Goal: Task Accomplishment & Management: Manage account settings

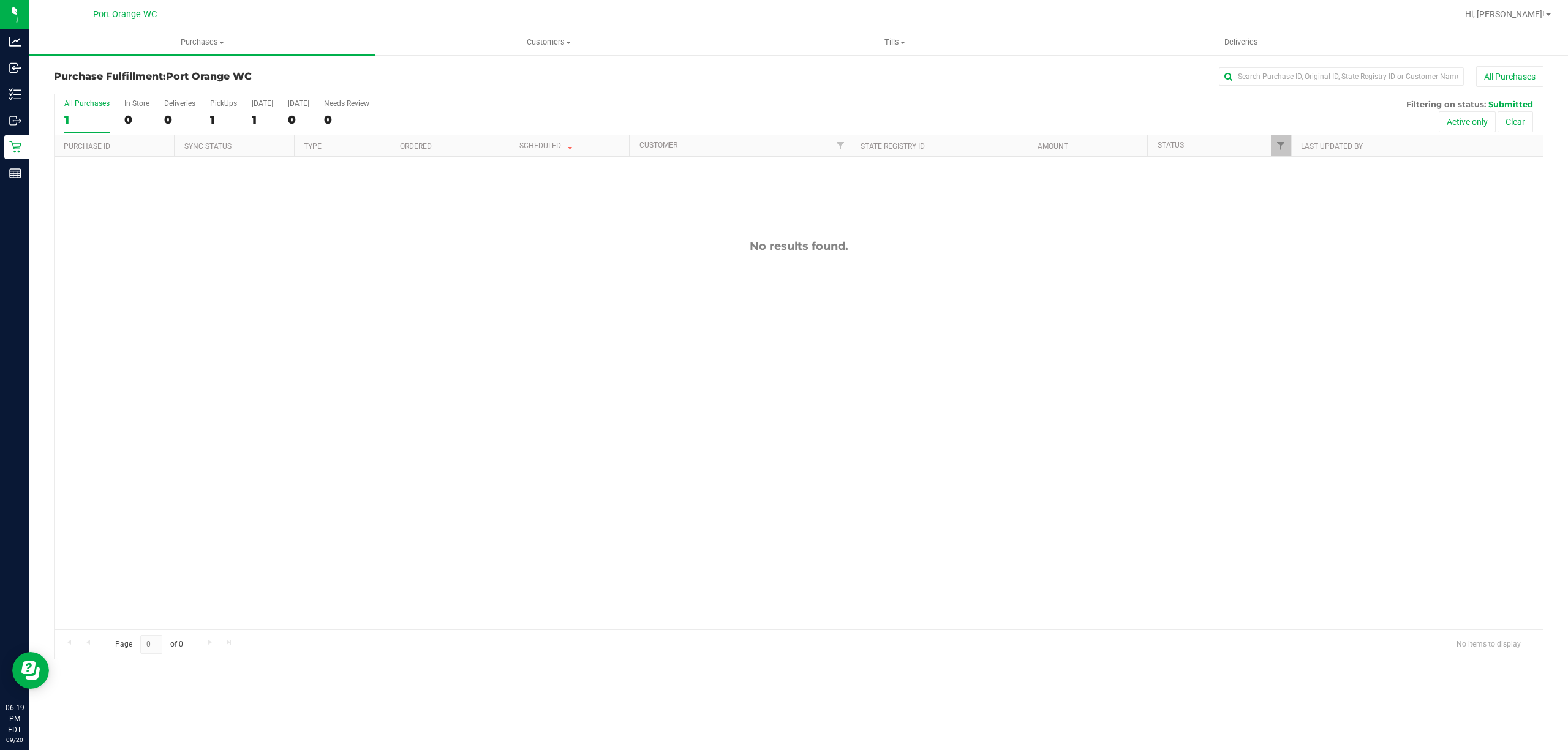
drag, startPoint x: 345, startPoint y: 387, endPoint x: 341, endPoint y: 419, distance: 32.2
click at [345, 387] on div "No results found." at bounding box center [799, 434] width 1489 height 555
click at [197, 44] on span "Purchases" at bounding box center [203, 42] width 346 height 11
click at [88, 84] on span "Fulfillment" at bounding box center [67, 88] width 76 height 11
click at [432, 370] on div "No results found." at bounding box center [799, 434] width 1489 height 555
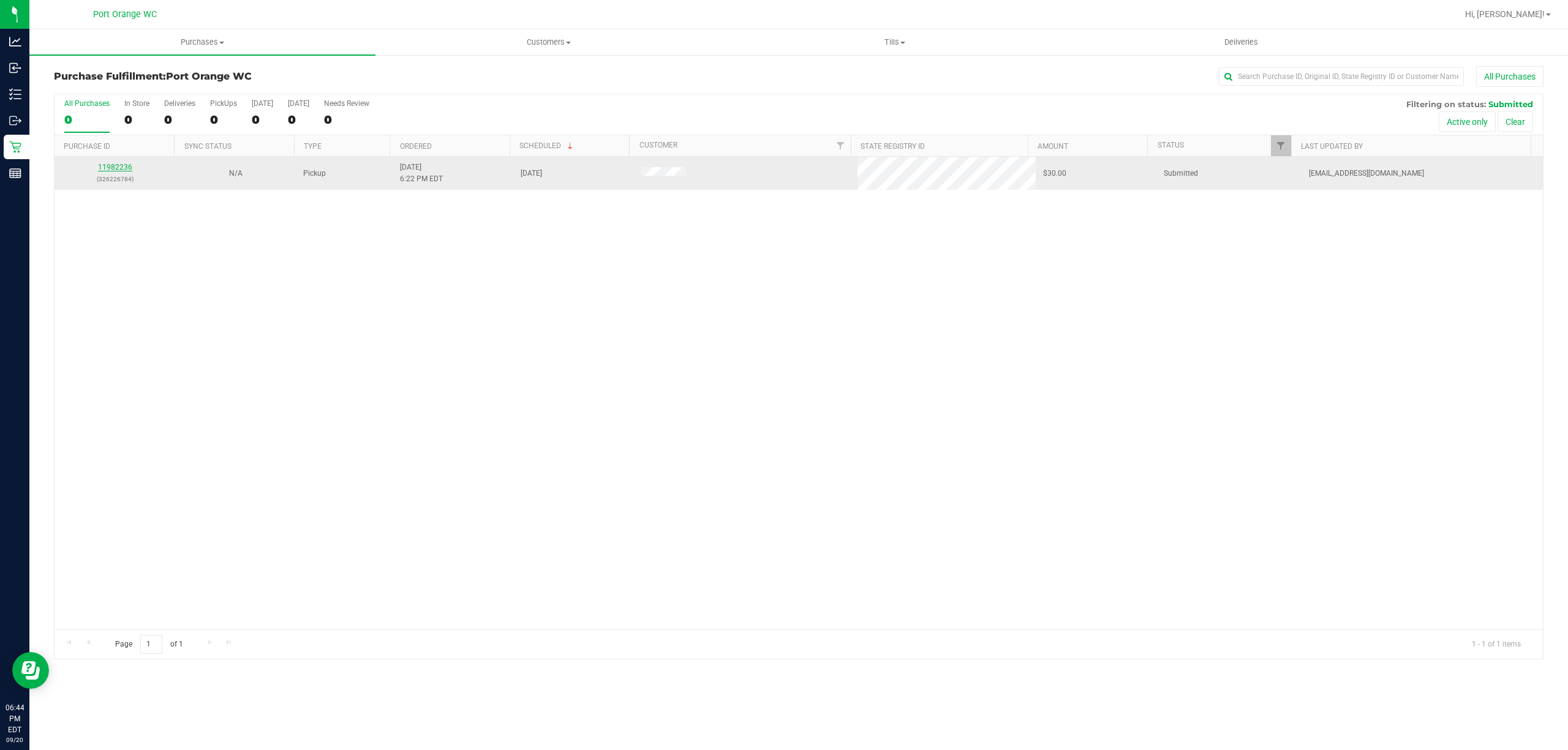
click at [116, 172] on link "11982236" at bounding box center [115, 167] width 35 height 9
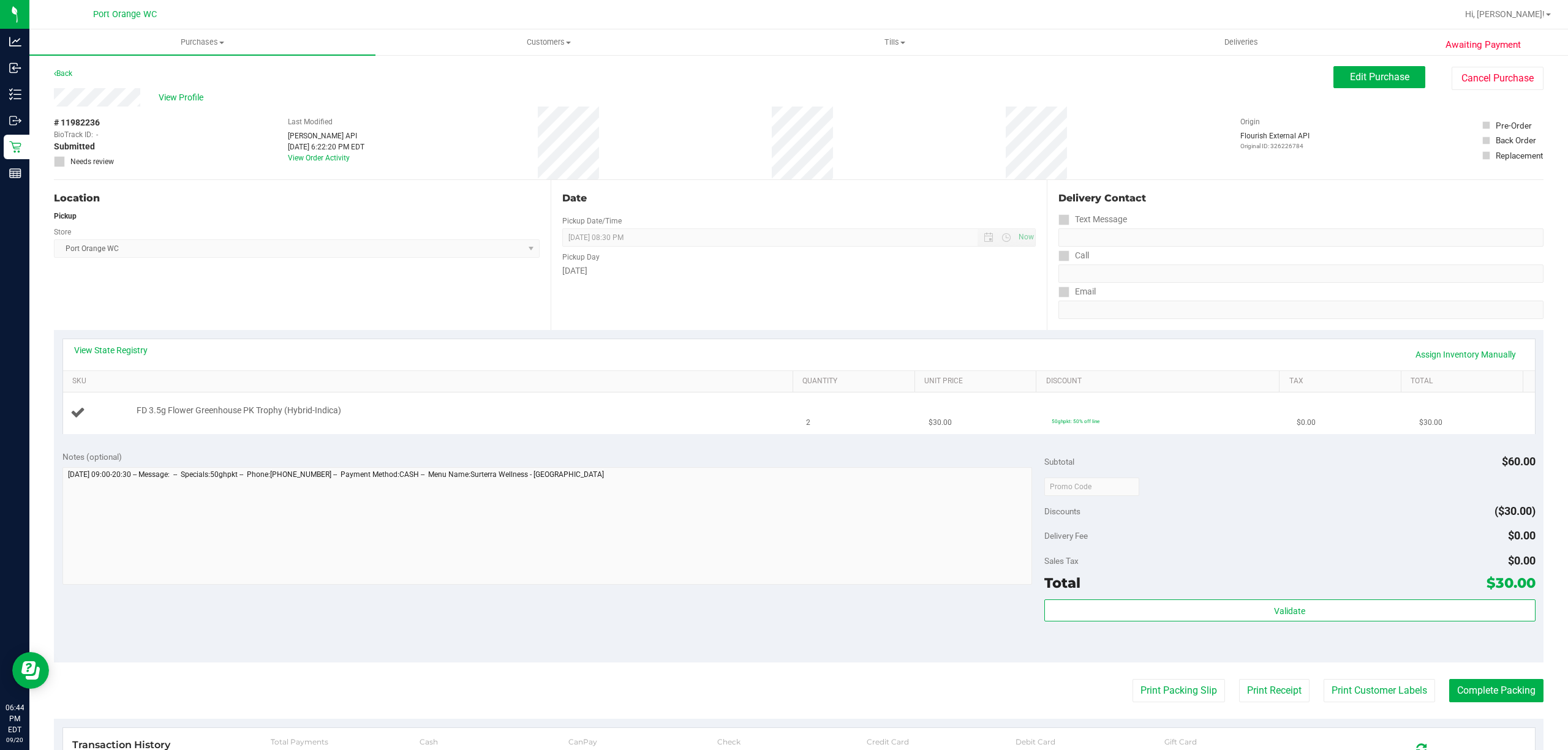
click at [410, 402] on td "FD 3.5g Flower Greenhouse PK Trophy (Hybrid-Indica)" at bounding box center [431, 412] width 737 height 41
click at [67, 72] on link "Back" at bounding box center [63, 74] width 18 height 9
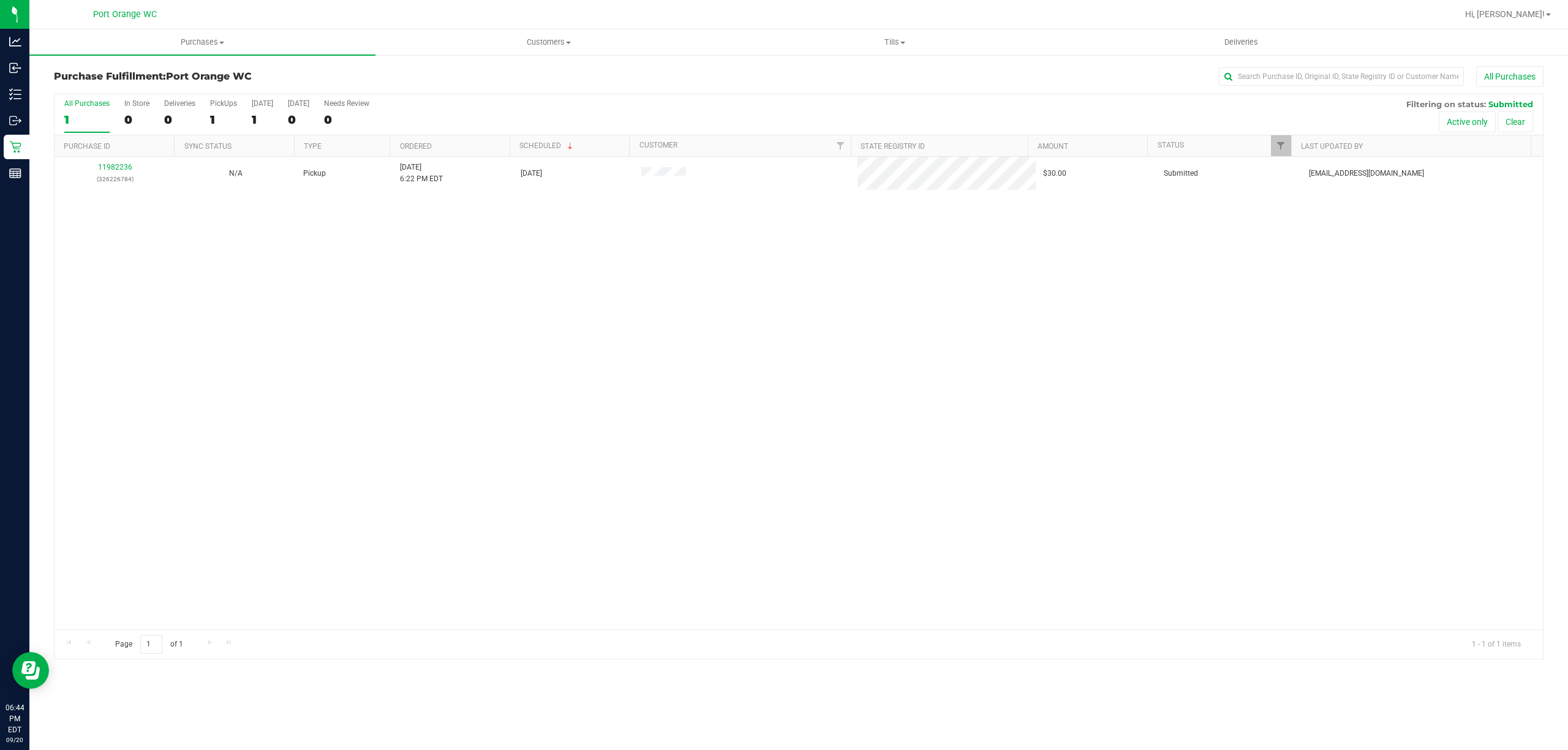
click at [365, 343] on div "11982236 (326226784) N/A Pickup [DATE] 6:22 PM EDT 9/20/2025 $30.00 Submitted […" at bounding box center [799, 393] width 1489 height 473
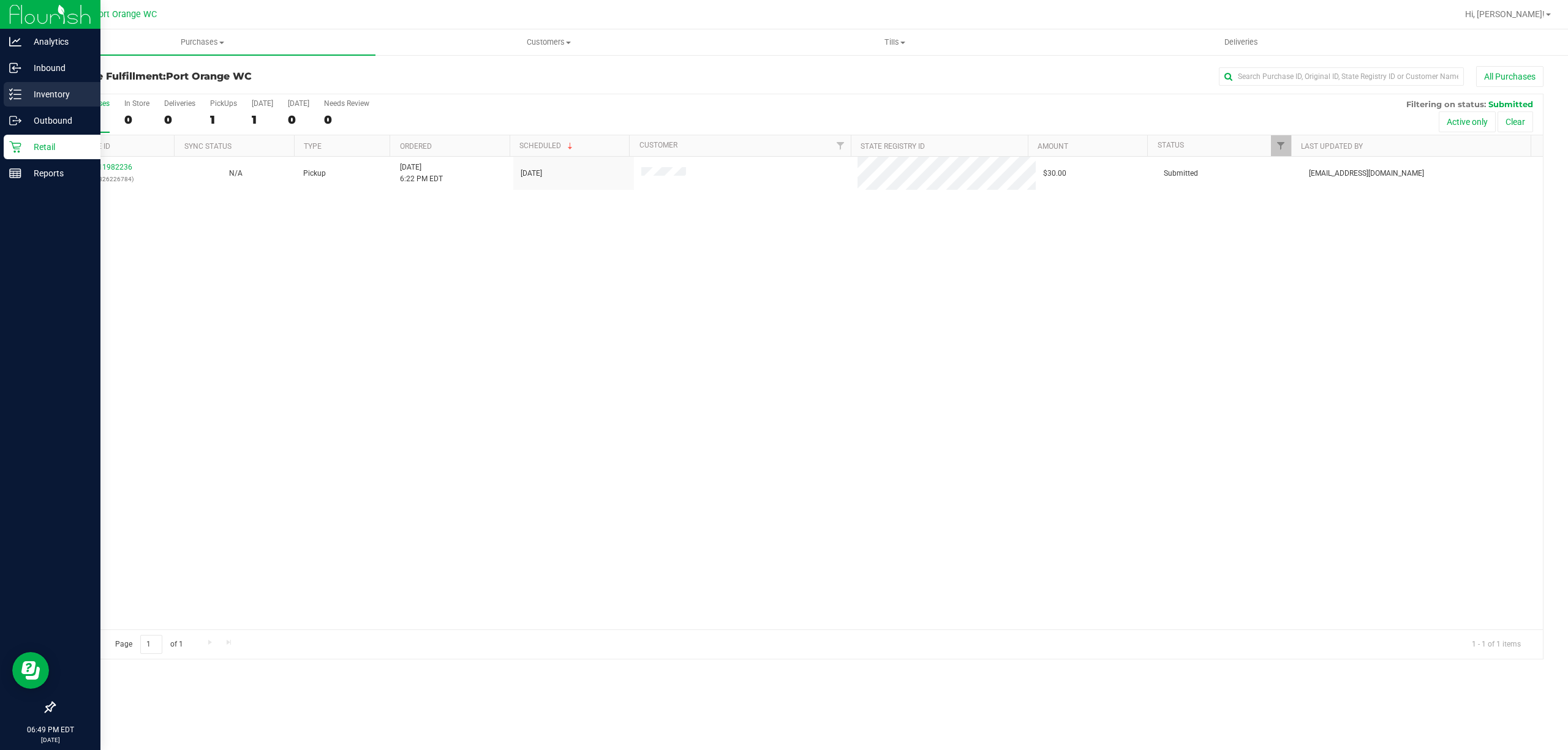
click at [62, 89] on p "Inventory" at bounding box center [58, 94] width 74 height 14
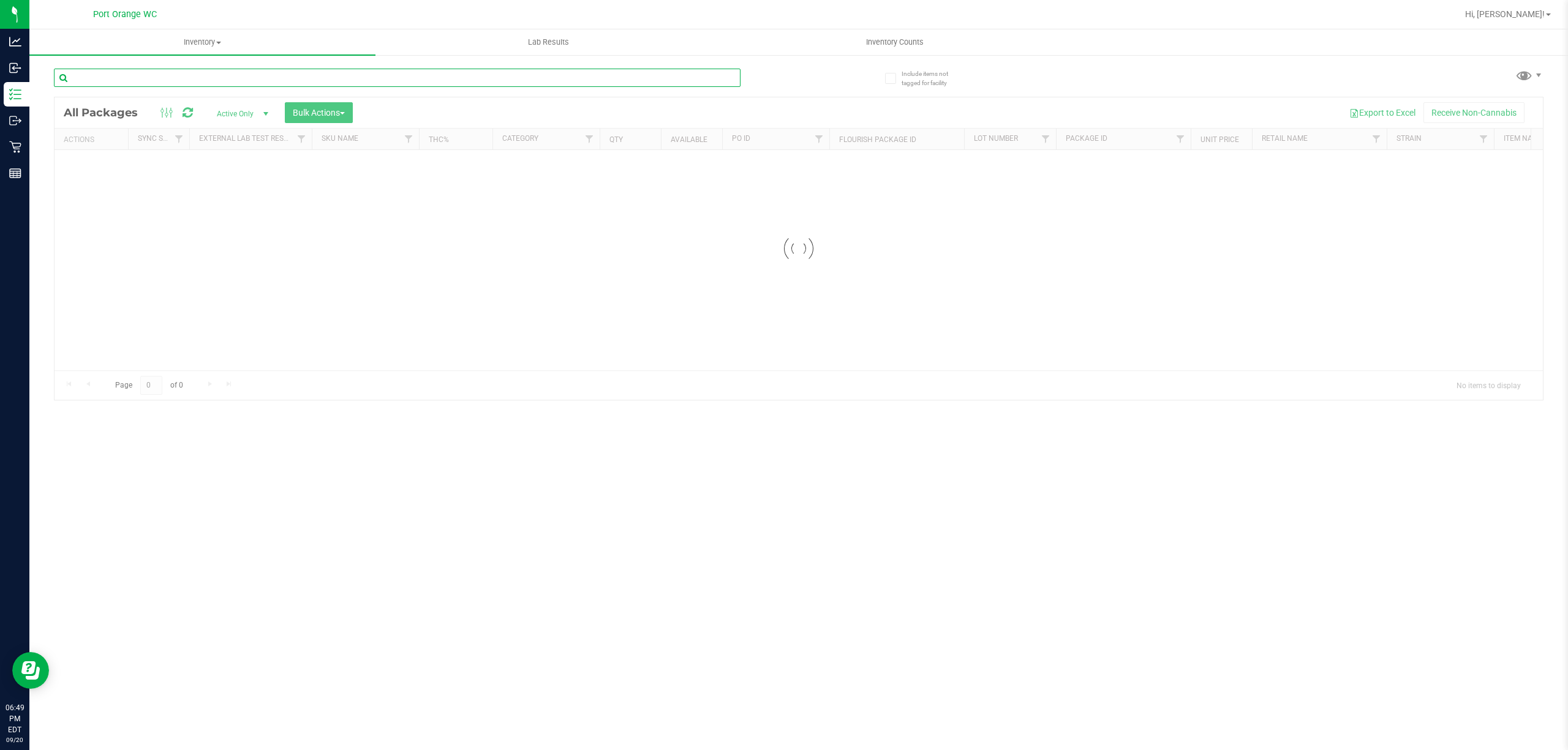
click at [180, 74] on input "text" at bounding box center [398, 77] width 687 height 18
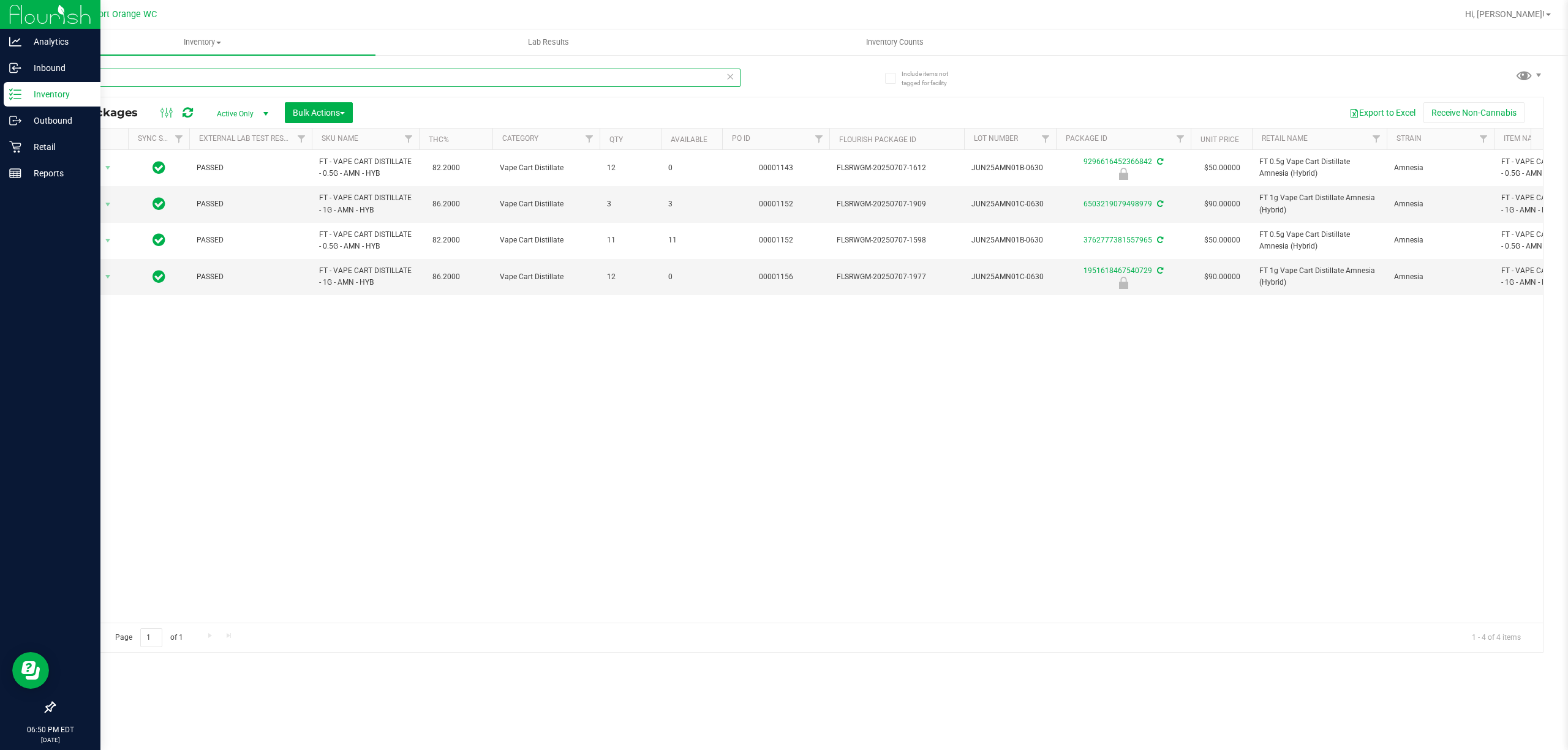
type input "AMN"
click at [50, 101] on p "Inventory" at bounding box center [58, 94] width 74 height 14
click at [47, 145] on p "Retail" at bounding box center [58, 146] width 74 height 14
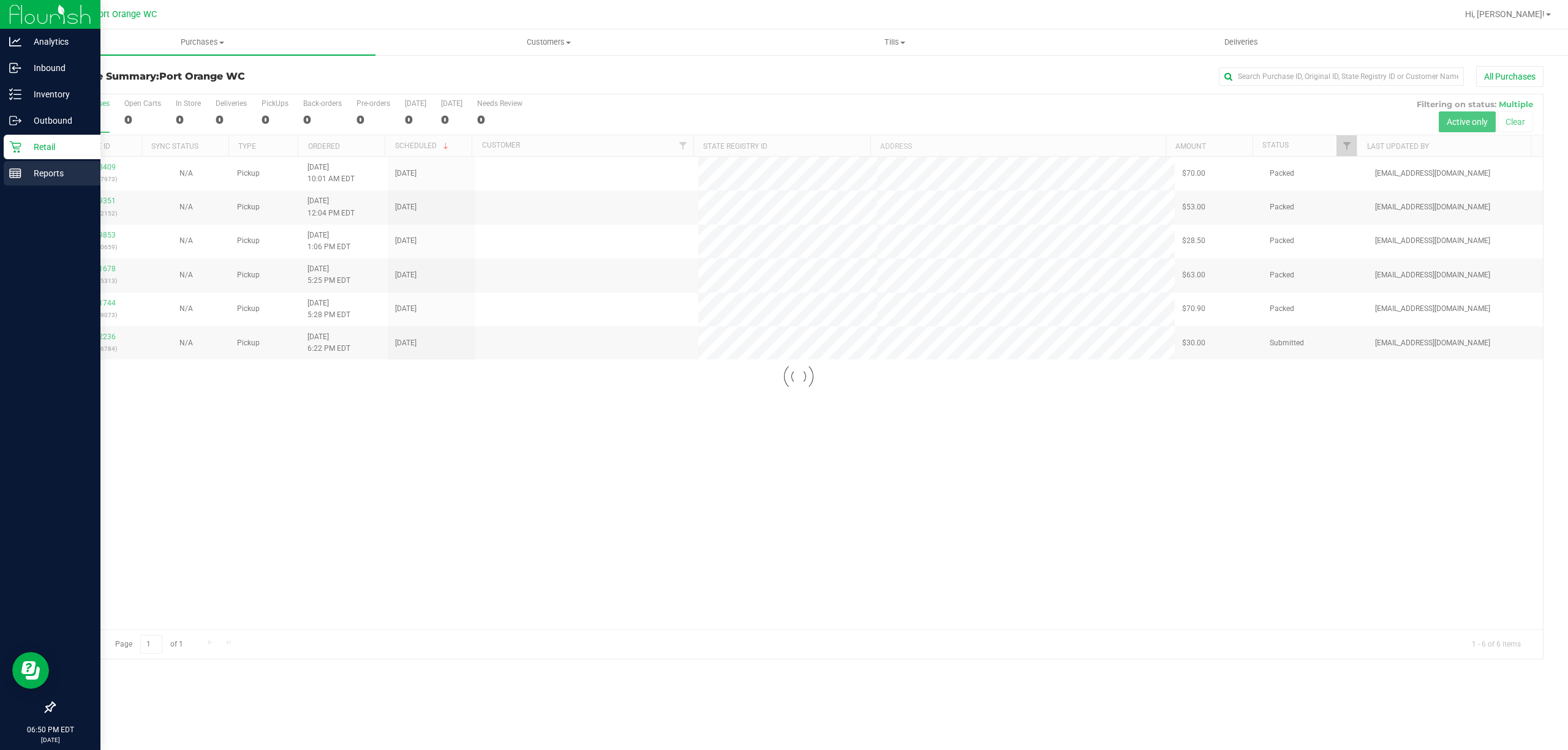
click at [57, 168] on p "Reports" at bounding box center [58, 173] width 74 height 14
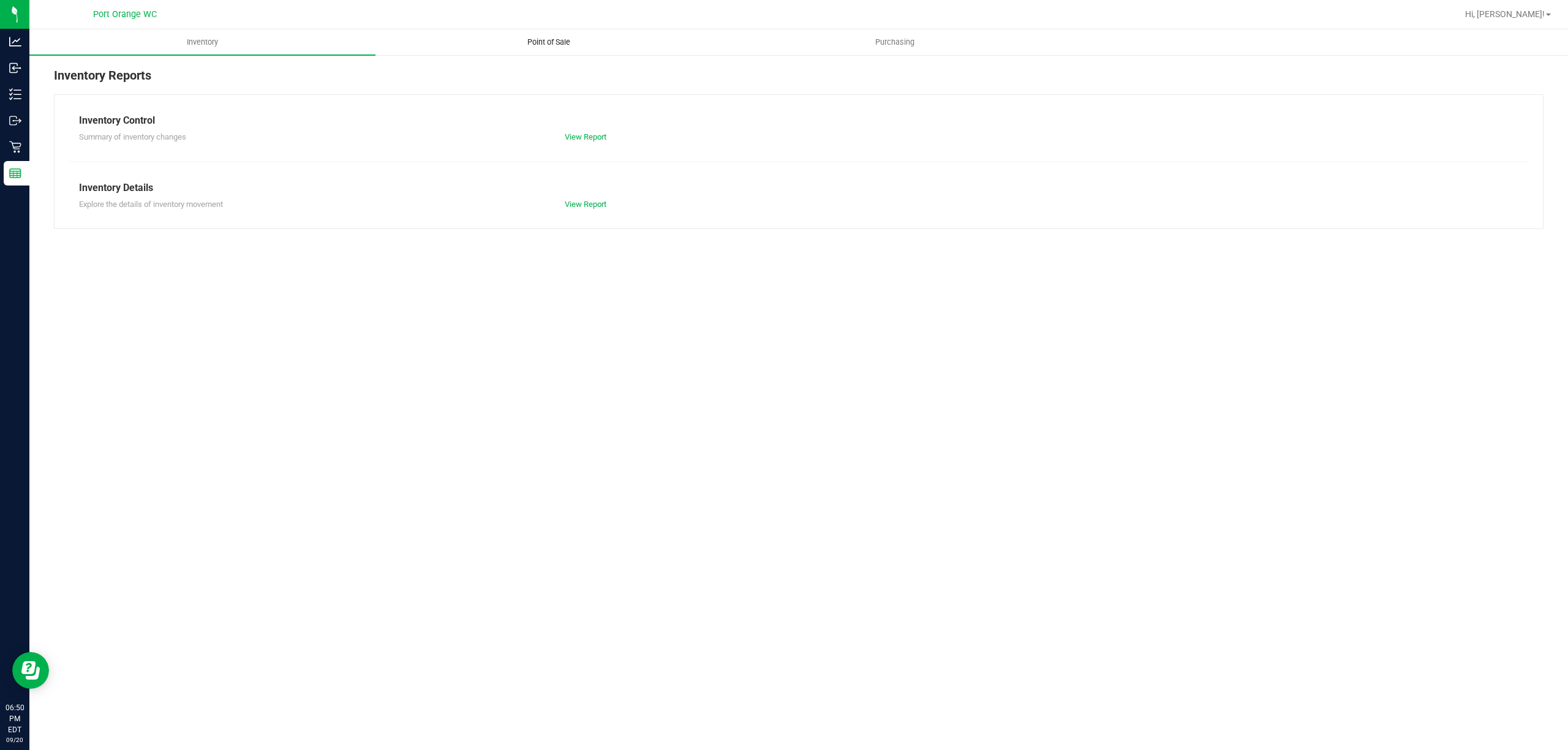
click at [555, 39] on span "Point of Sale" at bounding box center [548, 42] width 76 height 11
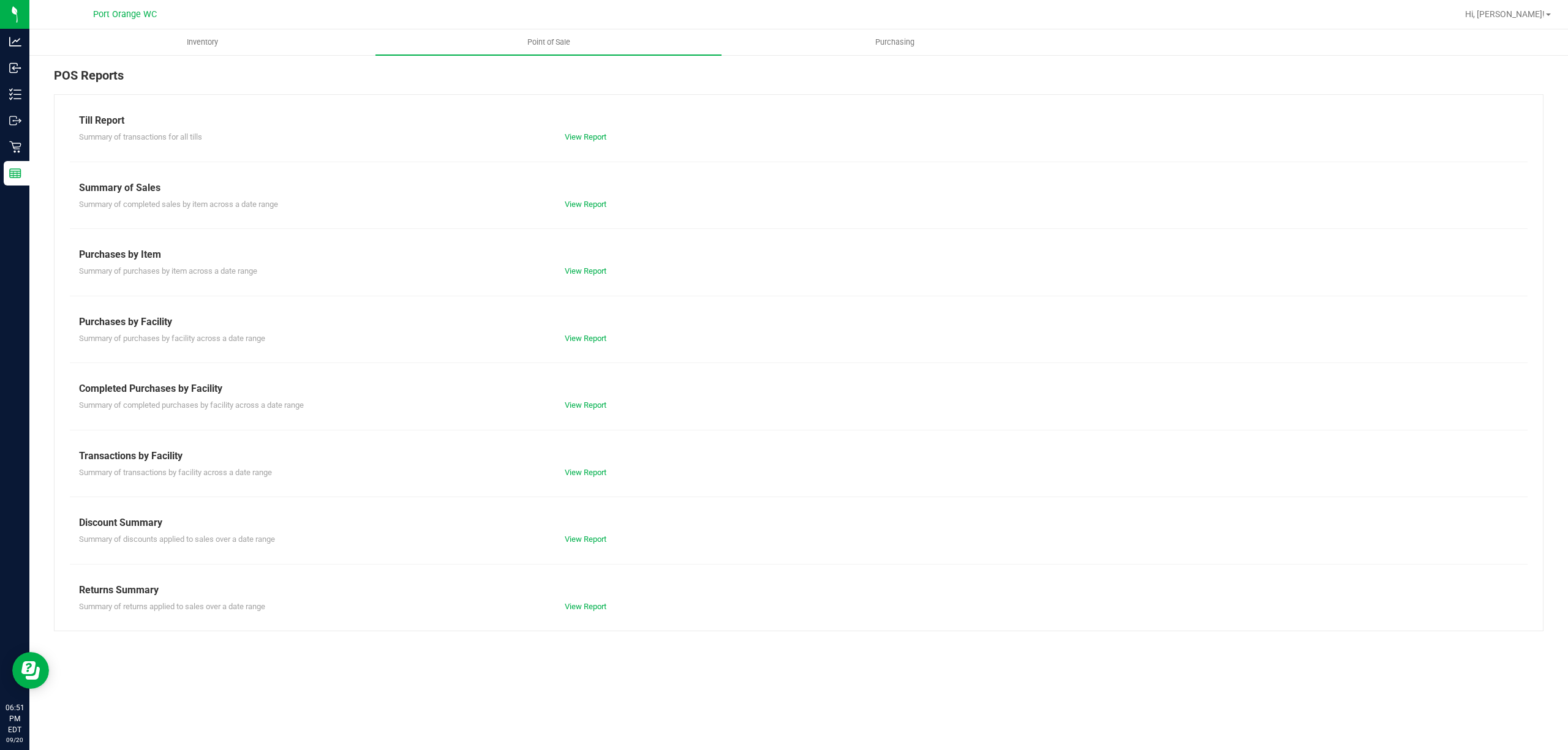
click at [591, 411] on div "Till Report Summary of transactions for all tills View Report Summary of Sales …" at bounding box center [799, 363] width 1490 height 537
click at [594, 402] on link "View Report" at bounding box center [586, 405] width 42 height 9
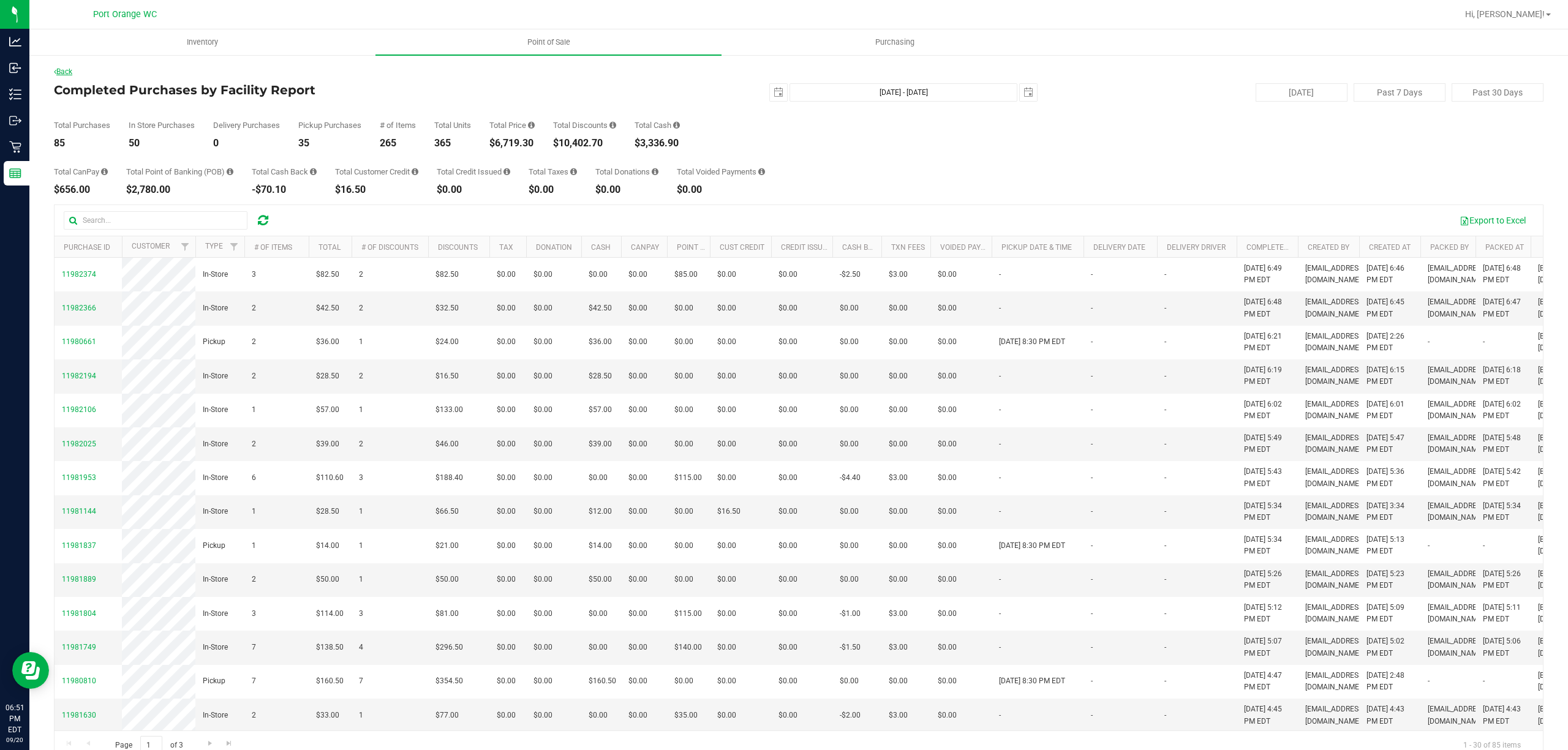
click at [70, 72] on link "Back" at bounding box center [63, 72] width 18 height 9
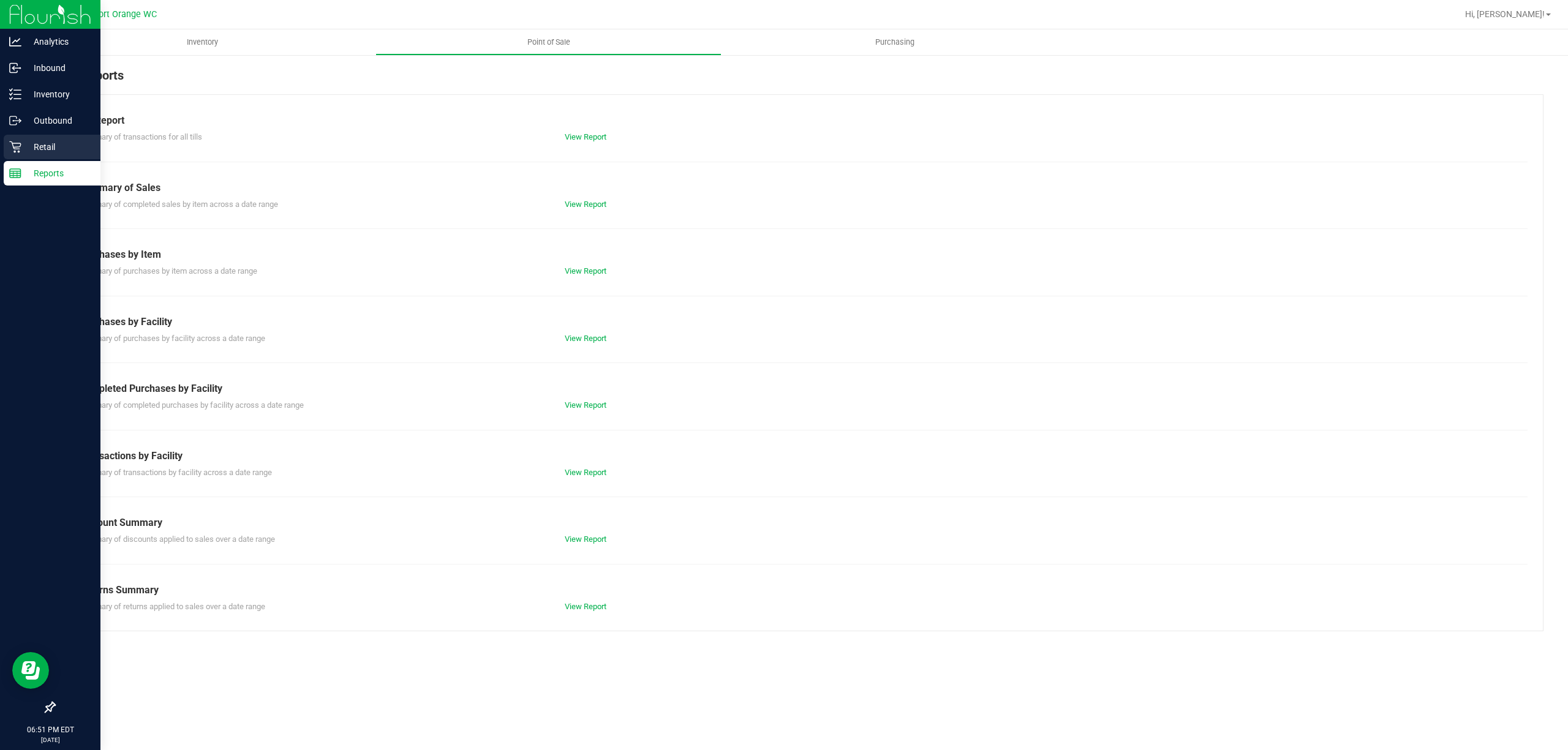
click at [44, 146] on p "Retail" at bounding box center [58, 146] width 74 height 14
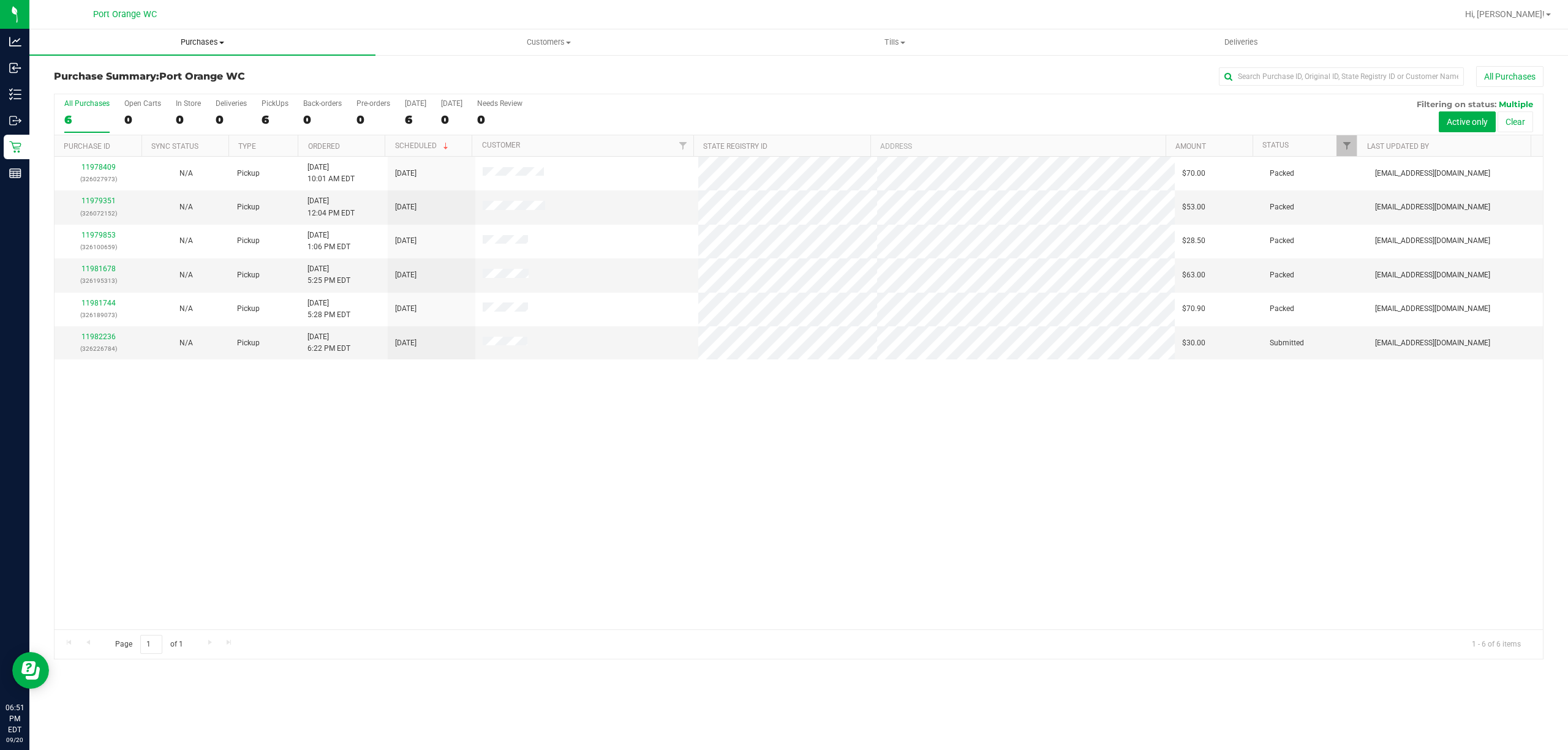
click at [190, 39] on span "Purchases" at bounding box center [203, 42] width 346 height 11
click at [103, 87] on span "Fulfillment" at bounding box center [67, 88] width 76 height 11
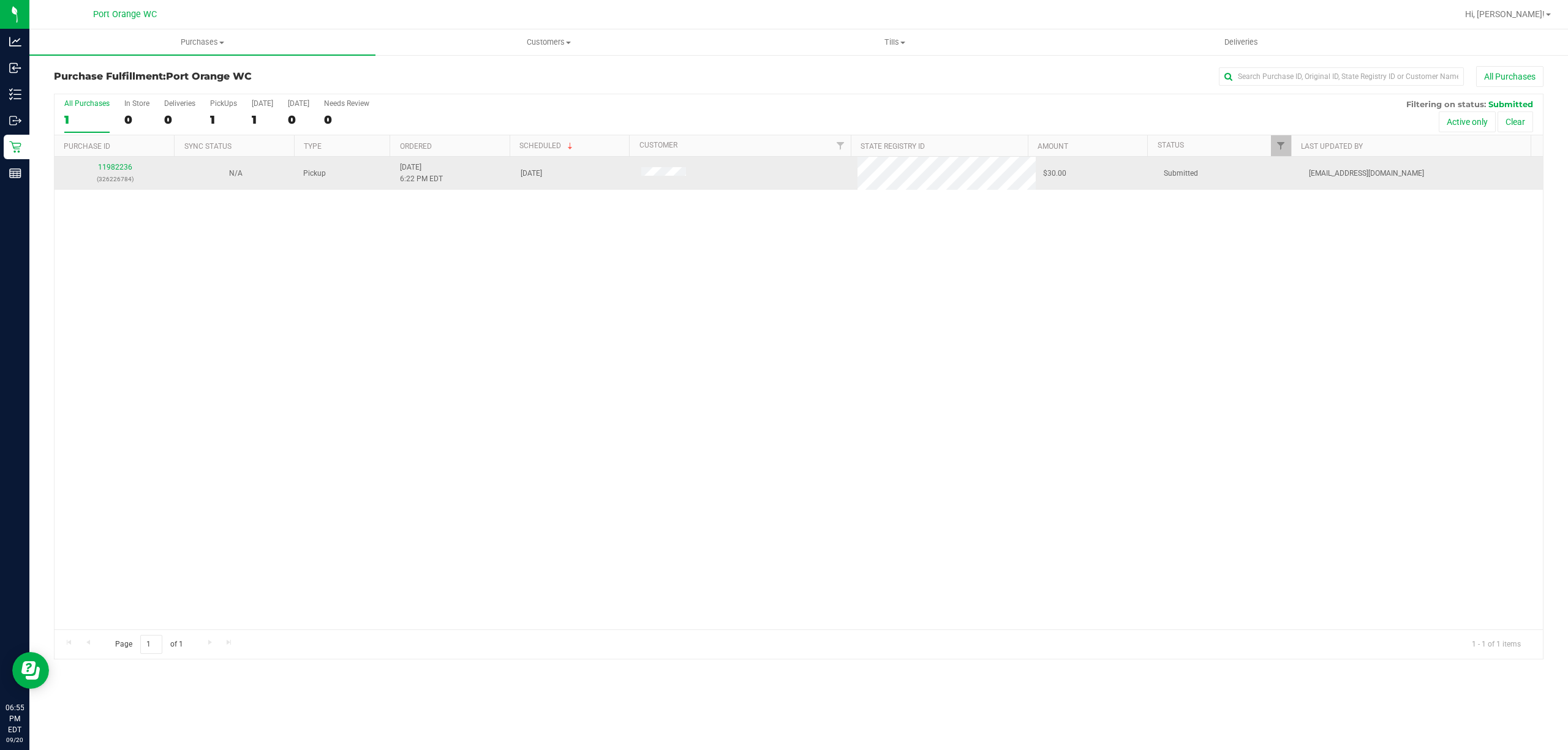
click at [109, 162] on td "11982236 (326226784)" at bounding box center [115, 173] width 121 height 33
click at [113, 170] on link "11982236" at bounding box center [115, 167] width 35 height 9
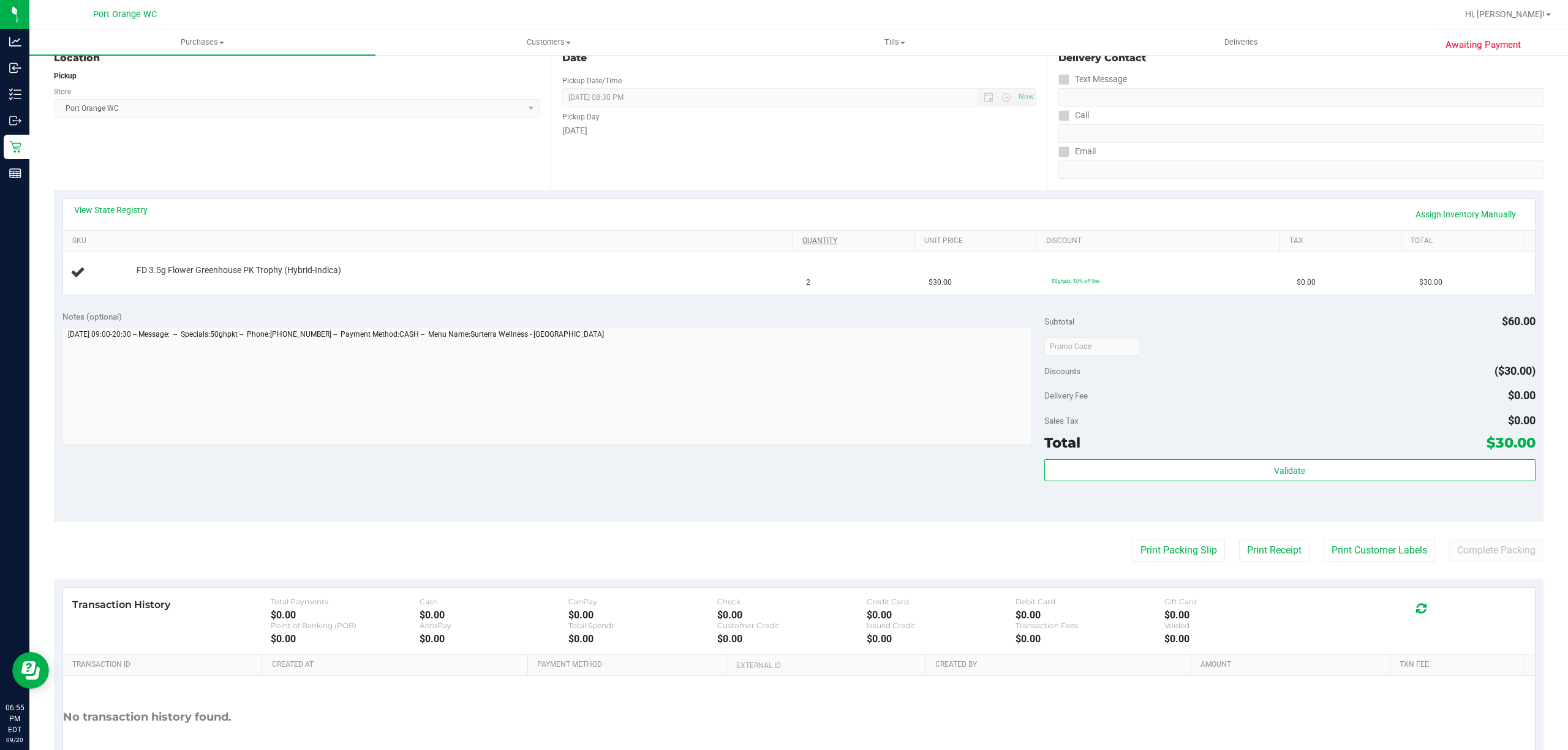
scroll to position [163, 0]
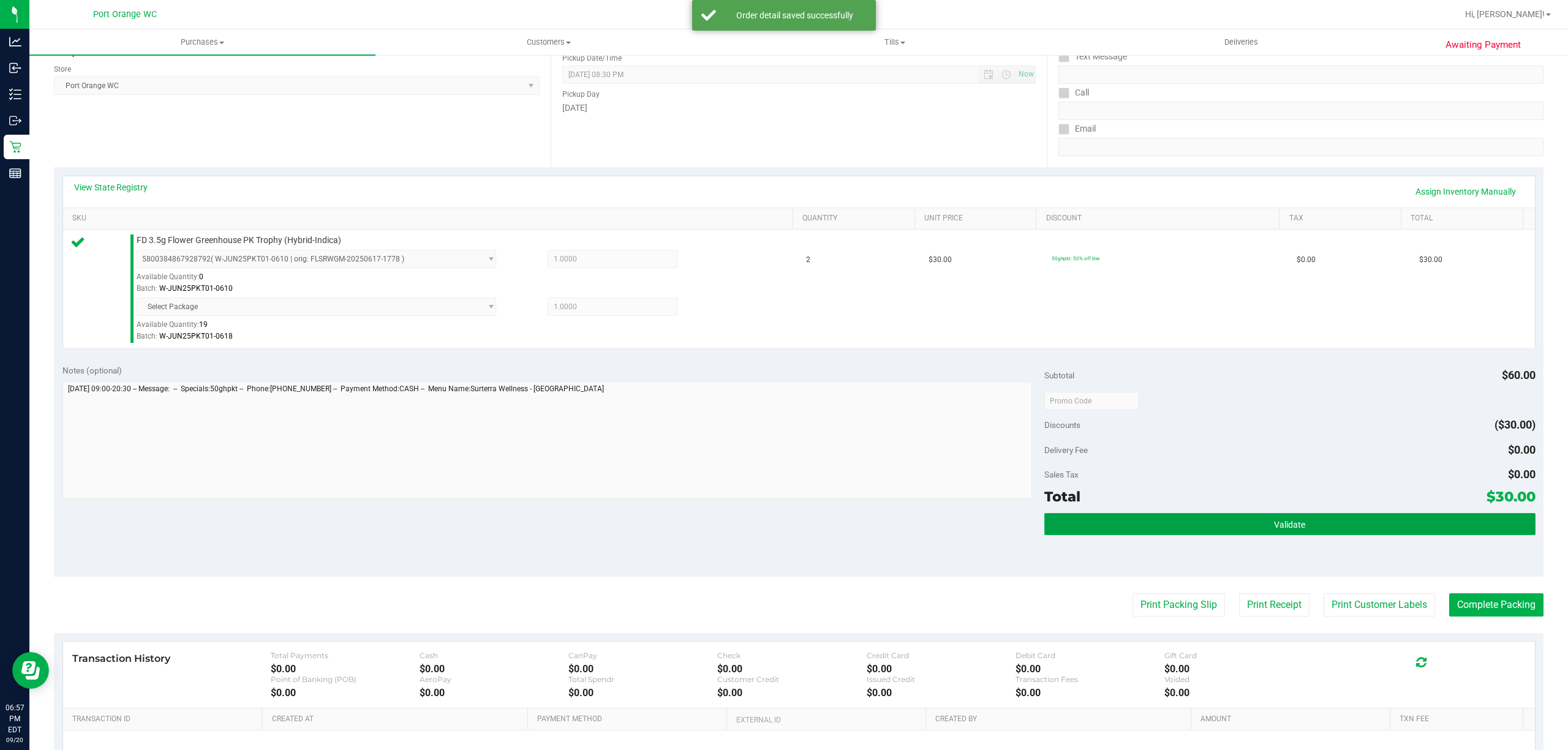
click at [1291, 529] on span "Validate" at bounding box center [1290, 525] width 31 height 10
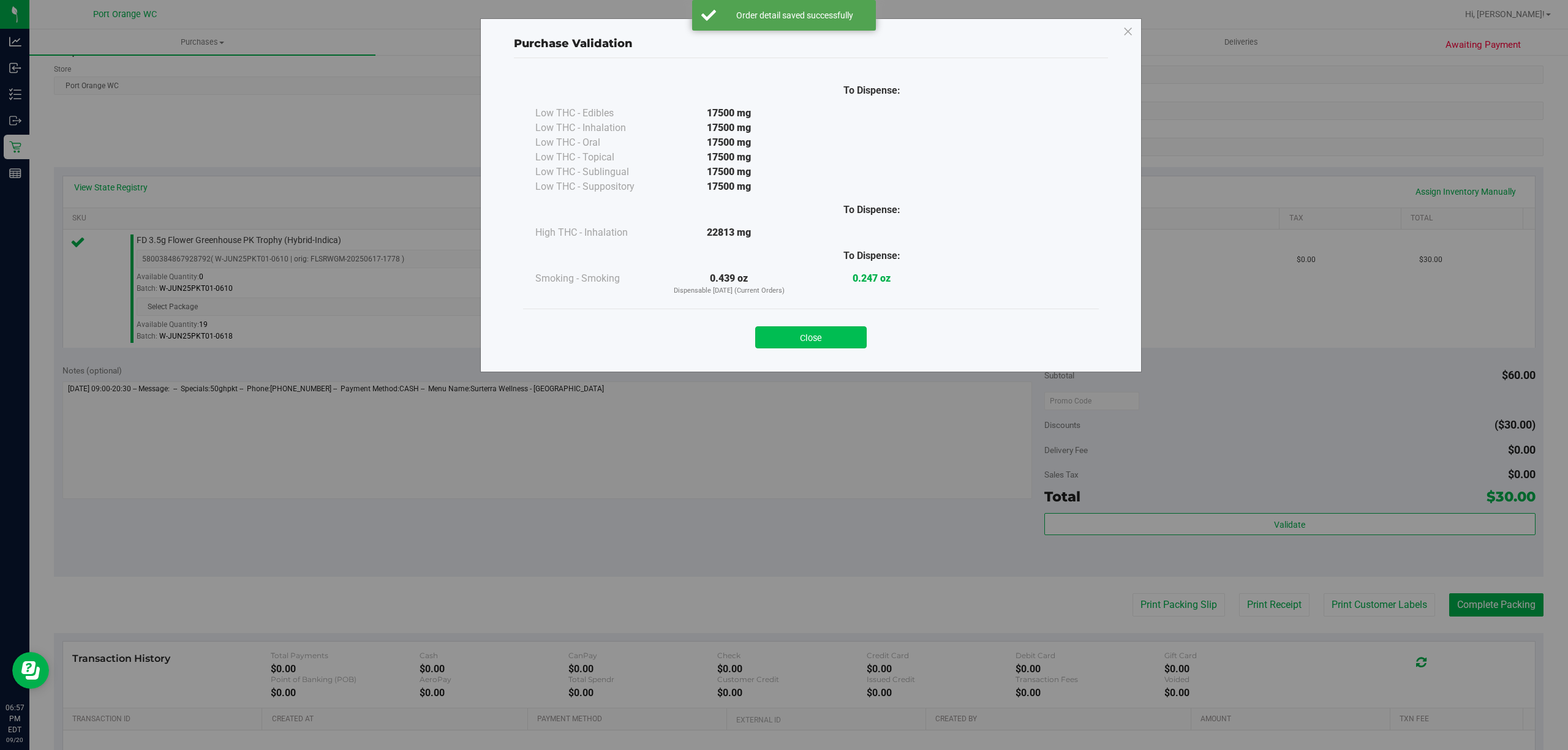
click at [807, 337] on button "Close" at bounding box center [811, 337] width 111 height 22
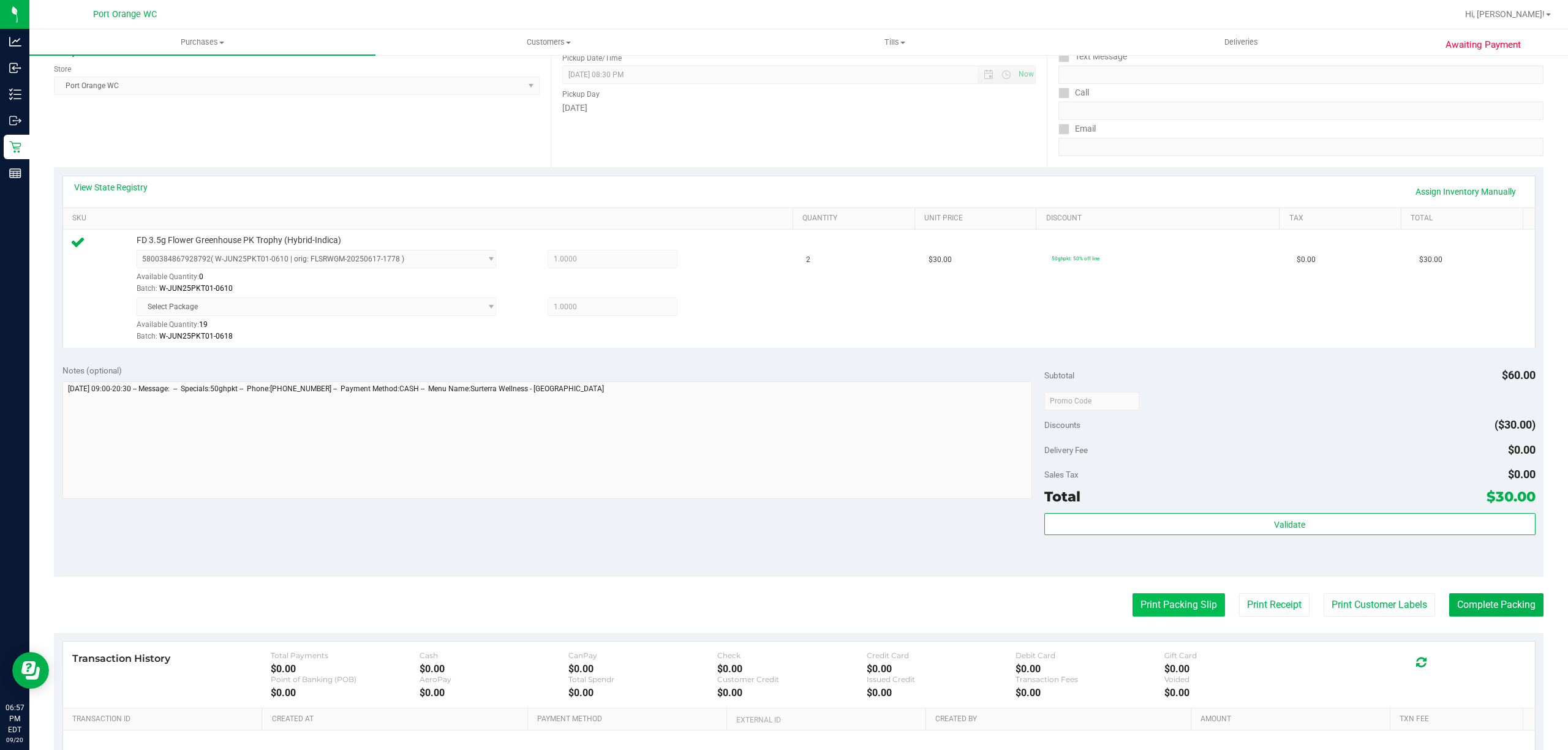
click at [1169, 607] on button "Print Packing Slip" at bounding box center [1179, 605] width 92 height 23
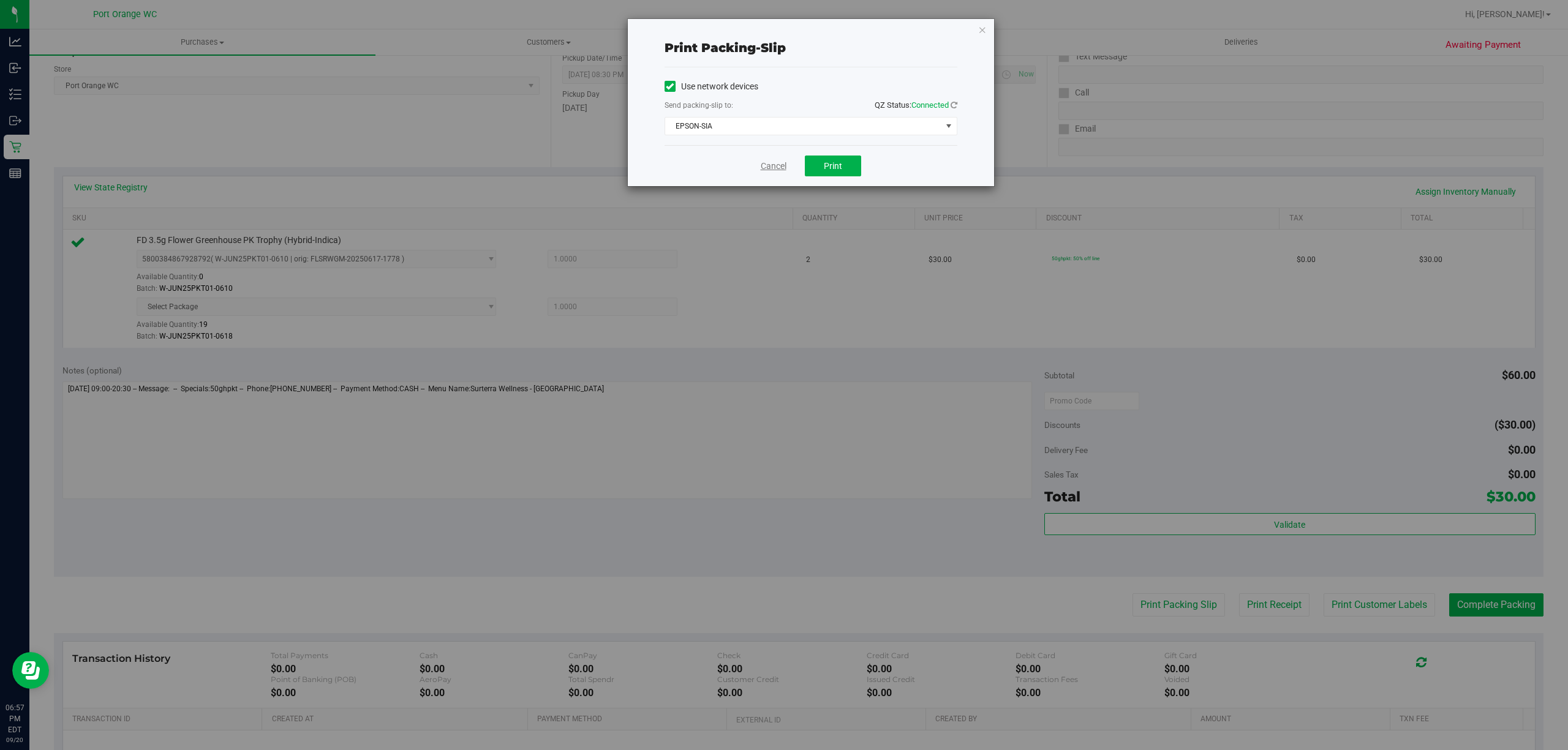
click at [770, 163] on link "Cancel" at bounding box center [774, 166] width 26 height 13
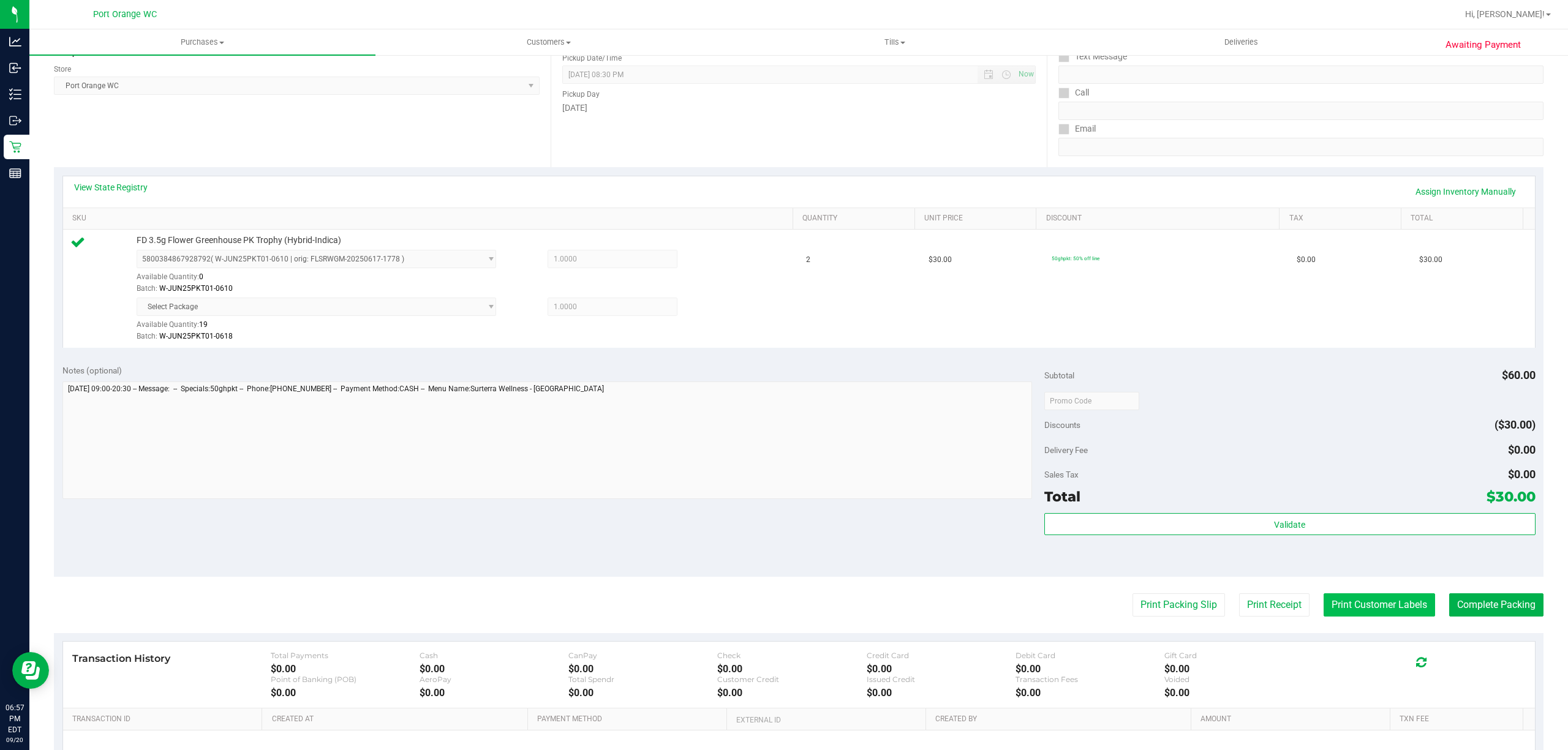
click at [1360, 601] on button "Print Customer Labels" at bounding box center [1379, 605] width 111 height 23
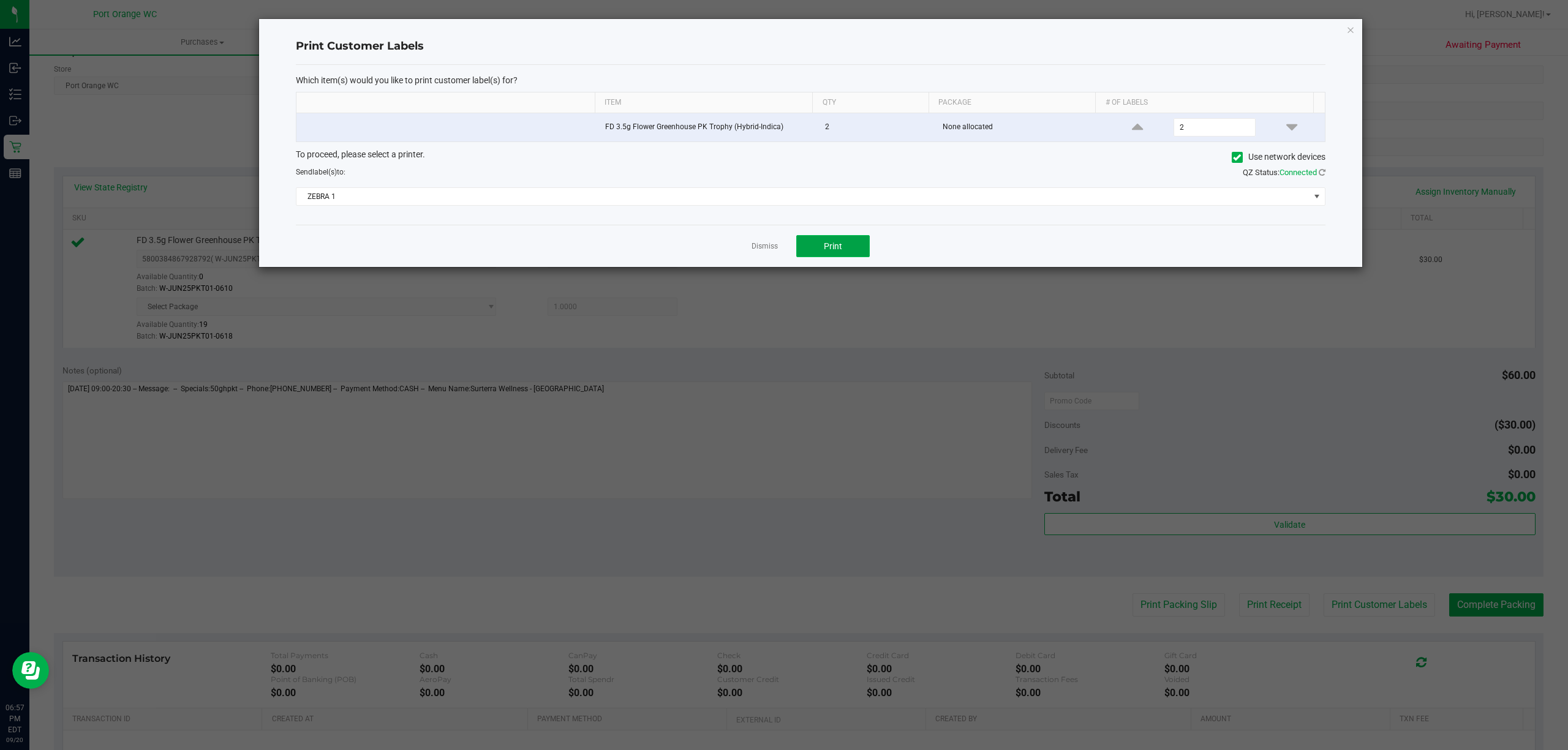
click at [828, 248] on span "Print" at bounding box center [833, 246] width 18 height 10
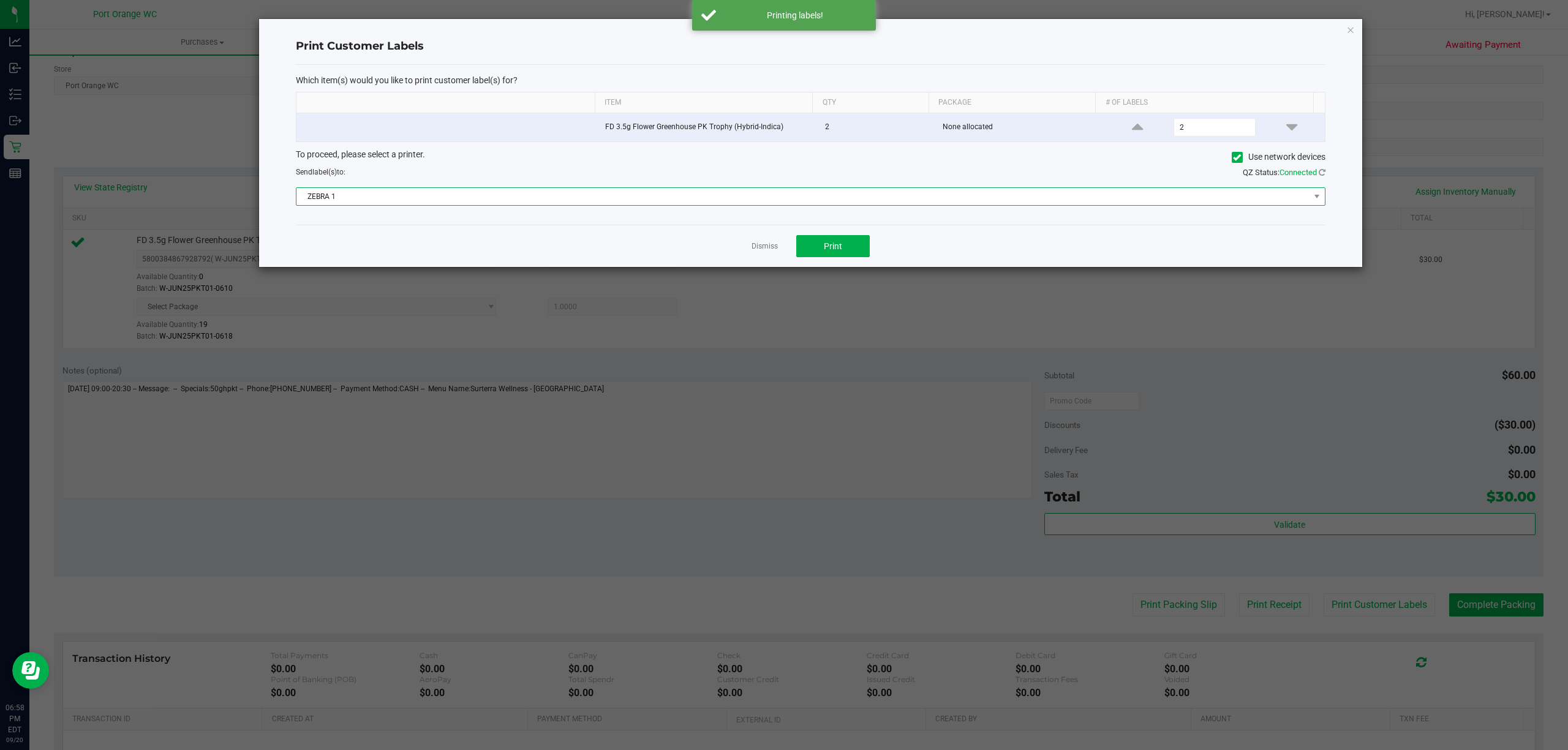
click at [777, 200] on span "ZEBRA 1" at bounding box center [803, 196] width 1013 height 17
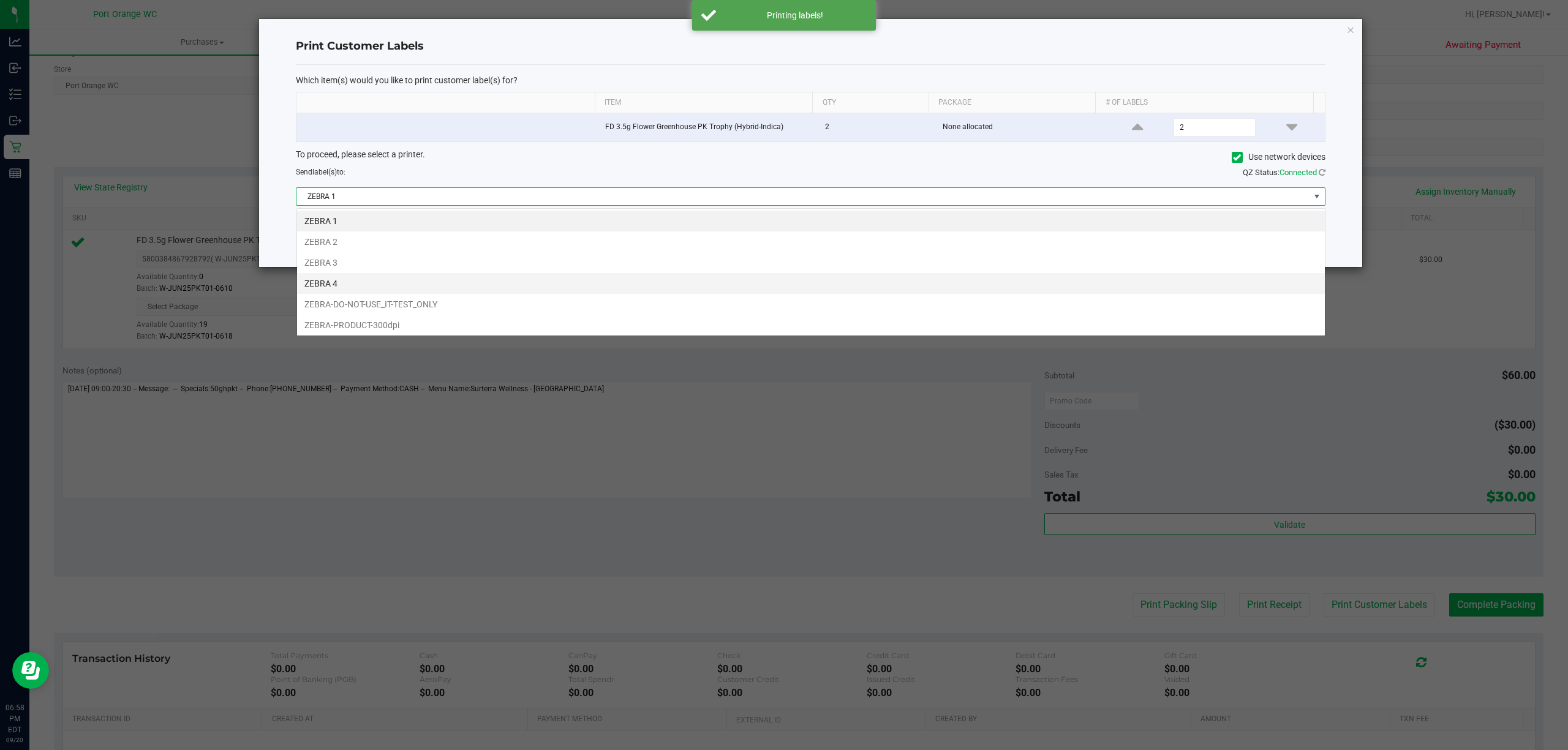
scroll to position [18, 1029]
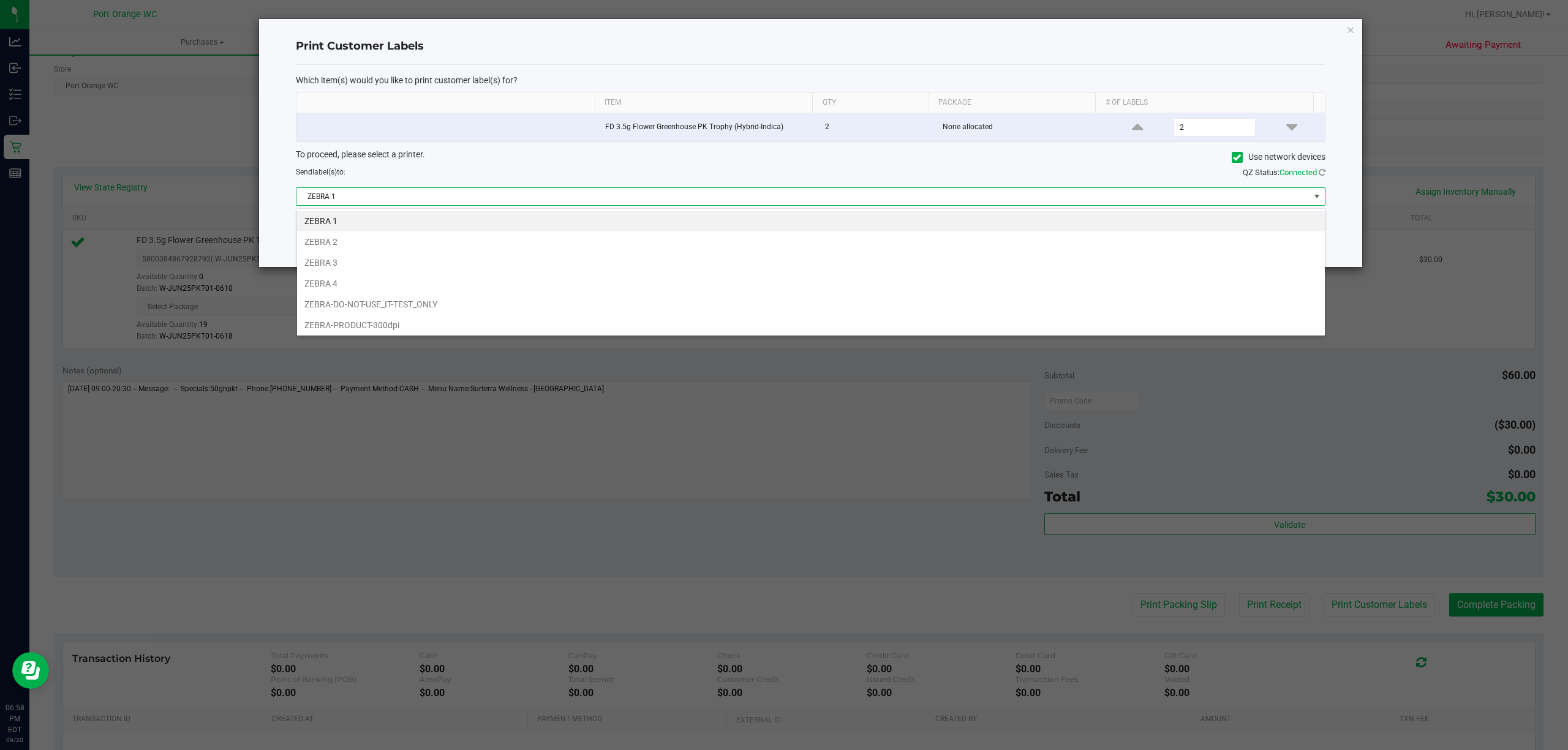
click at [331, 243] on li "ZEBRA 2" at bounding box center [811, 241] width 1028 height 21
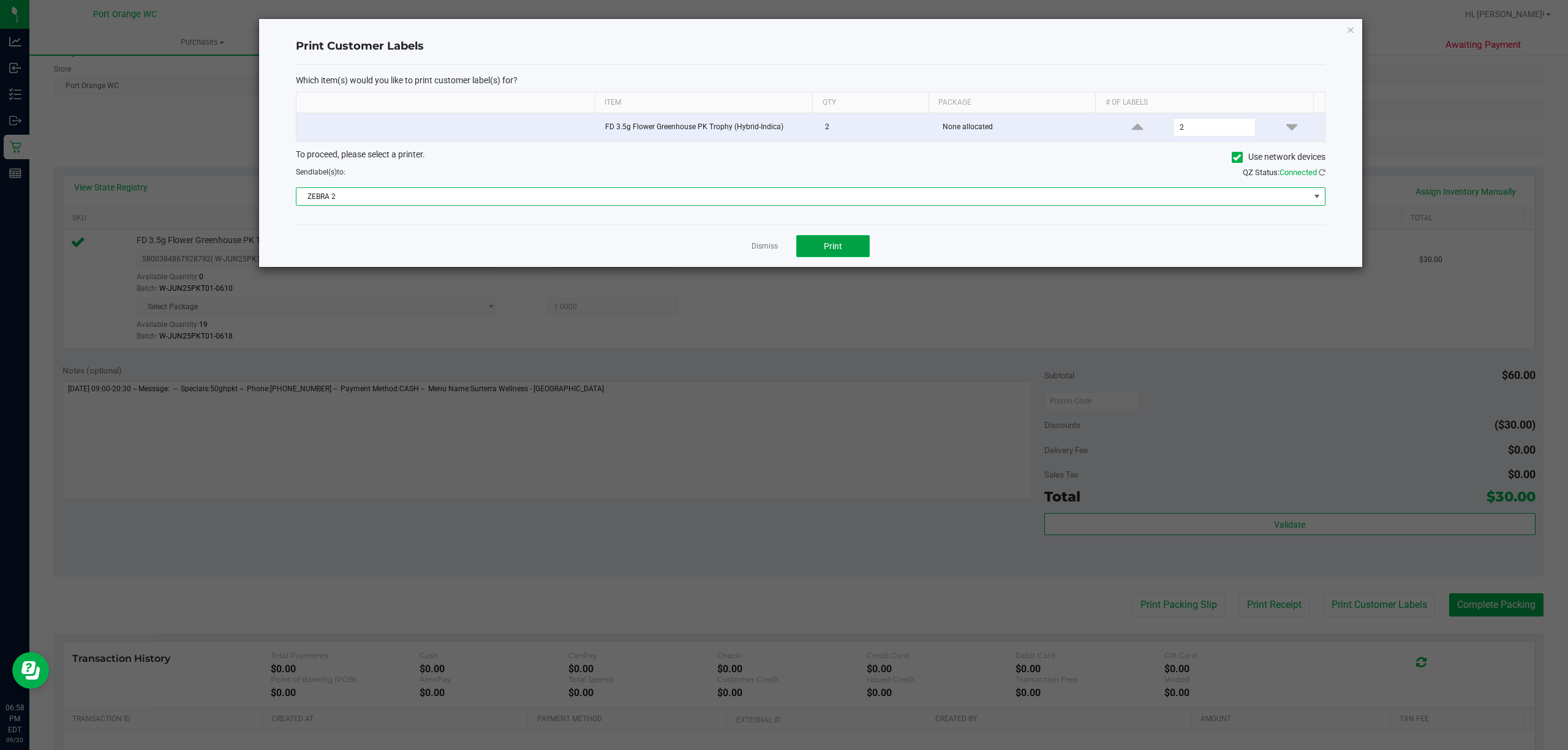
click at [831, 248] on span "Print" at bounding box center [833, 246] width 18 height 10
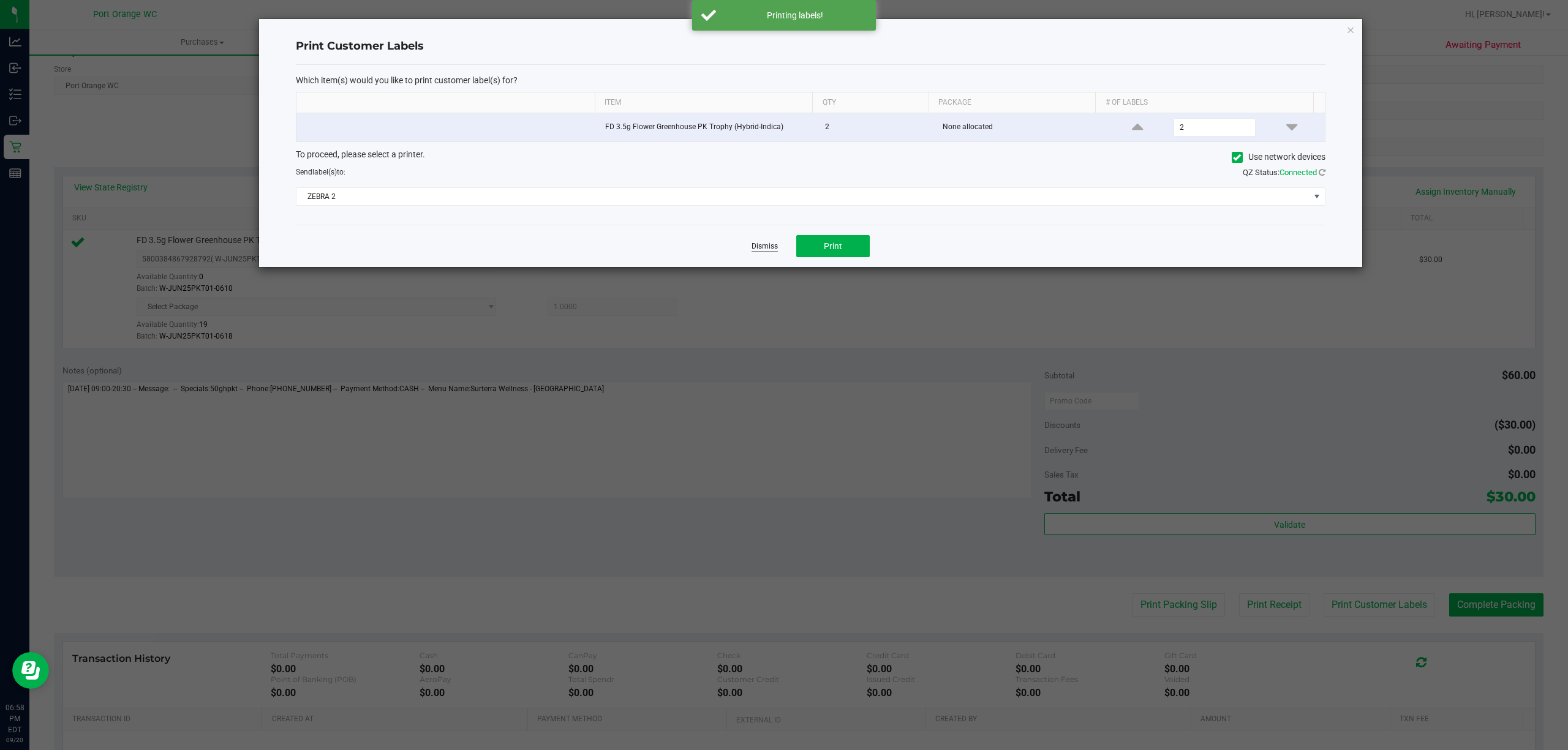
click at [765, 245] on link "Dismiss" at bounding box center [765, 246] width 26 height 11
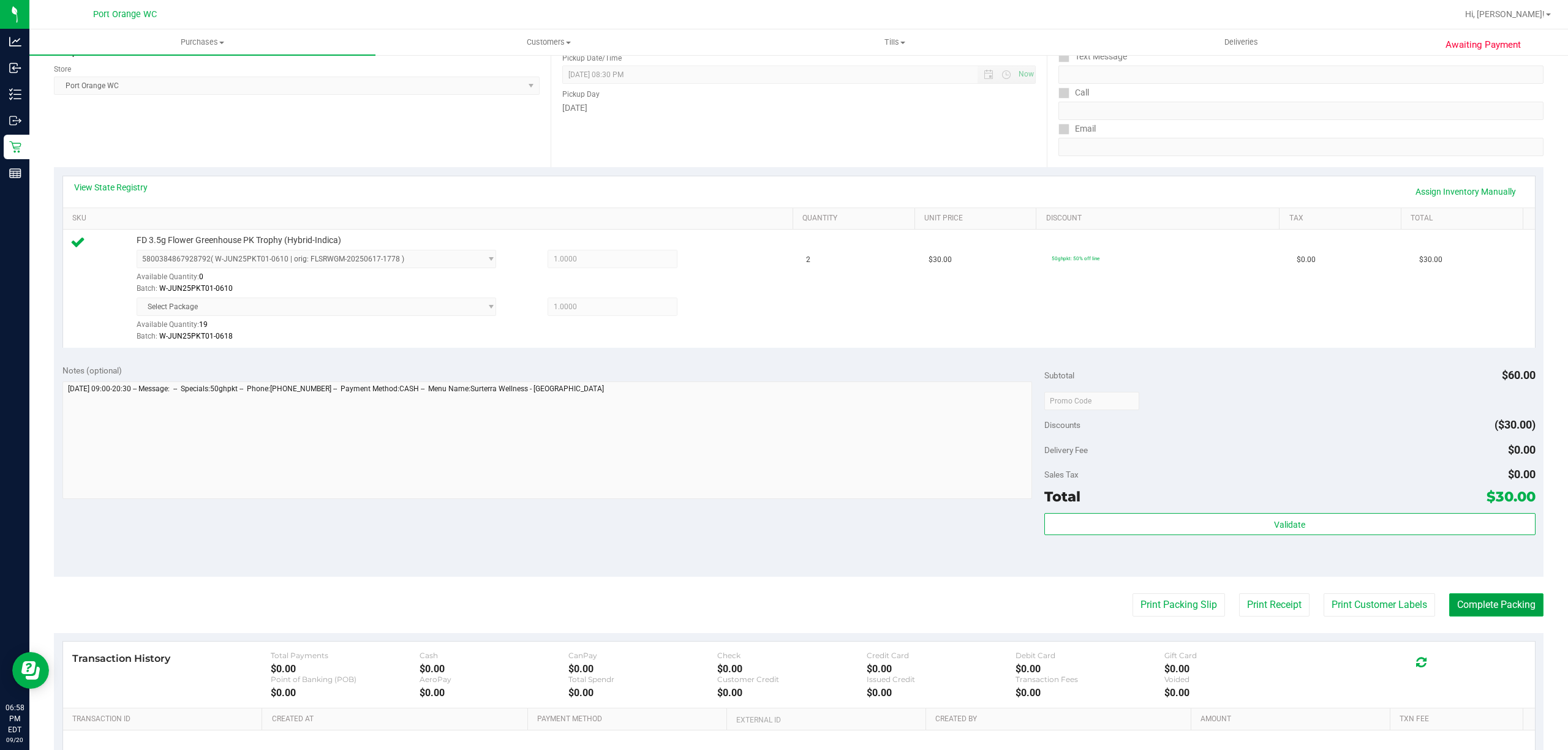
click at [1459, 610] on button "Complete Packing" at bounding box center [1496, 605] width 94 height 23
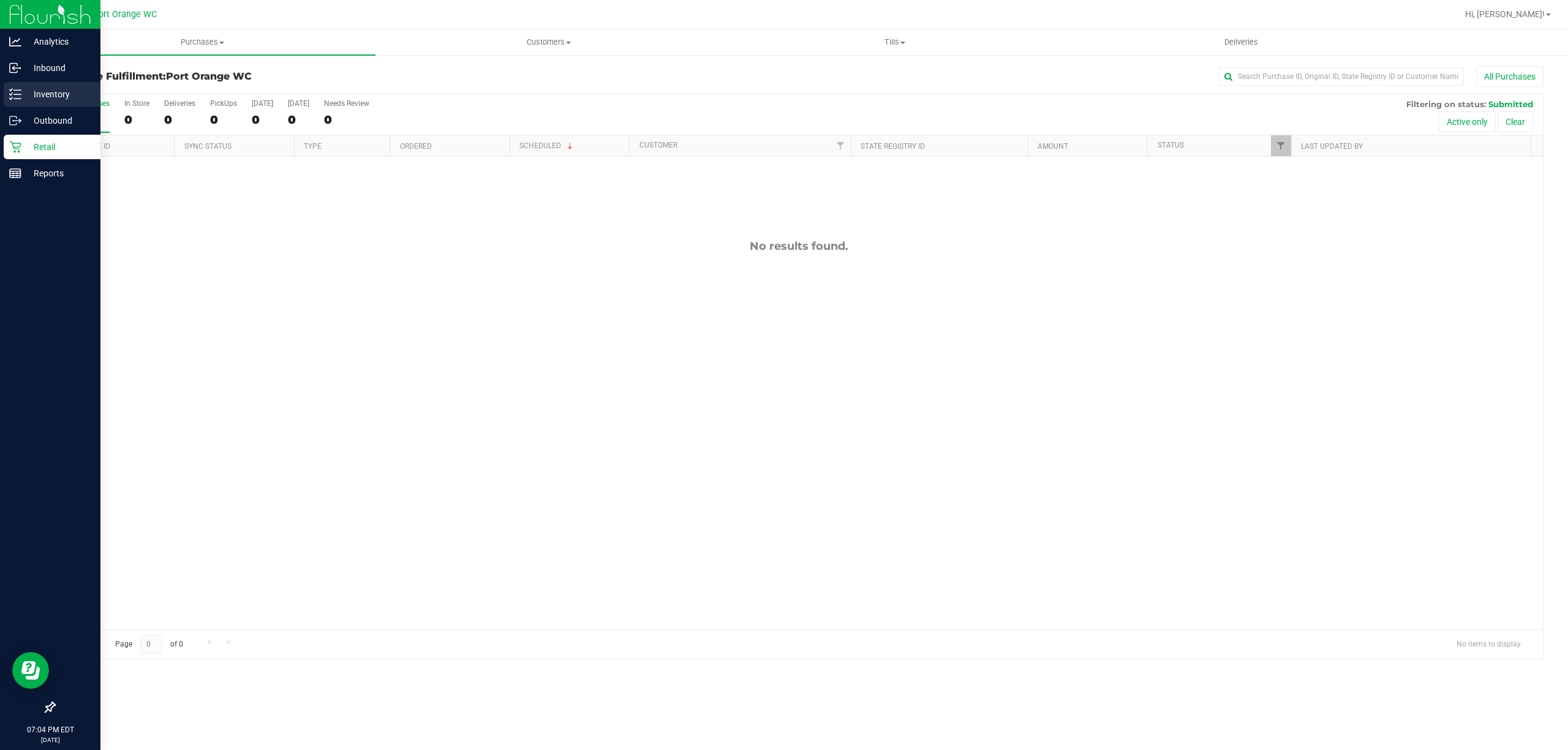
click at [50, 94] on p "Inventory" at bounding box center [58, 94] width 74 height 14
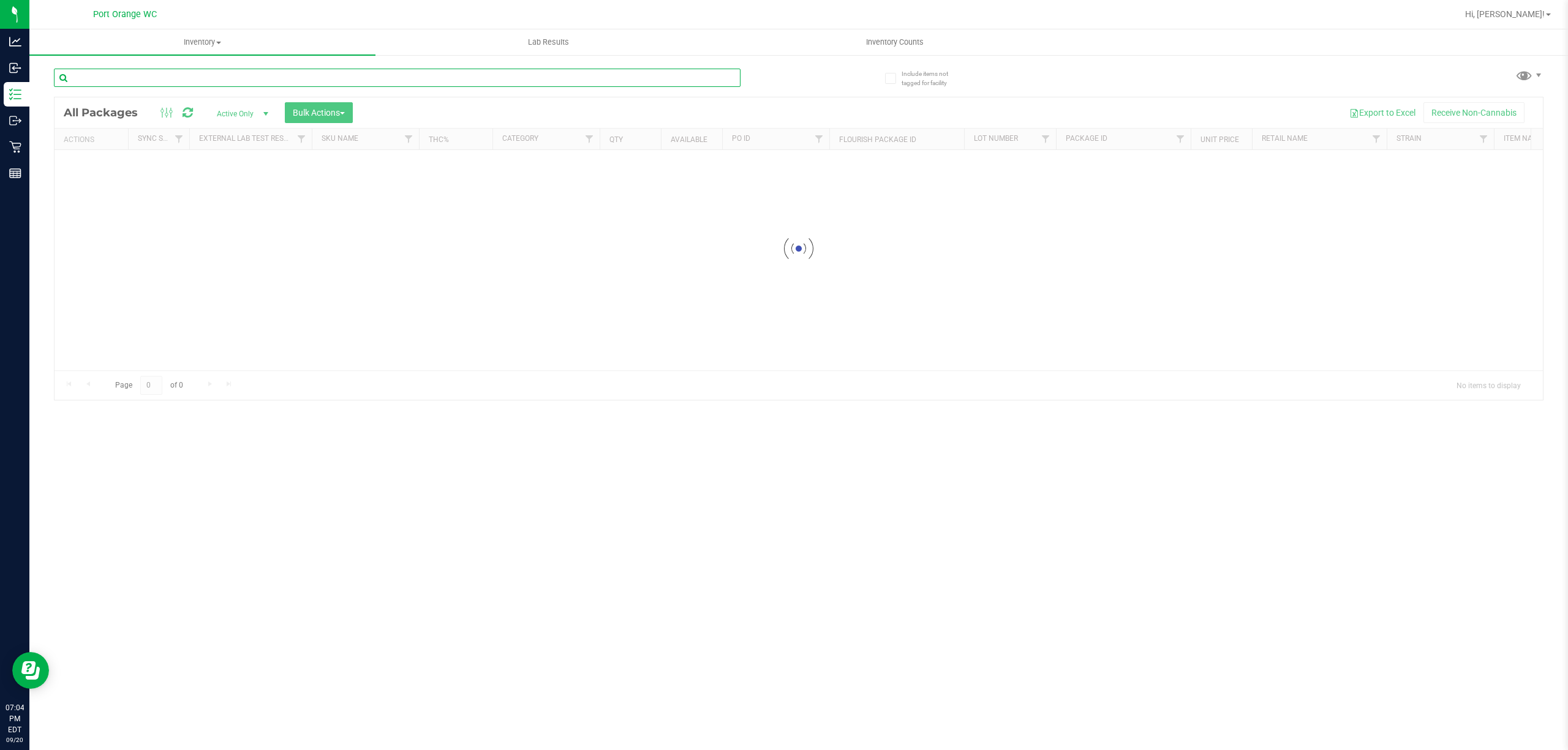
click at [133, 75] on input "text" at bounding box center [398, 77] width 687 height 18
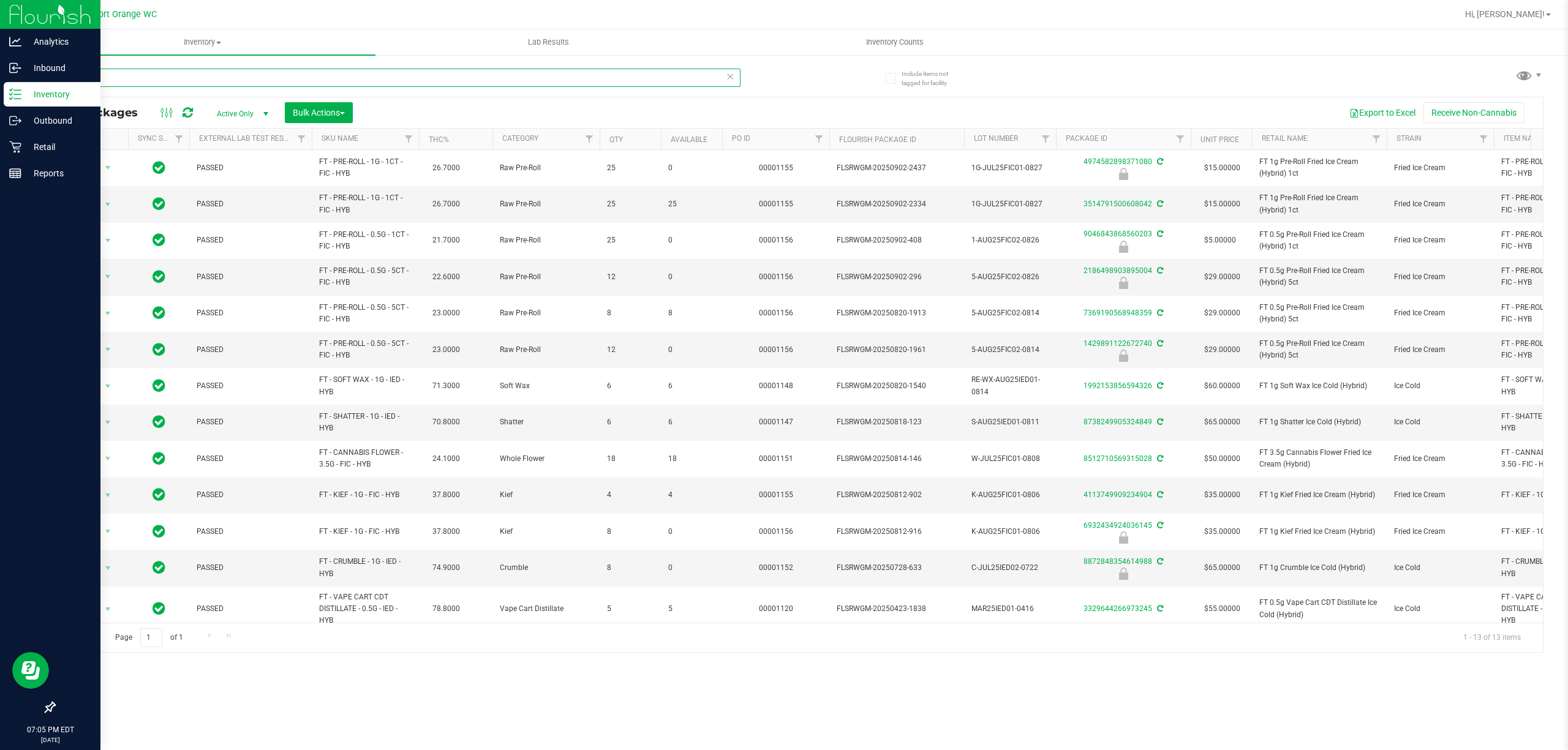
type input "ied"
click at [52, 91] on p "Inventory" at bounding box center [58, 94] width 74 height 14
click at [43, 147] on p "Retail" at bounding box center [58, 146] width 74 height 14
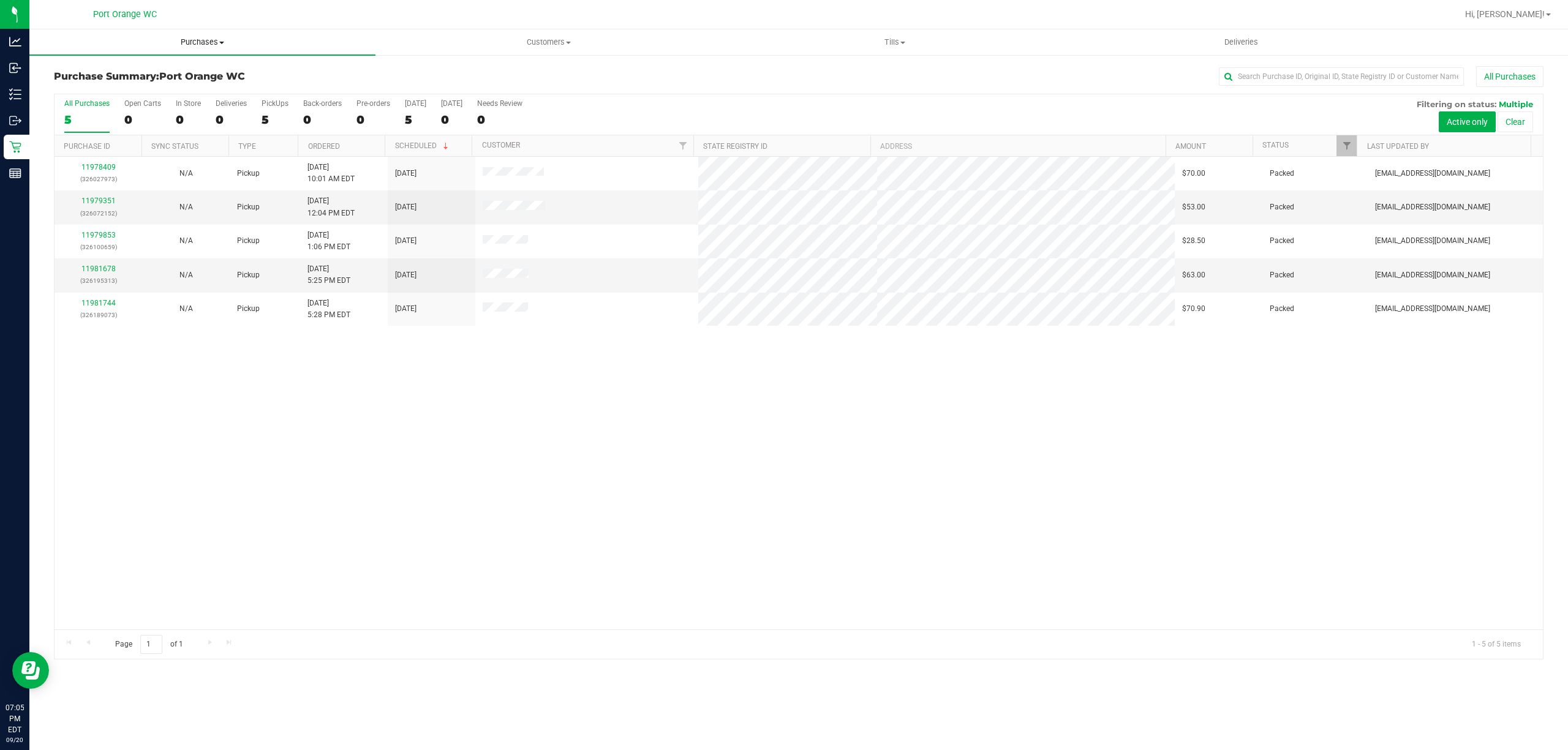
click at [191, 40] on span "Purchases" at bounding box center [203, 42] width 346 height 11
click at [74, 91] on span "Fulfillment" at bounding box center [67, 88] width 76 height 11
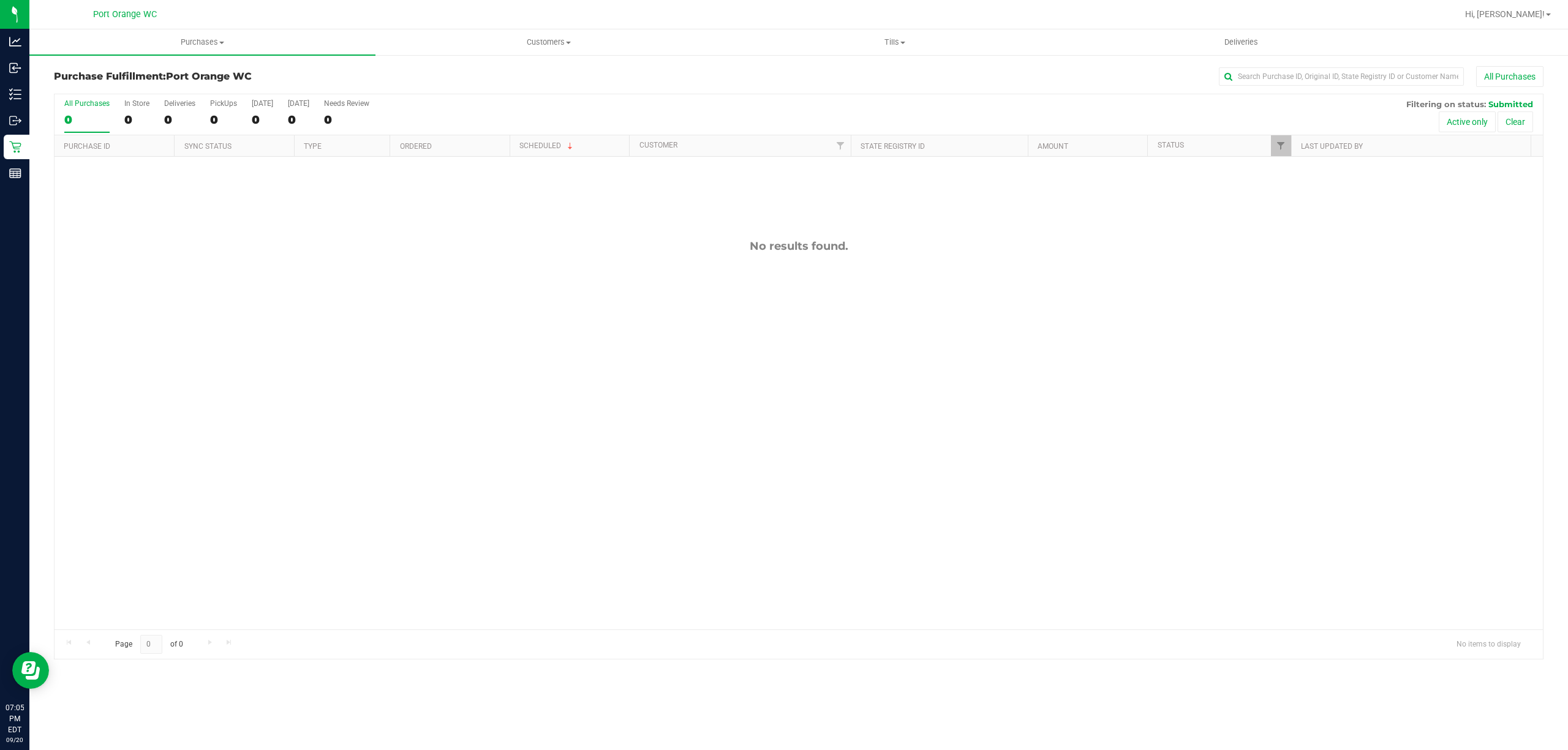
drag, startPoint x: 638, startPoint y: 351, endPoint x: 646, endPoint y: 353, distance: 8.2
click at [646, 353] on div "No results found." at bounding box center [799, 434] width 1489 height 555
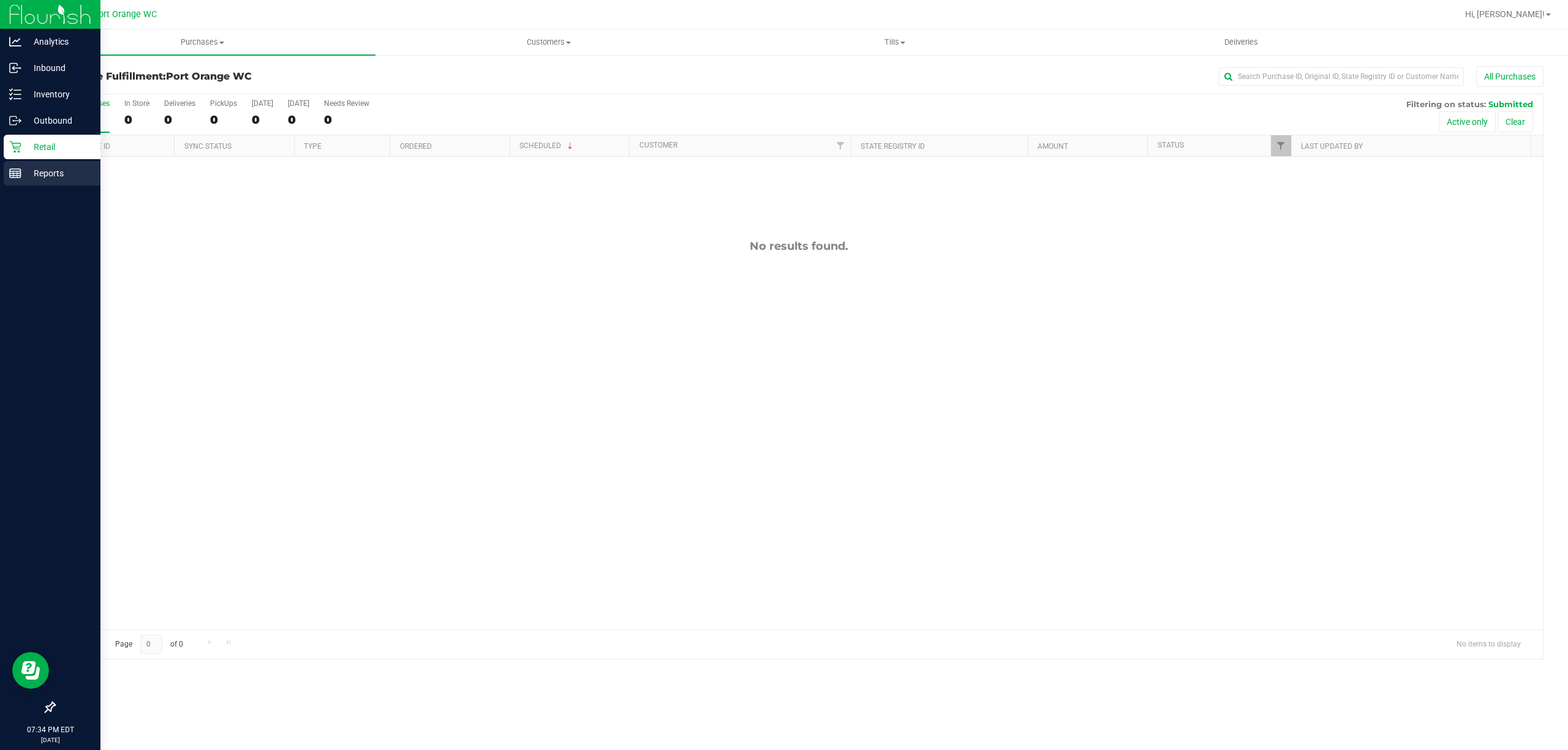
click at [40, 170] on p "Reports" at bounding box center [58, 173] width 74 height 14
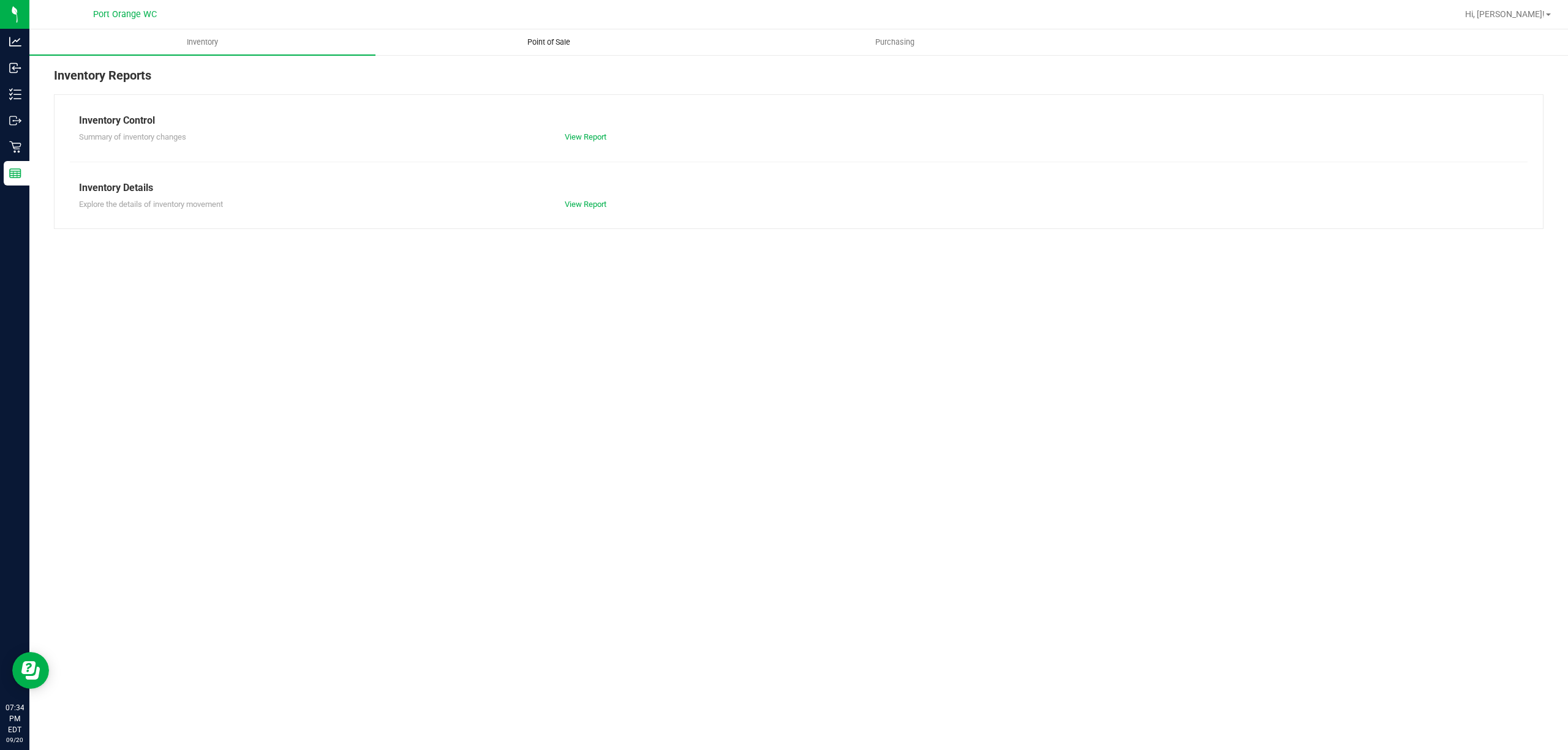
click at [550, 41] on span "Point of Sale" at bounding box center [548, 42] width 76 height 11
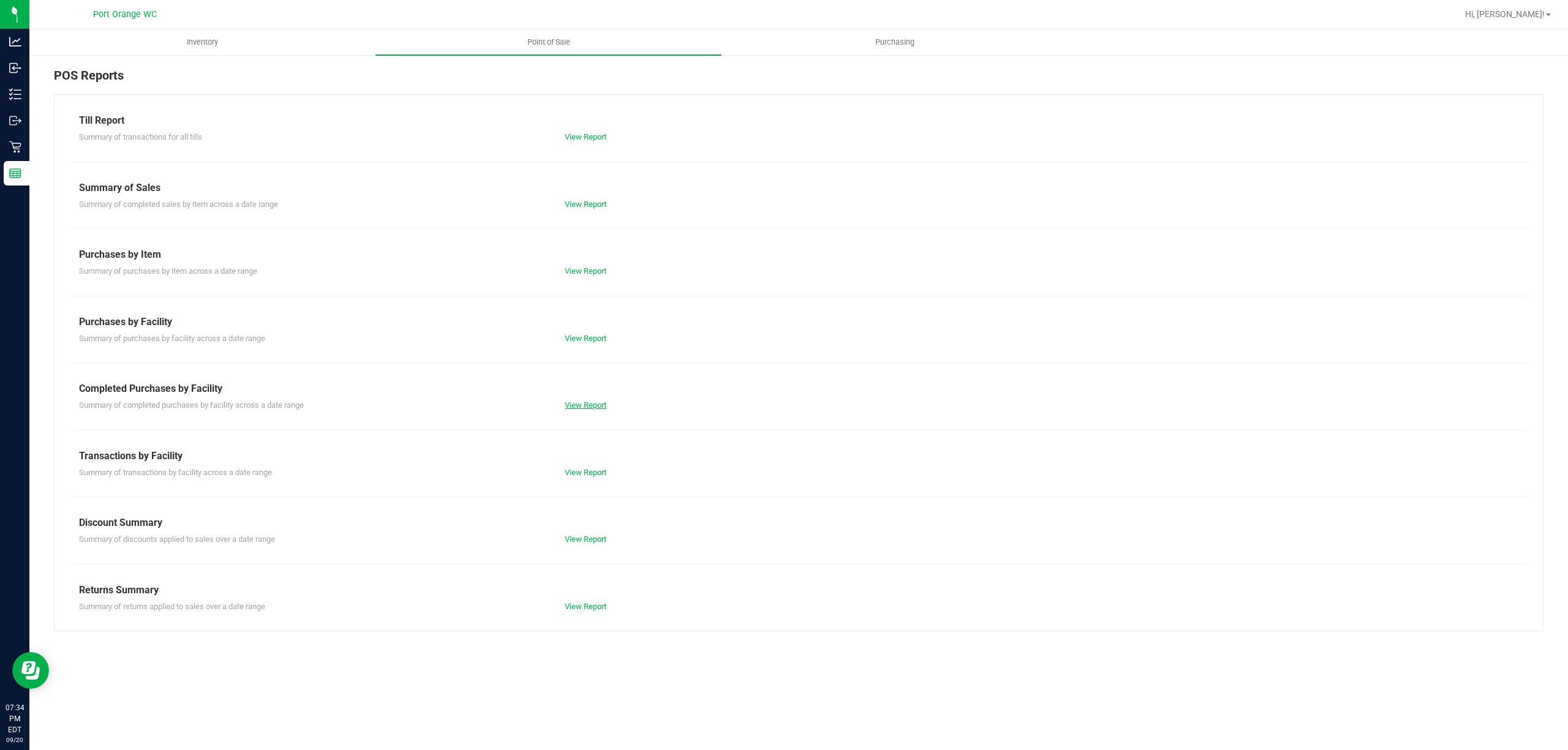
click at [603, 405] on link "View Report" at bounding box center [586, 405] width 42 height 9
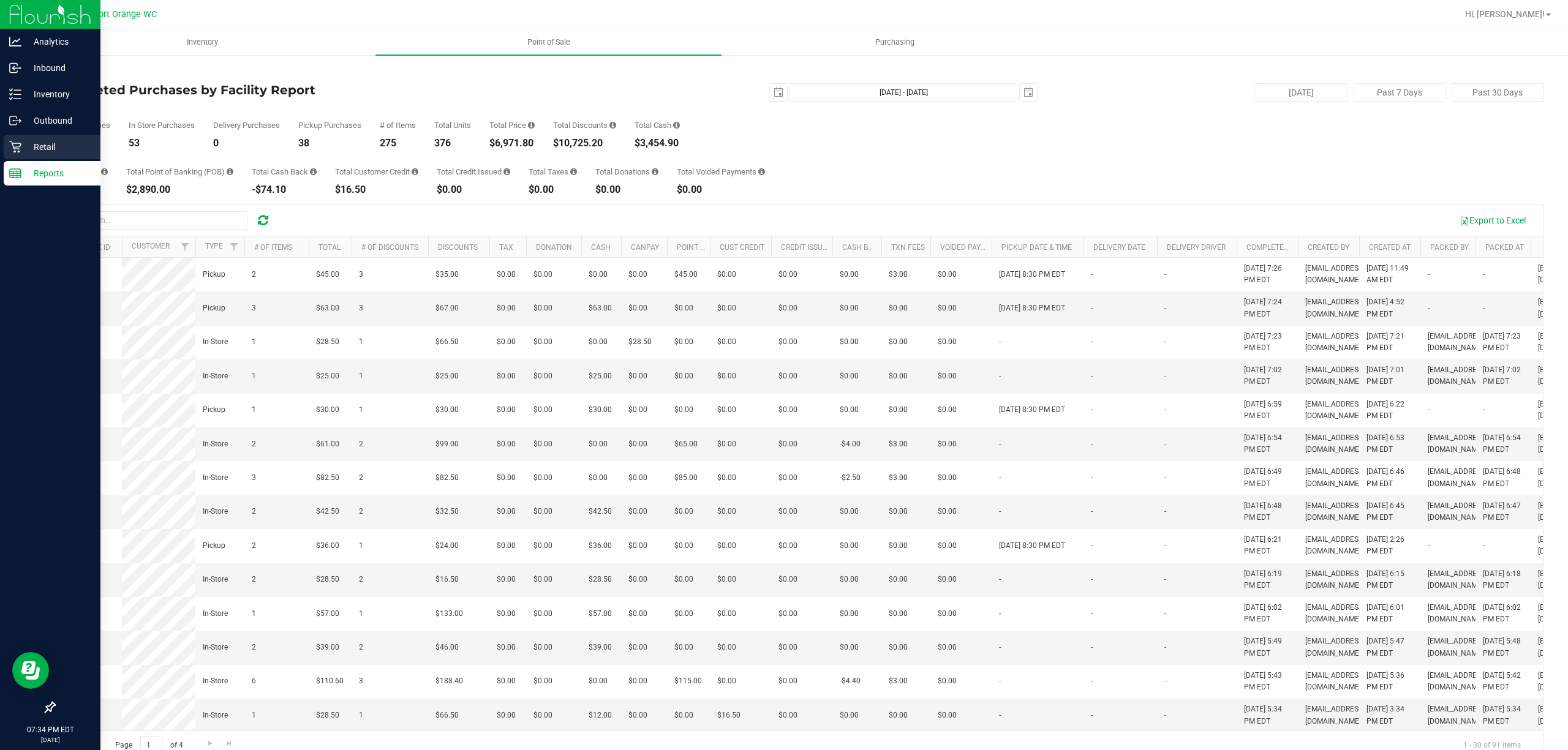
click at [49, 148] on p "Retail" at bounding box center [58, 146] width 74 height 14
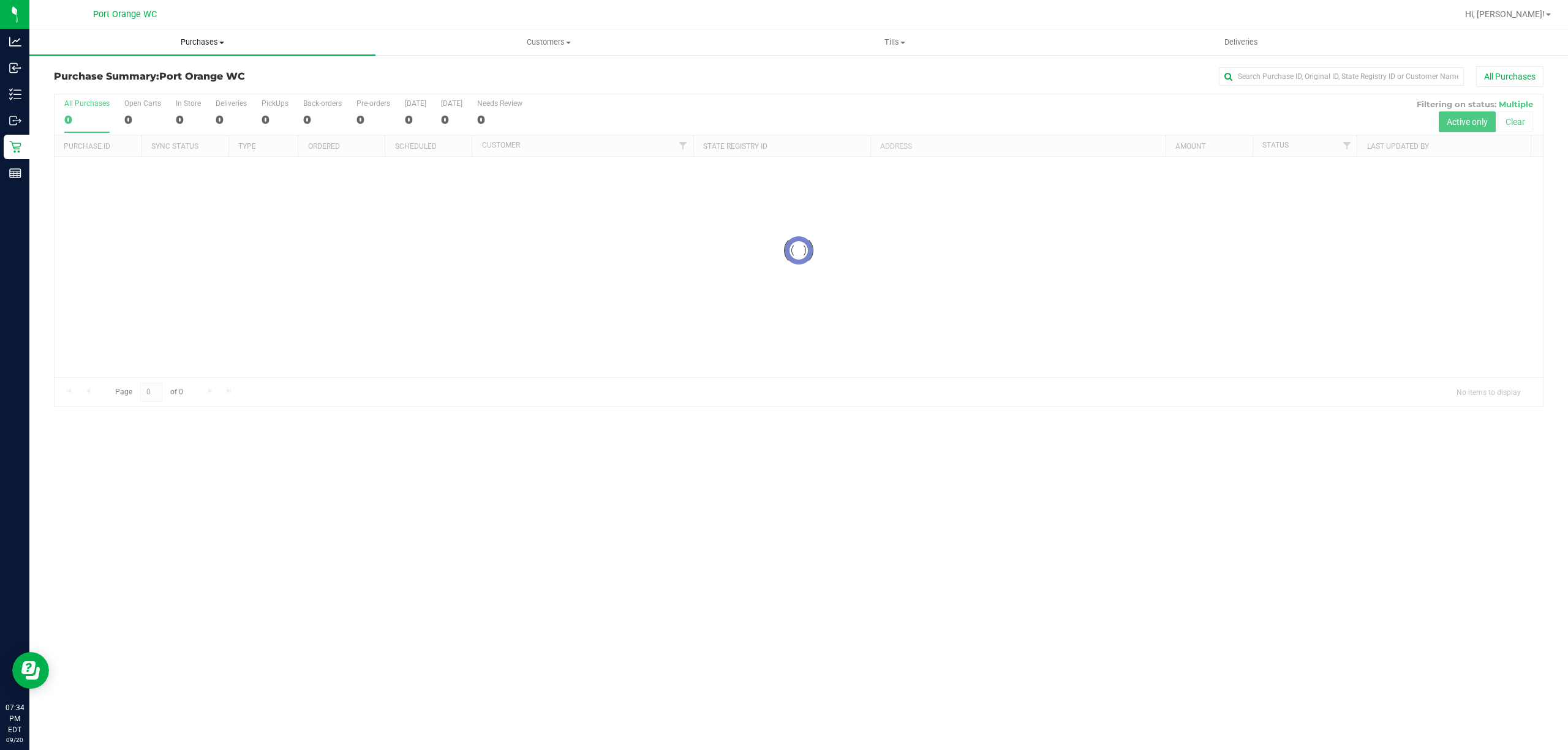
click at [204, 41] on span "Purchases" at bounding box center [203, 42] width 346 height 11
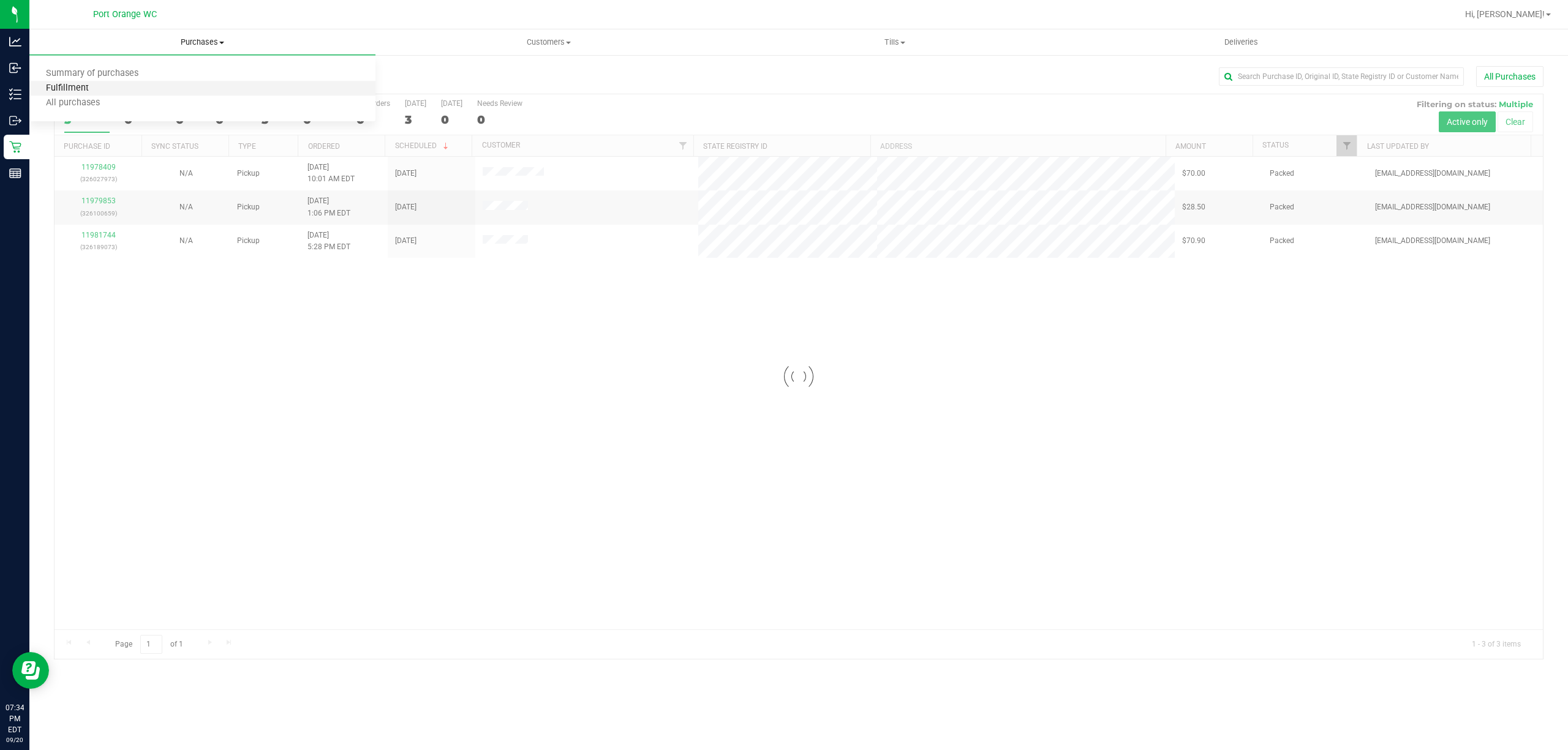
click at [57, 89] on span "Fulfillment" at bounding box center [67, 88] width 76 height 11
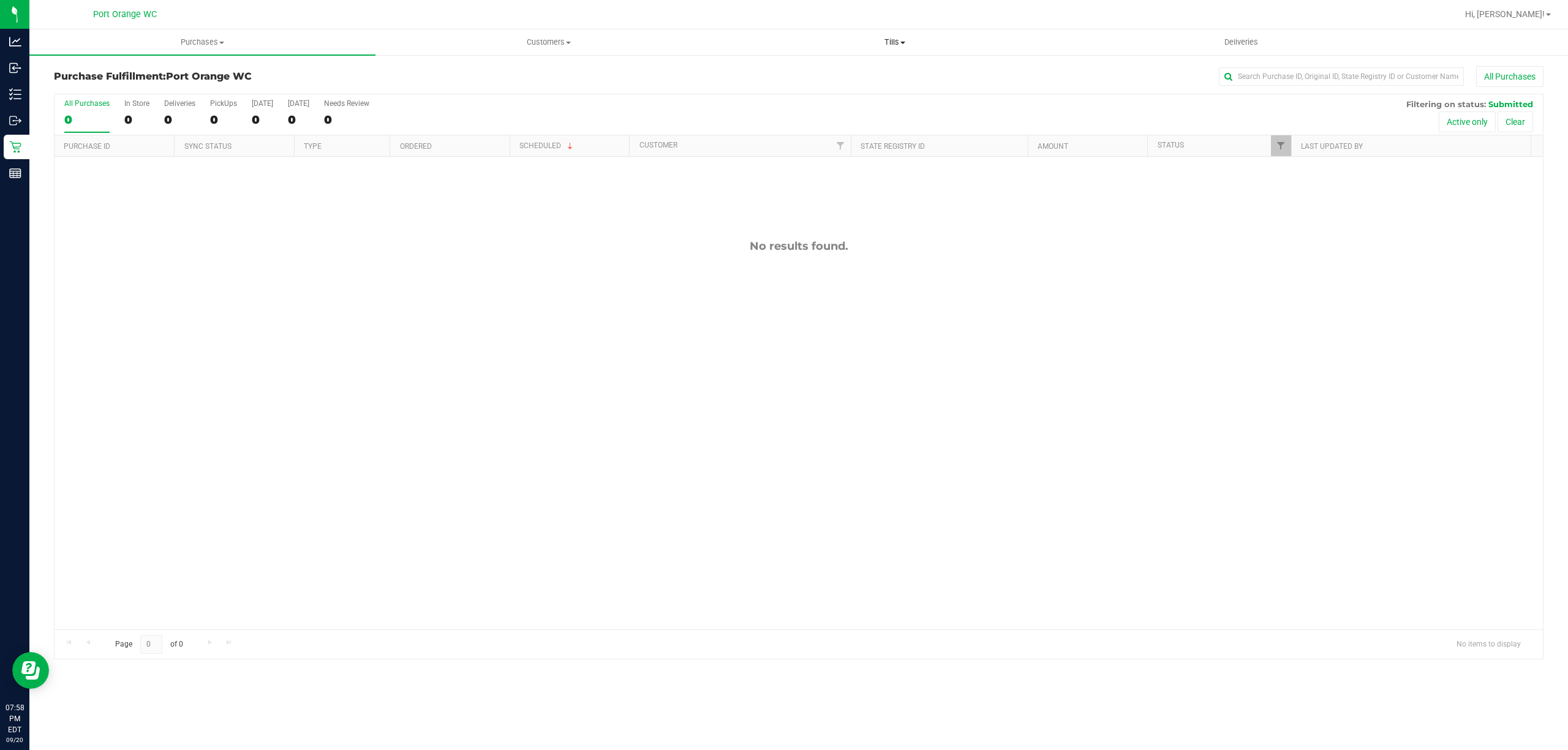
click at [892, 45] on span "Tills" at bounding box center [894, 42] width 345 height 11
click at [882, 69] on li "Manage tills" at bounding box center [894, 74] width 346 height 14
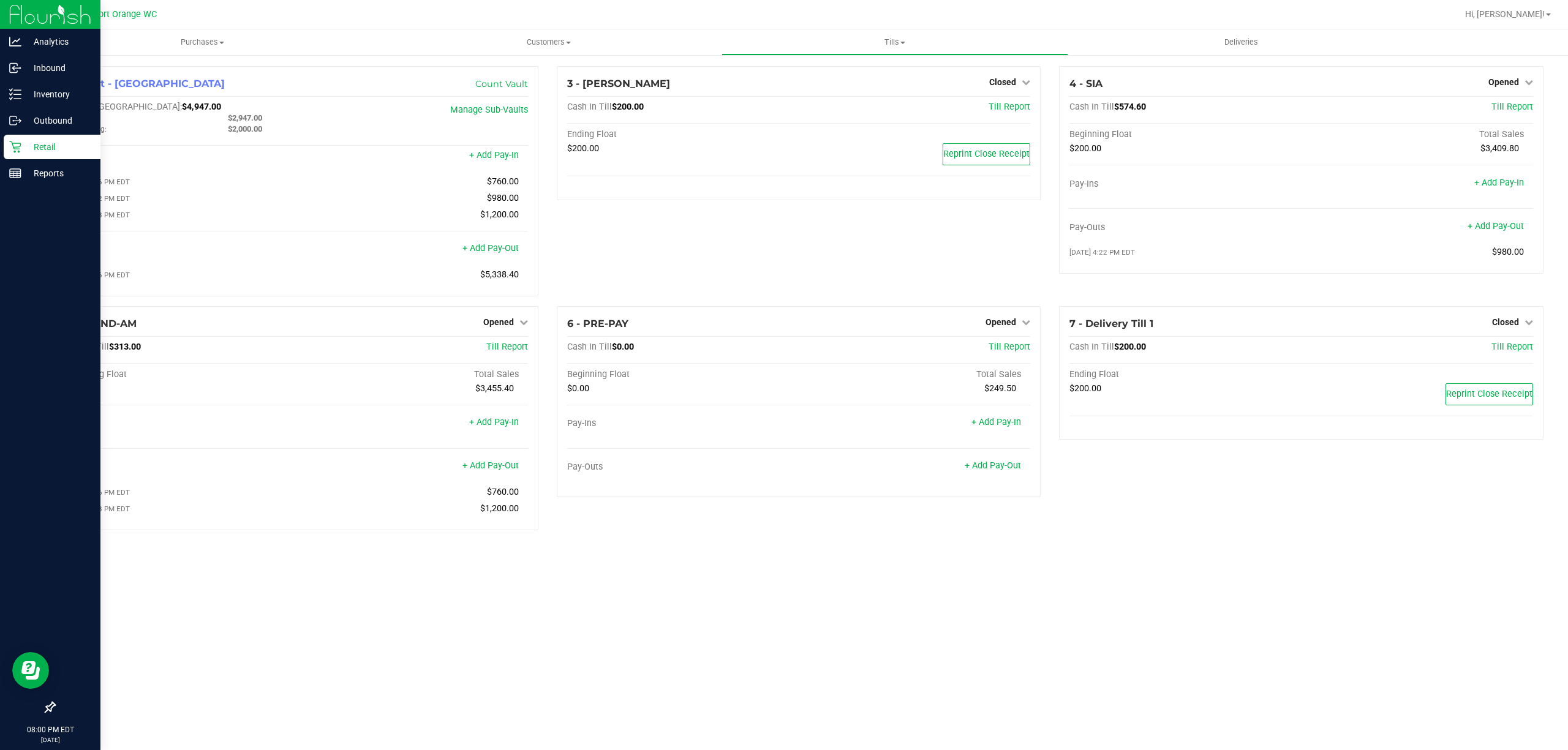
click at [45, 140] on p "Retail" at bounding box center [58, 146] width 74 height 14
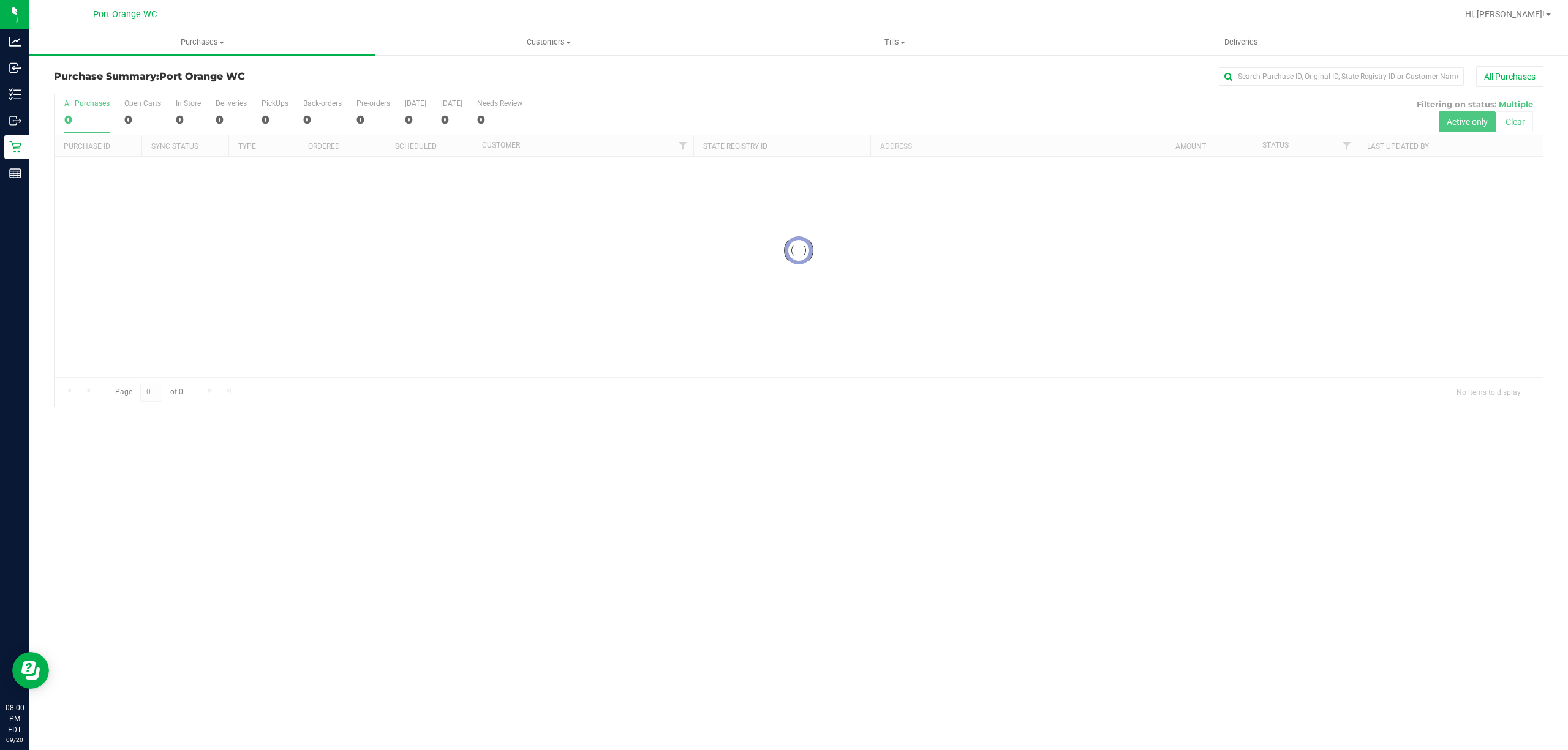
click at [1347, 150] on div at bounding box center [799, 250] width 1489 height 312
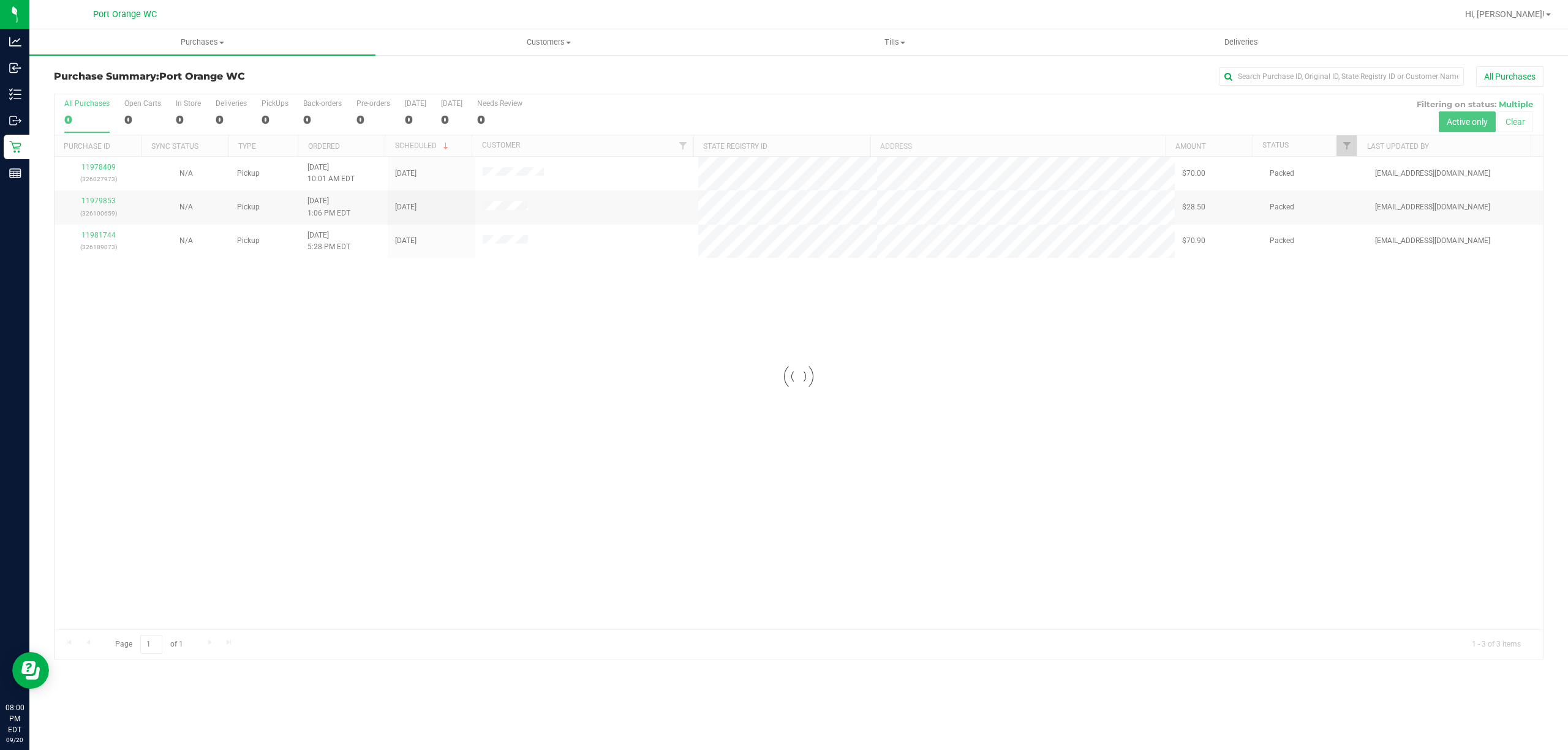
click at [1347, 148] on div at bounding box center [799, 377] width 1489 height 565
click at [1344, 150] on div at bounding box center [799, 377] width 1489 height 565
click at [1344, 148] on div at bounding box center [799, 377] width 1489 height 565
click at [1348, 150] on span "Filter" at bounding box center [1347, 146] width 10 height 10
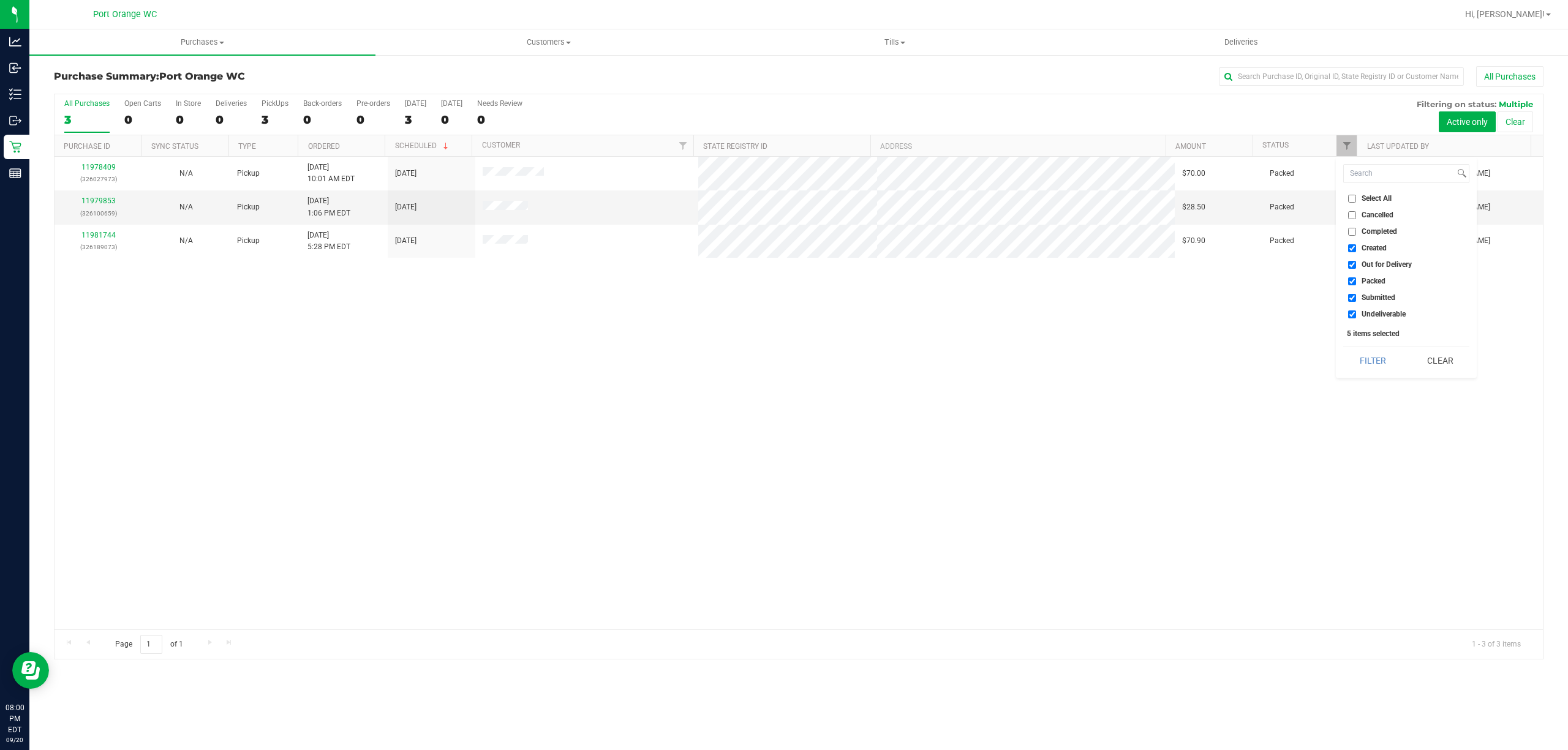
click at [1371, 247] on span "Created" at bounding box center [1374, 248] width 25 height 8
click at [1356, 247] on input "Created" at bounding box center [1352, 248] width 8 height 8
checkbox input "false"
click at [1374, 265] on span "Out for Delivery" at bounding box center [1387, 265] width 50 height 8
click at [1356, 265] on input "Out for Delivery" at bounding box center [1352, 265] width 8 height 8
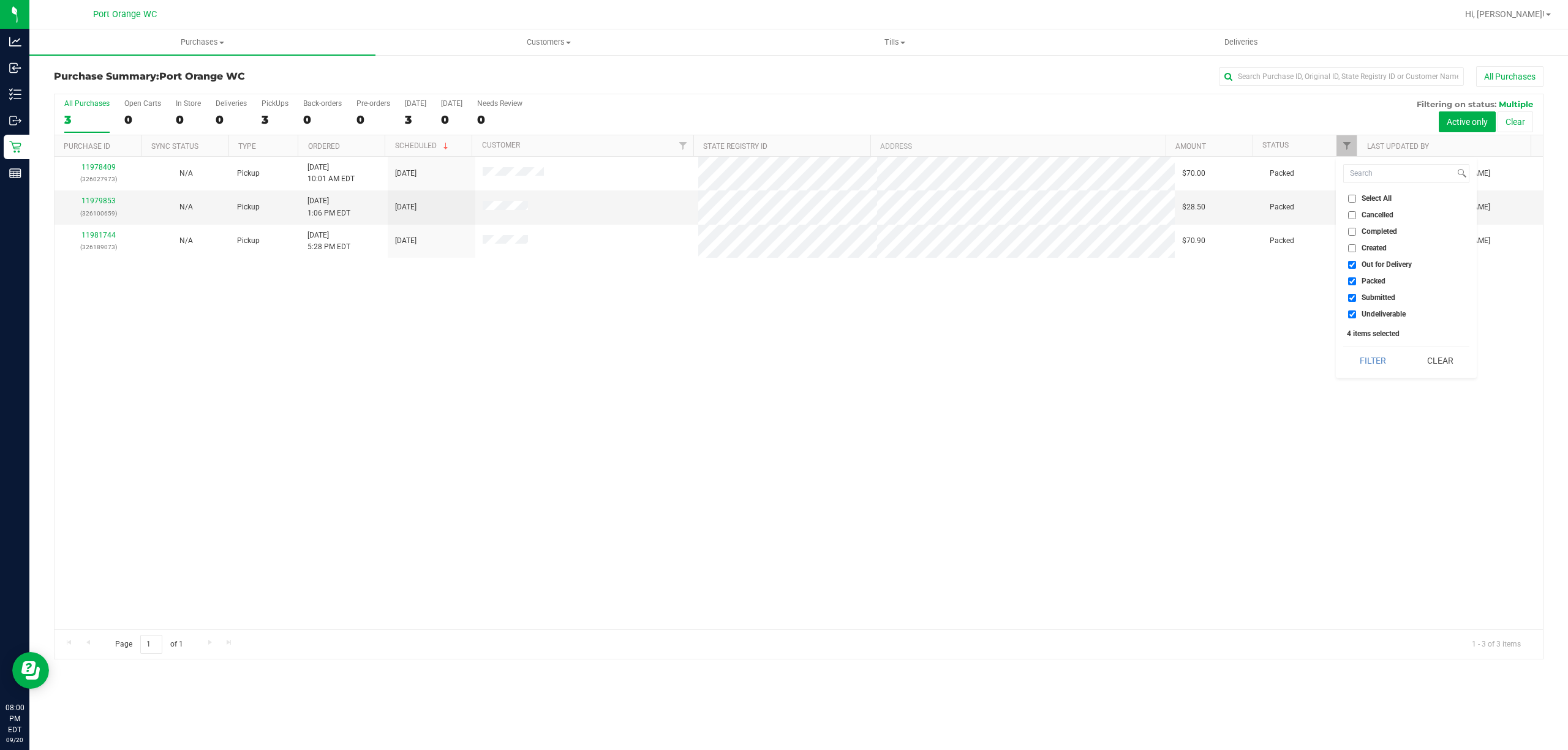
checkbox input "false"
click at [1368, 301] on span "Submitted" at bounding box center [1379, 297] width 34 height 8
click at [1356, 301] on input "Submitted" at bounding box center [1352, 297] width 8 height 8
checkbox input "false"
click at [1390, 322] on div "Select All Cancelled Completed Created Out for Delivery Packed Submitted Undeli…" at bounding box center [1406, 267] width 141 height 221
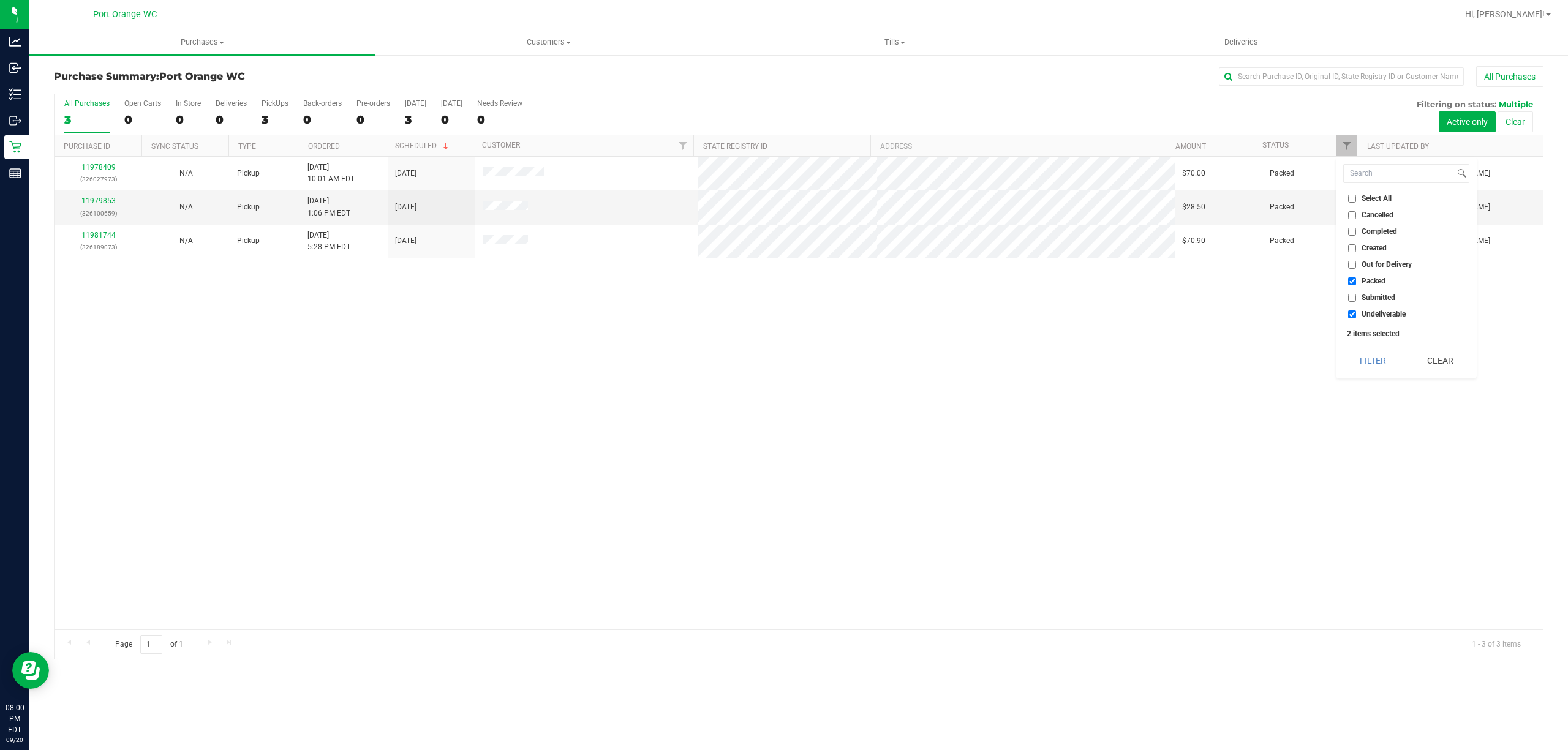
click at [1390, 315] on span "Undeliverable" at bounding box center [1384, 314] width 44 height 8
click at [1356, 315] on input "Undeliverable" at bounding box center [1352, 314] width 8 height 8
checkbox input "false"
click at [1374, 360] on button "Filter" at bounding box center [1372, 360] width 58 height 27
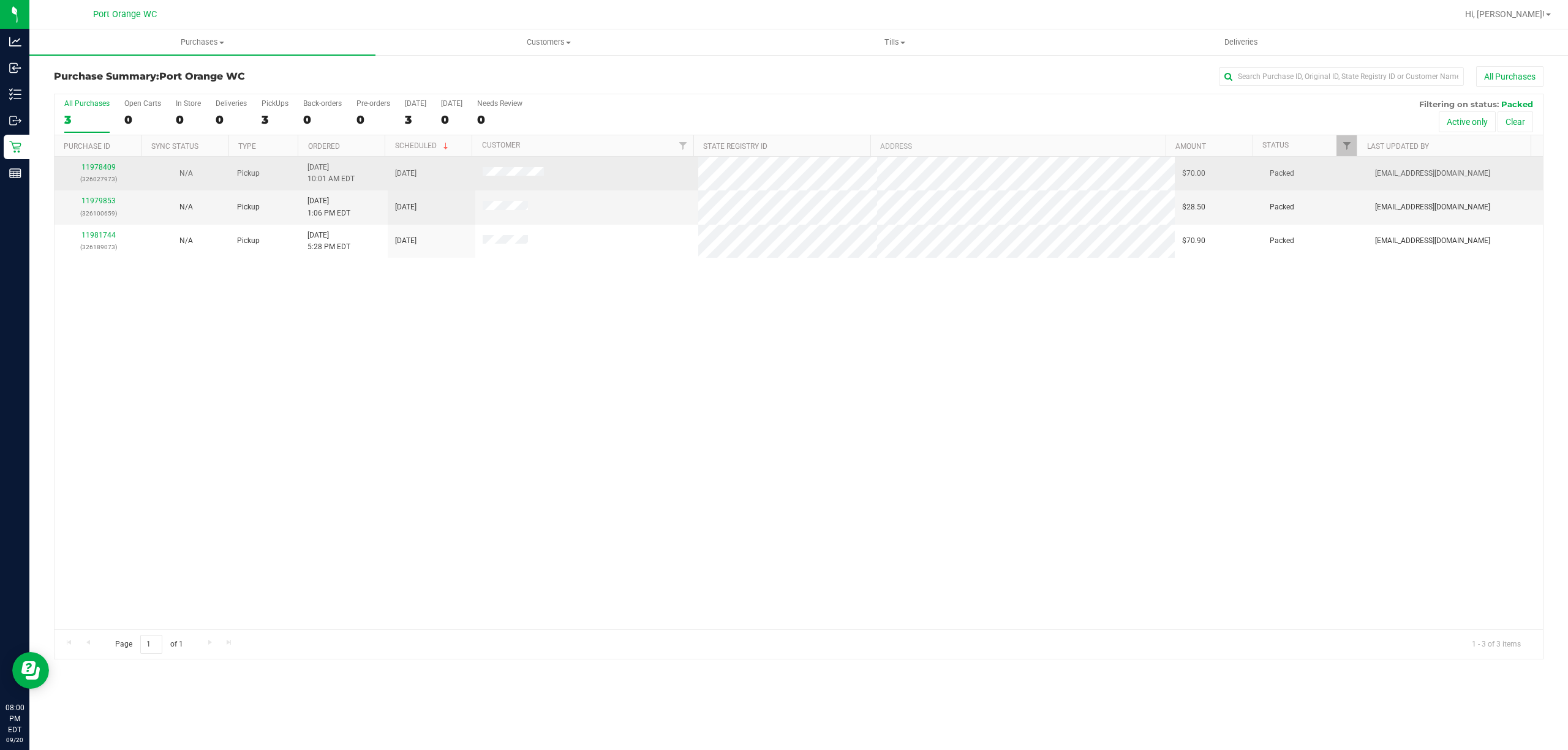
click at [106, 172] on div "11978409 (326027973)" at bounding box center [98, 173] width 73 height 23
click at [106, 168] on link "11978409" at bounding box center [99, 167] width 35 height 9
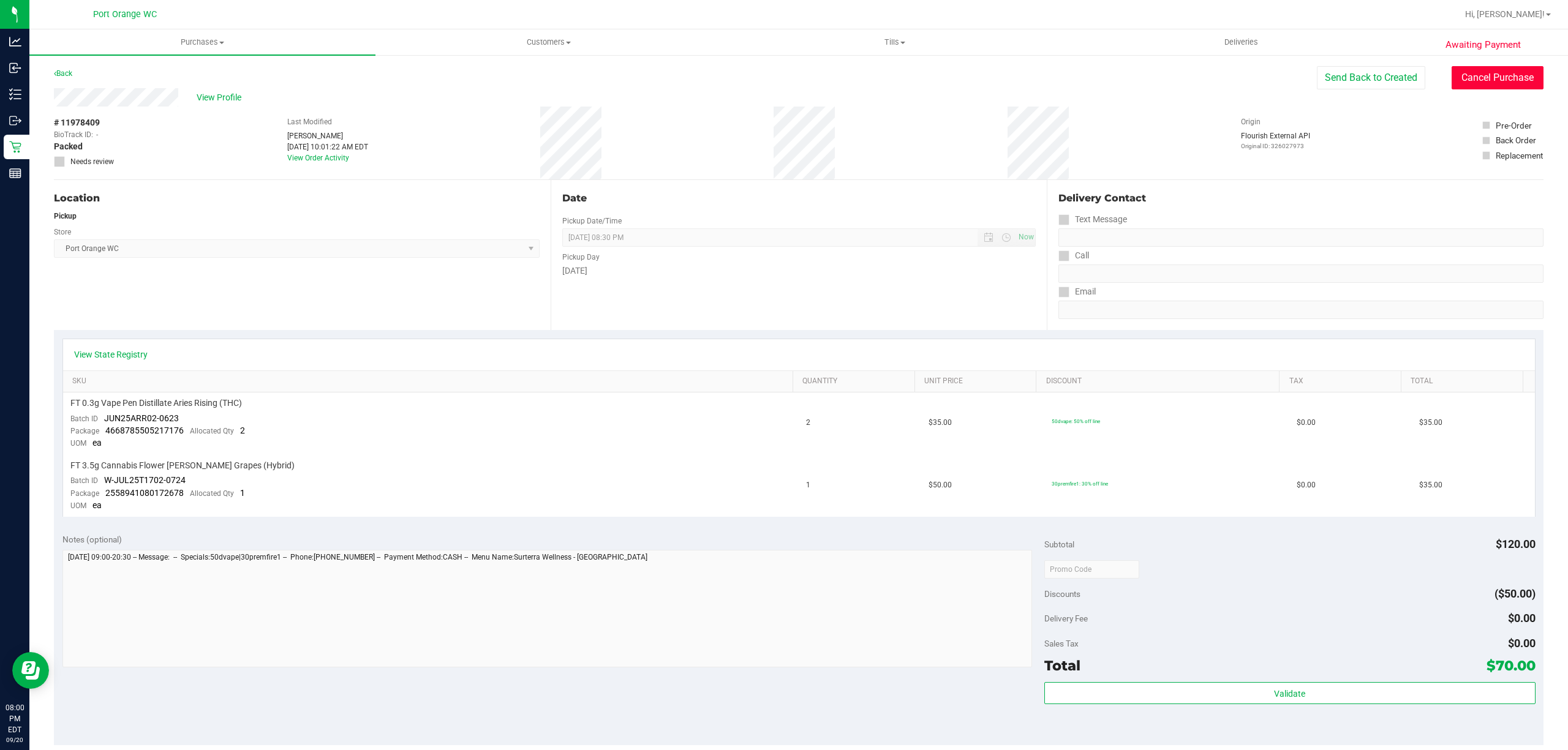
click at [1478, 67] on button "Cancel Purchase" at bounding box center [1498, 77] width 92 height 23
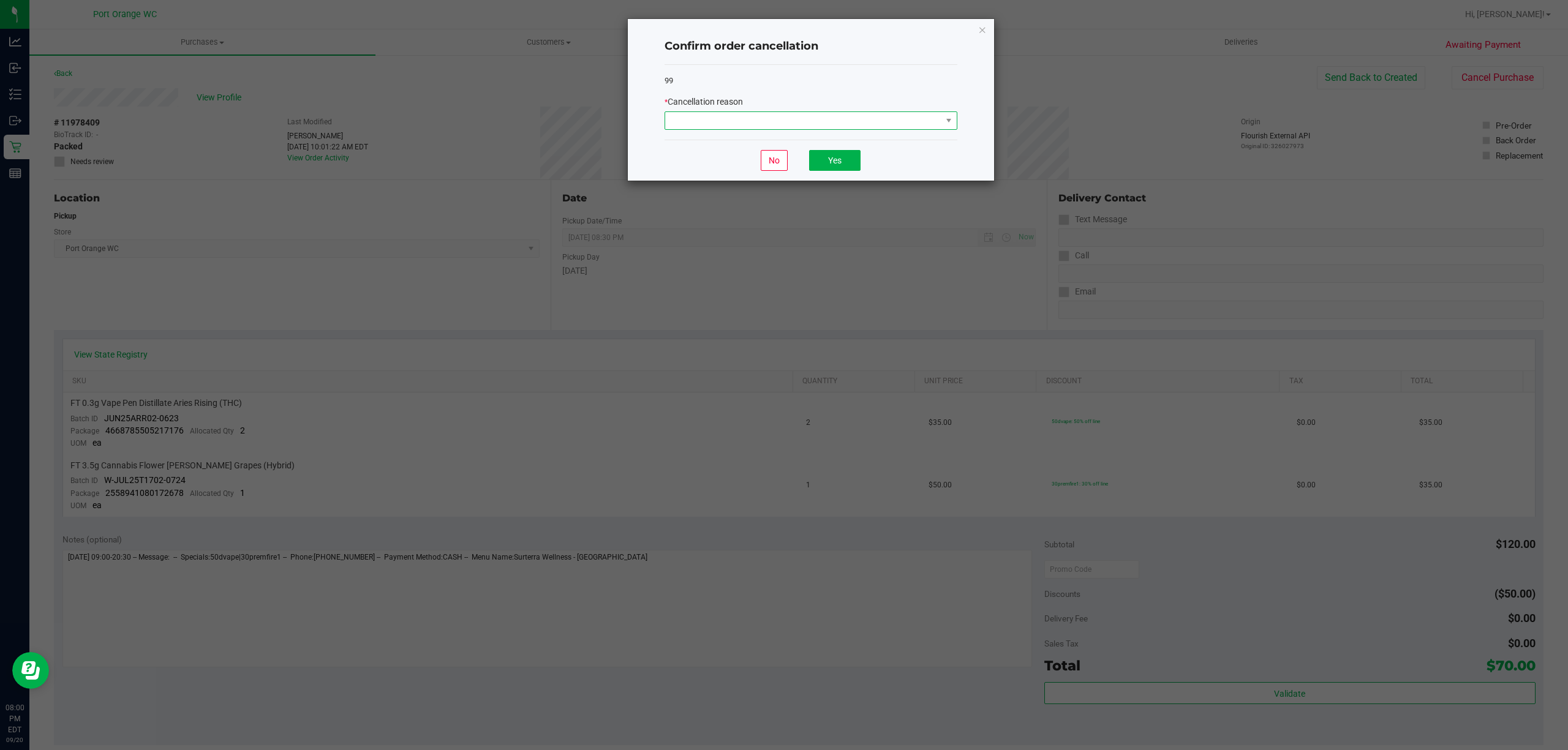
click at [878, 128] on span at bounding box center [803, 120] width 276 height 17
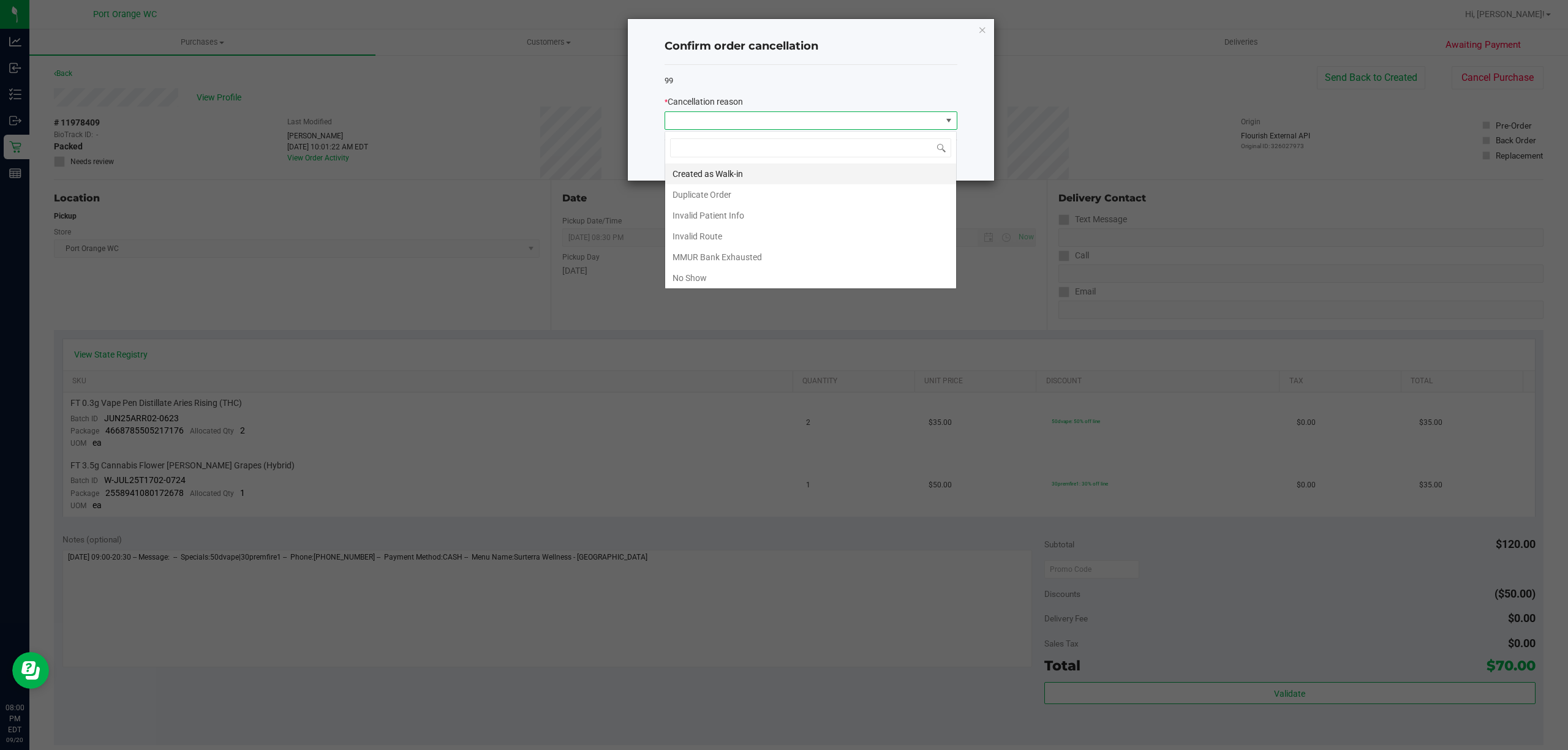
scroll to position [18, 292]
click at [753, 277] on li "No Show" at bounding box center [811, 278] width 291 height 21
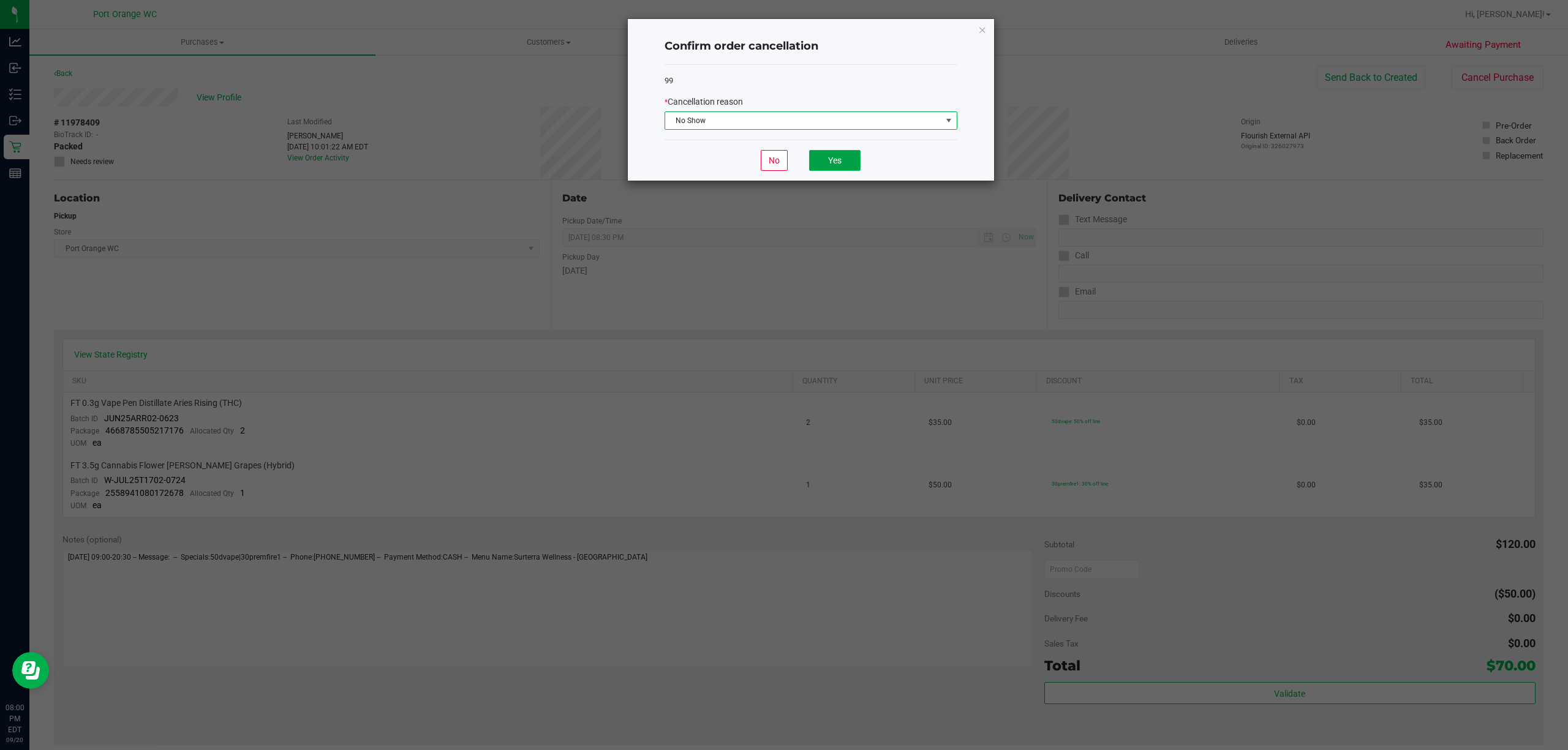
click at [832, 169] on button "Yes" at bounding box center [835, 160] width 52 height 21
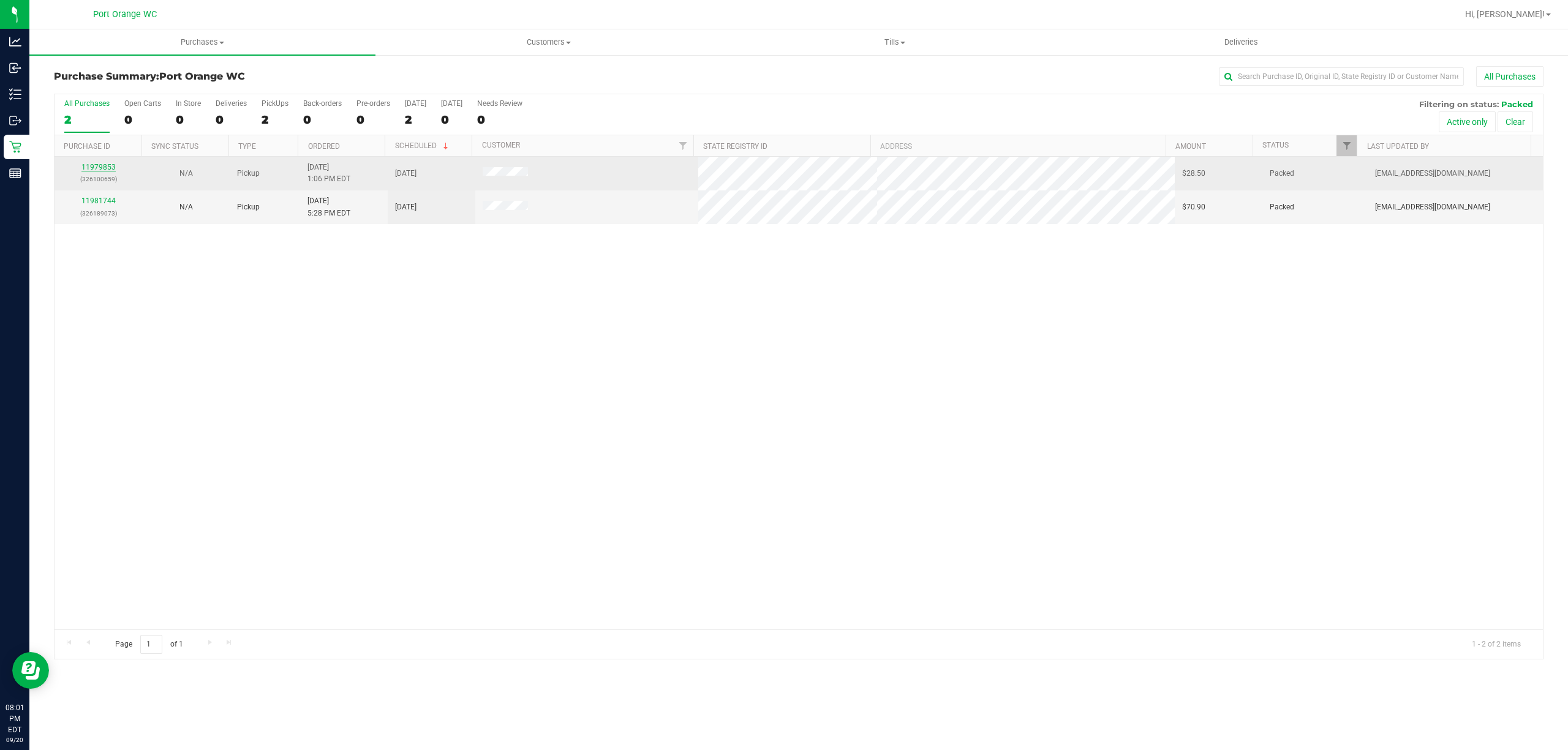
click at [101, 165] on link "11979853" at bounding box center [99, 167] width 35 height 9
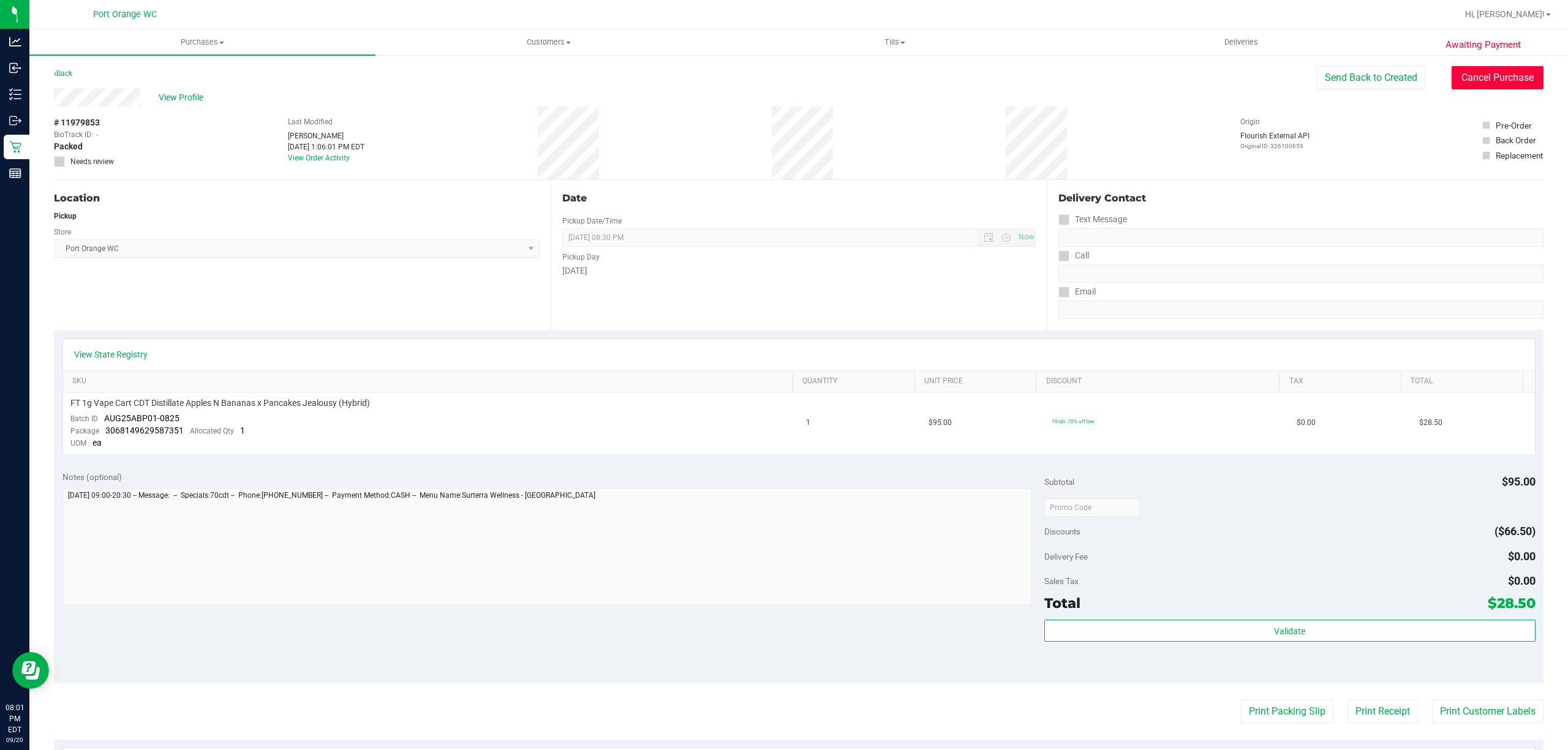
click at [1487, 76] on button "Cancel Purchase" at bounding box center [1498, 77] width 92 height 23
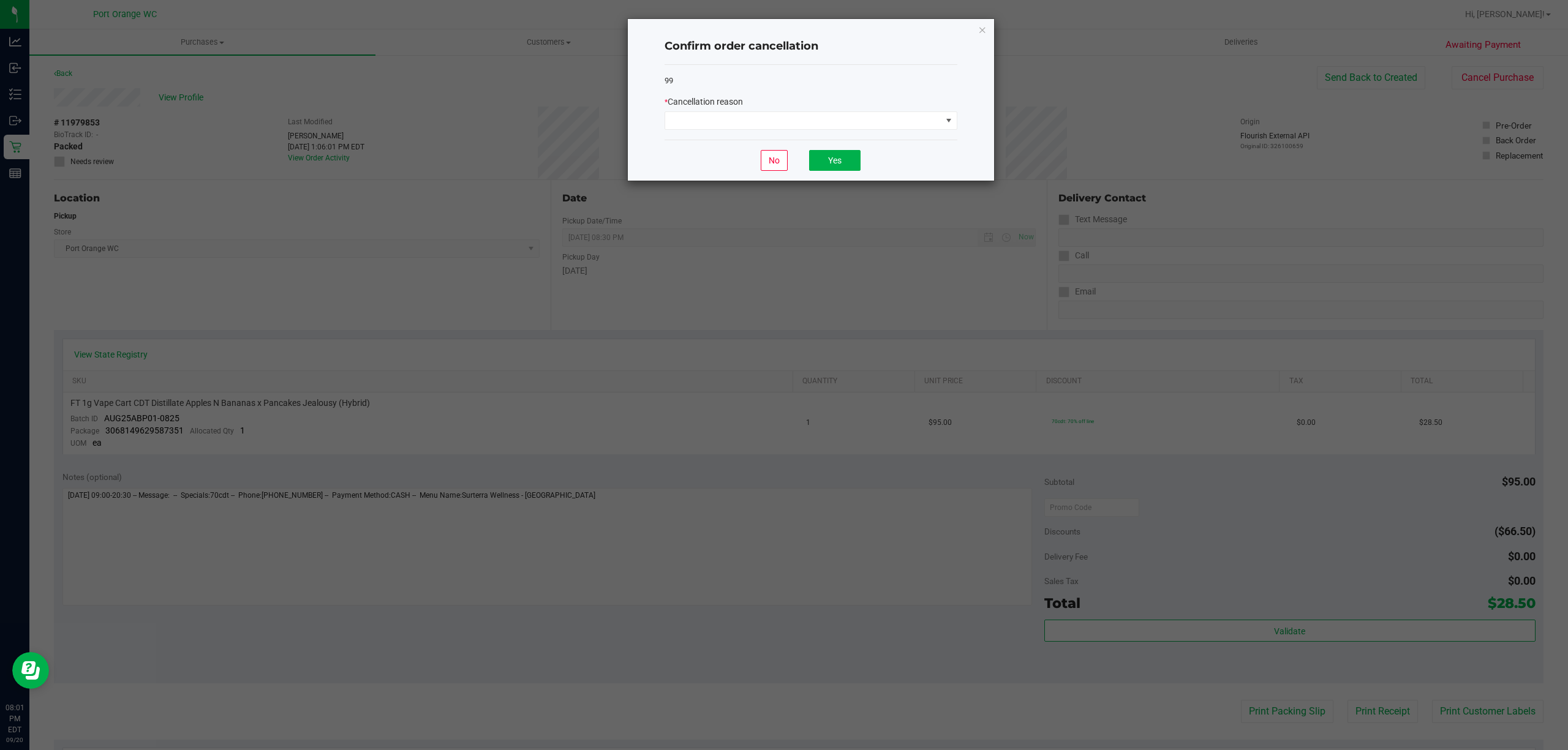
click at [853, 131] on div "99 * Cancellation reason" at bounding box center [811, 102] width 293 height 75
drag, startPoint x: 854, startPoint y: 114, endPoint x: 852, endPoint y: 123, distance: 9.2
click at [854, 116] on span at bounding box center [803, 120] width 276 height 17
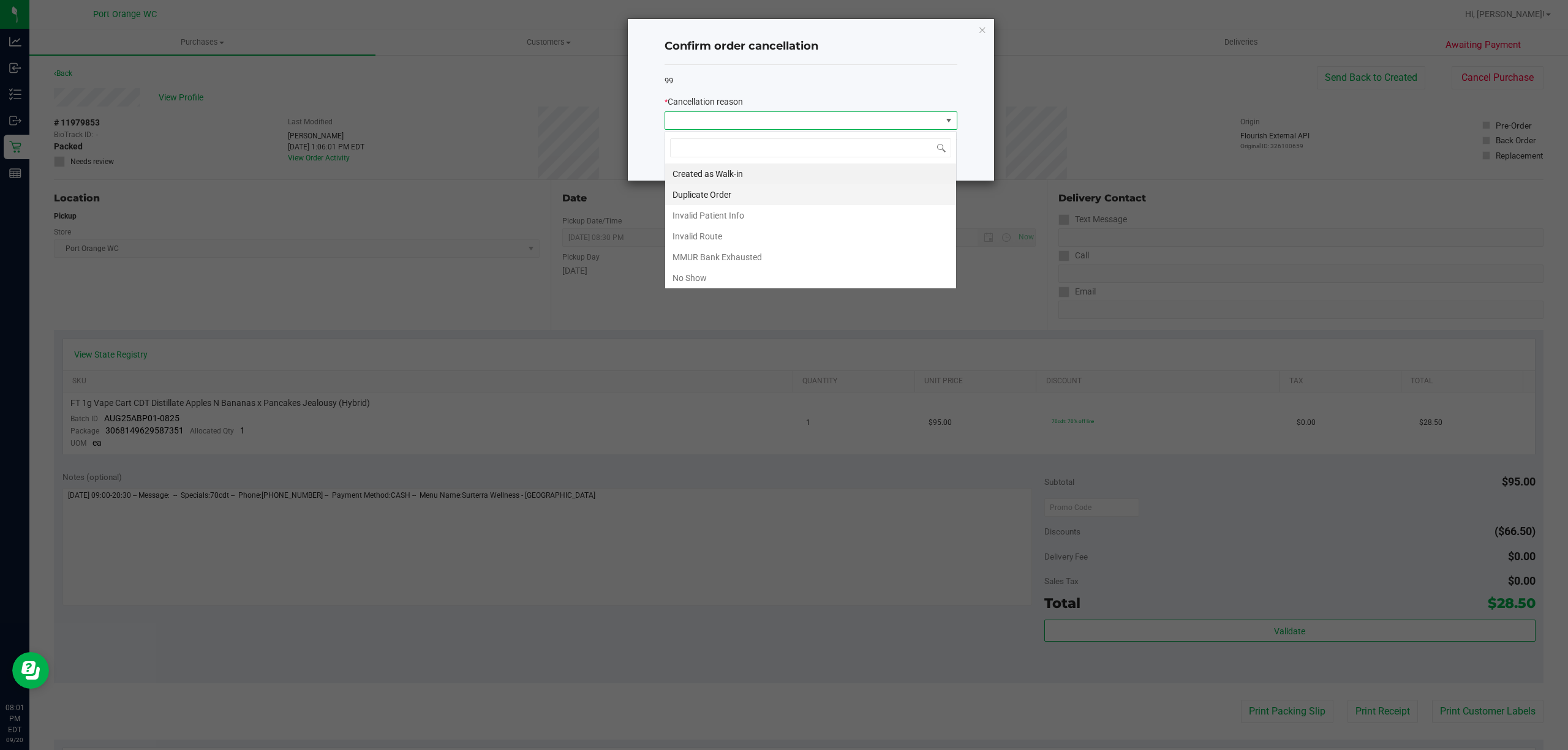
scroll to position [18, 292]
click at [796, 275] on li "No Show" at bounding box center [811, 278] width 291 height 21
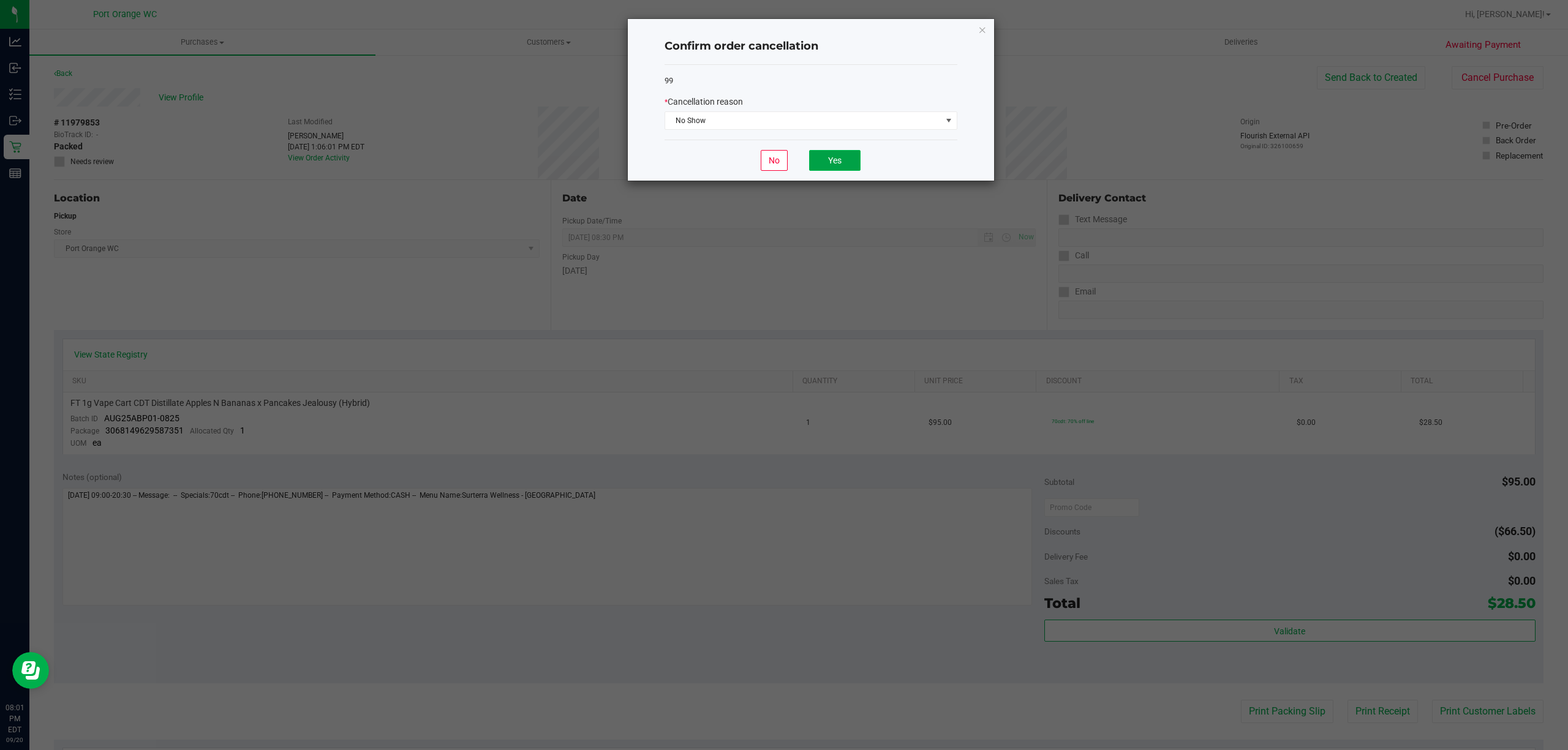
click at [844, 155] on button "Yes" at bounding box center [835, 160] width 52 height 21
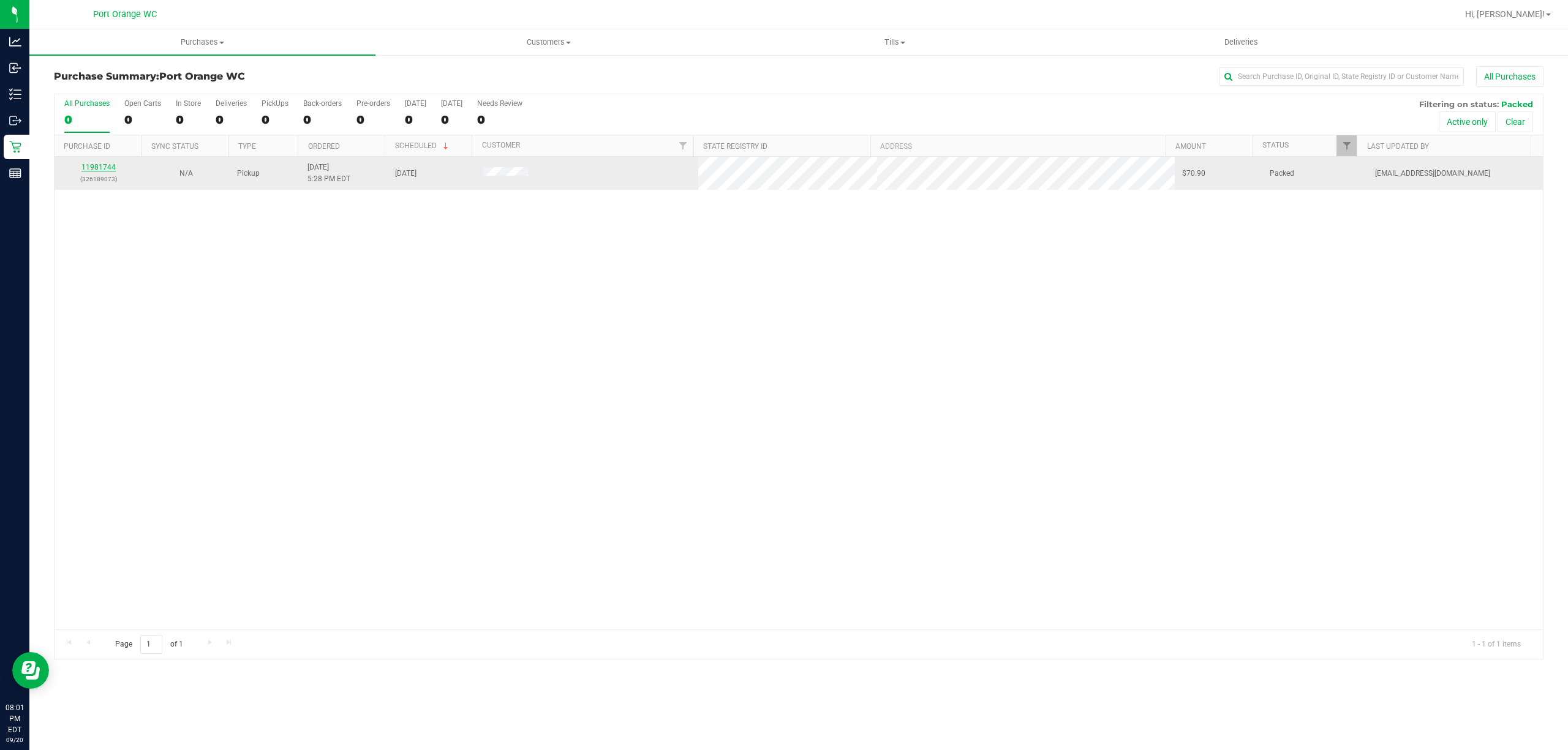
click at [99, 168] on link "11981744" at bounding box center [99, 167] width 35 height 9
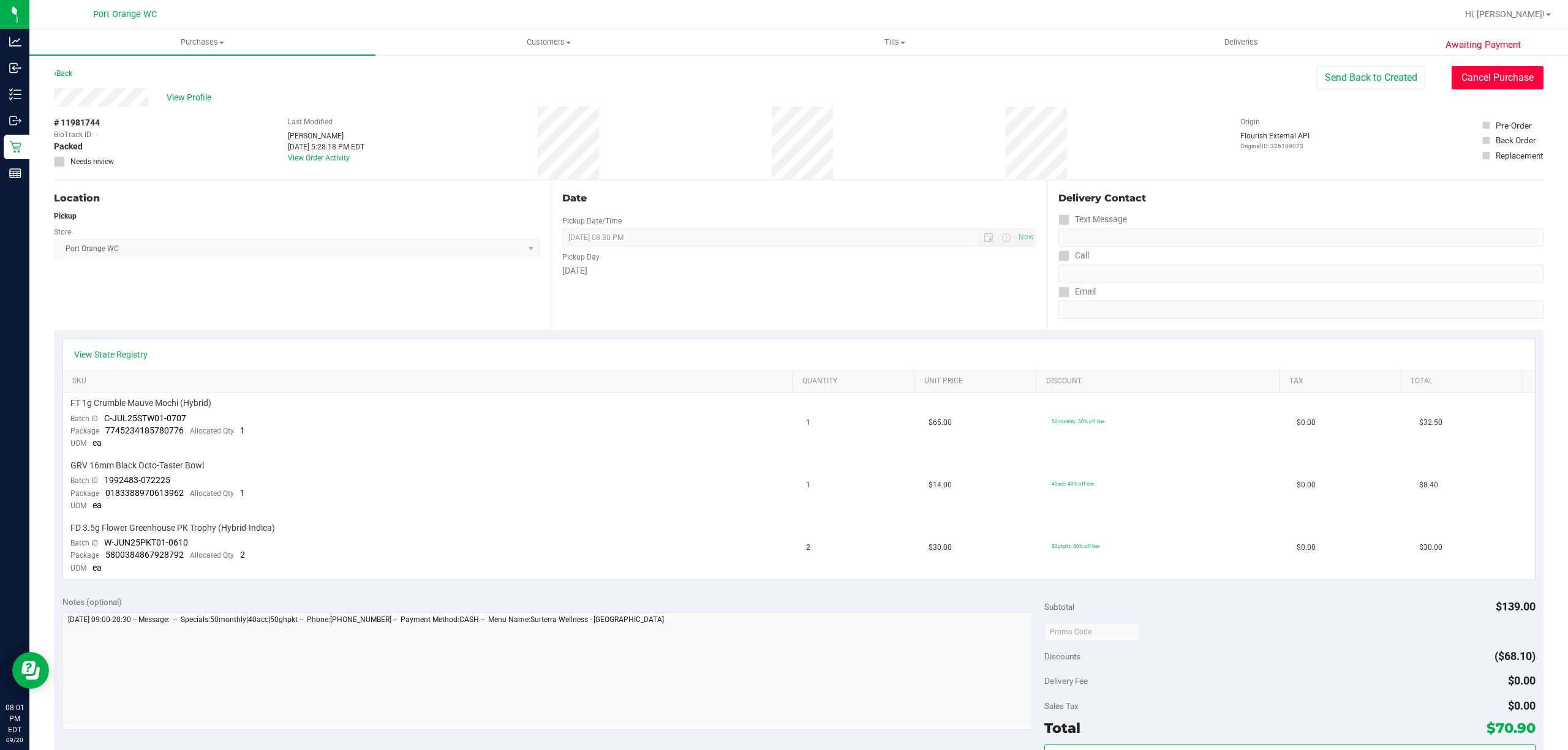
click at [1464, 79] on button "Cancel Purchase" at bounding box center [1498, 77] width 92 height 23
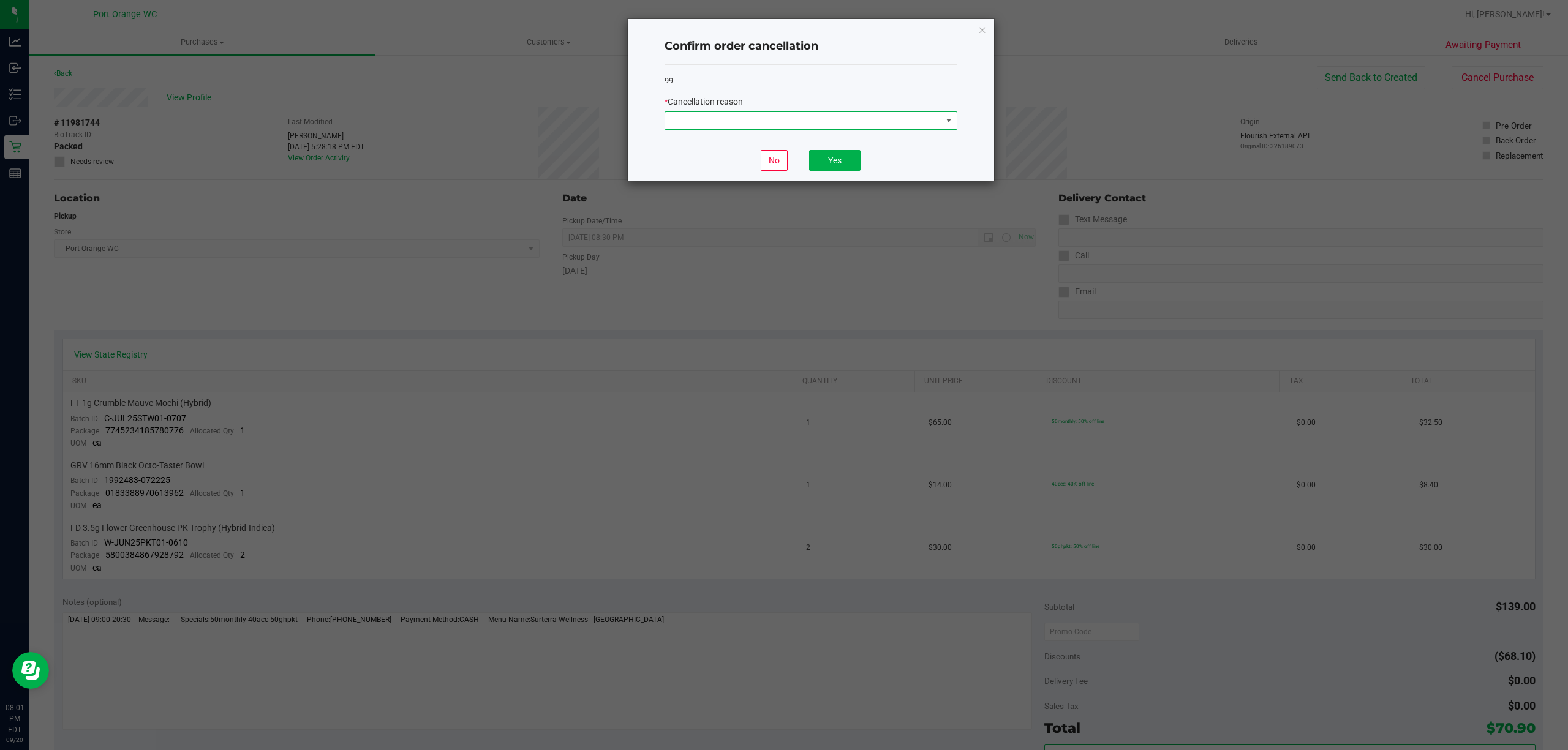
click at [832, 114] on span at bounding box center [803, 120] width 276 height 17
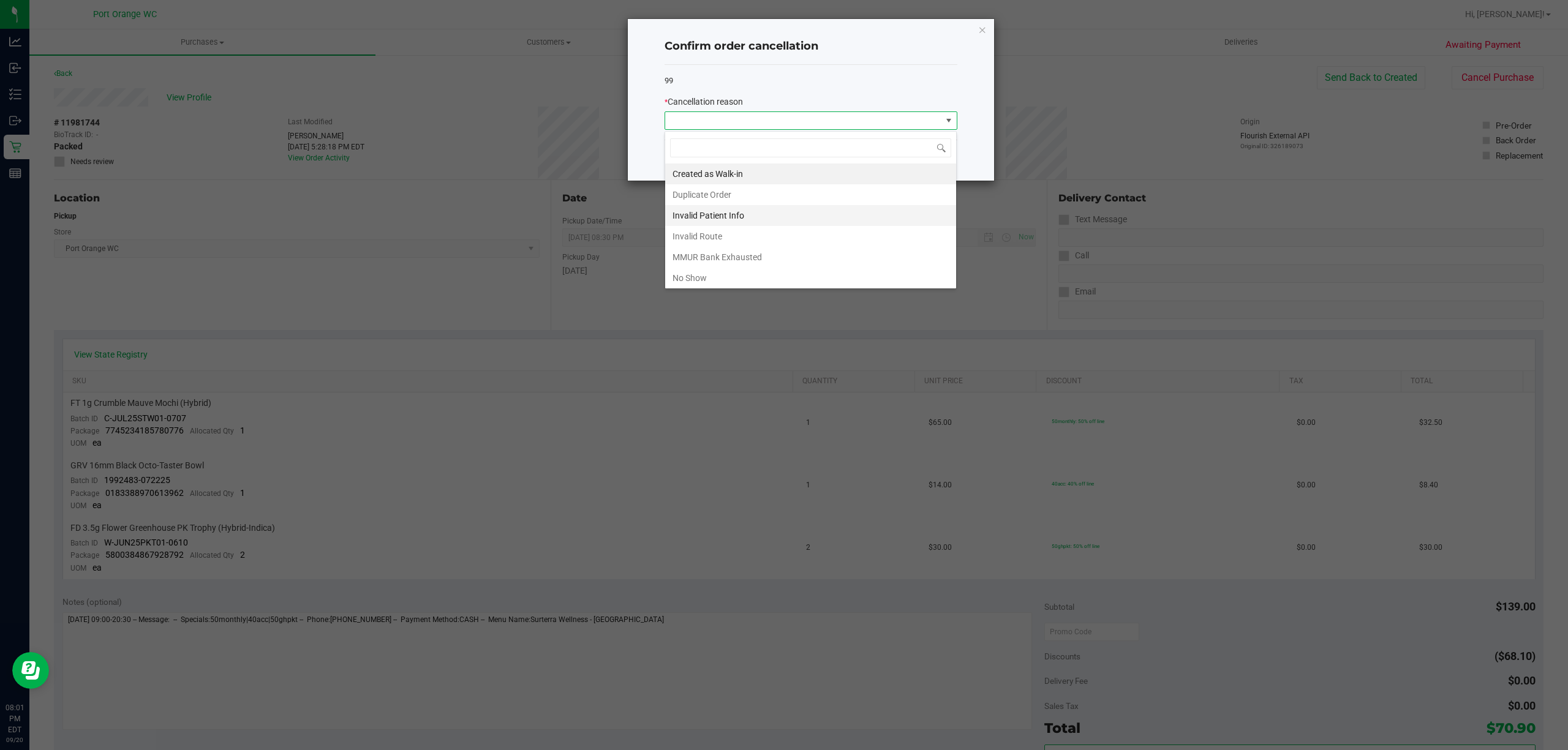
scroll to position [18, 292]
click at [723, 279] on li "No Show" at bounding box center [811, 278] width 291 height 21
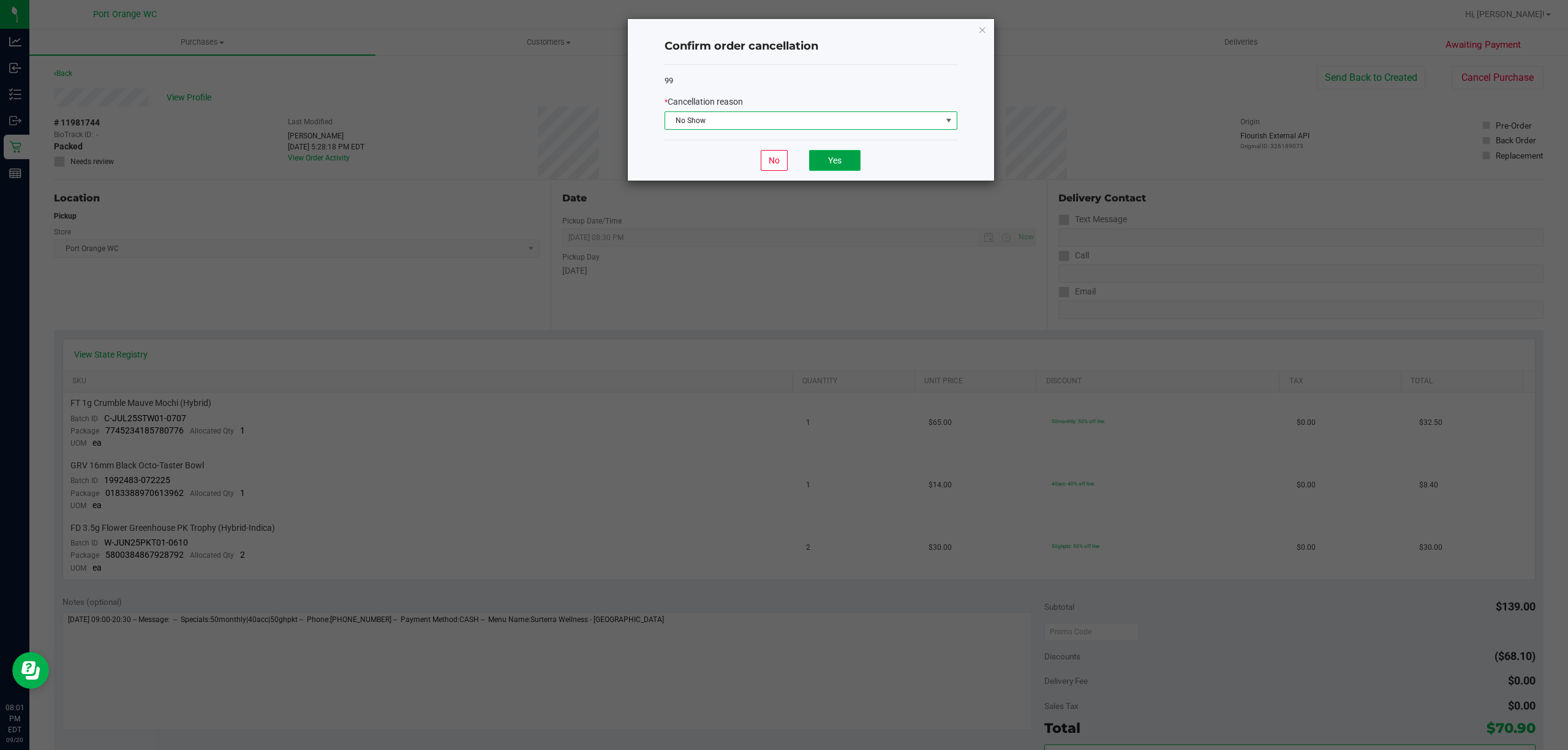
click at [830, 165] on button "Yes" at bounding box center [835, 160] width 52 height 21
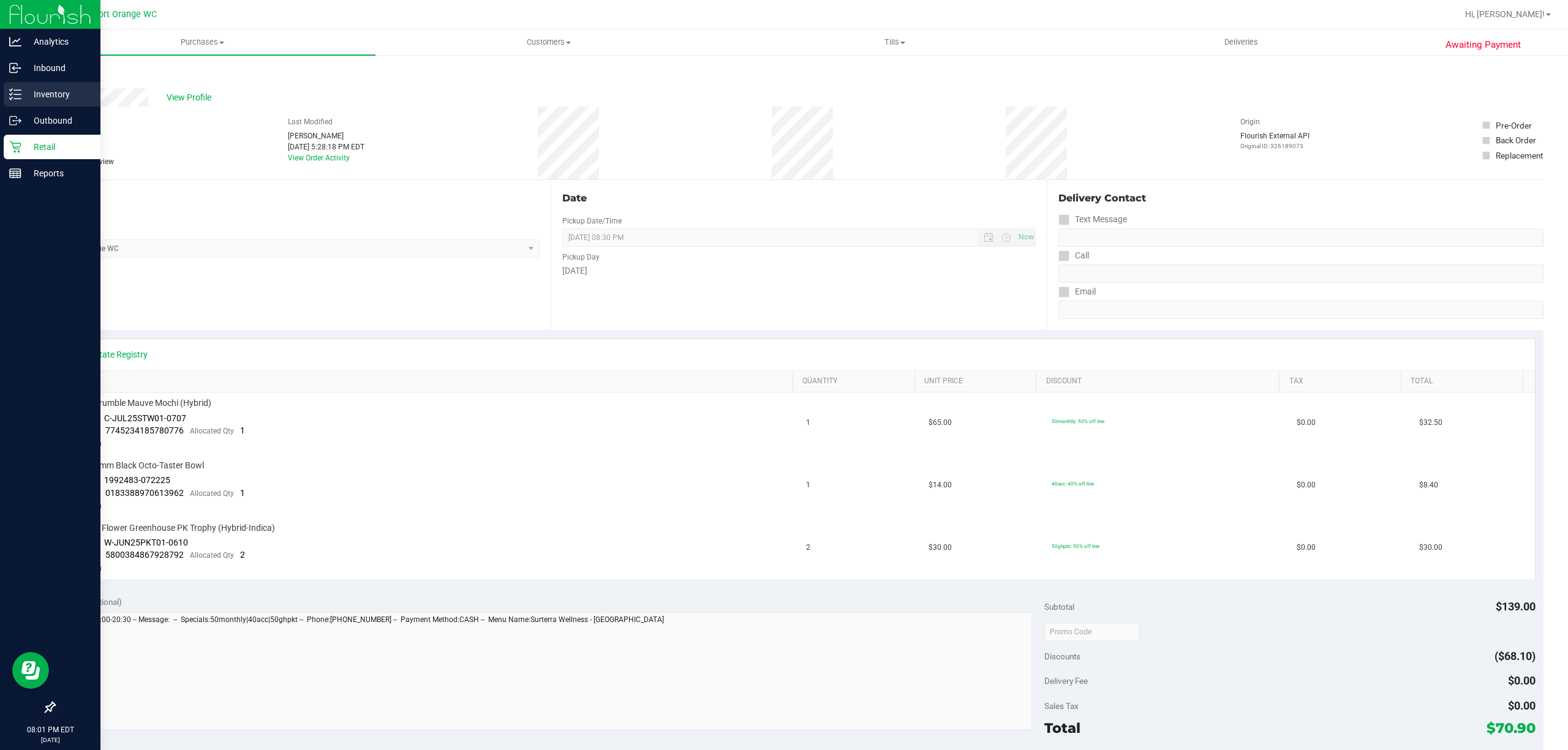
click at [28, 97] on p "Inventory" at bounding box center [58, 94] width 74 height 14
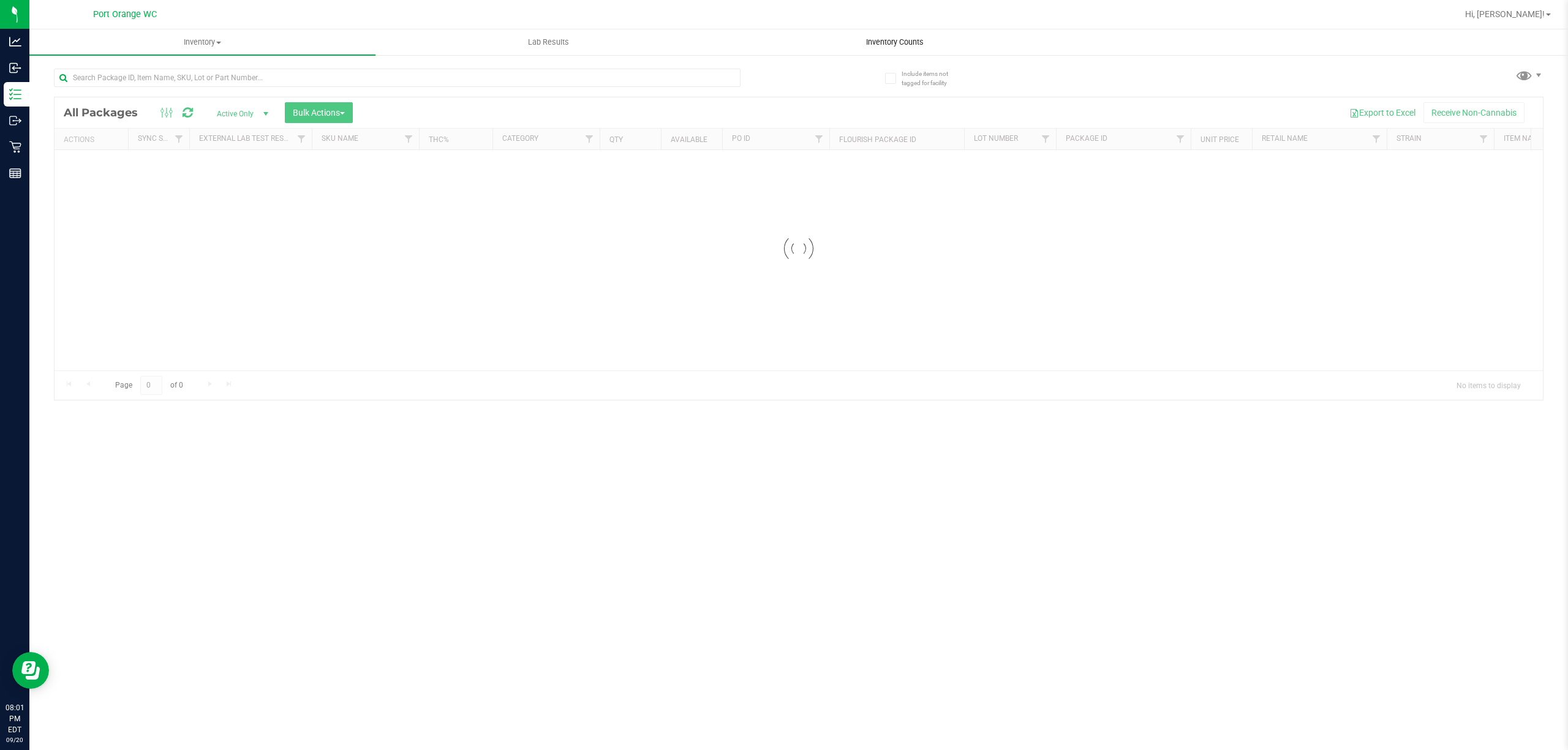
click at [901, 42] on span "Inventory Counts" at bounding box center [895, 42] width 91 height 11
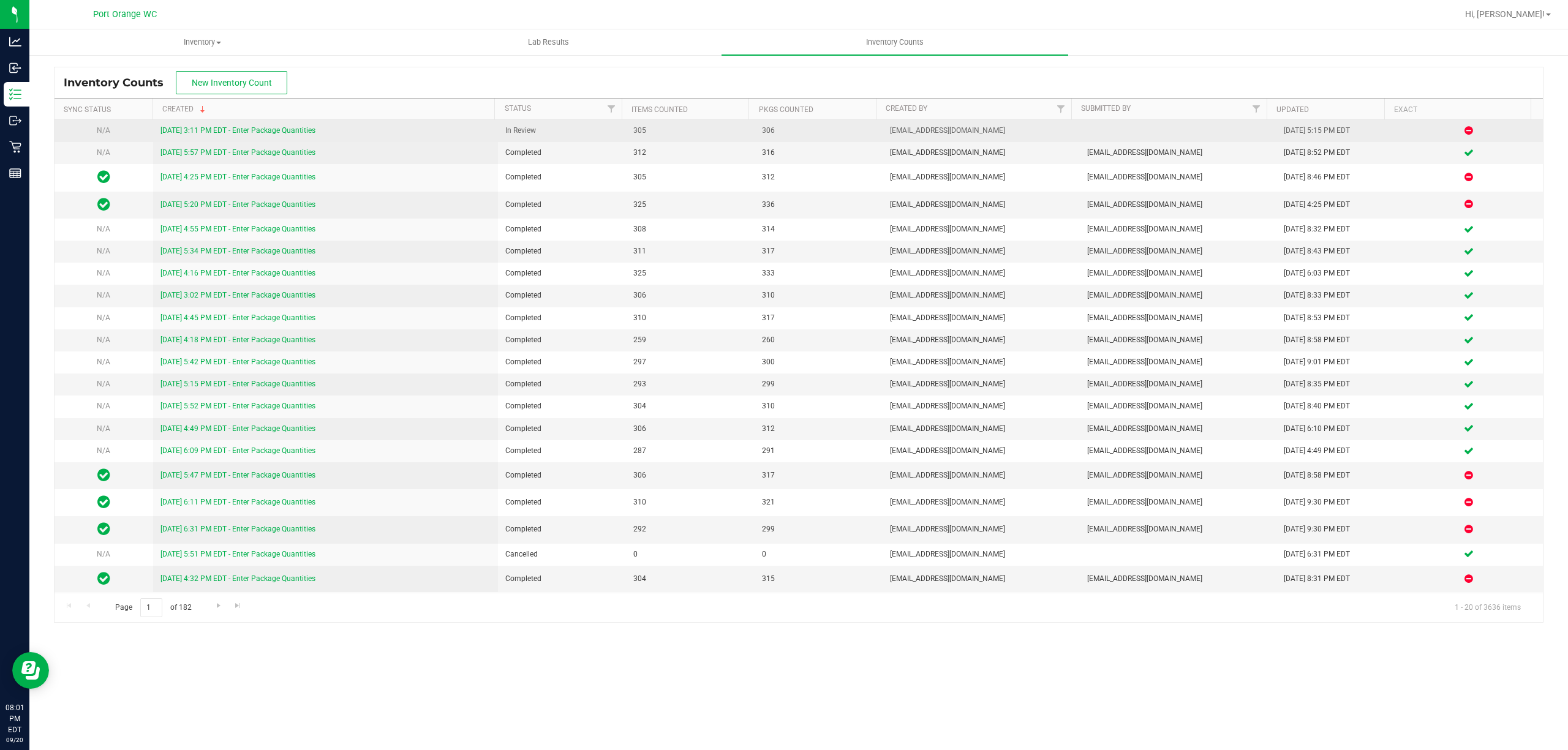
click at [204, 133] on link "[DATE] 3:11 PM EDT - Enter Package Quantities" at bounding box center [238, 131] width 155 height 9
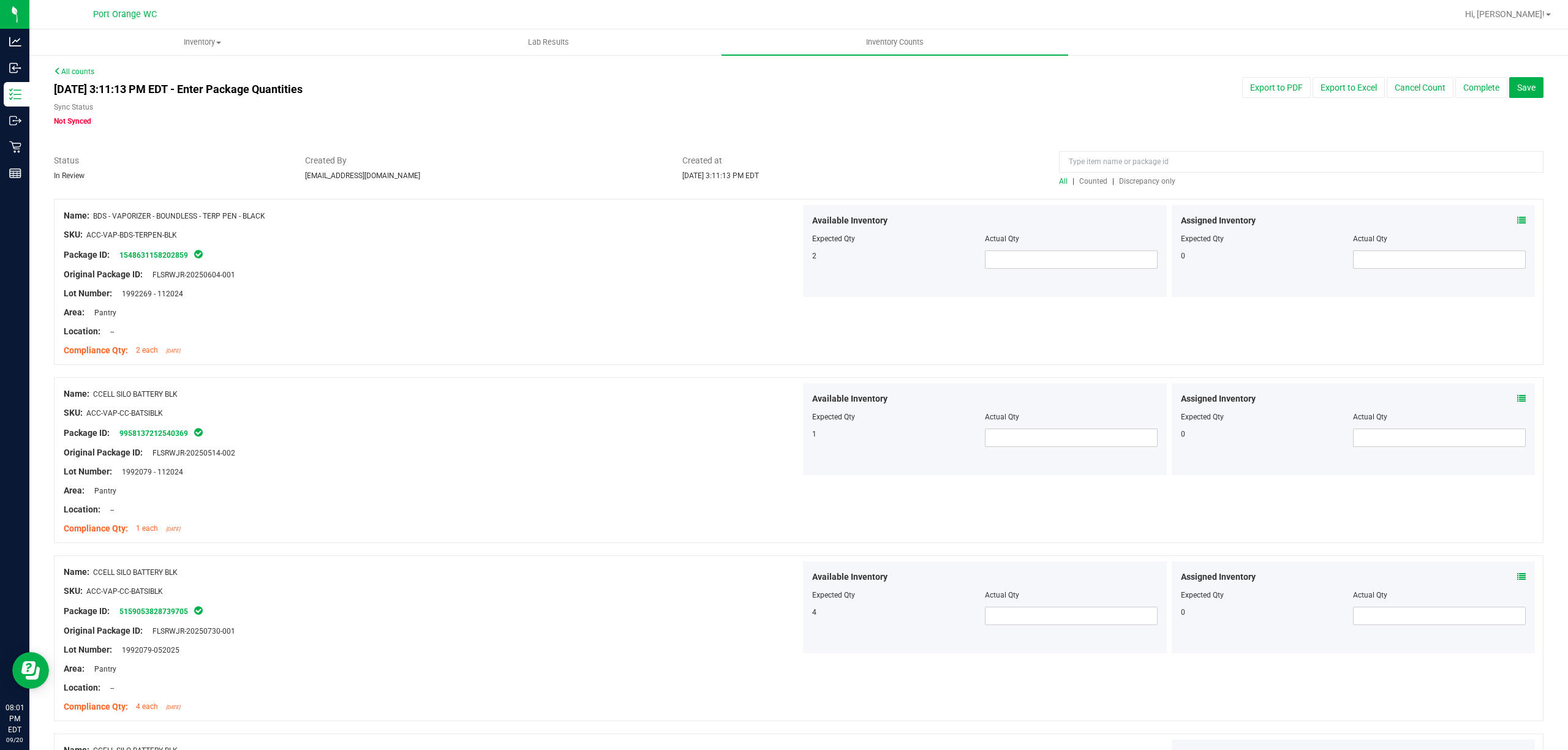
click at [1127, 184] on span "Discrepancy only" at bounding box center [1147, 181] width 57 height 9
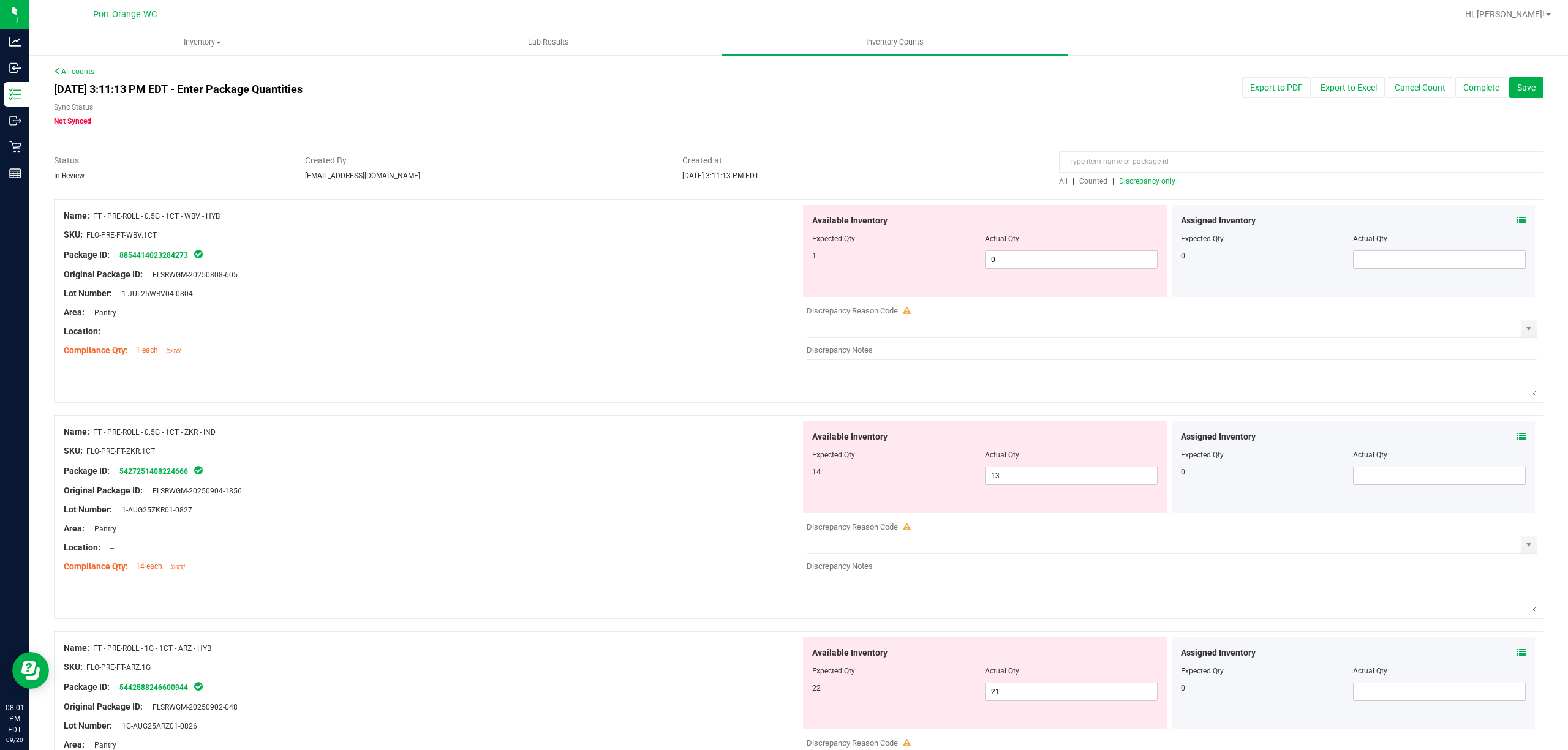
click at [1517, 219] on icon at bounding box center [1521, 221] width 9 height 9
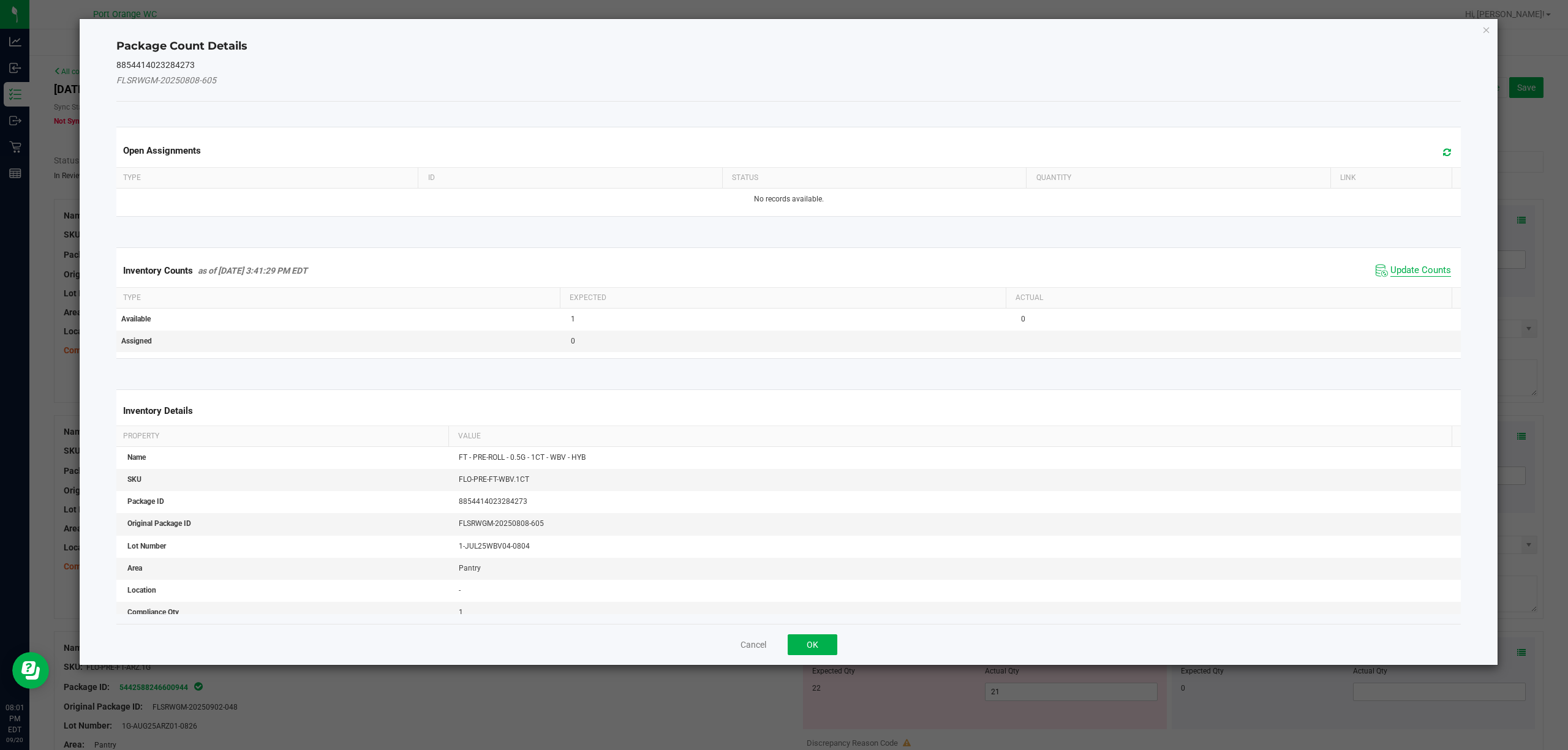
click at [1415, 274] on span "Update Counts" at bounding box center [1421, 270] width 60 height 12
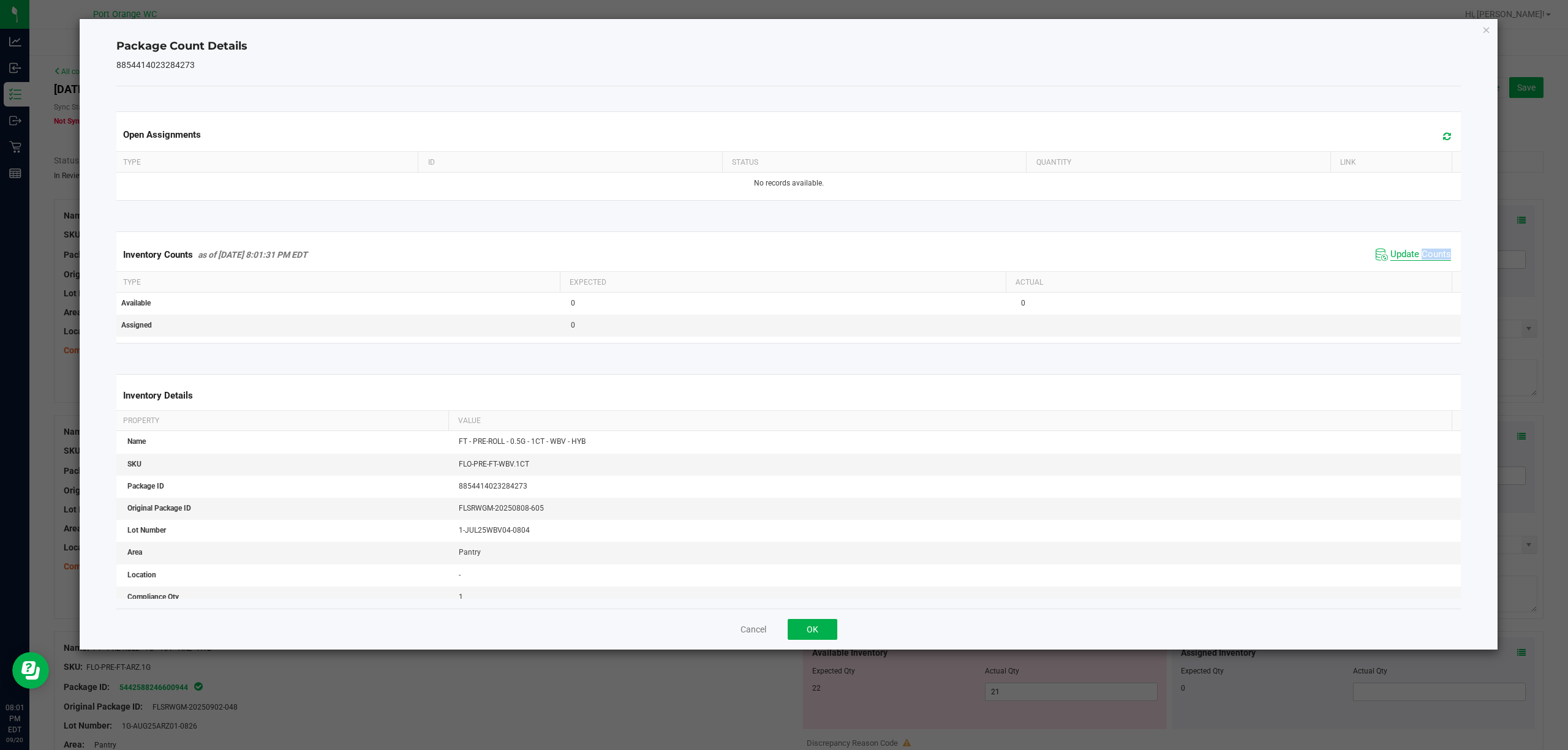
click at [1415, 274] on kendo-grid "Inventory Counts as of [DATE] 8:01:31 PM EDT Update Counts Type Expected Actual…" at bounding box center [789, 287] width 1364 height 111
click at [824, 623] on button "OK" at bounding box center [812, 629] width 50 height 21
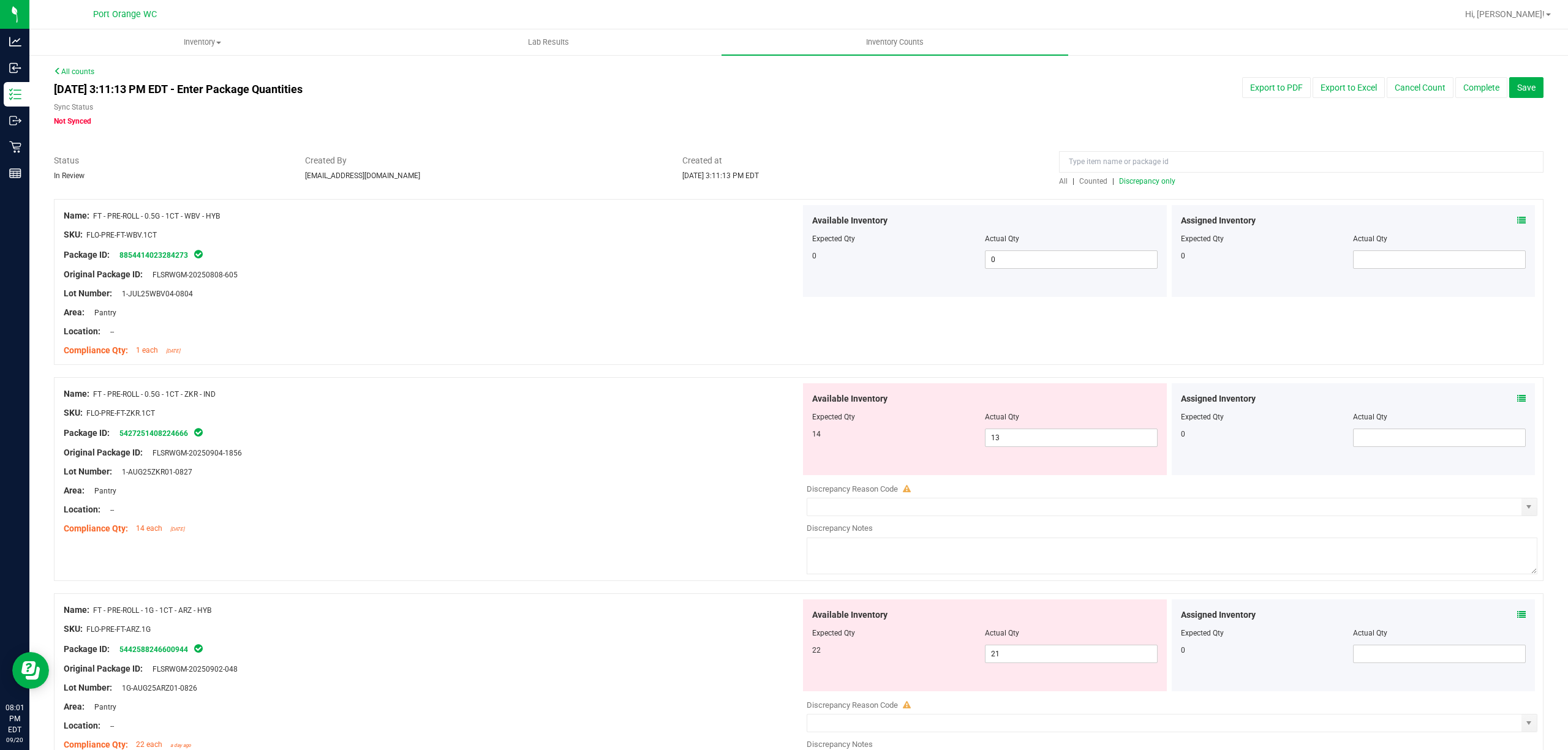
click at [1517, 400] on icon at bounding box center [1521, 399] width 9 height 9
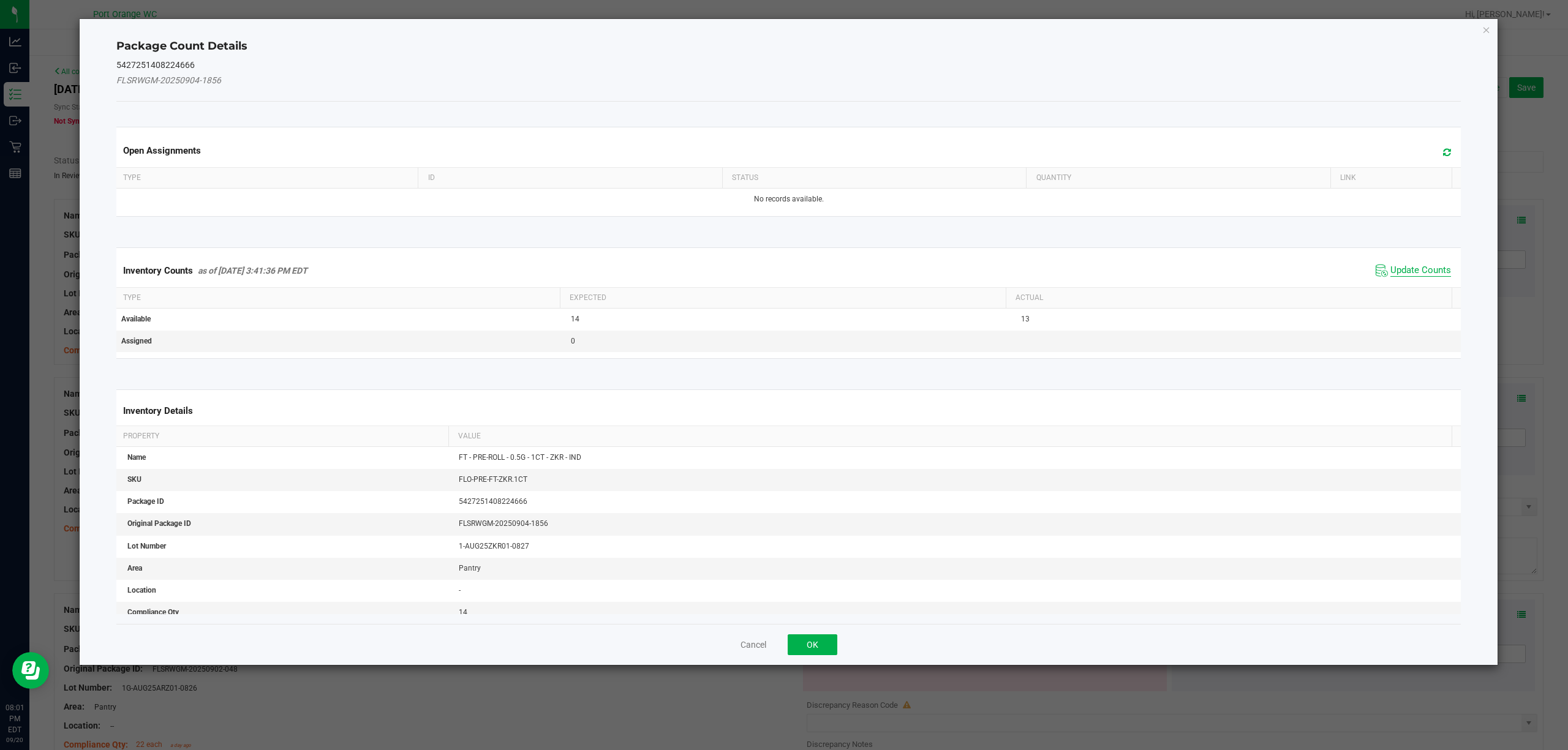
click at [1411, 270] on span "Update Counts" at bounding box center [1421, 270] width 60 height 12
click at [1411, 270] on div "Inventory Counts as of [DATE] 3:41:36 PM EDT Update Counts" at bounding box center [789, 270] width 1350 height 33
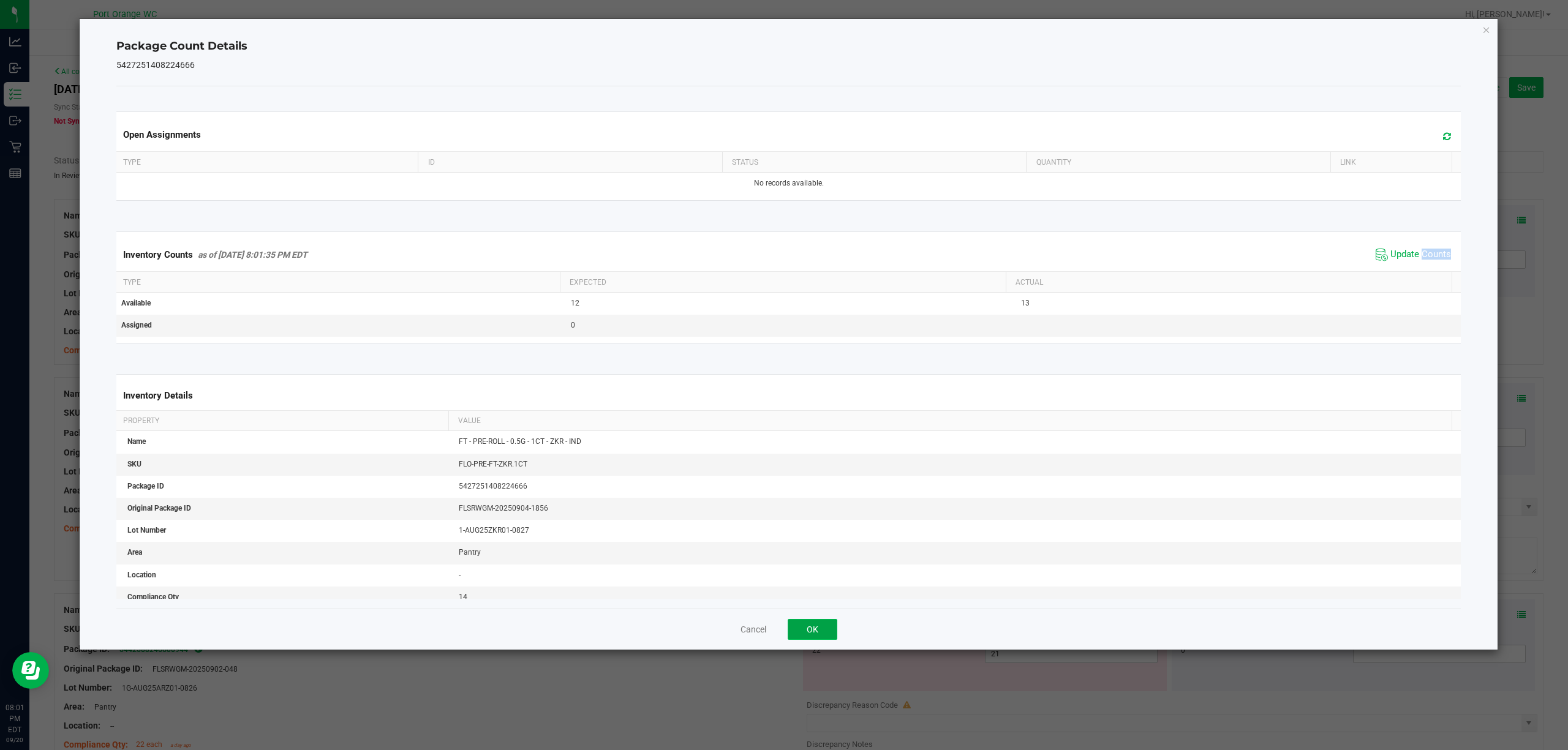
drag, startPoint x: 818, startPoint y: 621, endPoint x: 839, endPoint y: 608, distance: 24.7
click at [820, 621] on button "OK" at bounding box center [812, 629] width 50 height 21
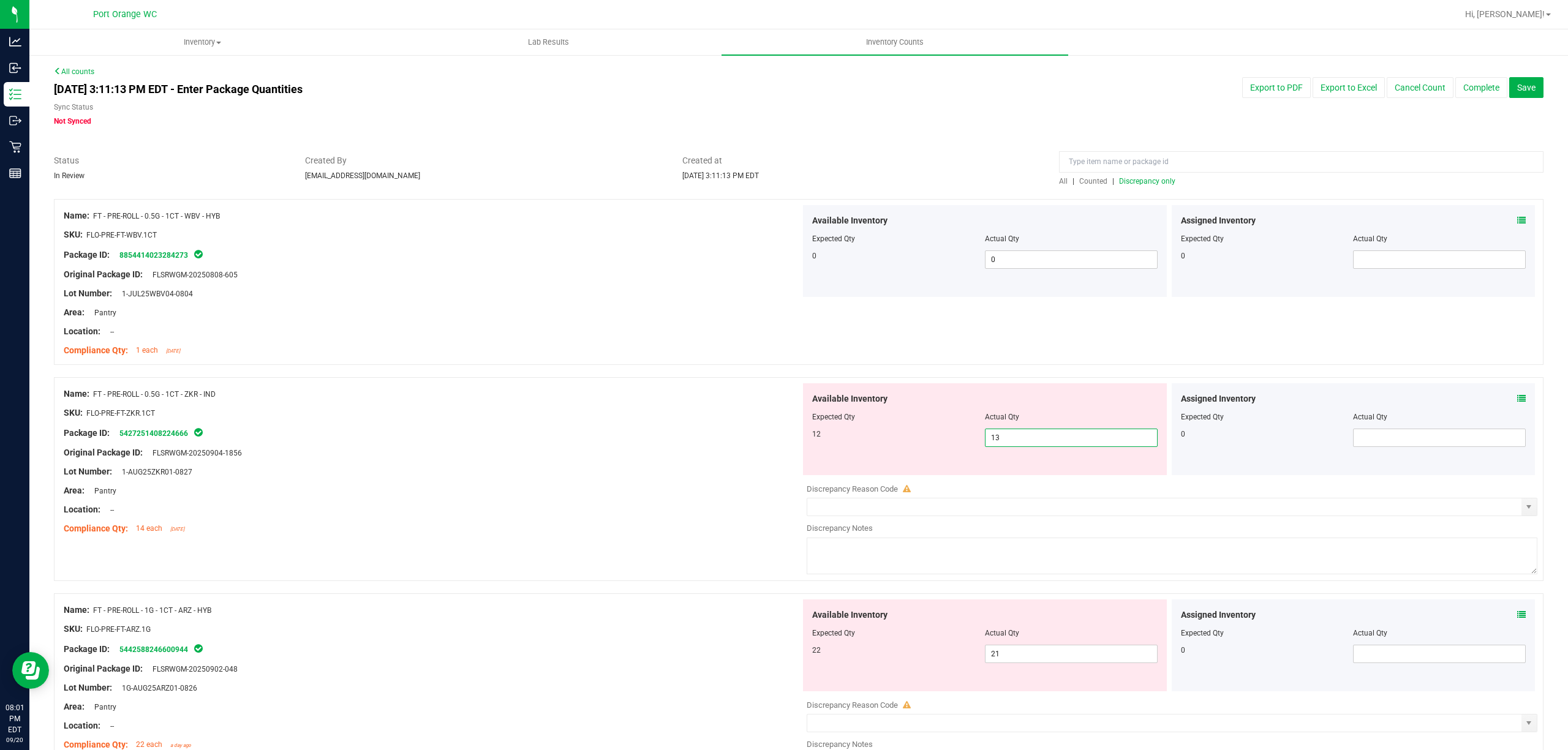
click at [1059, 434] on span "13 13" at bounding box center [1071, 438] width 173 height 18
type input "12"
click at [711, 524] on div "Compliance Qty: 14 each [DATE]" at bounding box center [432, 529] width 737 height 13
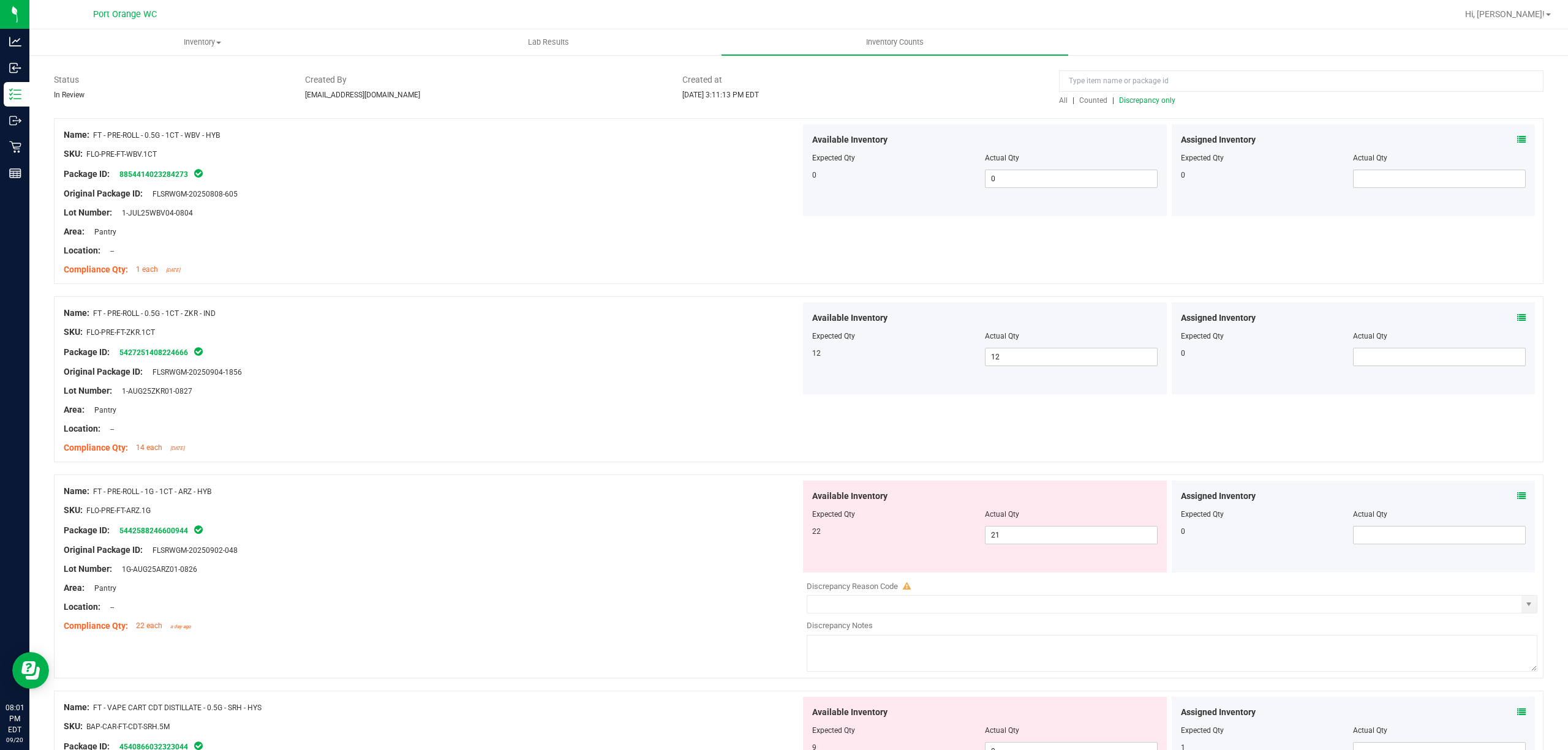
scroll to position [245, 0]
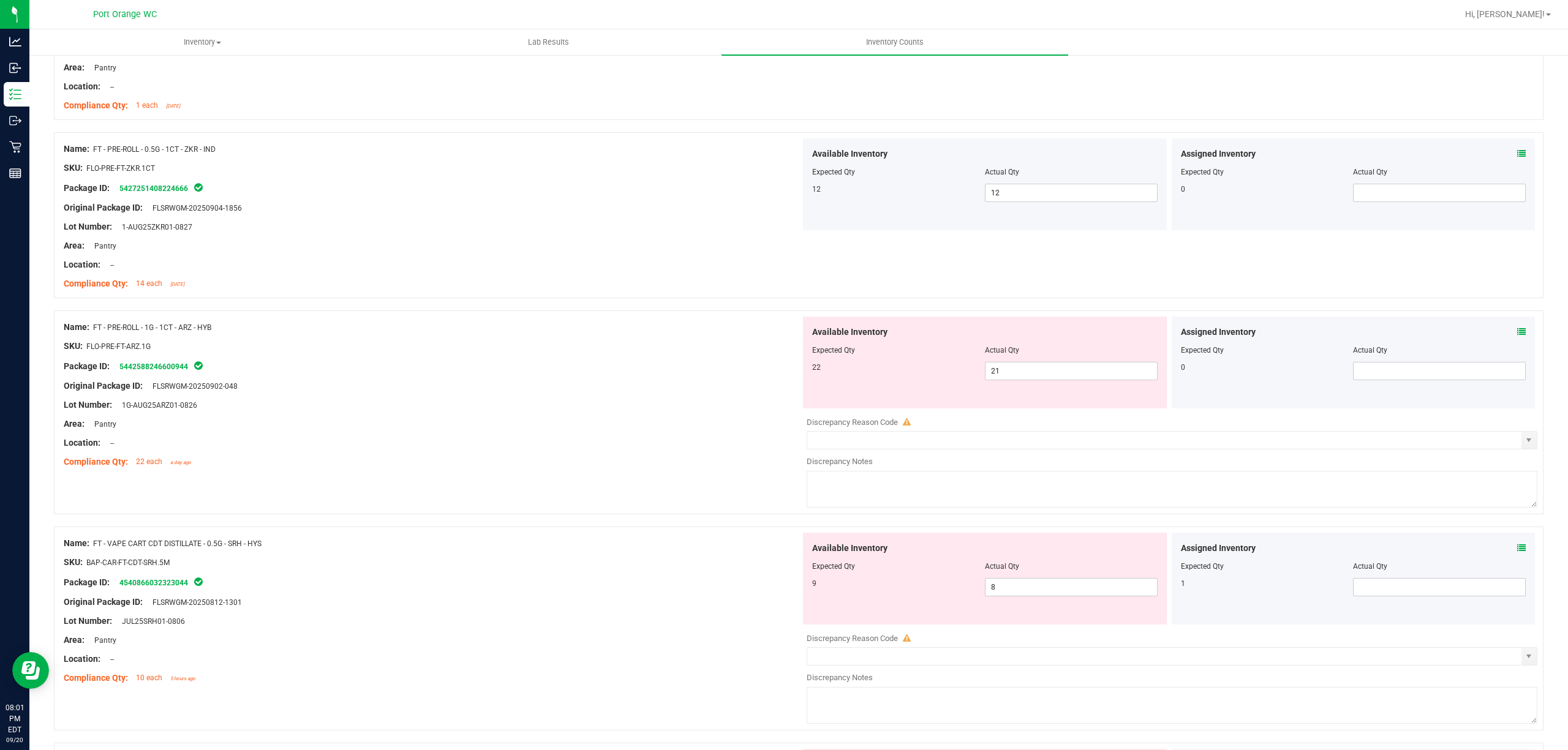
click at [1517, 333] on icon at bounding box center [1521, 332] width 9 height 9
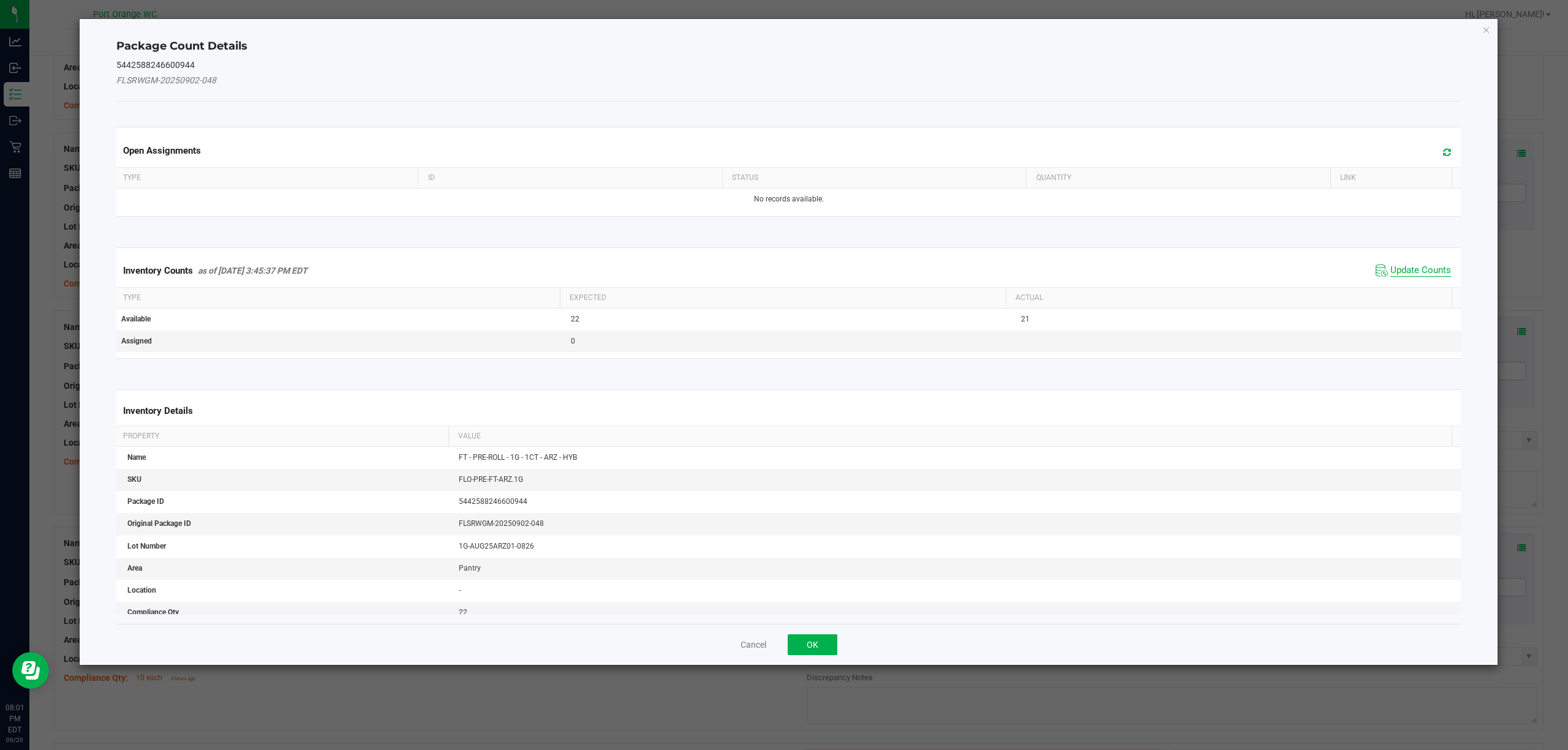
click at [1402, 270] on span "Update Counts" at bounding box center [1421, 270] width 60 height 12
click at [1402, 270] on div "Inventory Counts as of [DATE] 3:45:37 PM EDT Update Counts" at bounding box center [789, 270] width 1350 height 32
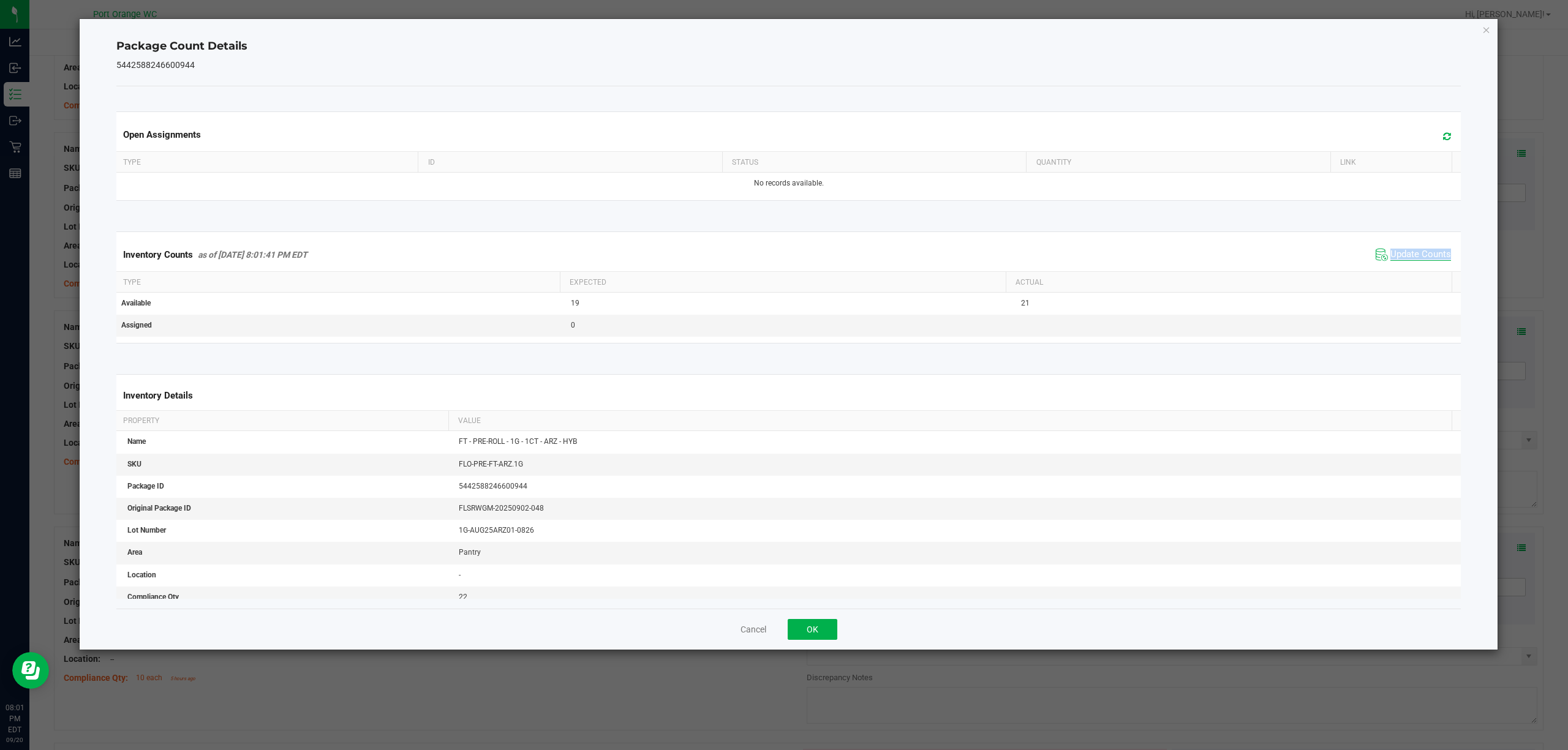
click at [1402, 270] on div "Inventory Counts as of [DATE] 8:01:41 PM EDT Update Counts" at bounding box center [789, 255] width 1350 height 33
drag, startPoint x: 822, startPoint y: 620, endPoint x: 1079, endPoint y: 317, distance: 397.3
click at [822, 620] on button "OK" at bounding box center [812, 629] width 50 height 21
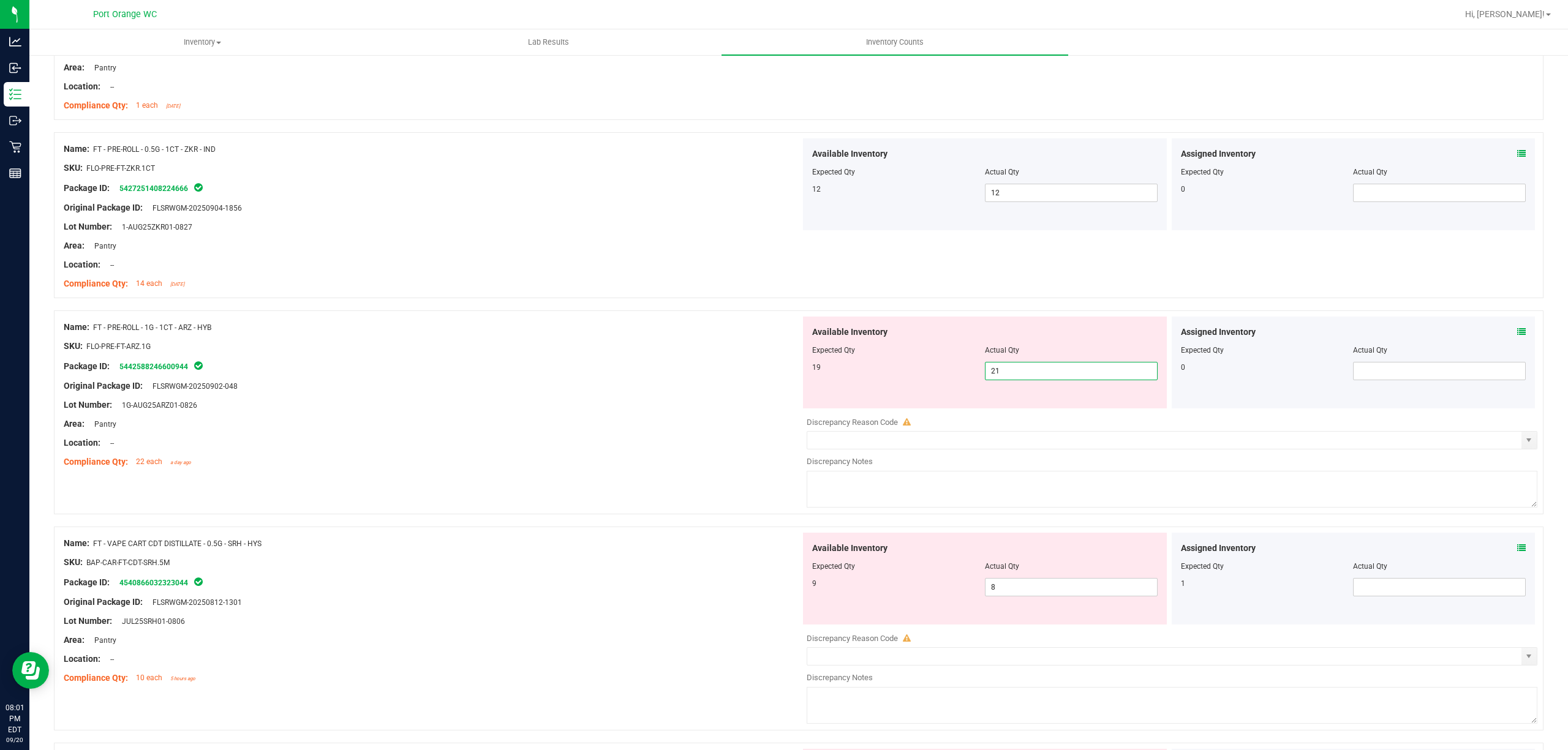
click at [1013, 367] on span "21 21" at bounding box center [1071, 371] width 173 height 18
type input "2"
type input "19"
click at [721, 465] on div "Name: FT - PRE-ROLL - 1G - 1CT - ARZ - HYB SKU: FLO-PRE-FT-ARZ.1G Package ID: 5…" at bounding box center [432, 395] width 737 height 156
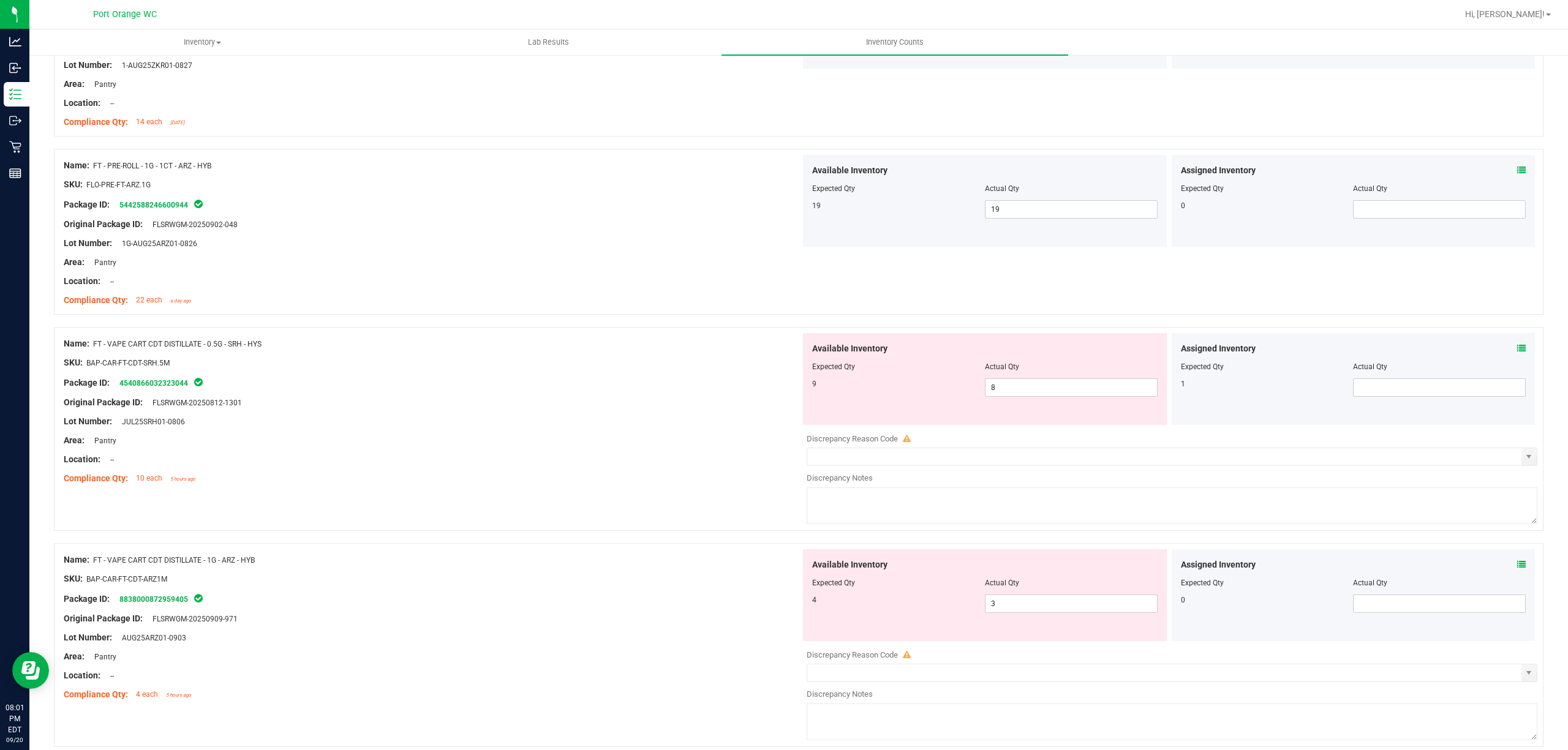
scroll to position [408, 0]
click at [1517, 343] on icon at bounding box center [1521, 347] width 9 height 9
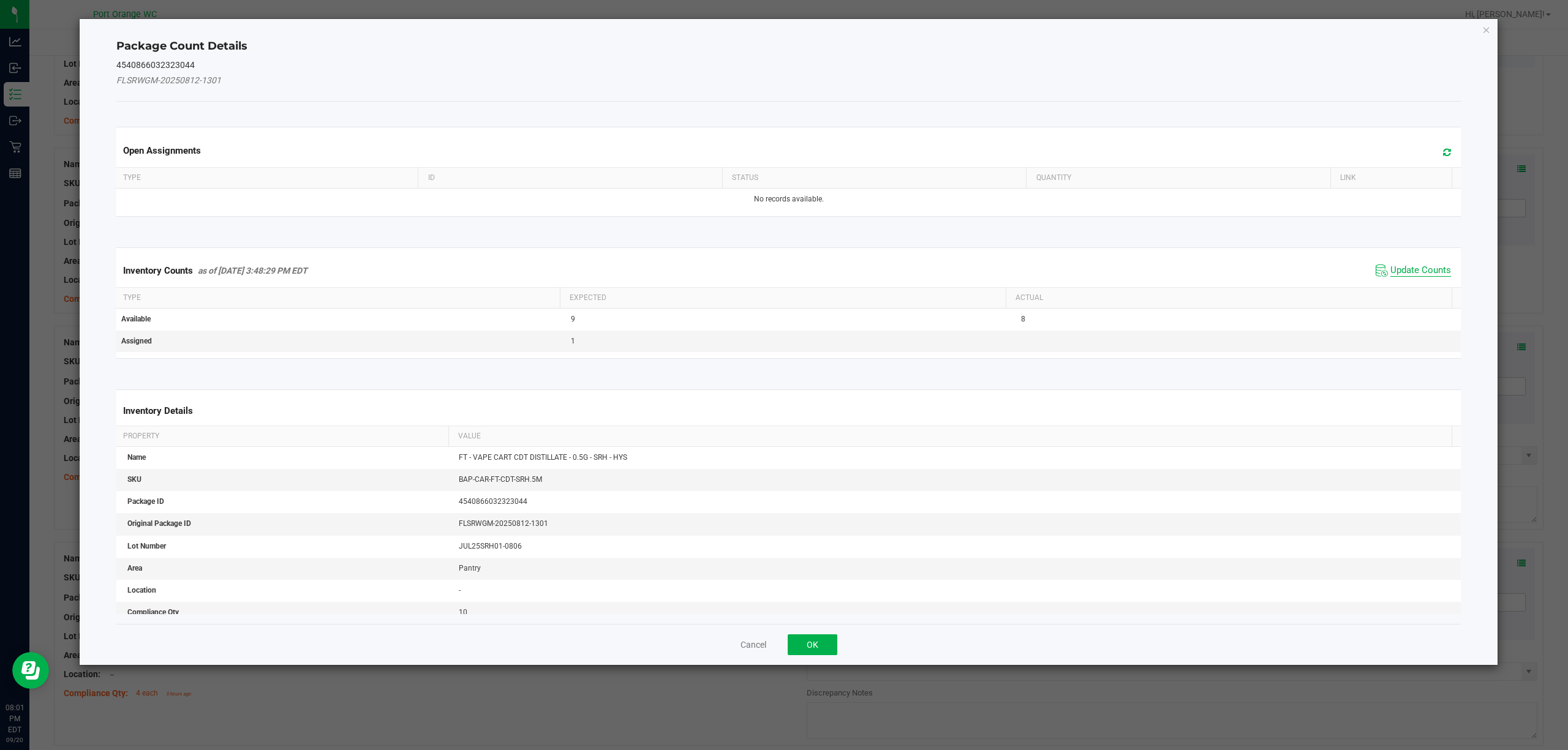
click at [1406, 270] on span "Update Counts" at bounding box center [1421, 270] width 60 height 12
click at [1406, 270] on div "Inventory Counts as of [DATE] 3:48:29 PM EDT Update Counts" at bounding box center [789, 270] width 1350 height 32
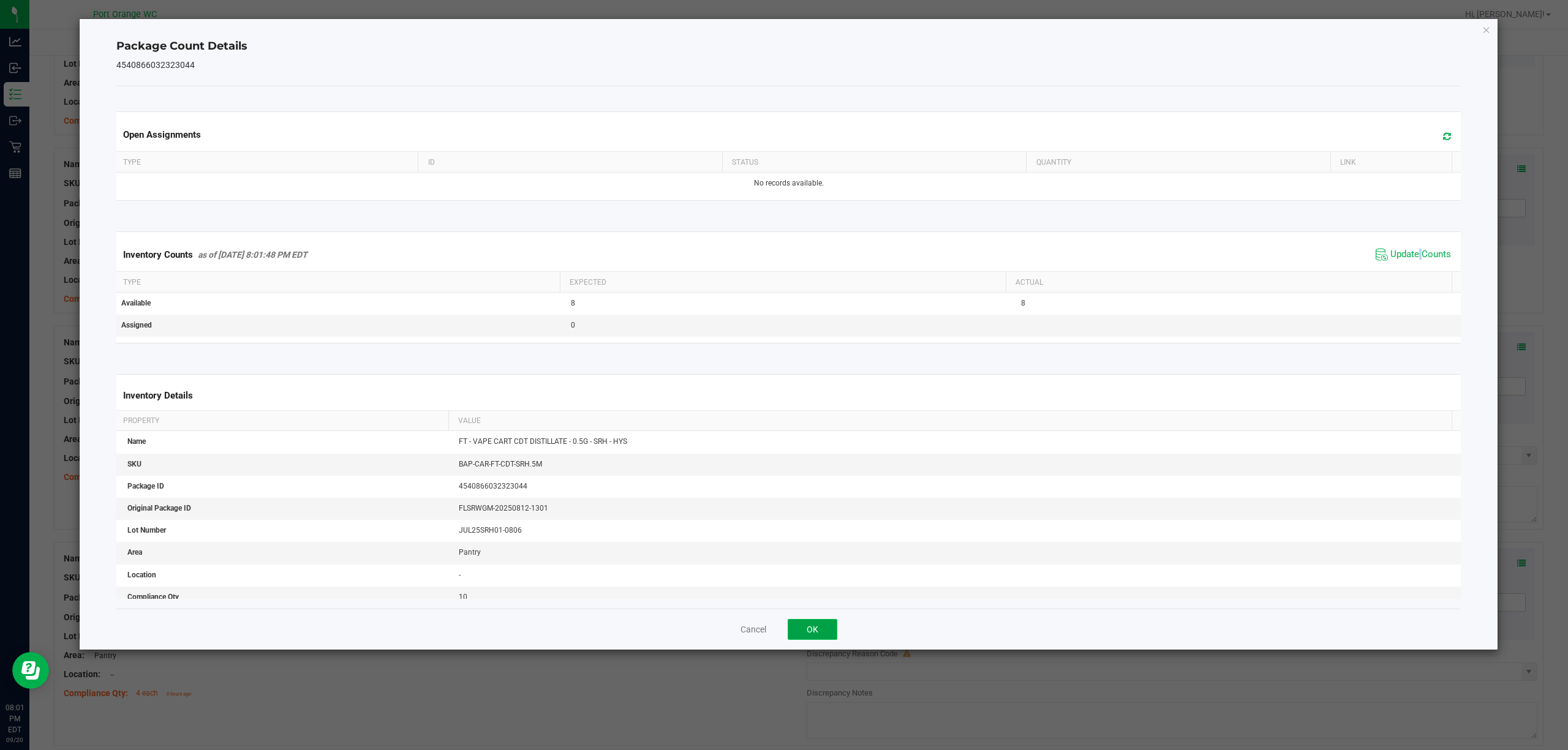
drag, startPoint x: 816, startPoint y: 637, endPoint x: 925, endPoint y: 591, distance: 118.3
click at [817, 636] on button "OK" at bounding box center [812, 629] width 50 height 21
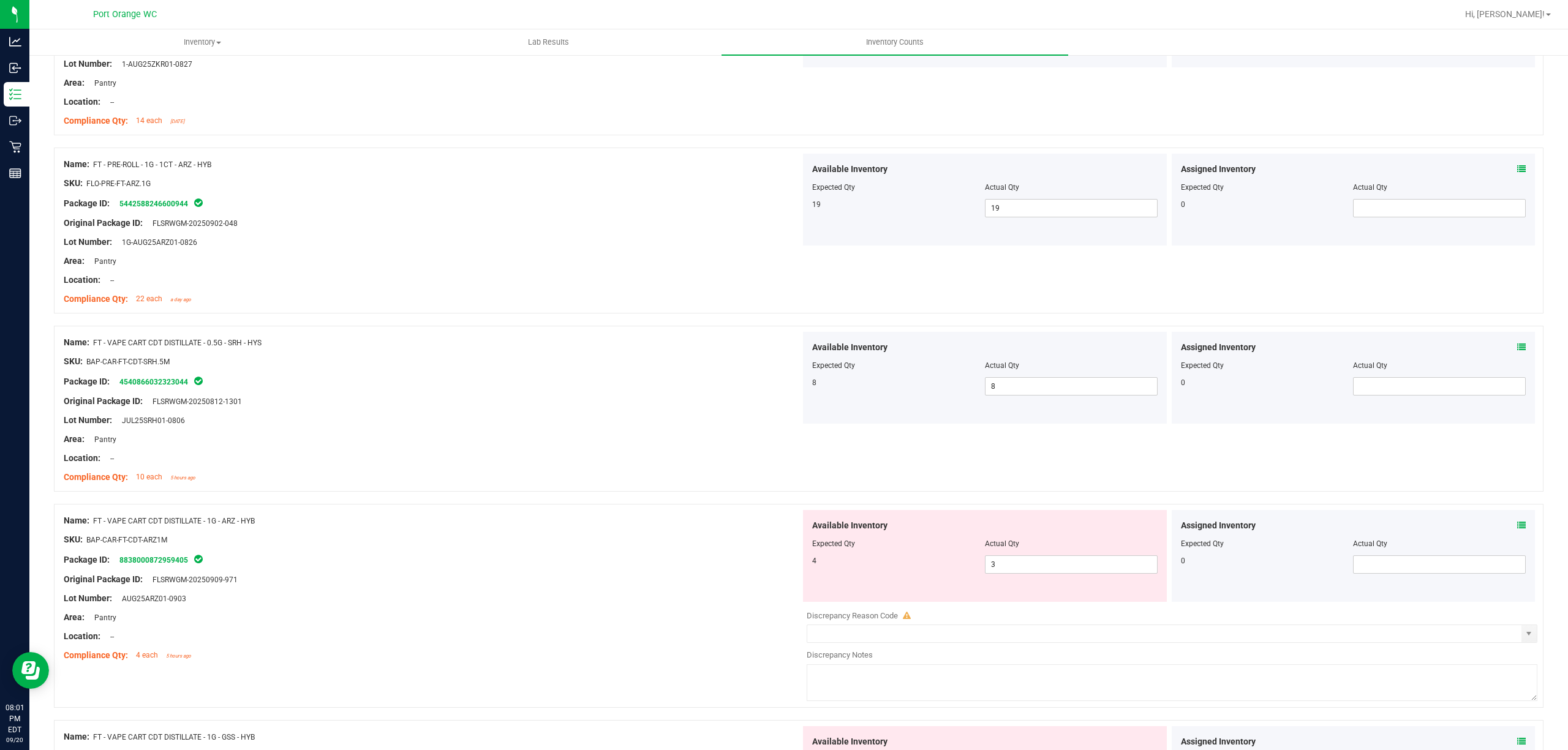
click at [1517, 526] on icon at bounding box center [1521, 526] width 9 height 9
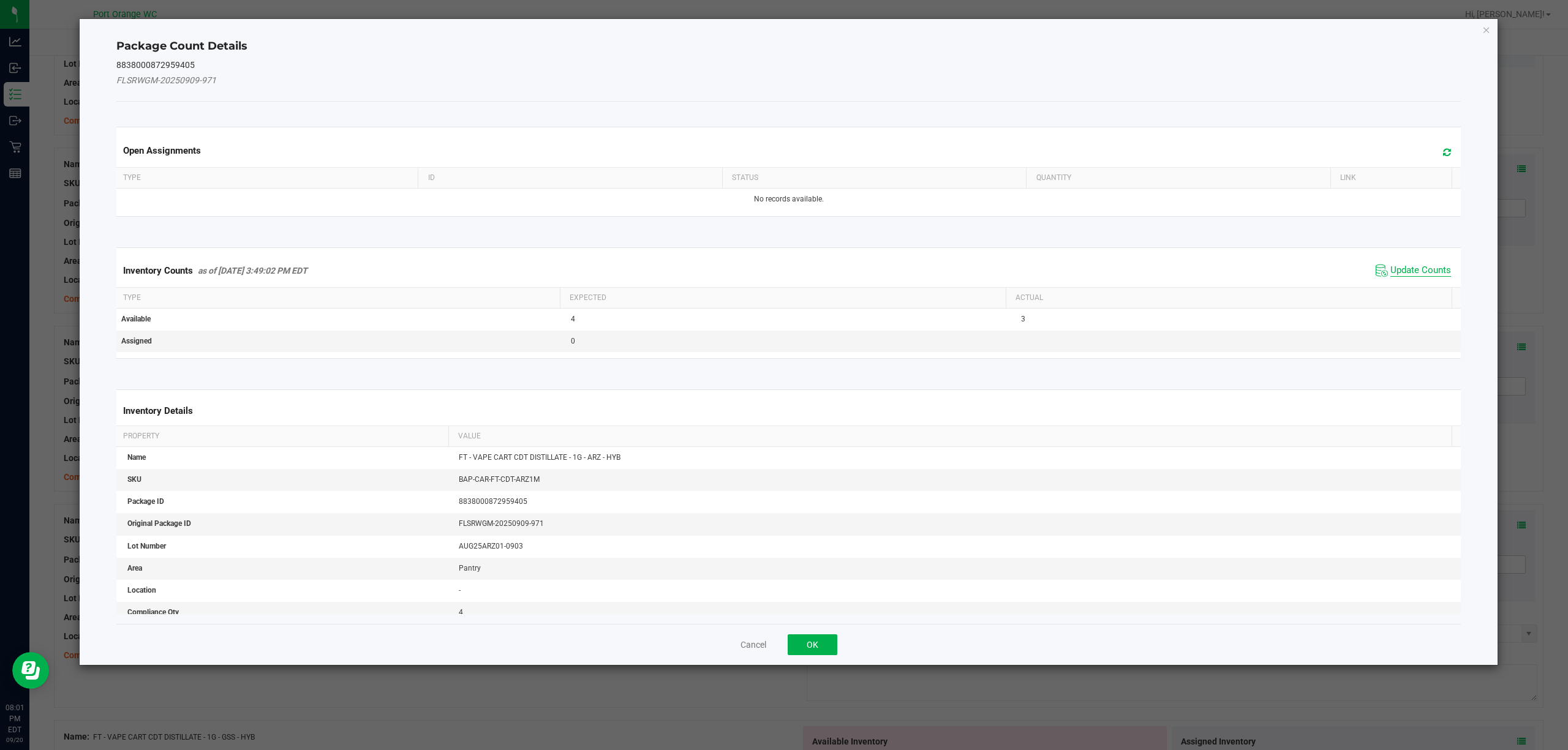
click at [1397, 272] on span "Update Counts" at bounding box center [1421, 270] width 60 height 12
click at [1397, 272] on div "Inventory Counts as of [DATE] 3:49:02 PM EDT Update Counts" at bounding box center [789, 270] width 1350 height 32
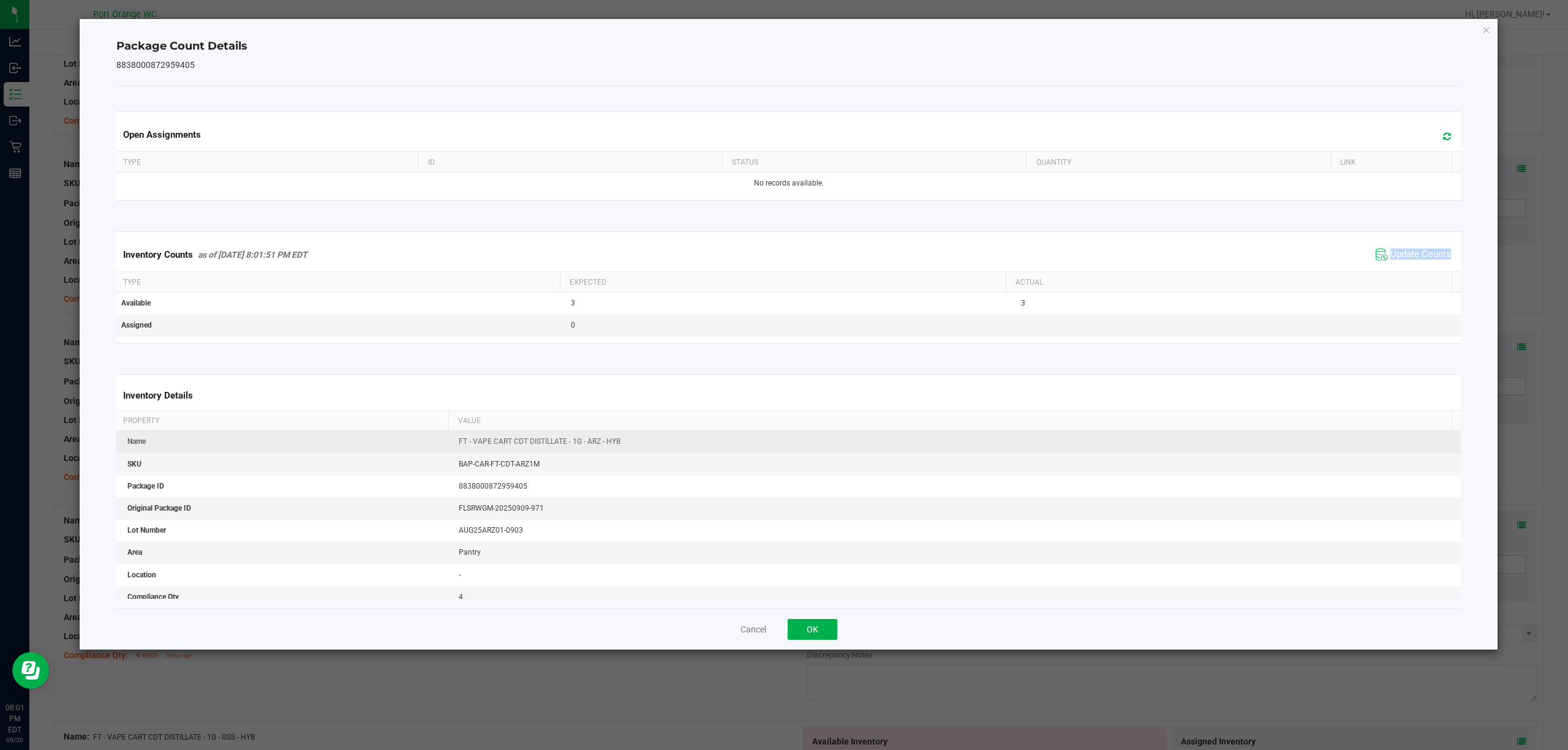
drag, startPoint x: 1397, startPoint y: 272, endPoint x: 1144, endPoint y: 436, distance: 301.5
click at [1396, 274] on kendo-grid "Inventory Counts as of [DATE] 8:01:51 PM EDT Update Counts Type Expected Actual…" at bounding box center [789, 287] width 1364 height 111
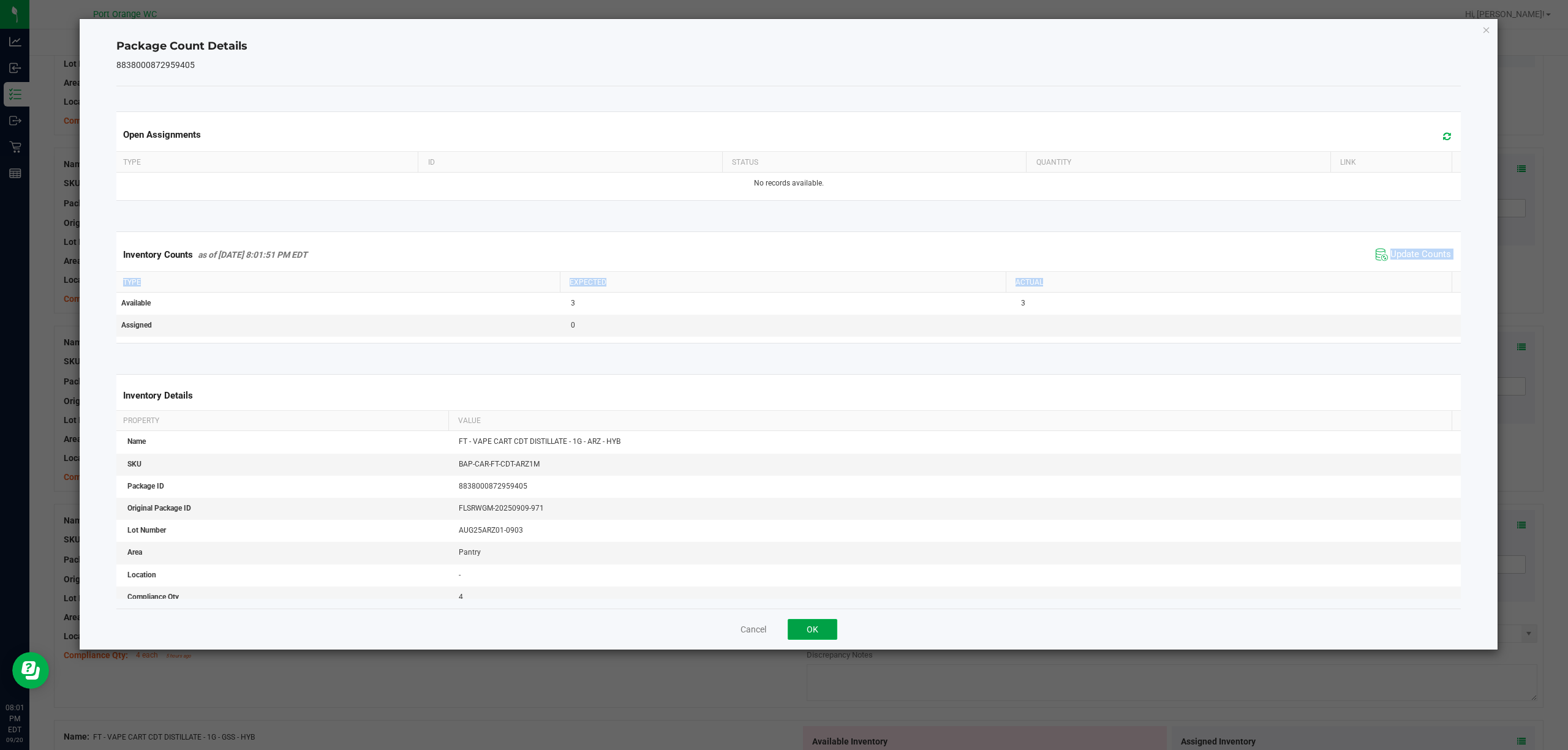
click at [828, 632] on button "OK" at bounding box center [812, 629] width 50 height 21
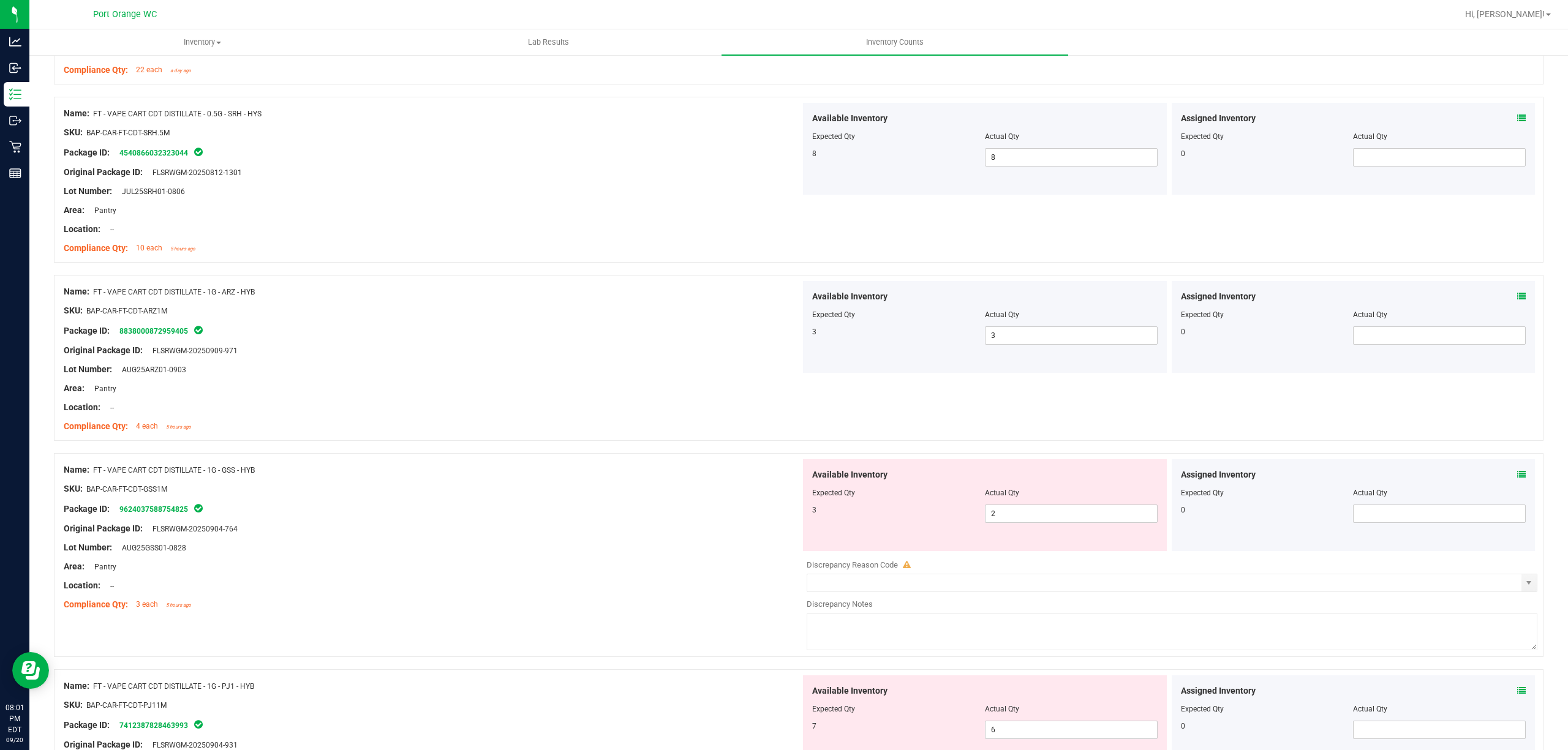
scroll to position [653, 0]
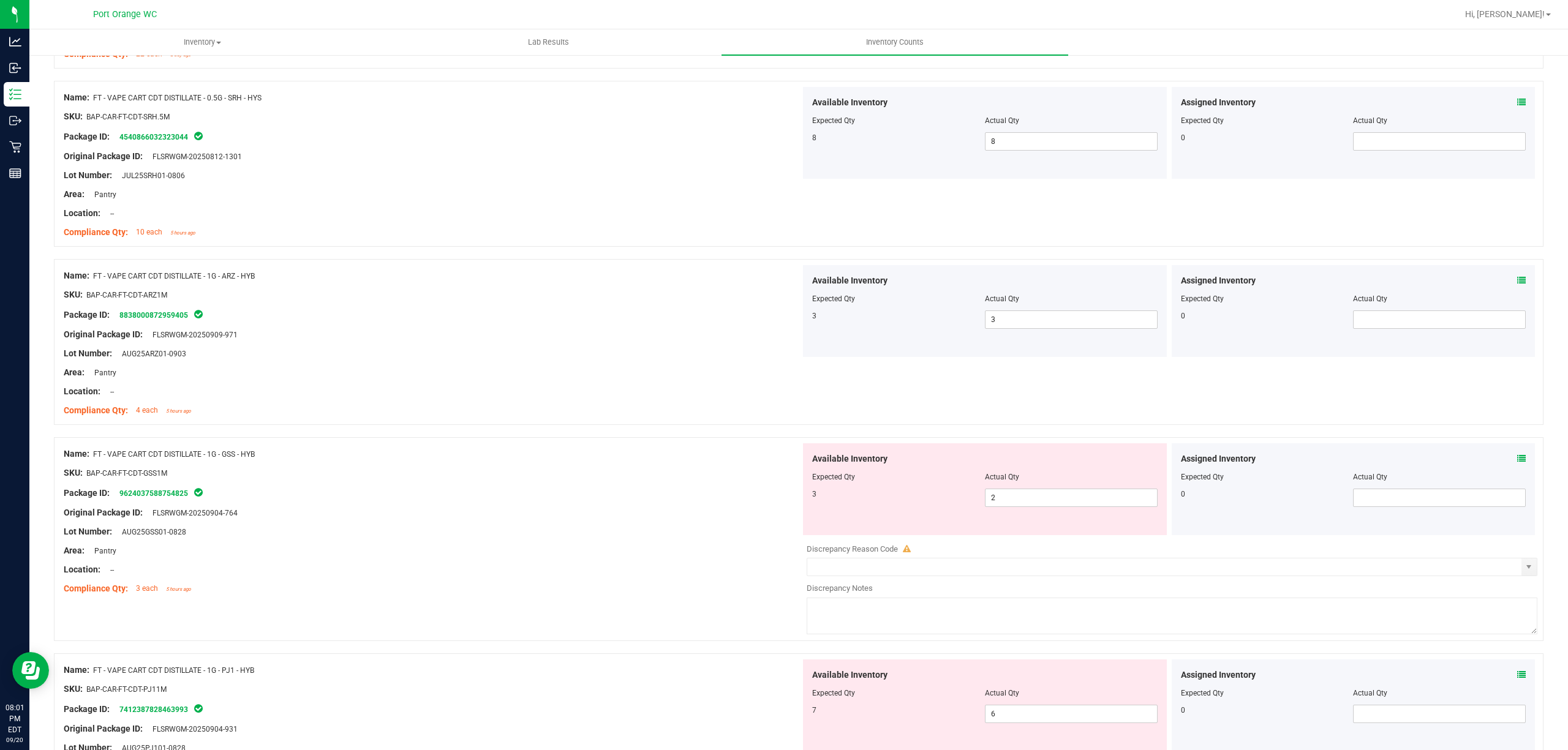
click at [1517, 459] on icon at bounding box center [1521, 459] width 9 height 9
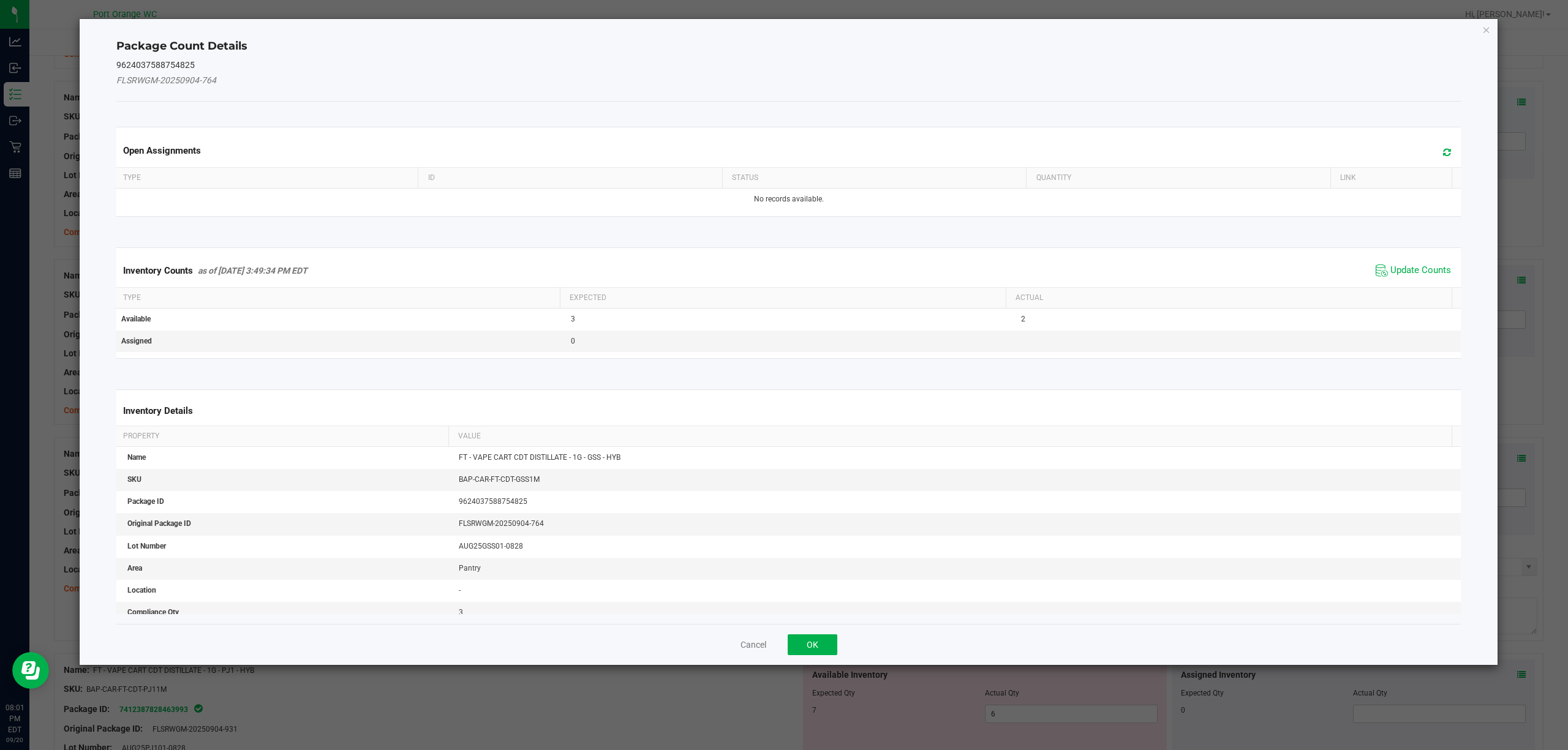
click at [1411, 258] on div "Inventory Counts as of [DATE] 3:49:34 PM EDT Update Counts" at bounding box center [789, 270] width 1350 height 33
click at [1405, 277] on span "Update Counts" at bounding box center [1421, 270] width 60 height 12
click at [1405, 277] on kendo-grid "Inventory Counts as of [DATE] 3:49:34 PM EDT Update Counts Type Expected Actual…" at bounding box center [789, 302] width 1364 height 111
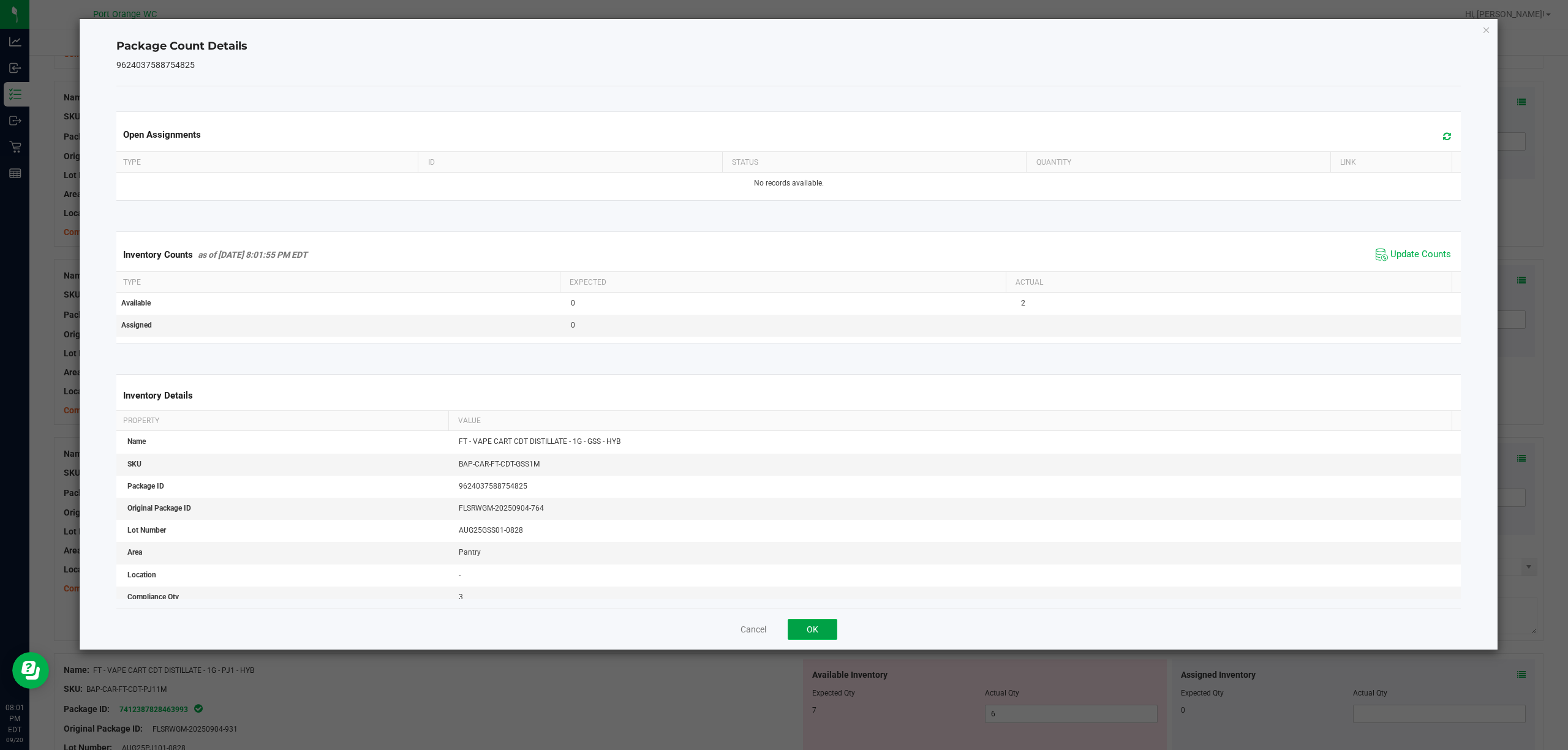
click at [804, 632] on button "OK" at bounding box center [812, 629] width 50 height 21
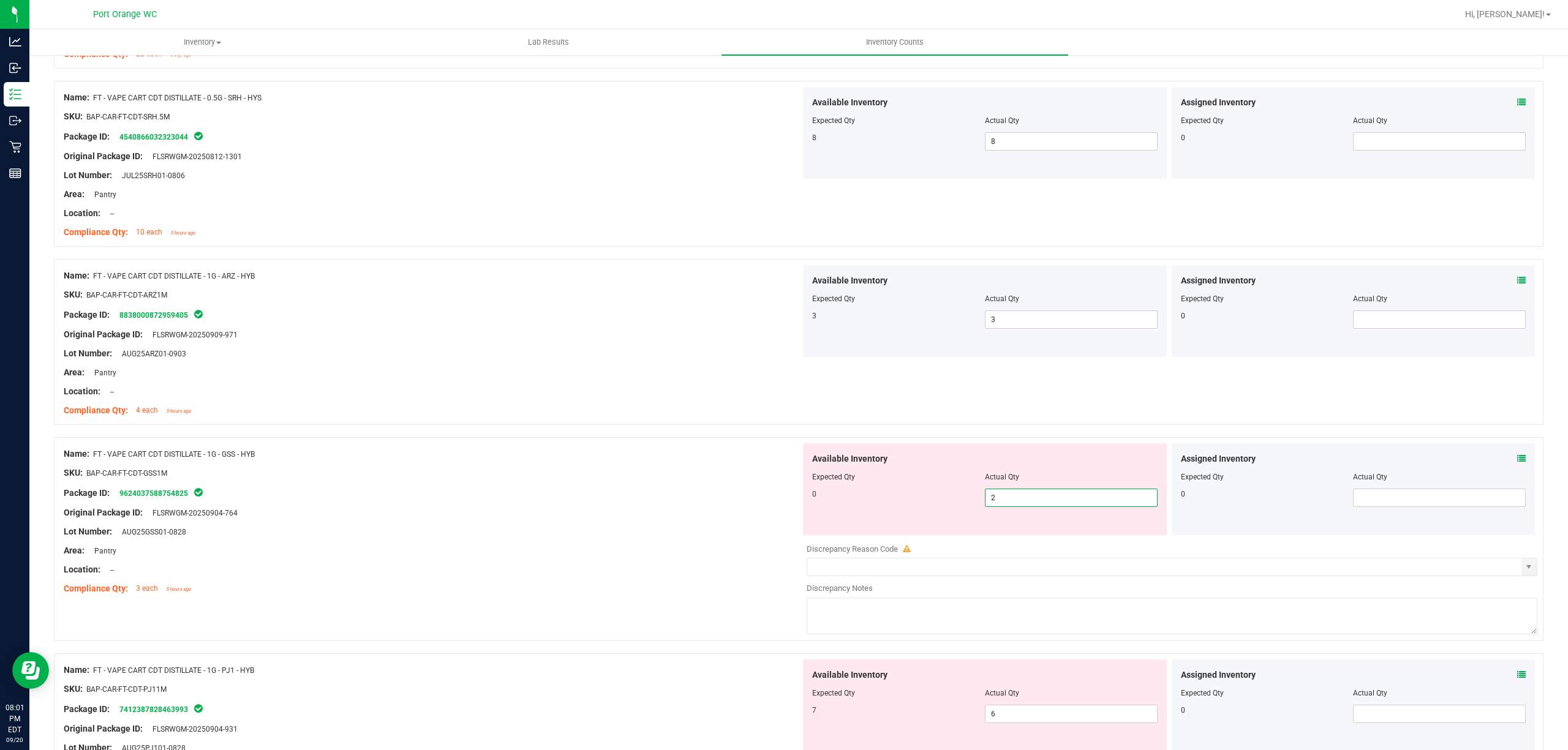
click at [1018, 492] on span "2 2" at bounding box center [1071, 497] width 173 height 18
click at [1018, 492] on input "2" at bounding box center [1071, 497] width 172 height 17
type input "0"
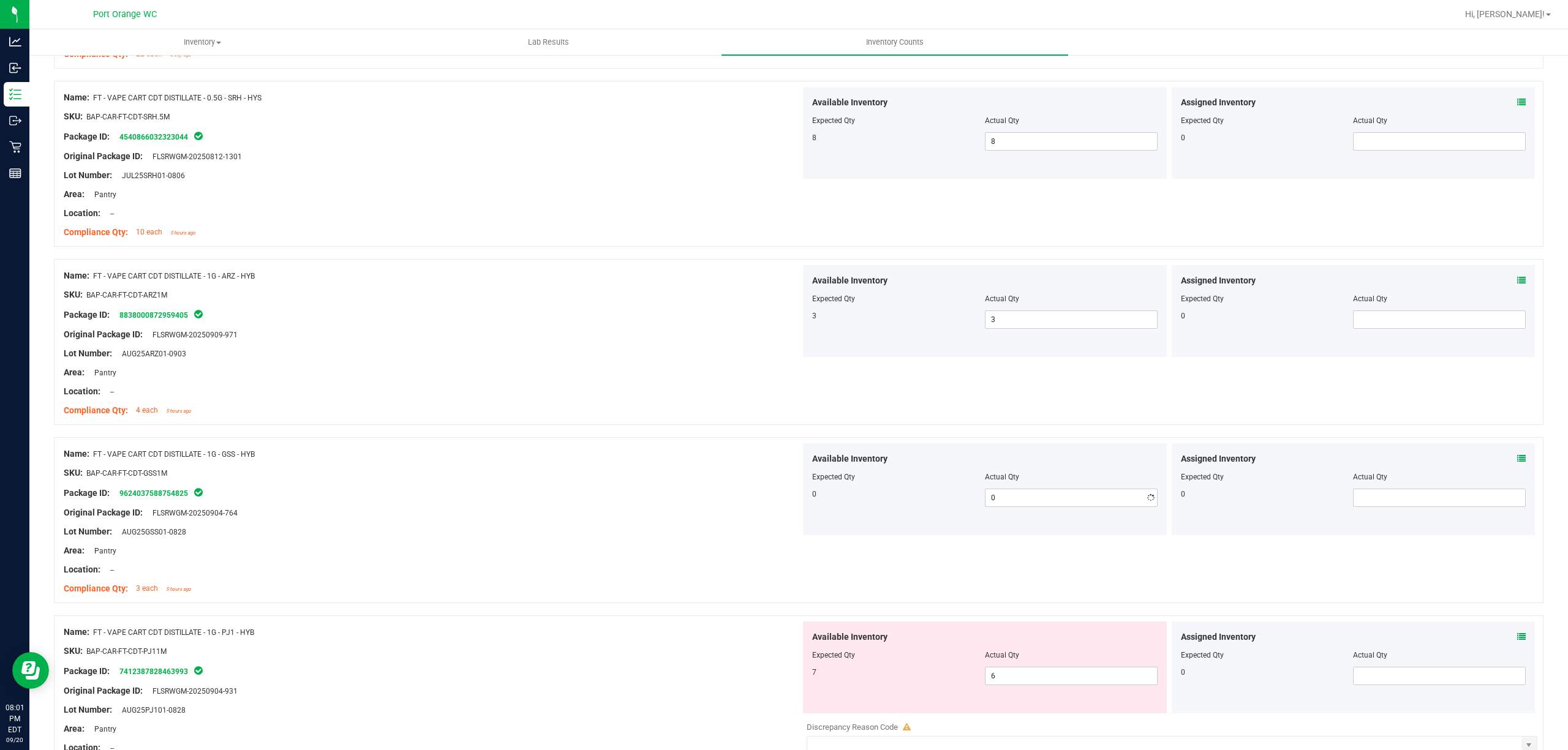
drag, startPoint x: 576, startPoint y: 549, endPoint x: 824, endPoint y: 561, distance: 248.3
click at [592, 540] on div "Name: FT - VAPE CART CDT DISTILLATE - 1G - GSS - HYB SKU: BAP-CAR-FT-CDT-GSS1M …" at bounding box center [432, 521] width 737 height 156
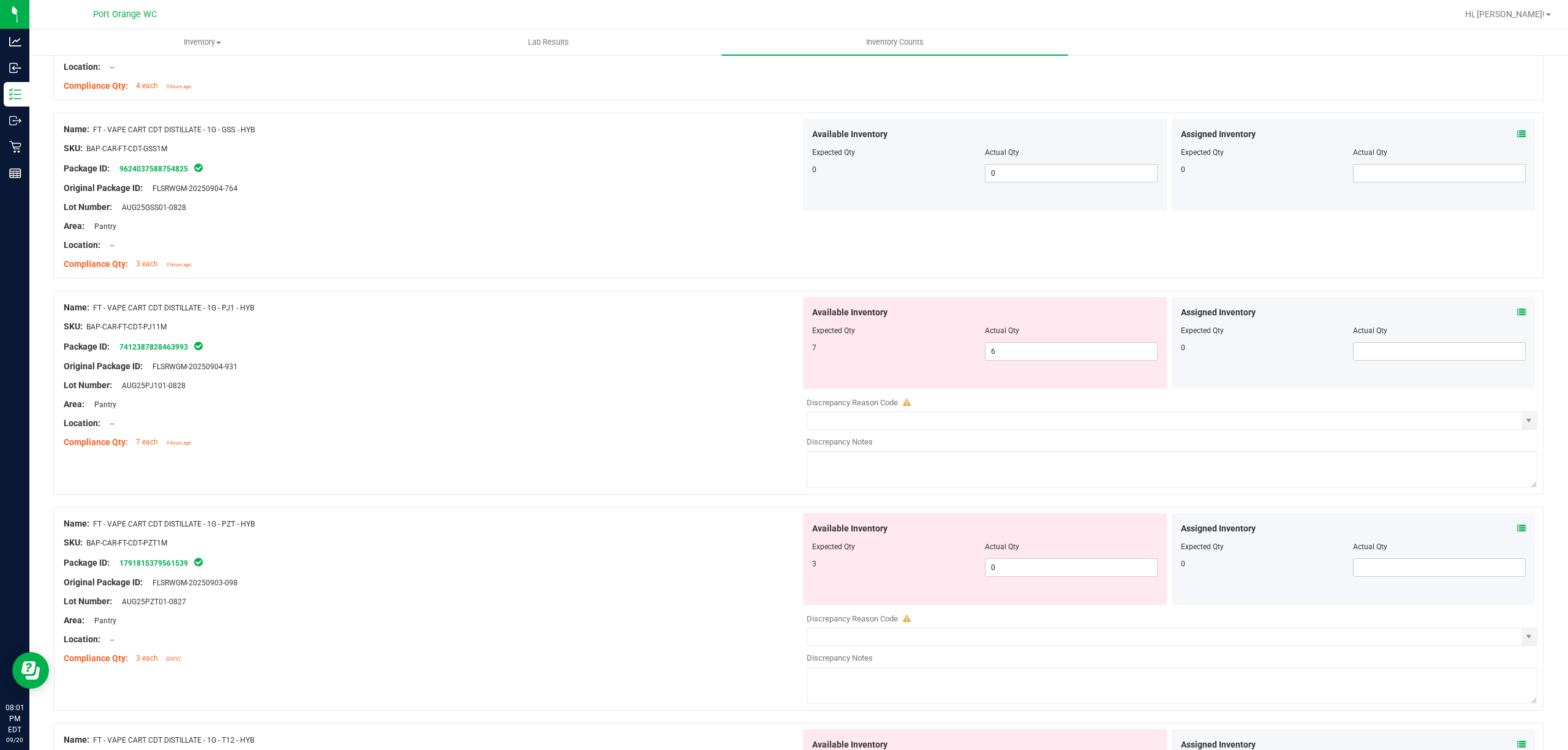
scroll to position [979, 0]
click at [1517, 309] on icon at bounding box center [1521, 310] width 9 height 9
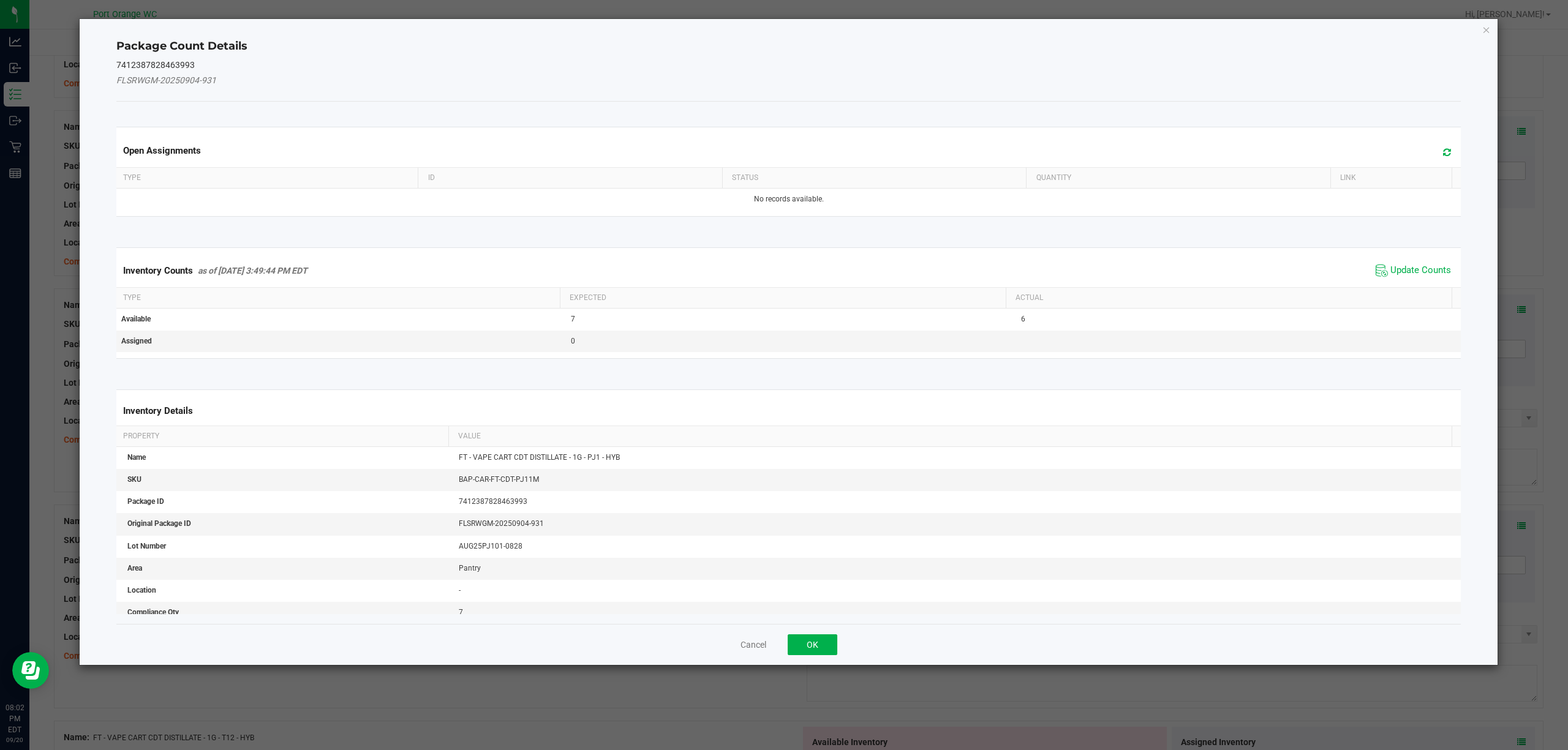
click at [1414, 278] on span "Update Counts" at bounding box center [1414, 270] width 82 height 18
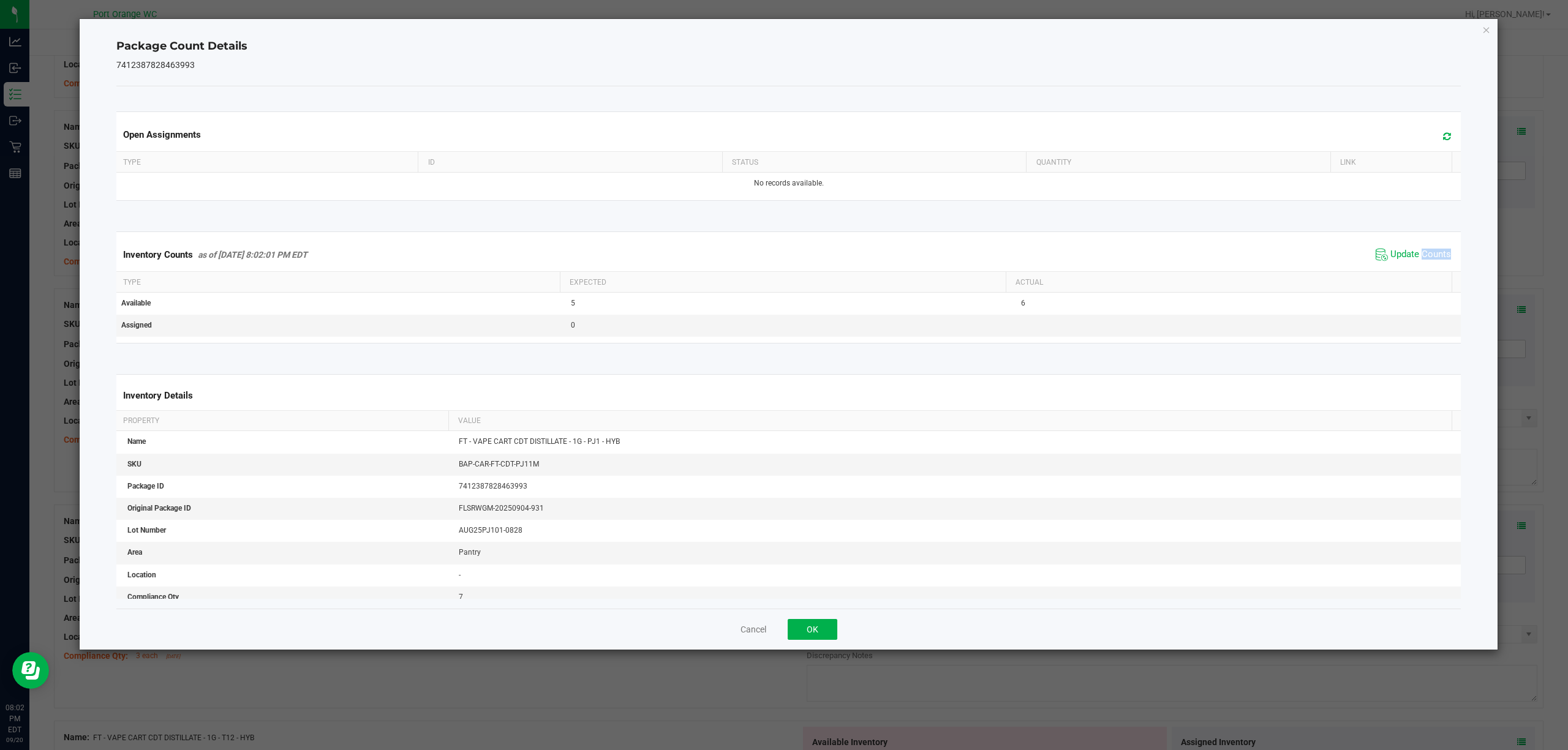
click at [1414, 278] on kendo-grid "Inventory Counts as of [DATE] 8:02:01 PM EDT Update Counts Type Expected Actual…" at bounding box center [789, 287] width 1364 height 111
click at [813, 632] on button "OK" at bounding box center [812, 629] width 50 height 21
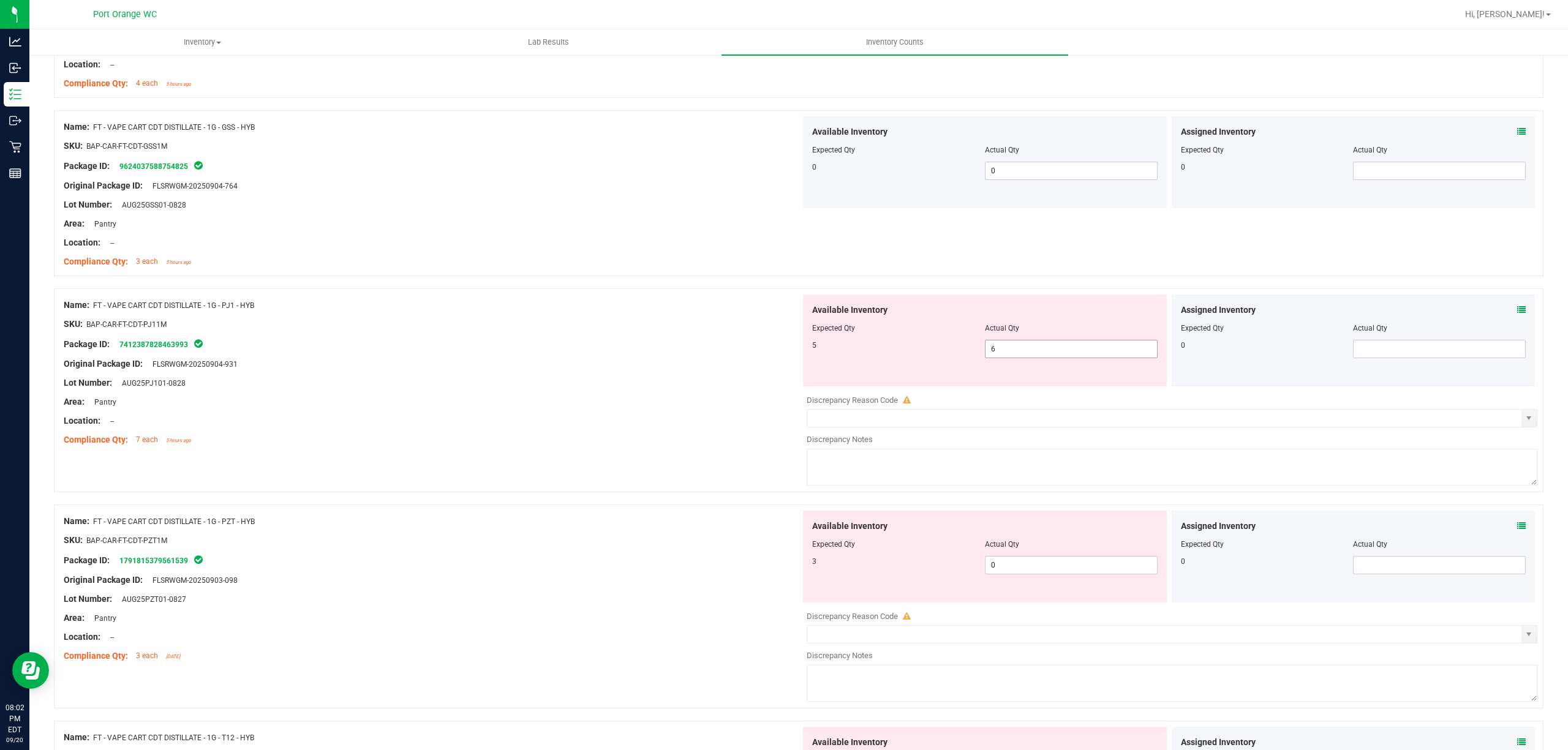
click at [1008, 358] on span "6 6" at bounding box center [1071, 349] width 173 height 18
click at [1008, 358] on input "6" at bounding box center [1071, 349] width 172 height 17
type input "5"
drag, startPoint x: 564, startPoint y: 414, endPoint x: 687, endPoint y: 453, distance: 129.0
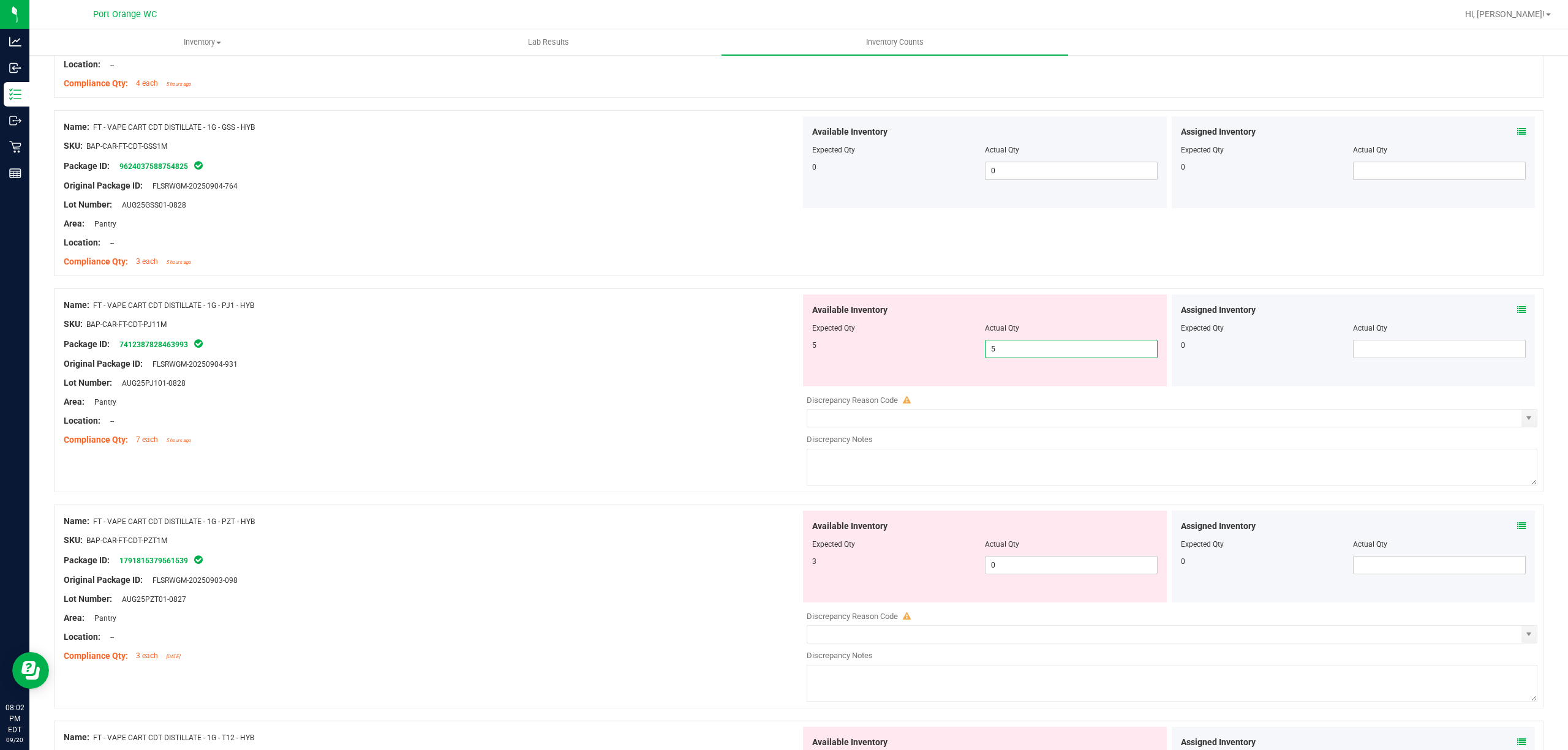
click at [569, 414] on div at bounding box center [432, 412] width 737 height 6
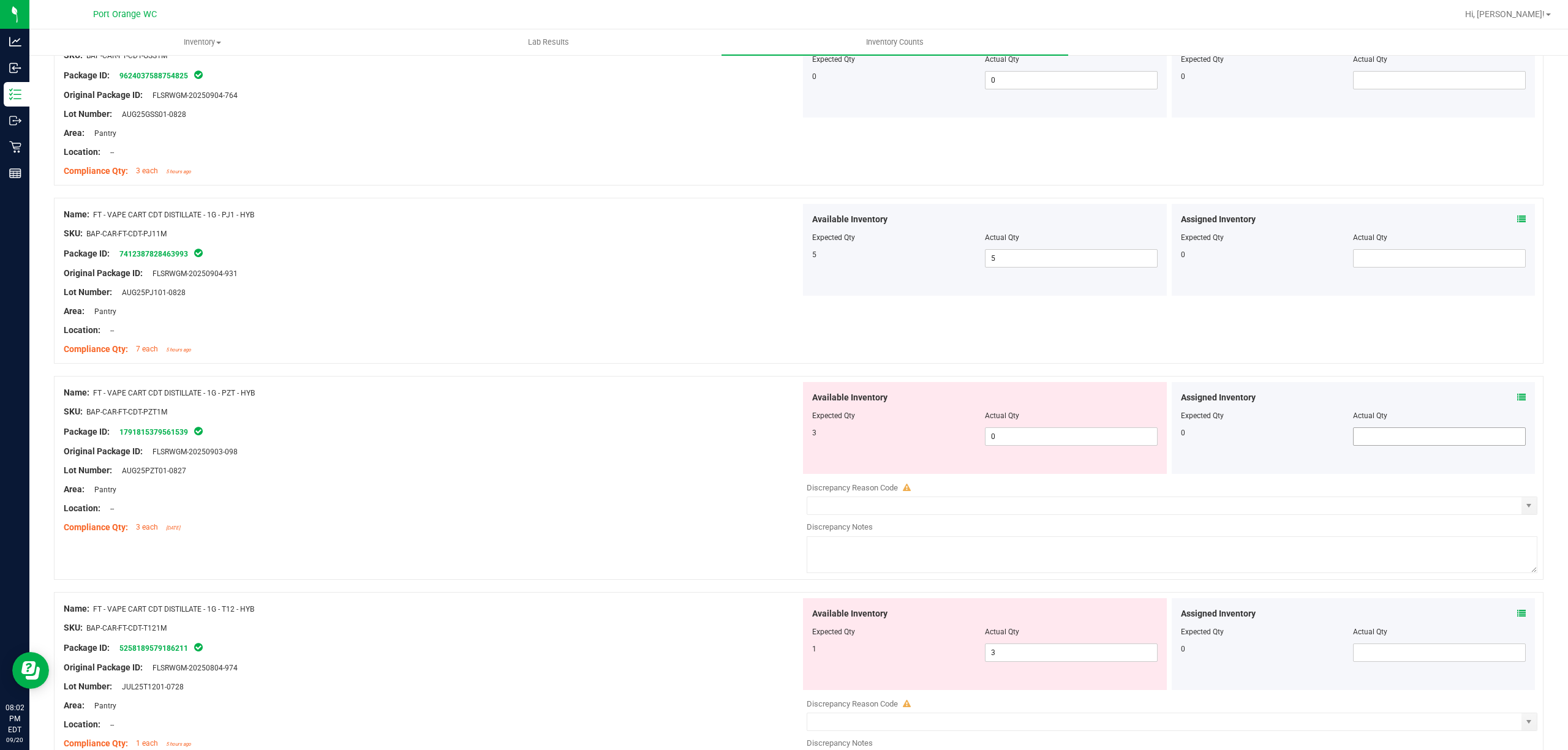
scroll to position [1142, 0]
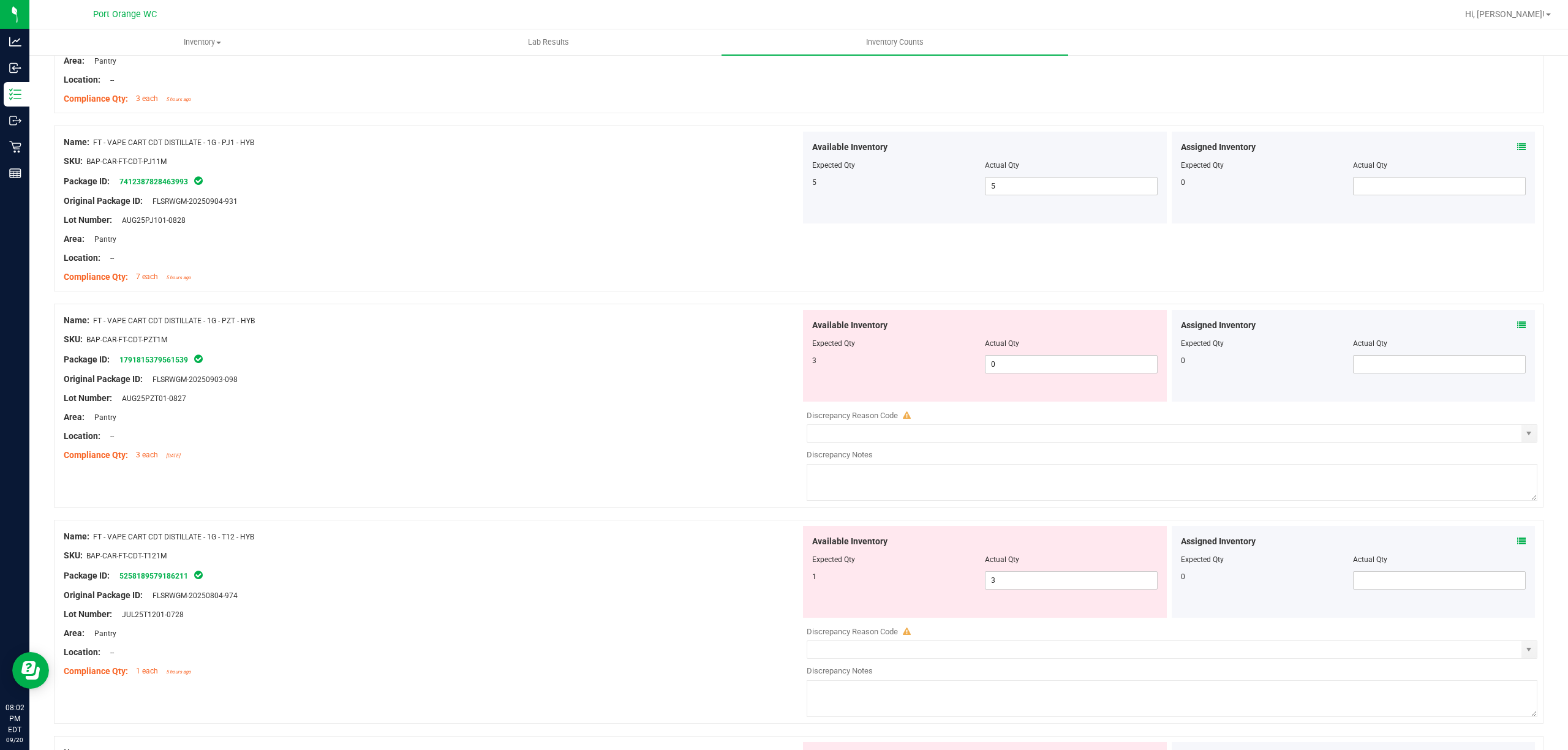
click at [1503, 326] on div "Assigned Inventory" at bounding box center [1354, 325] width 345 height 13
click at [1517, 329] on icon at bounding box center [1521, 325] width 9 height 9
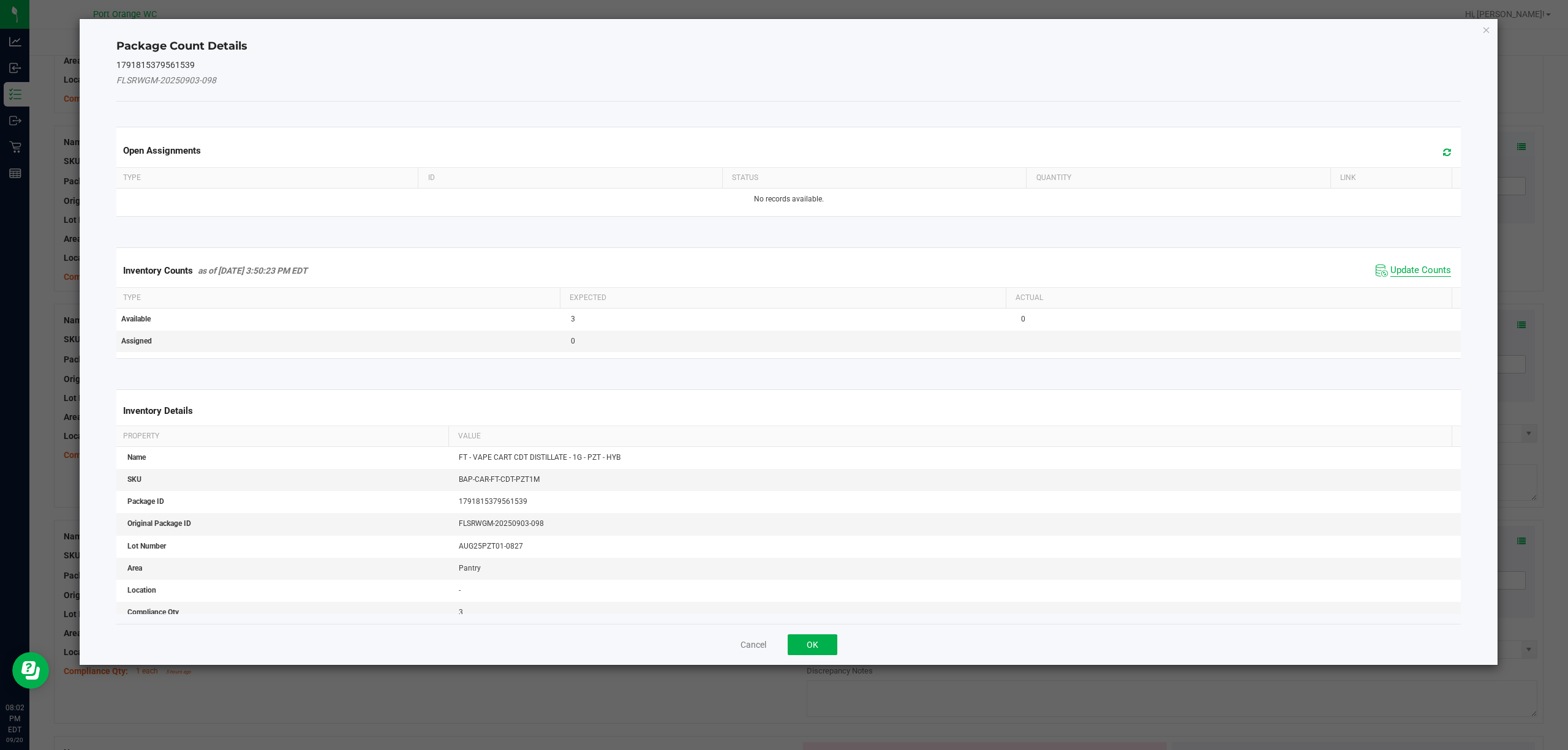
click at [1437, 268] on span "Update Counts" at bounding box center [1421, 270] width 60 height 12
click at [1437, 268] on div "Inventory Counts as of [DATE] 3:50:23 PM EDT Update Counts" at bounding box center [789, 270] width 1350 height 32
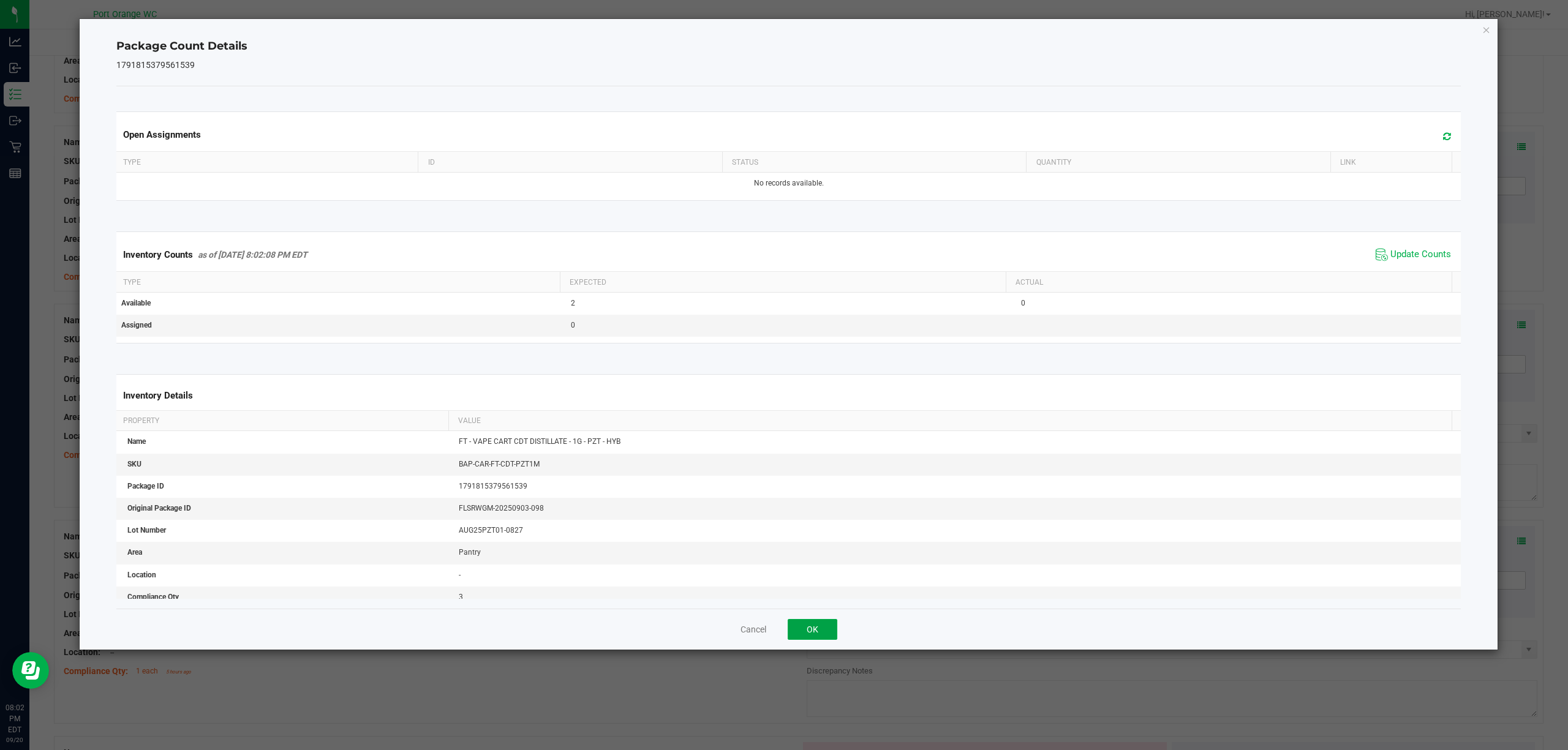
drag, startPoint x: 809, startPoint y: 628, endPoint x: 1084, endPoint y: 370, distance: 377.1
click at [825, 612] on div "Cancel OK" at bounding box center [789, 629] width 1345 height 41
click at [825, 632] on button "OK" at bounding box center [812, 629] width 50 height 21
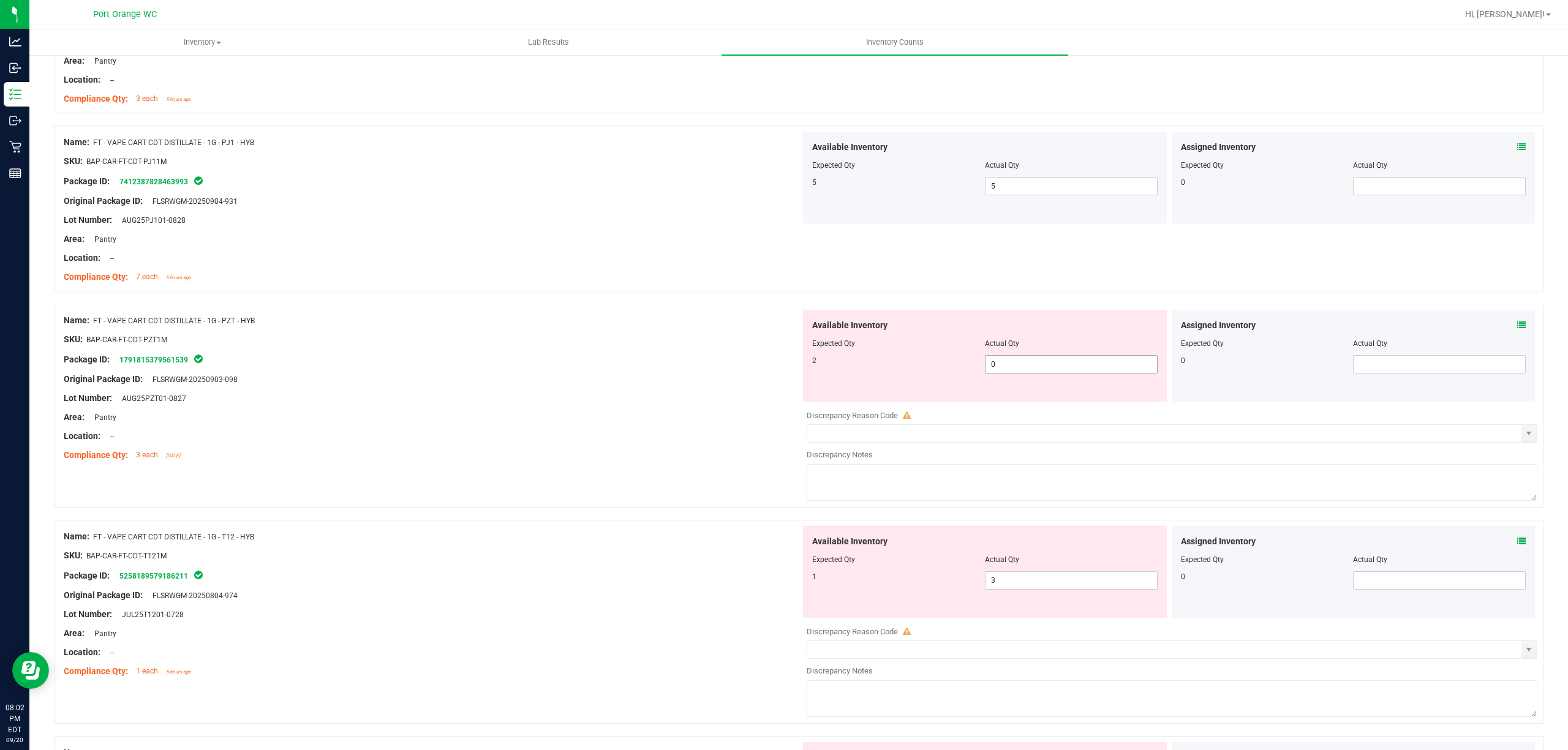
click at [1081, 365] on span "0 0" at bounding box center [1071, 364] width 173 height 18
click at [1081, 365] on input "0" at bounding box center [1071, 364] width 172 height 17
type input "2"
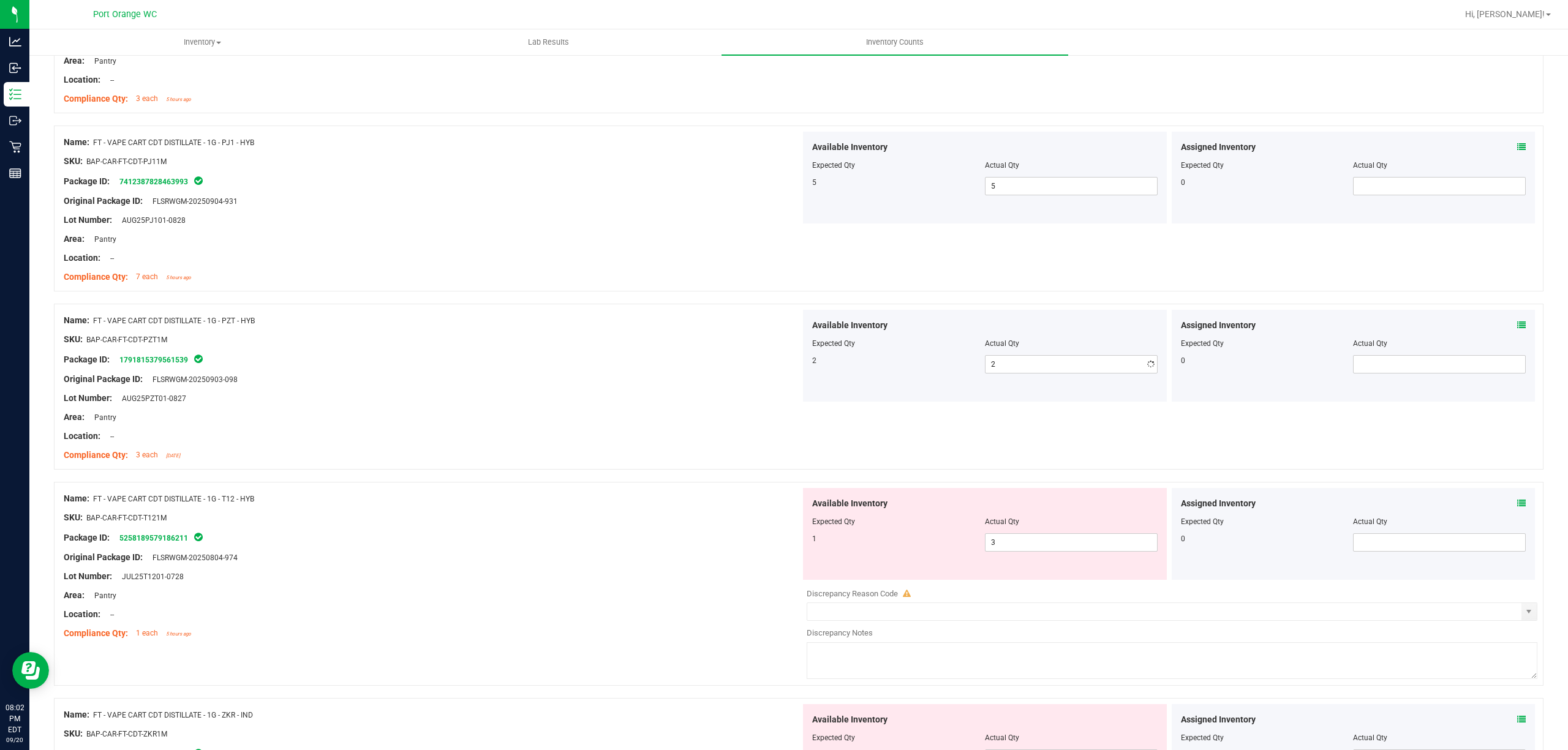
drag, startPoint x: 739, startPoint y: 449, endPoint x: 1006, endPoint y: 510, distance: 273.9
click at [745, 448] on div at bounding box center [432, 446] width 737 height 6
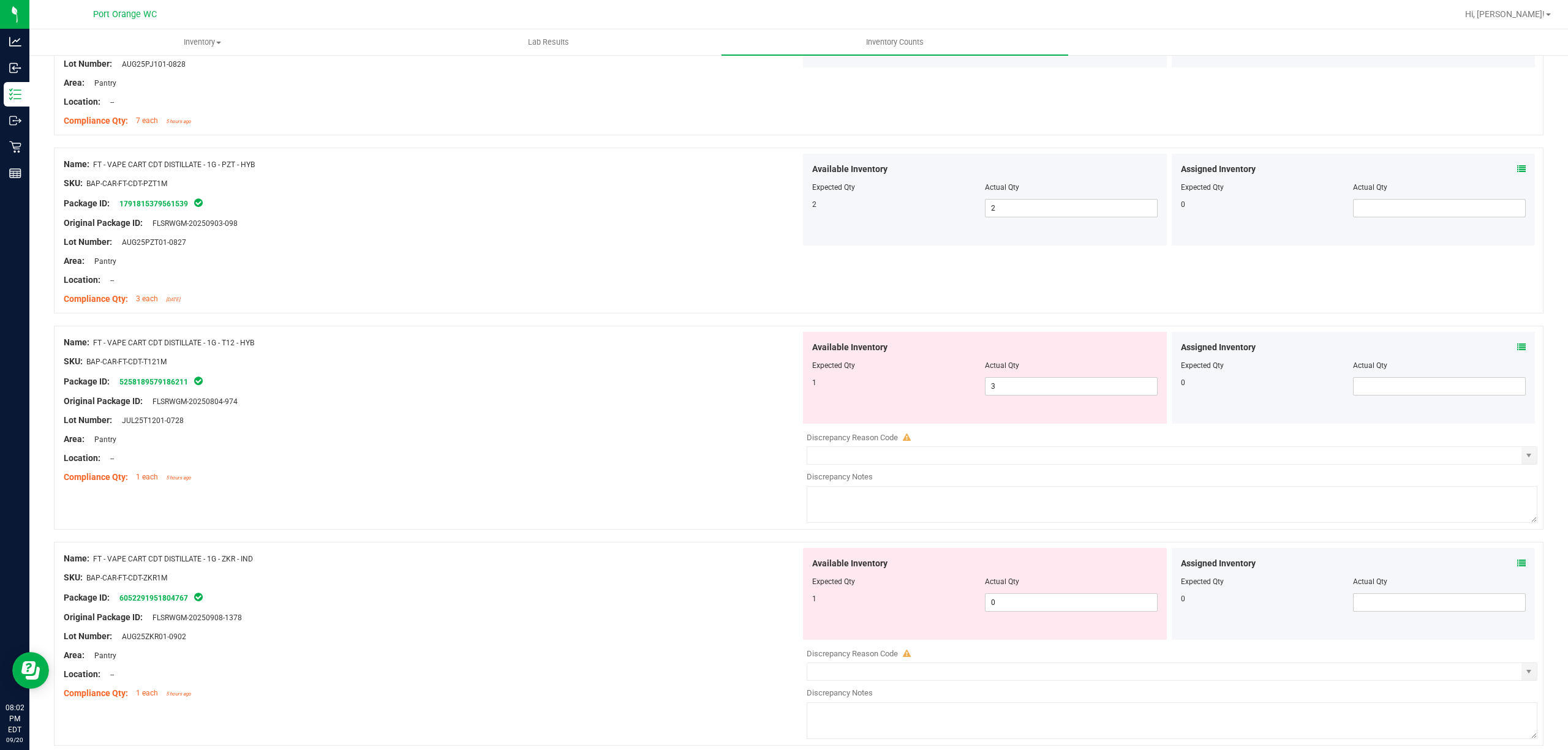
scroll to position [1306, 0]
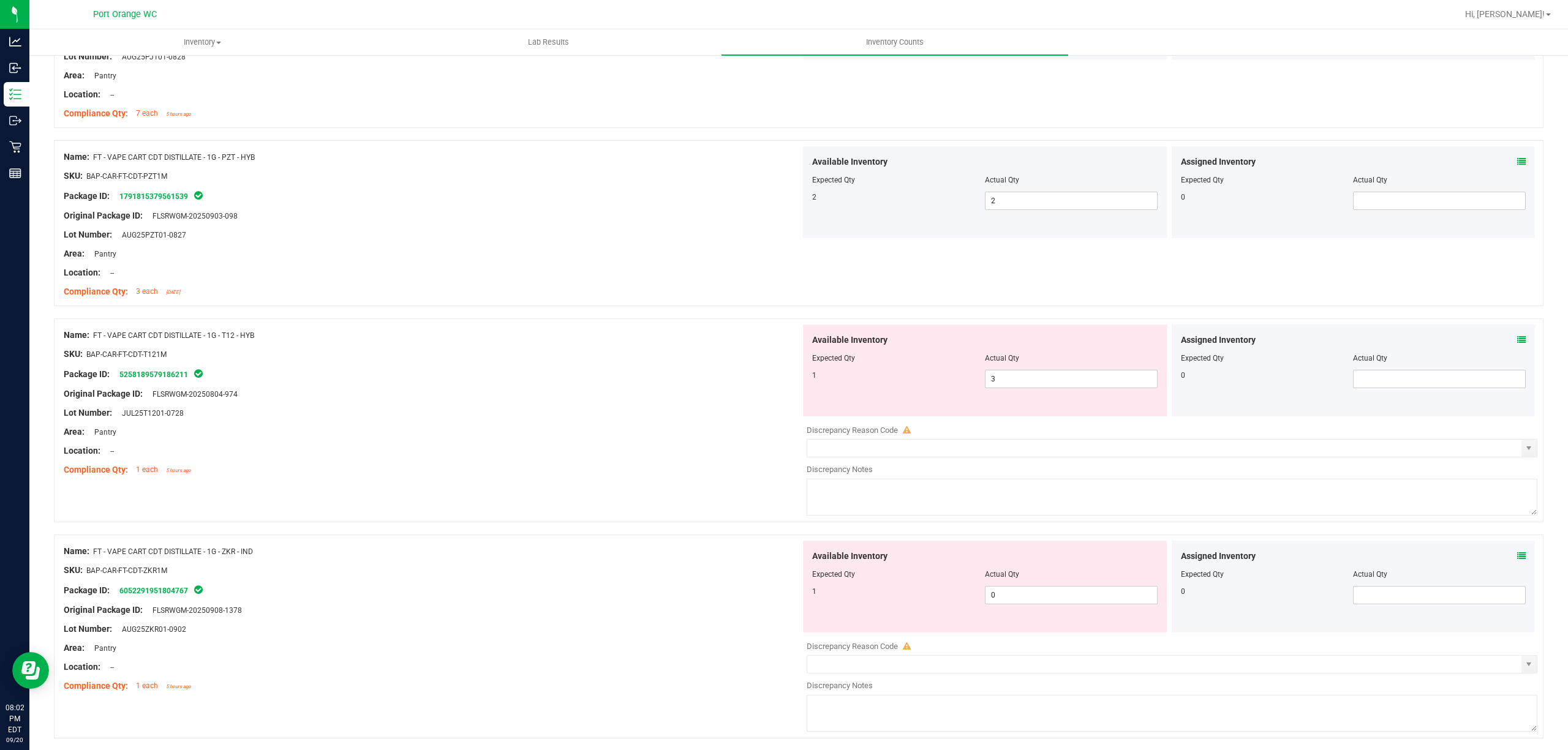
click at [1517, 344] on icon at bounding box center [1521, 340] width 9 height 9
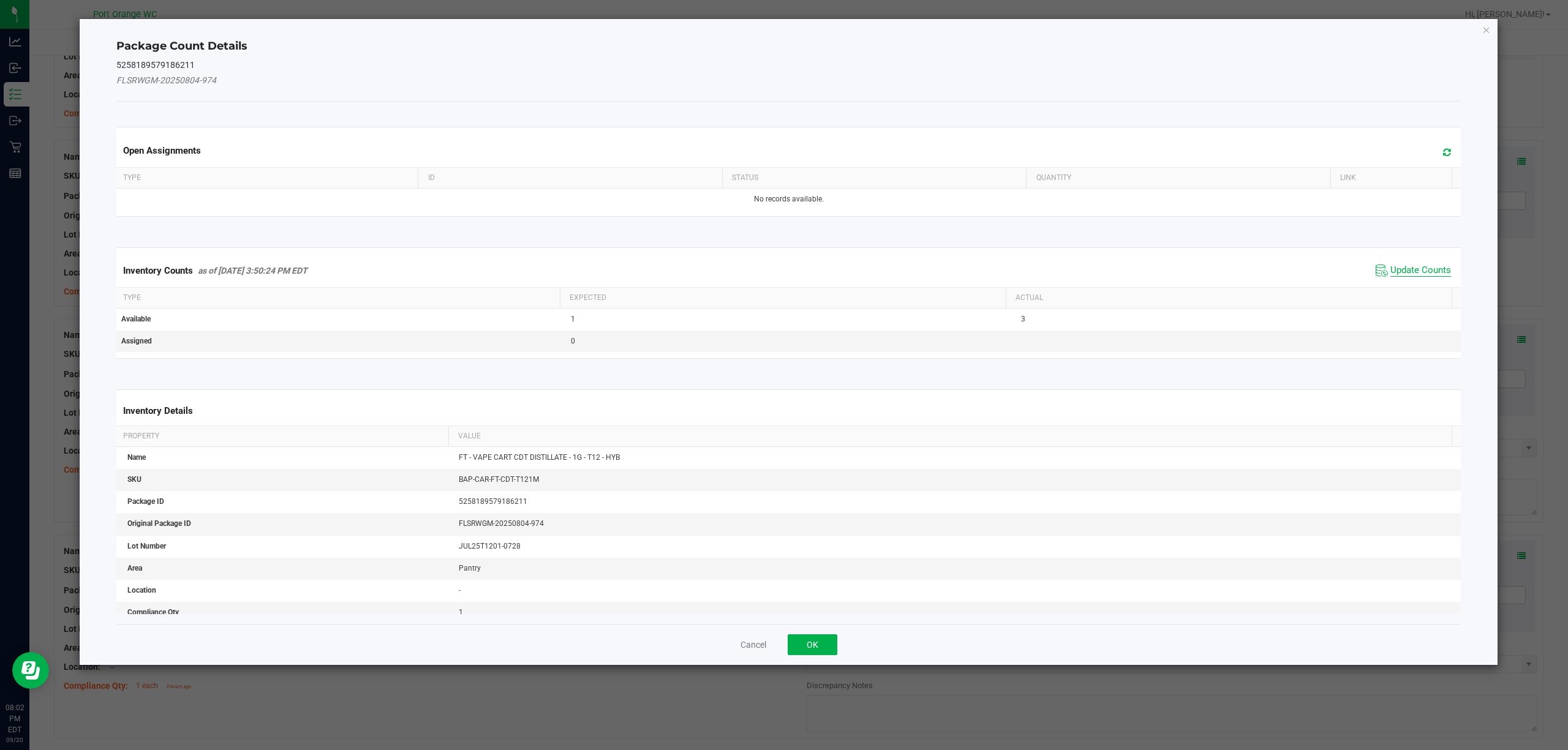
click at [1391, 277] on span "Update Counts" at bounding box center [1421, 270] width 60 height 12
click at [1391, 275] on kendo-grid "Inventory Counts as of [DATE] 3:50:24 PM EDT Update Counts Type Expected Actual…" at bounding box center [789, 302] width 1364 height 110
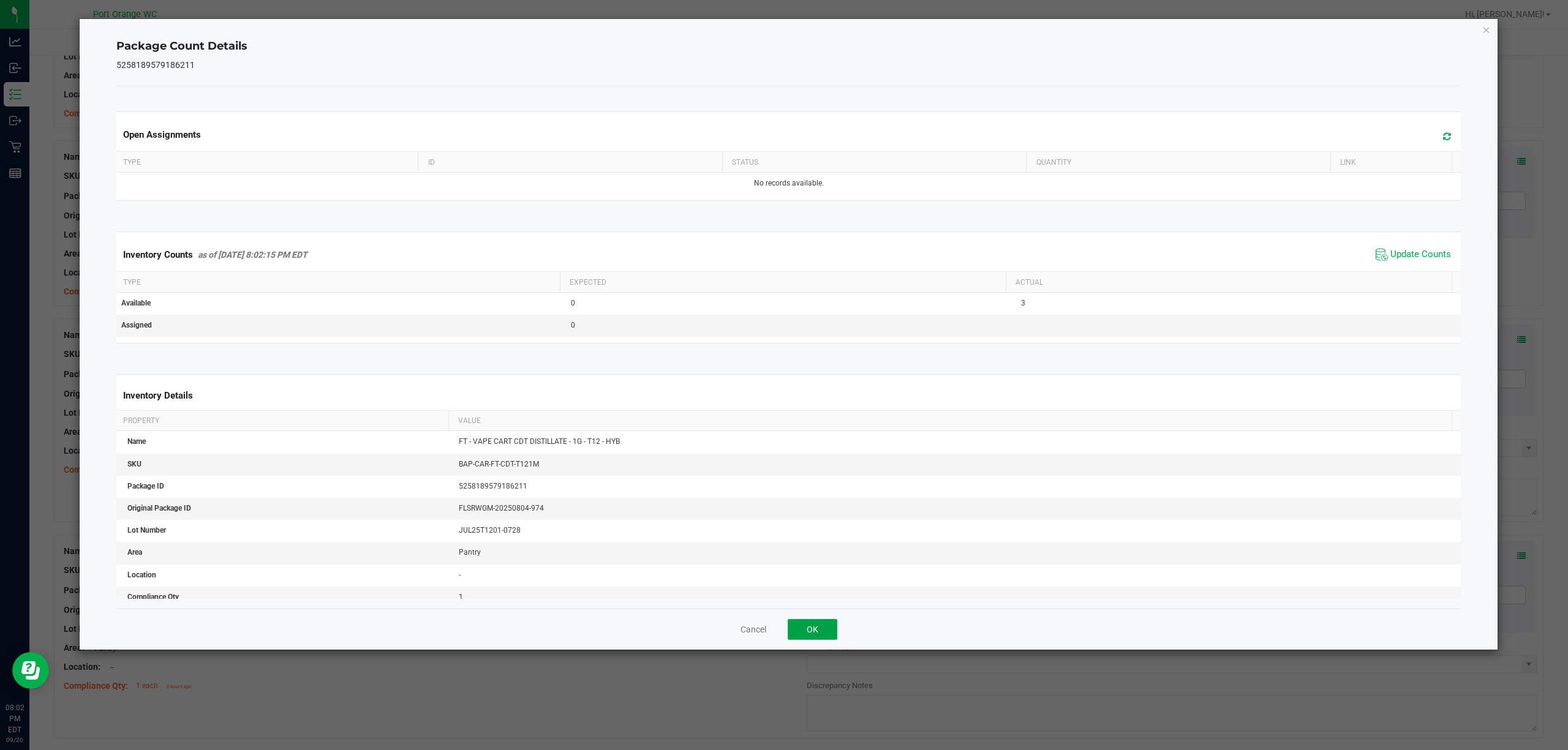
click at [819, 634] on button "OK" at bounding box center [812, 629] width 50 height 21
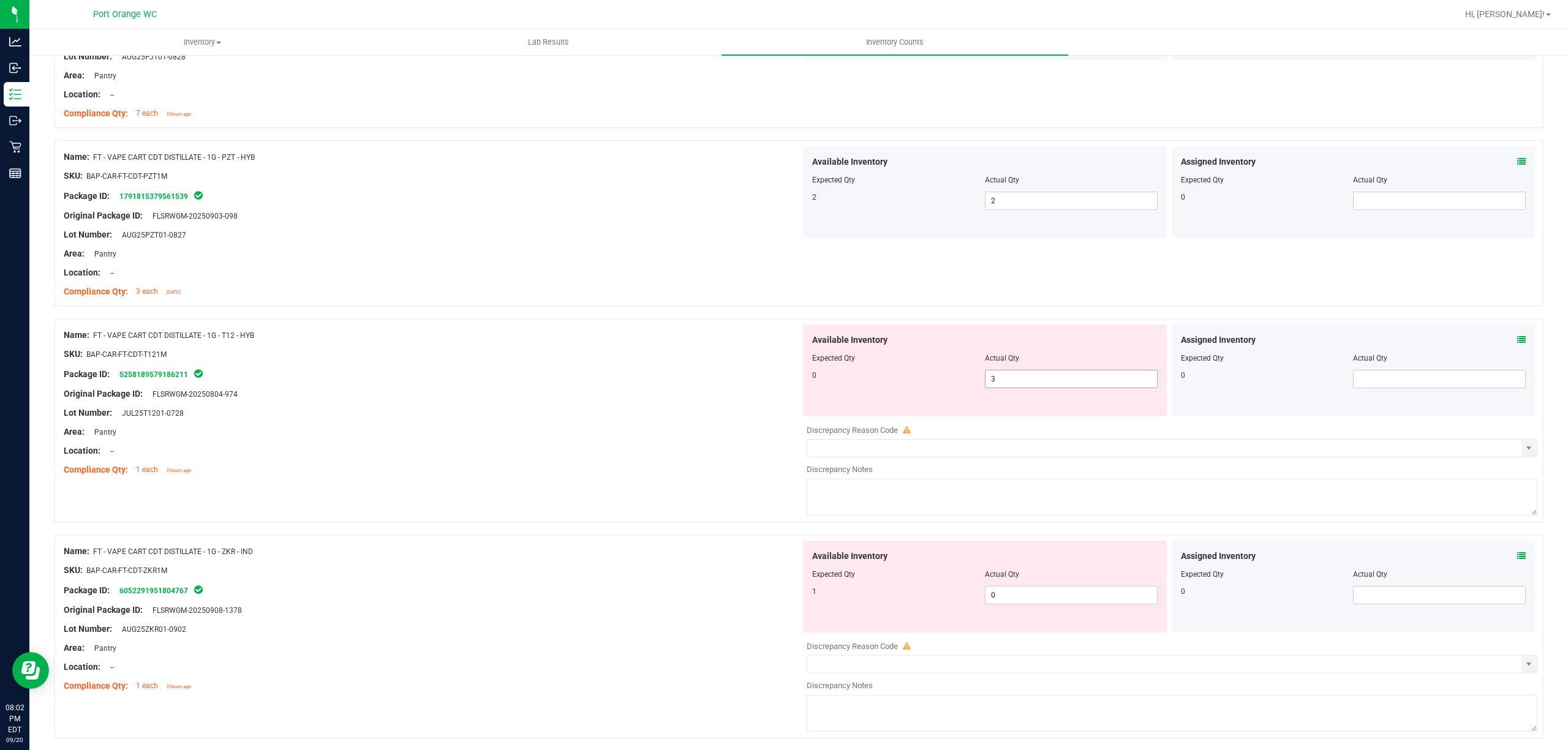
click at [1054, 376] on span "3 3" at bounding box center [1071, 378] width 173 height 18
drag, startPoint x: 1054, startPoint y: 376, endPoint x: 1022, endPoint y: 388, distance: 34.2
click at [1054, 376] on input "3" at bounding box center [1071, 378] width 172 height 17
type input "0"
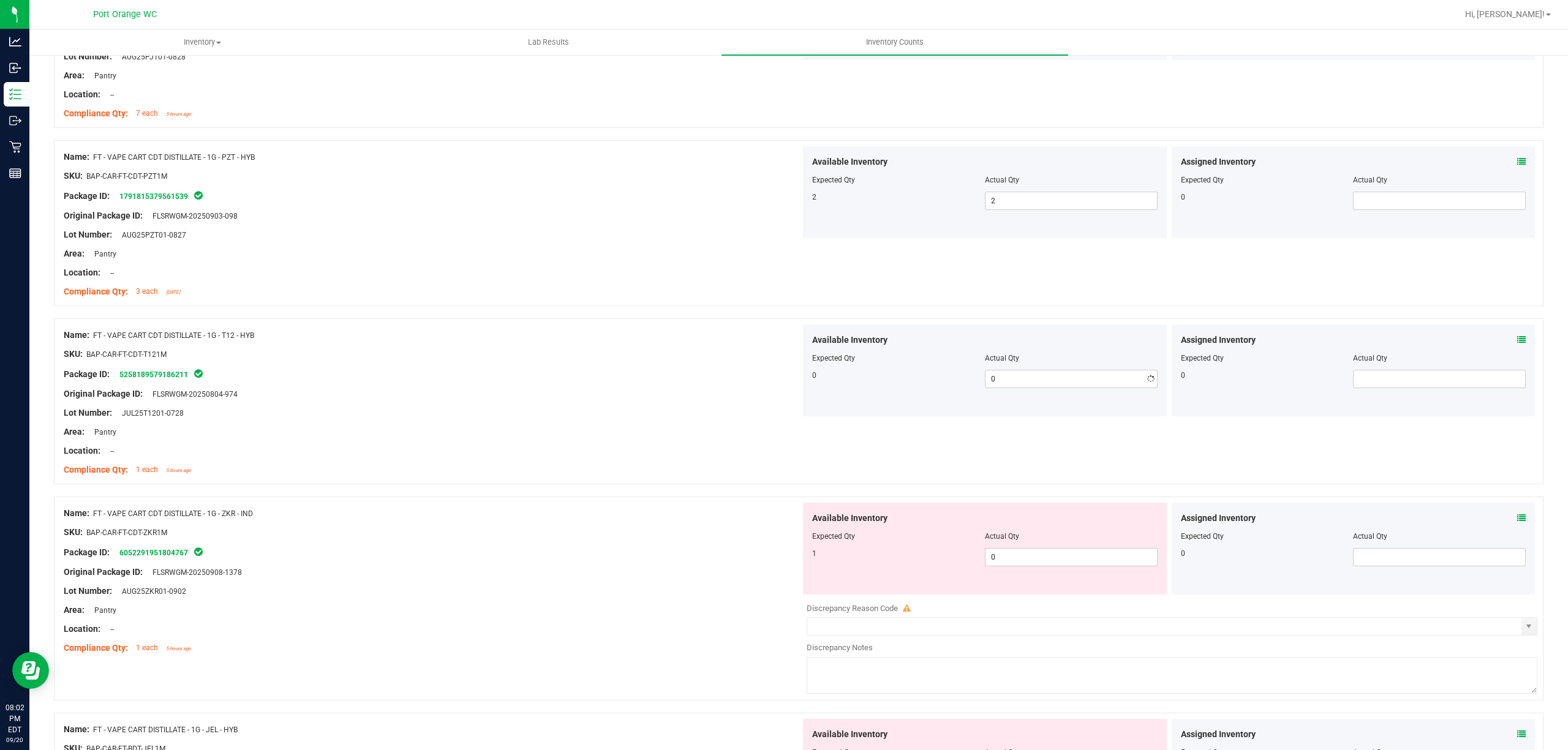
drag, startPoint x: 687, startPoint y: 464, endPoint x: 696, endPoint y: 465, distance: 9.1
click at [696, 463] on div at bounding box center [432, 461] width 737 height 6
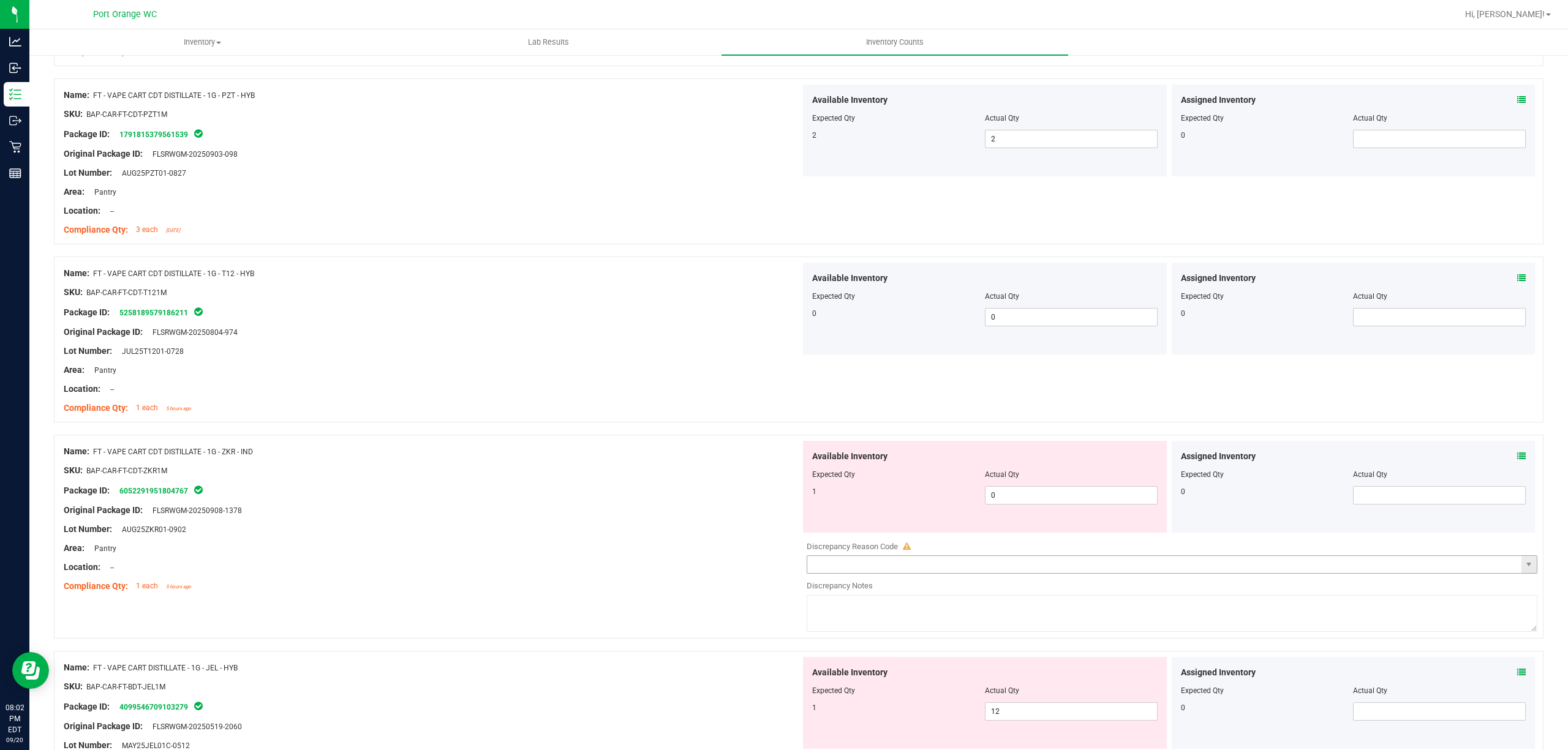
scroll to position [1469, 0]
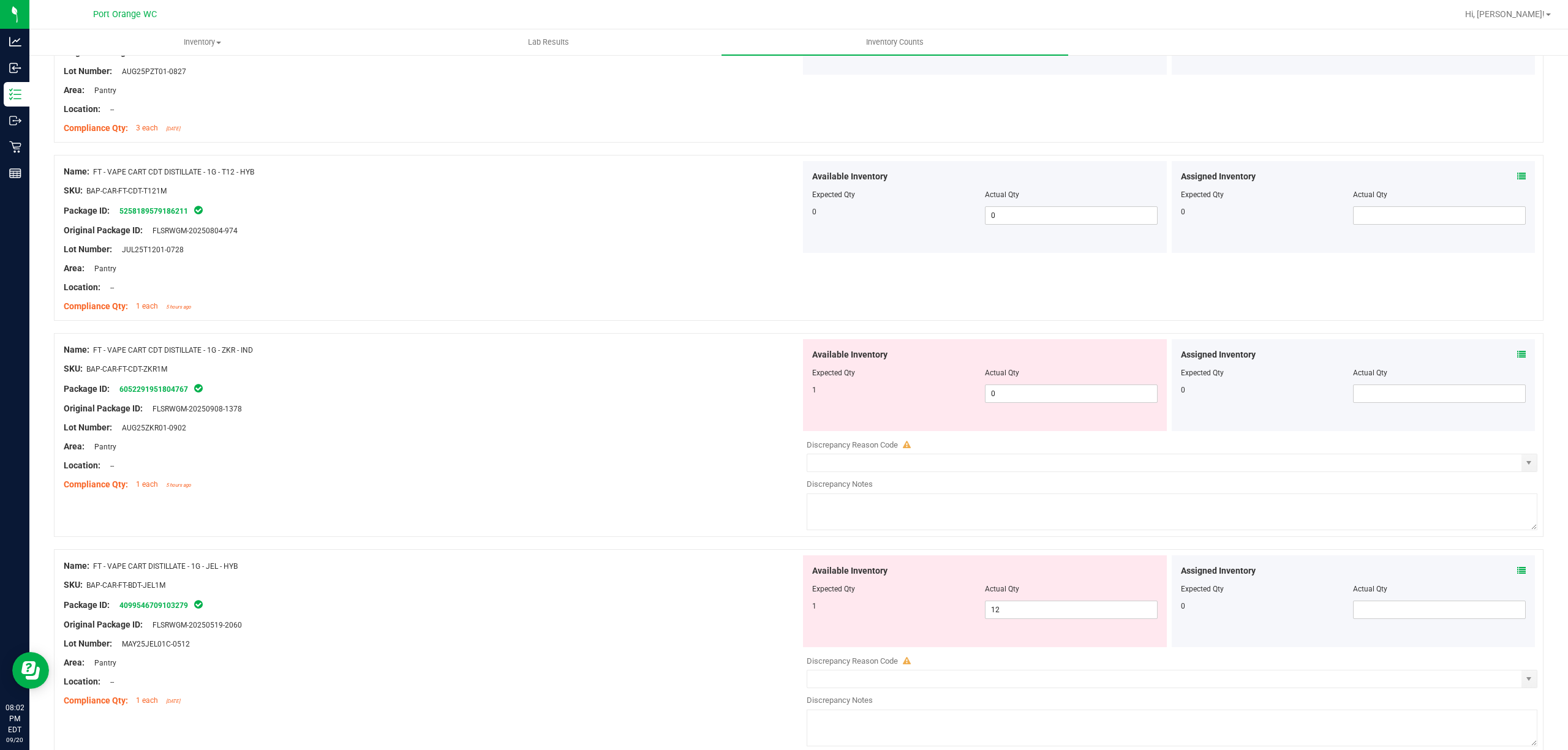
click at [1517, 356] on icon at bounding box center [1521, 355] width 9 height 9
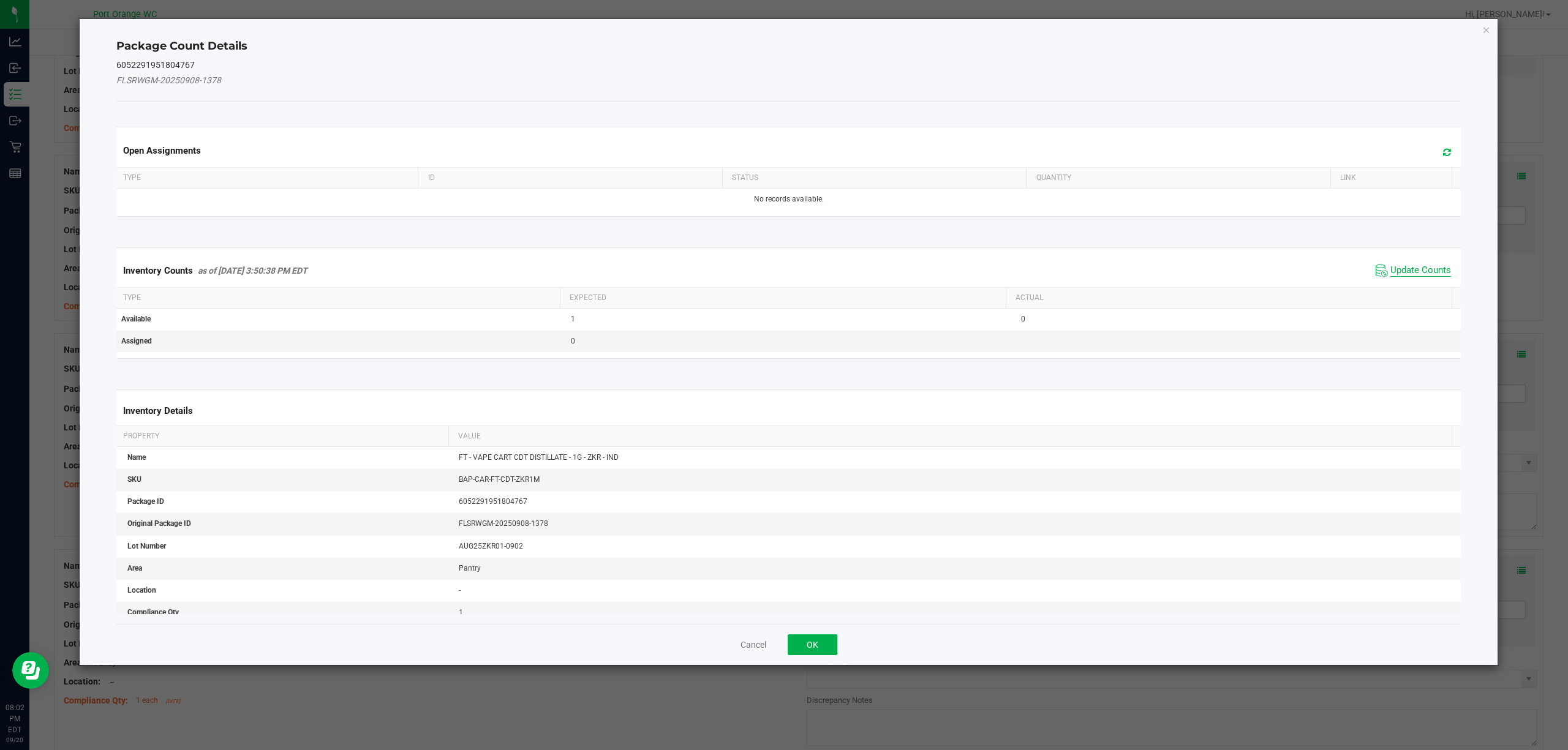
click at [1406, 270] on span "Update Counts" at bounding box center [1421, 270] width 60 height 12
click at [1406, 270] on div "Inventory Counts as of [DATE] 3:50:38 PM EDT Update Counts" at bounding box center [789, 270] width 1350 height 32
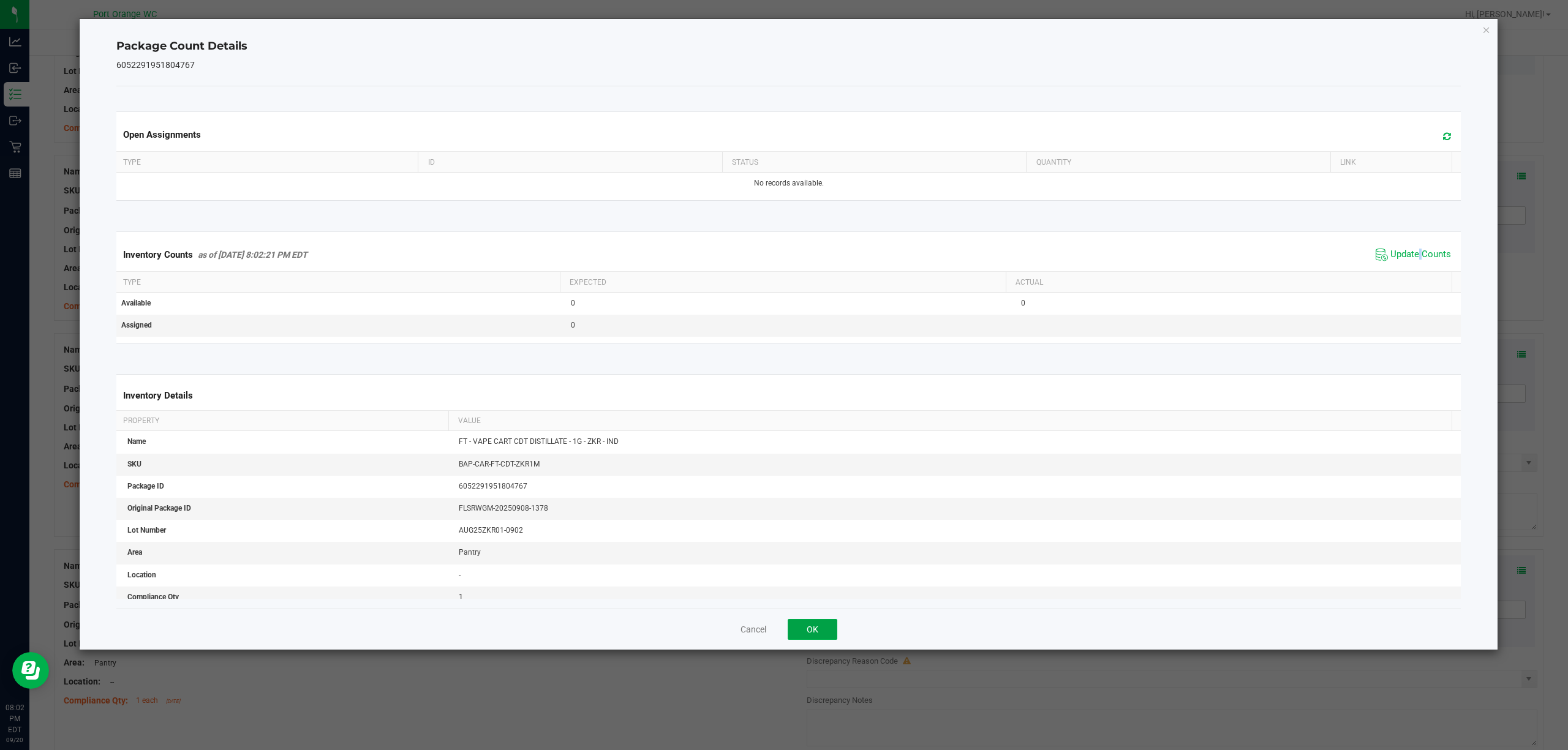
drag, startPoint x: 824, startPoint y: 622, endPoint x: 904, endPoint y: 603, distance: 82.2
click at [831, 619] on div "Cancel OK" at bounding box center [789, 629] width 1345 height 41
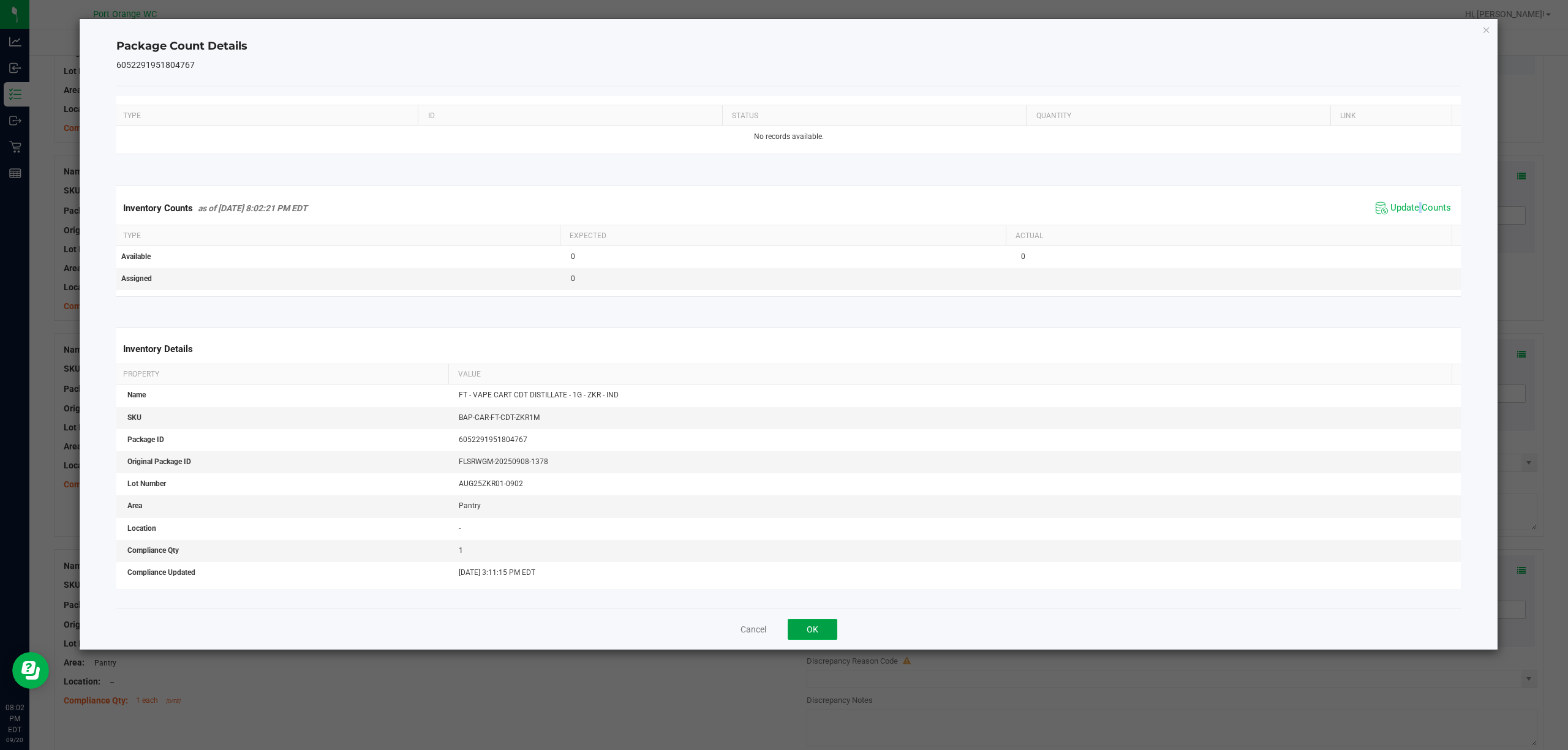
scroll to position [71, 0]
click at [824, 631] on button "OK" at bounding box center [812, 629] width 50 height 21
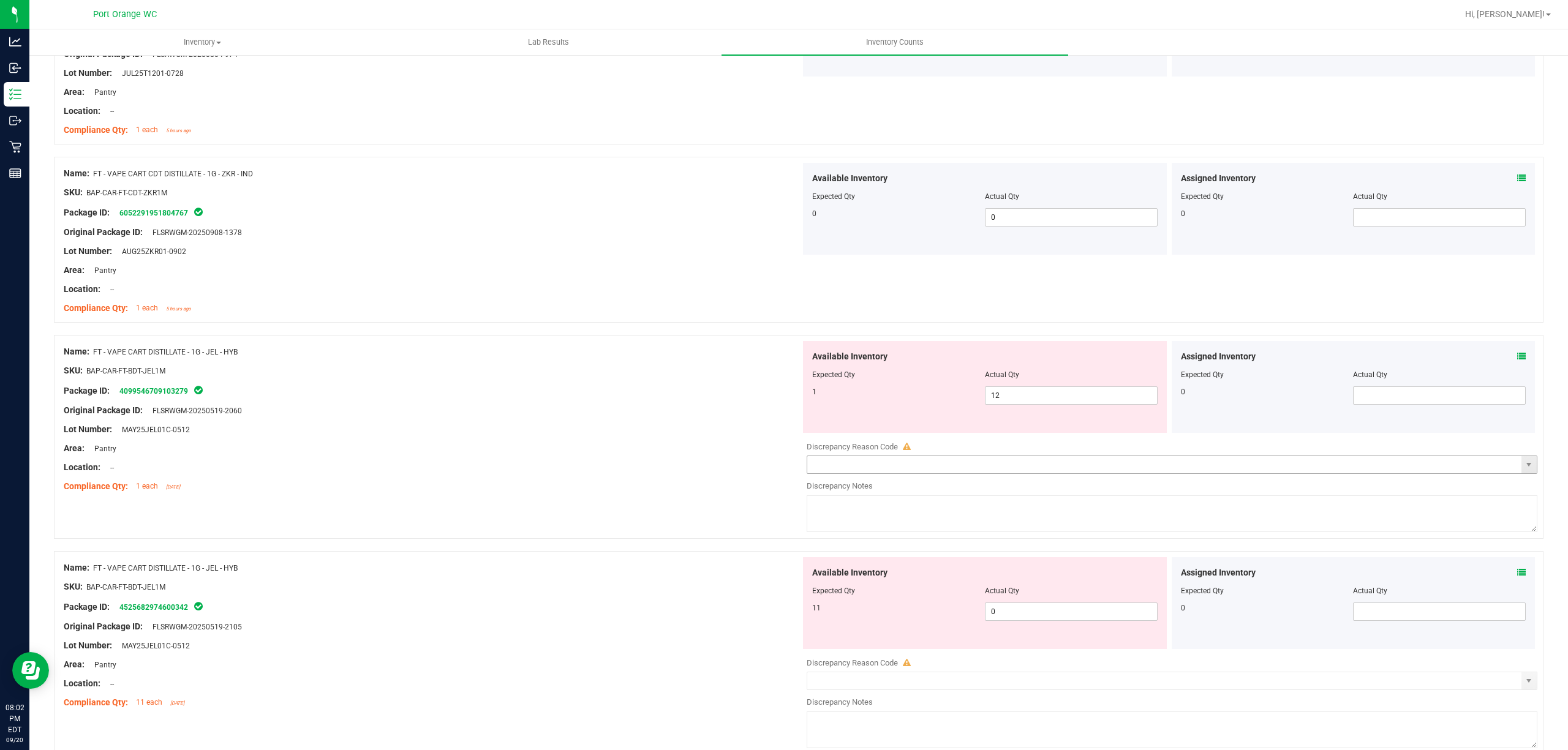
scroll to position [1714, 0]
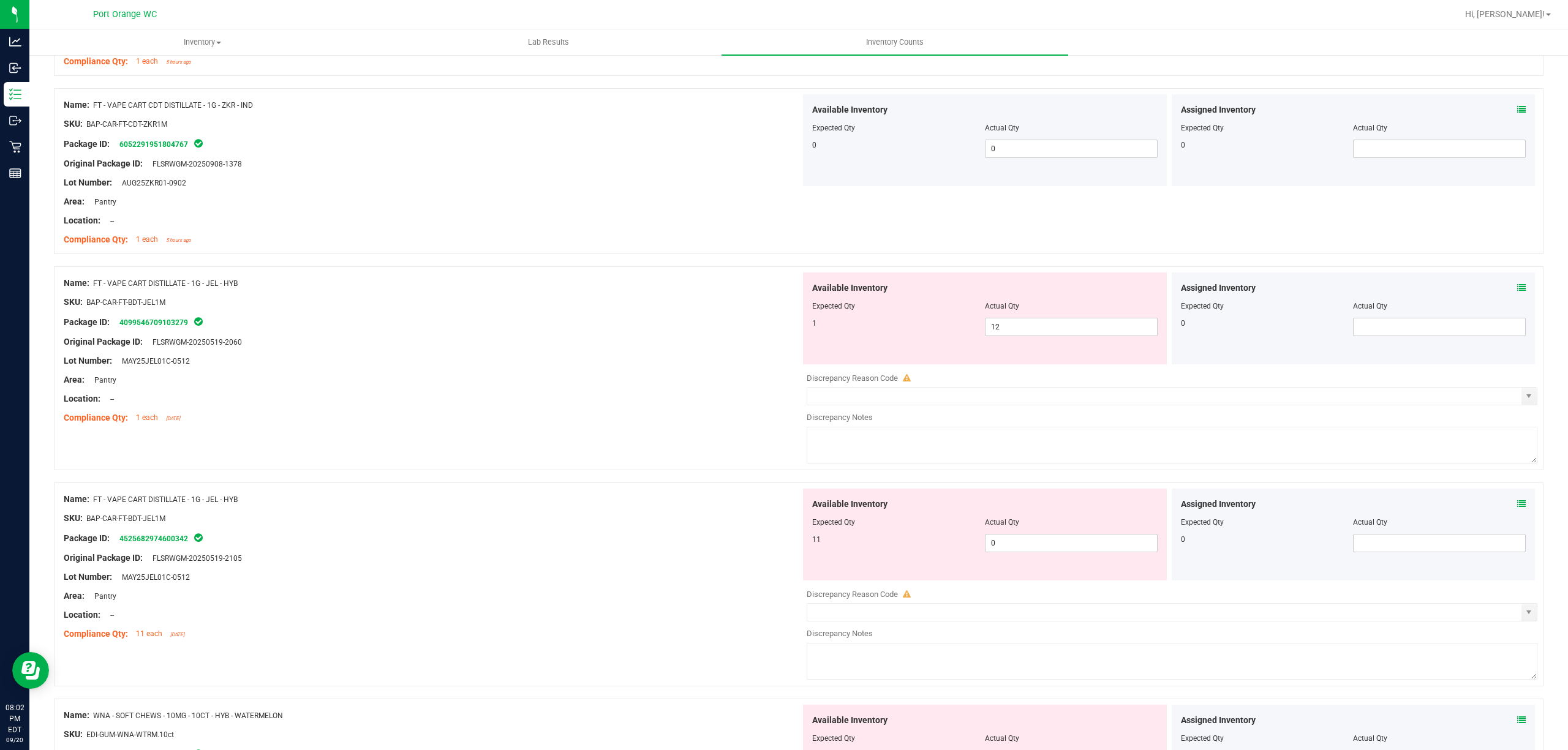
click at [1517, 292] on icon at bounding box center [1521, 288] width 9 height 9
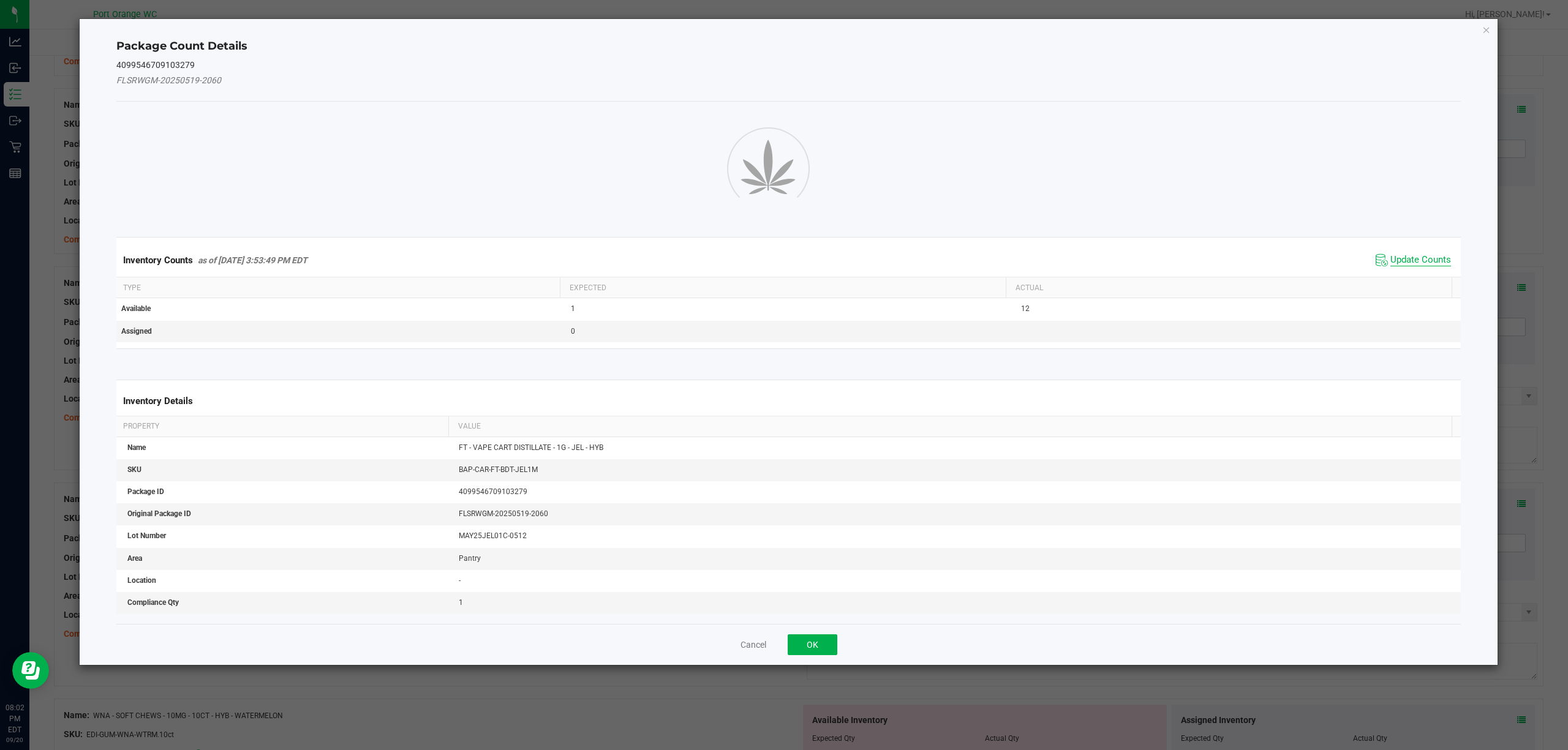
click at [1421, 265] on span "Update Counts" at bounding box center [1421, 260] width 60 height 12
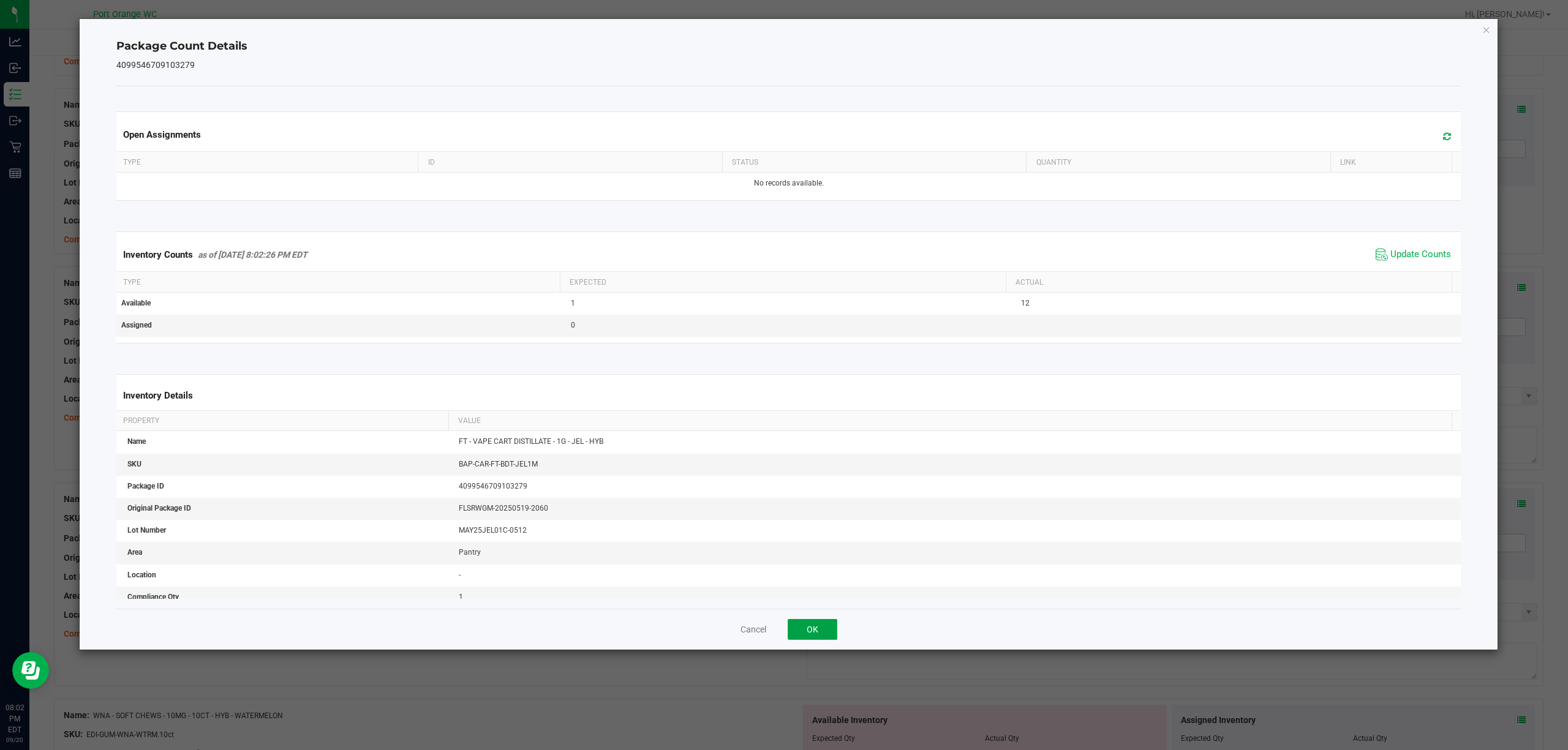
drag, startPoint x: 802, startPoint y: 629, endPoint x: 811, endPoint y: 627, distance: 9.2
click at [805, 632] on button "OK" at bounding box center [812, 629] width 50 height 21
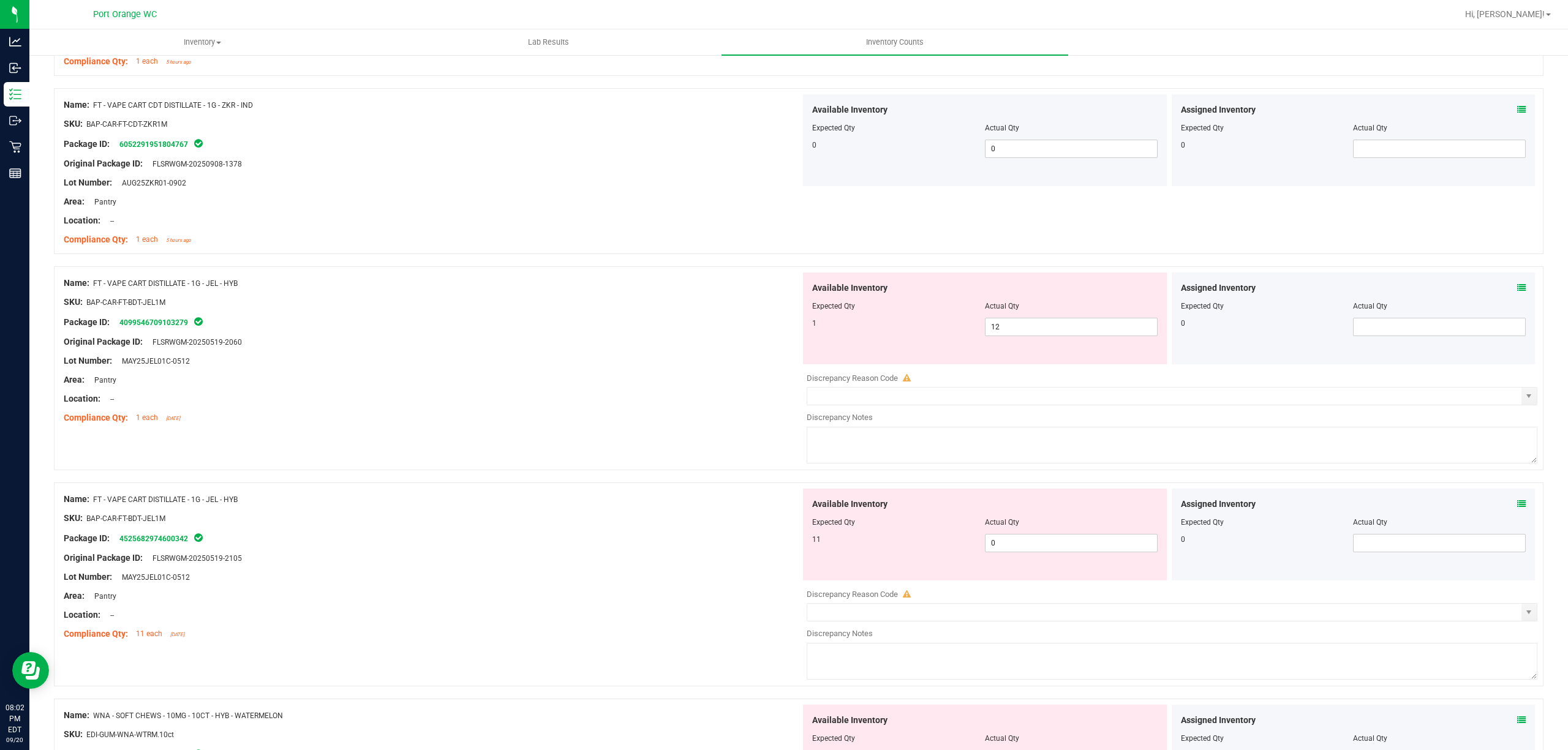
click at [811, 627] on div at bounding box center [1172, 625] width 731 height 6
click at [1024, 328] on span "12 12" at bounding box center [1071, 326] width 173 height 18
type input "1"
click at [781, 367] on div "Lot Number: MAY25JEL01C-0512" at bounding box center [432, 361] width 737 height 13
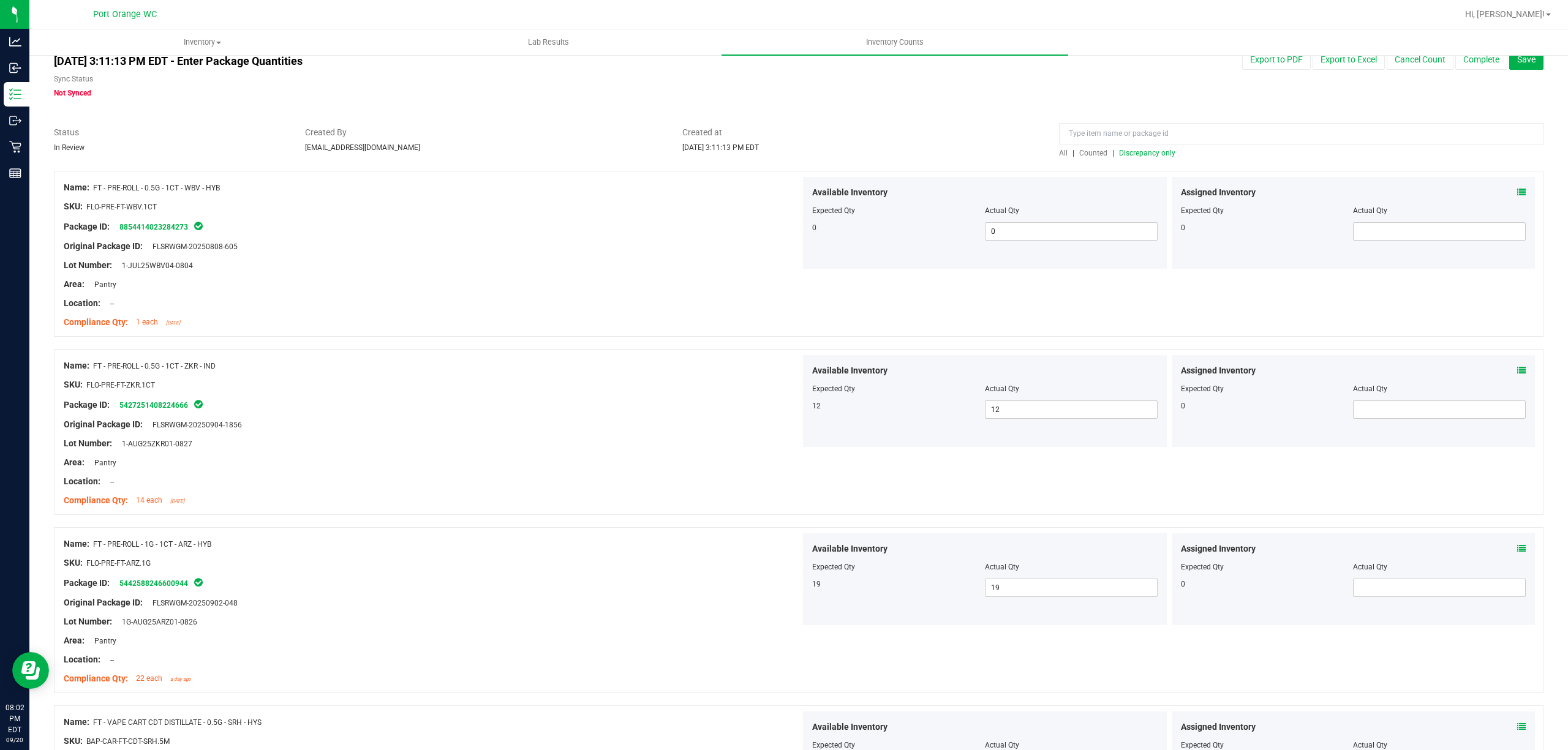
scroll to position [0, 0]
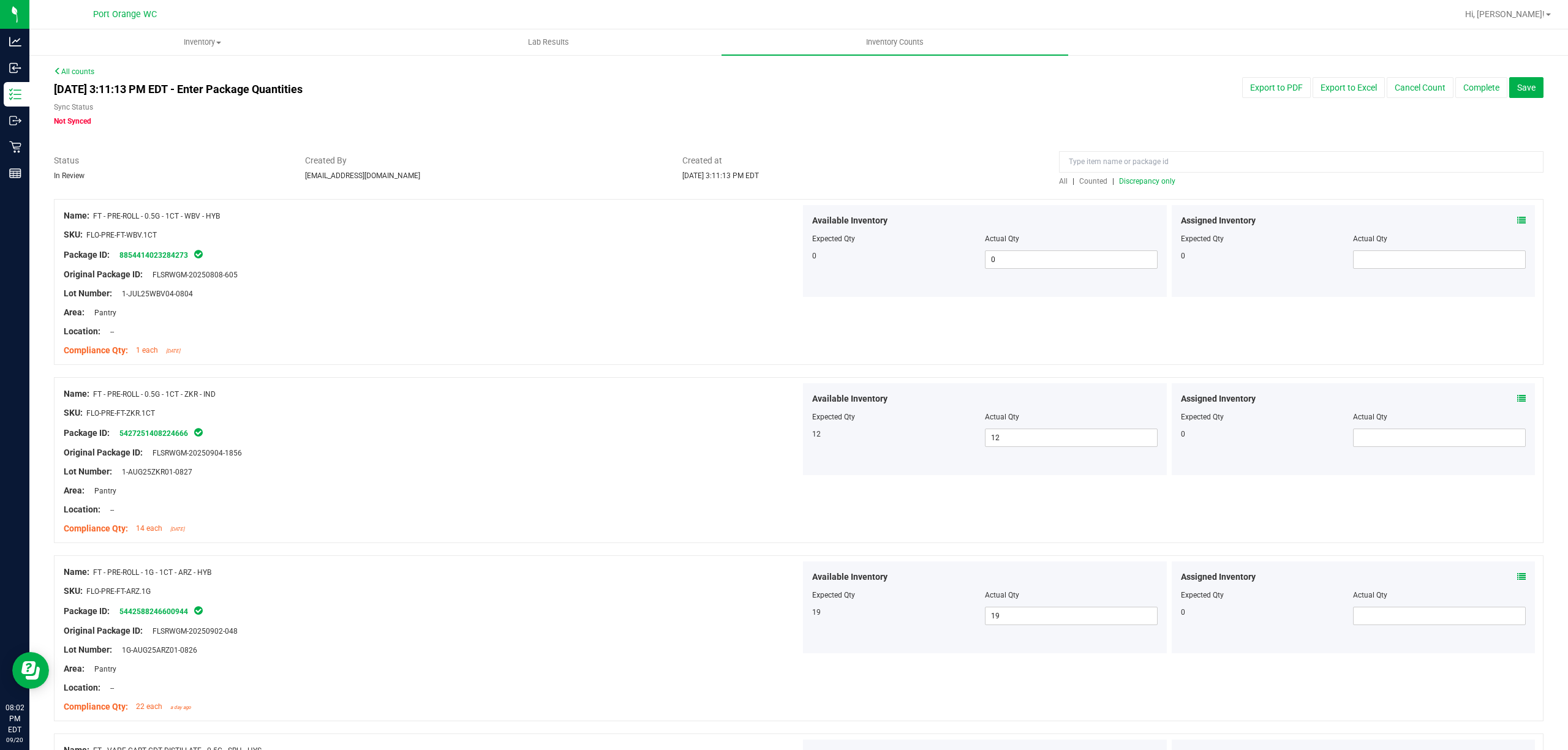
click at [1135, 186] on div "All | Counted | Discrepancy only" at bounding box center [1301, 182] width 484 height 11
click at [1135, 181] on span "Discrepancy only" at bounding box center [1147, 181] width 57 height 9
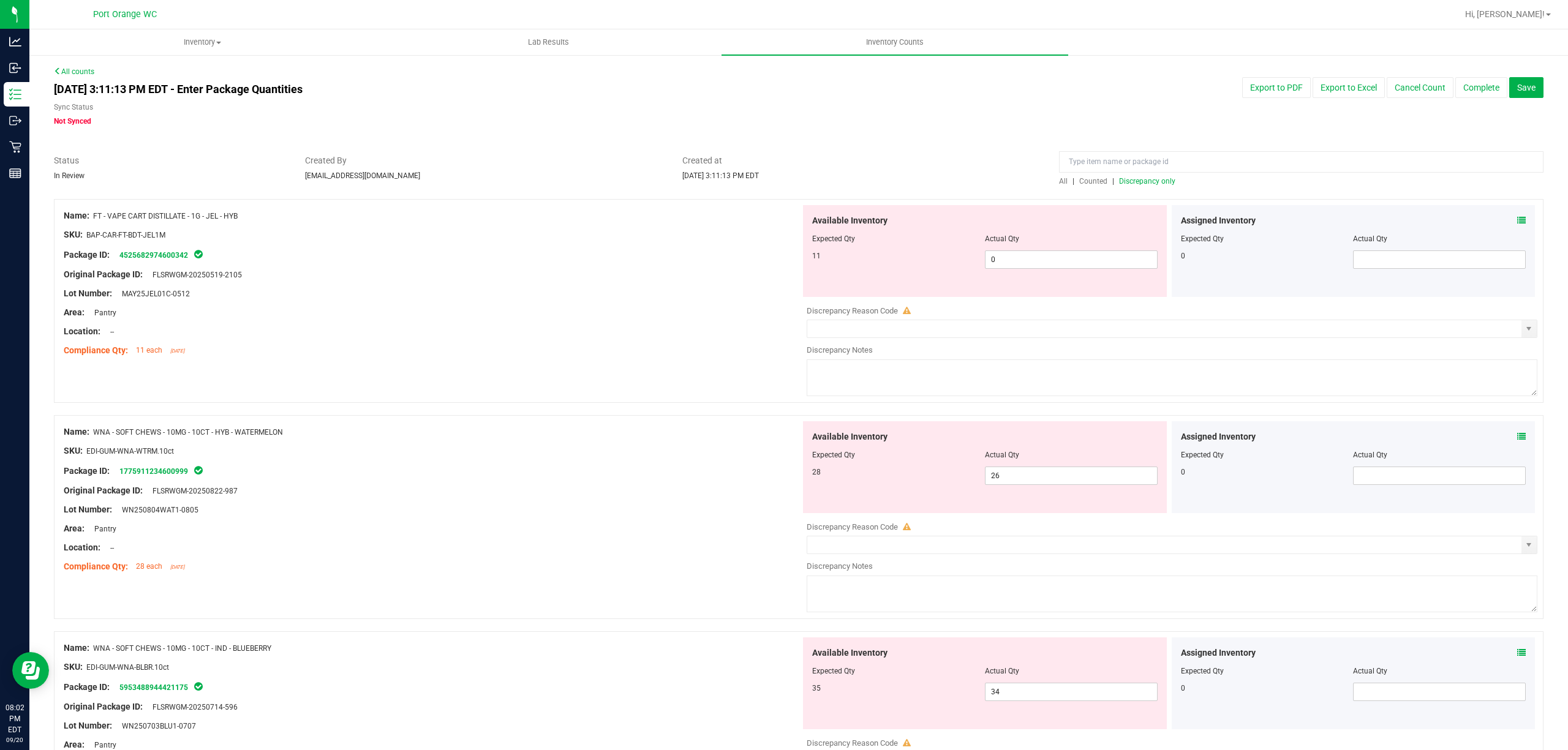
click at [1517, 217] on icon at bounding box center [1521, 221] width 9 height 9
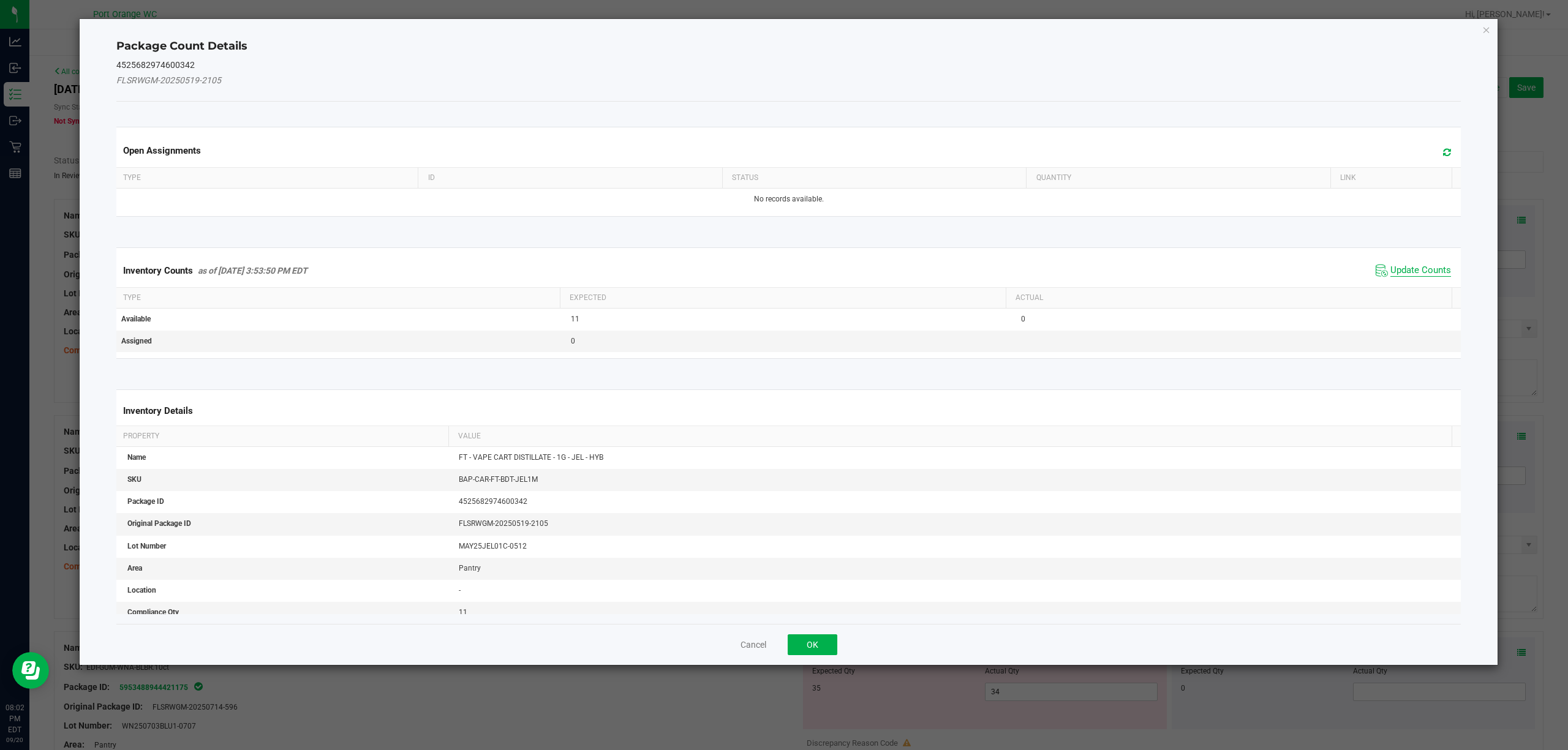
click at [1391, 265] on span "Update Counts" at bounding box center [1421, 270] width 60 height 12
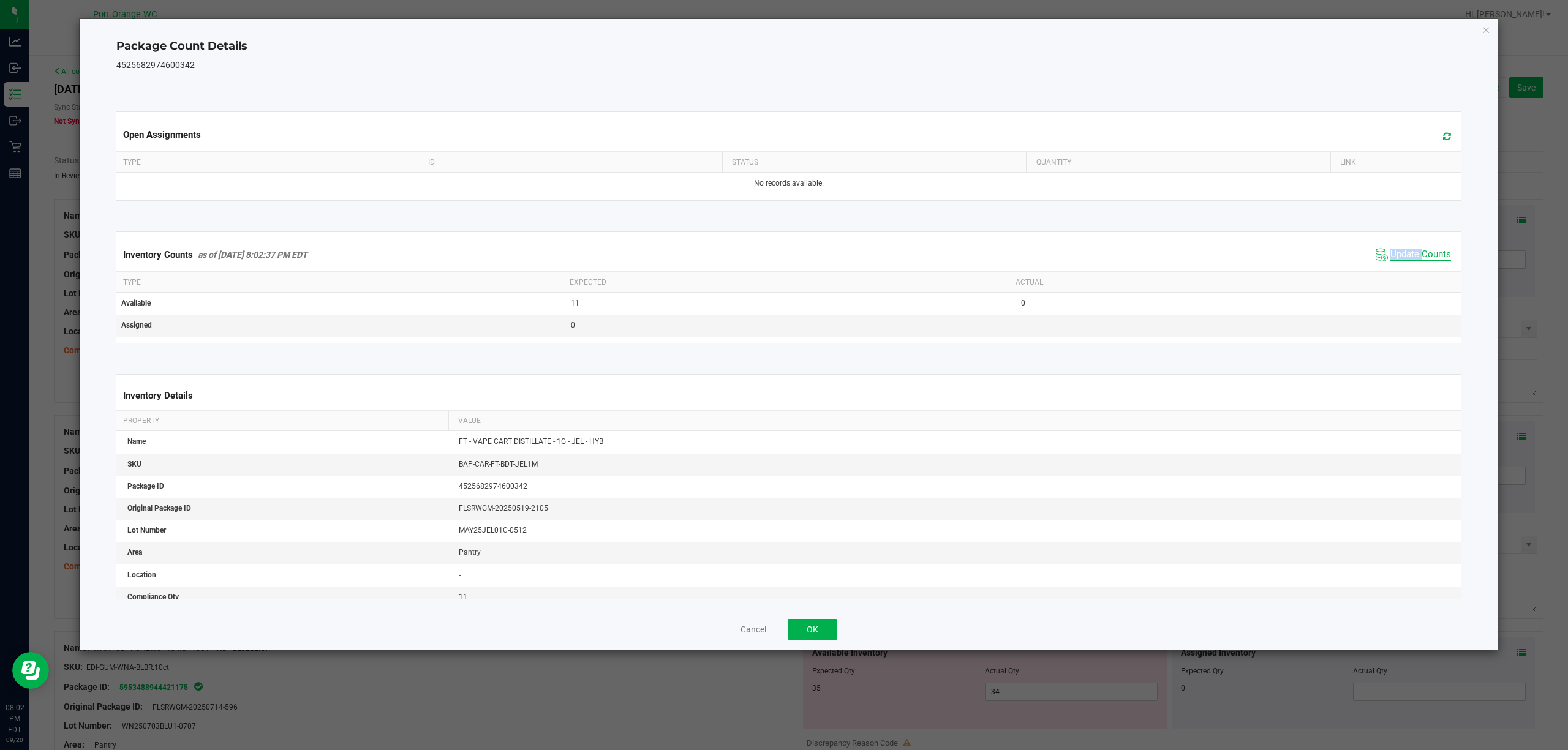
click at [1383, 264] on span "Update Counts" at bounding box center [1414, 255] width 82 height 18
click at [808, 626] on button "OK" at bounding box center [812, 629] width 50 height 21
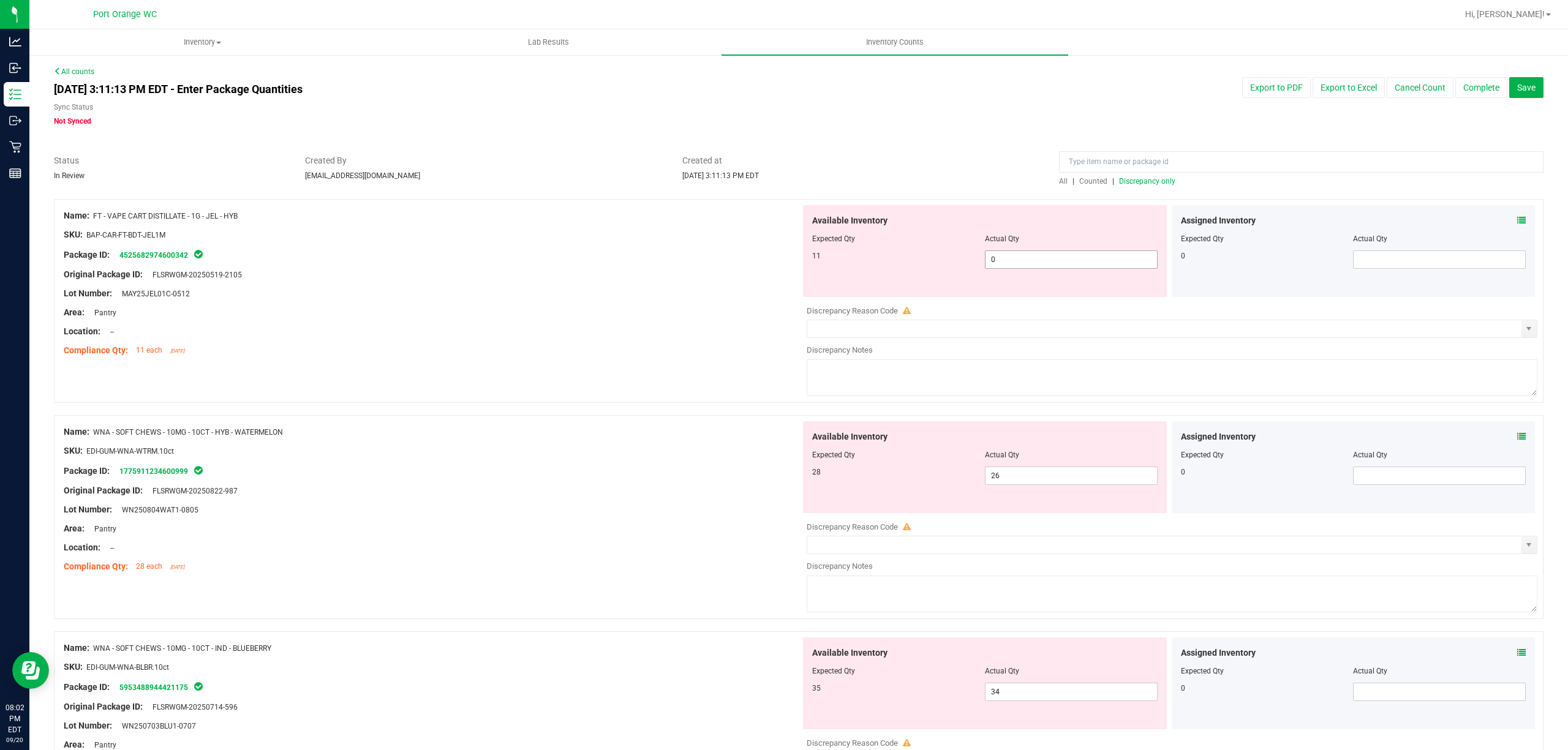
click at [1055, 270] on div "Available Inventory Expected Qty Actual Qty 11 0 0" at bounding box center [985, 251] width 364 height 92
click at [1047, 261] on span "0 0" at bounding box center [1071, 259] width 173 height 18
click at [1047, 261] on input "0" at bounding box center [1071, 259] width 172 height 17
type input "11"
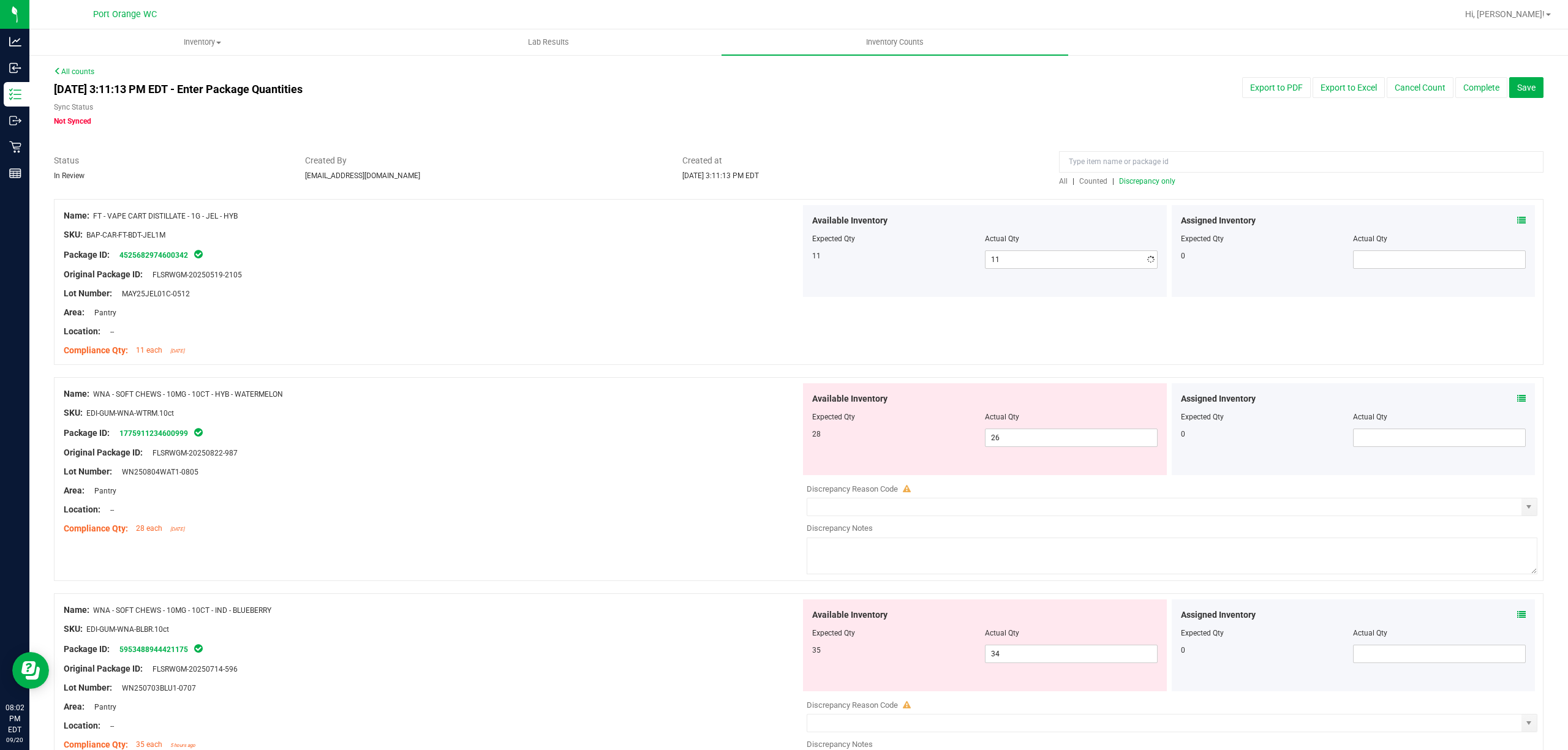
drag, startPoint x: 725, startPoint y: 261, endPoint x: 804, endPoint y: 302, distance: 89.0
click at [724, 265] on div "Name: FT - VAPE CART DISTILLATE - 1G - JEL - HYB SKU: BAP-CAR-FT-BDT-JEL1M Pack…" at bounding box center [432, 283] width 737 height 156
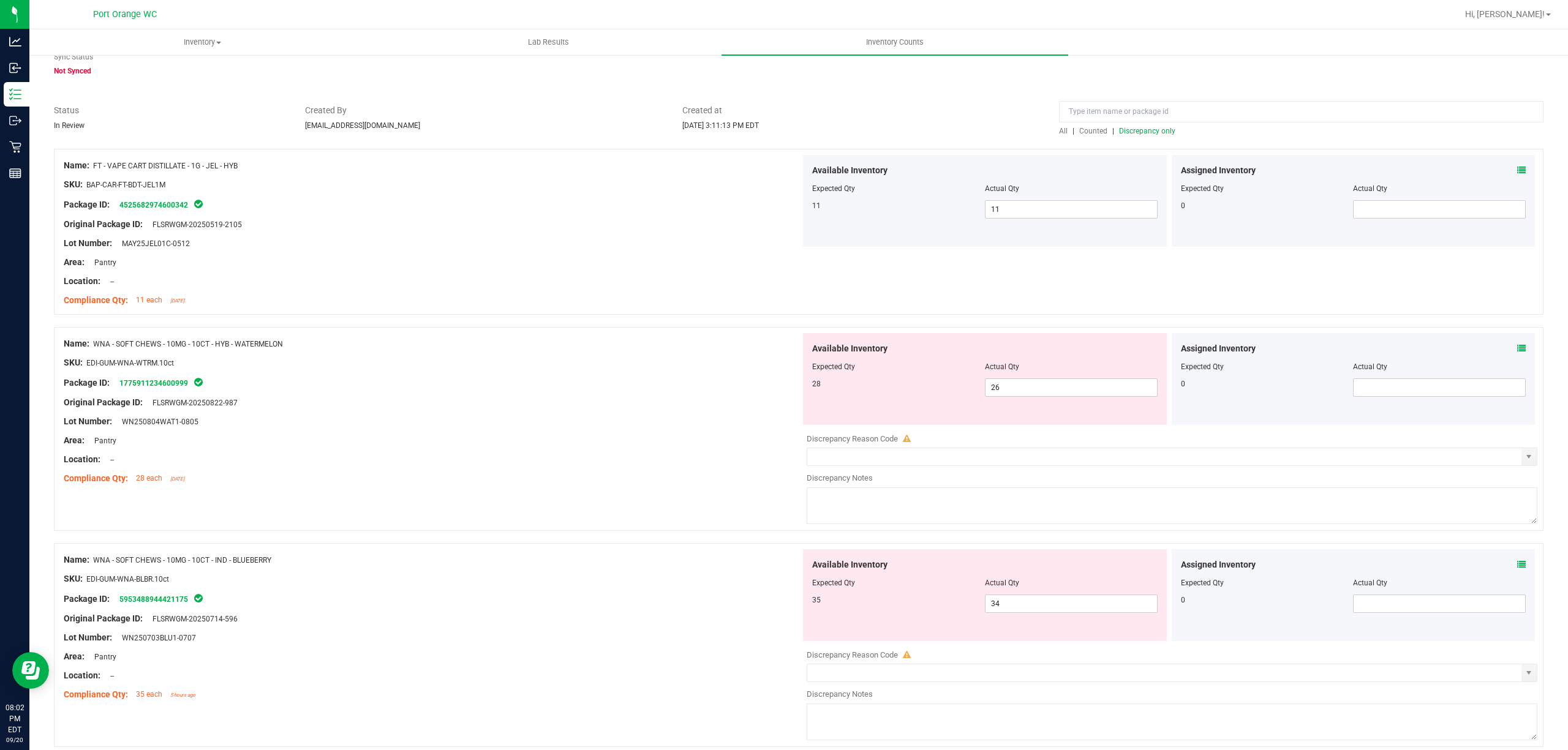
scroll to position [163, 0]
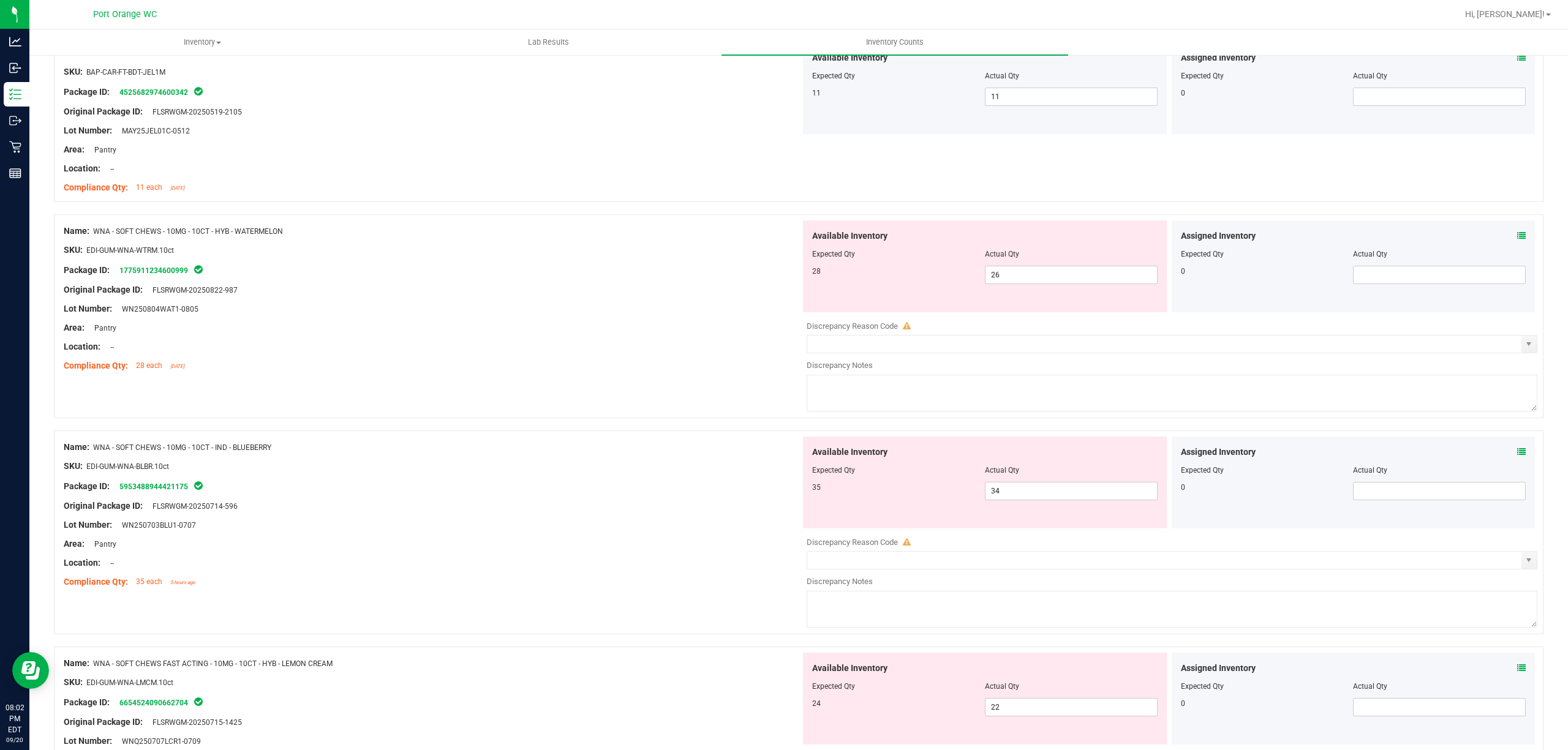
click at [1517, 236] on icon at bounding box center [1521, 236] width 9 height 9
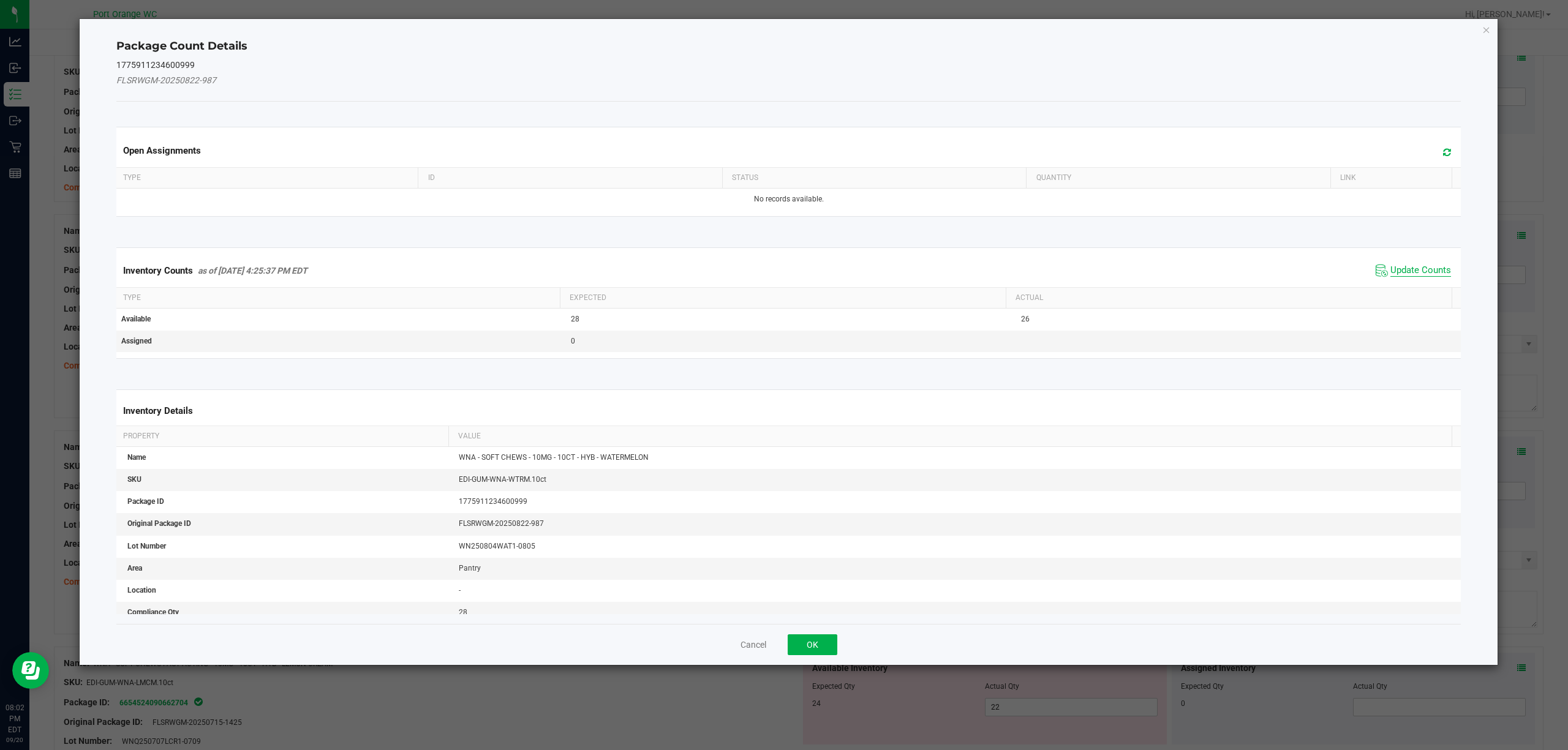
click at [1391, 266] on span "Update Counts" at bounding box center [1421, 270] width 60 height 12
click at [1385, 266] on div "Inventory Counts as of [DATE] 4:25:37 PM EDT Update Counts" at bounding box center [789, 270] width 1350 height 32
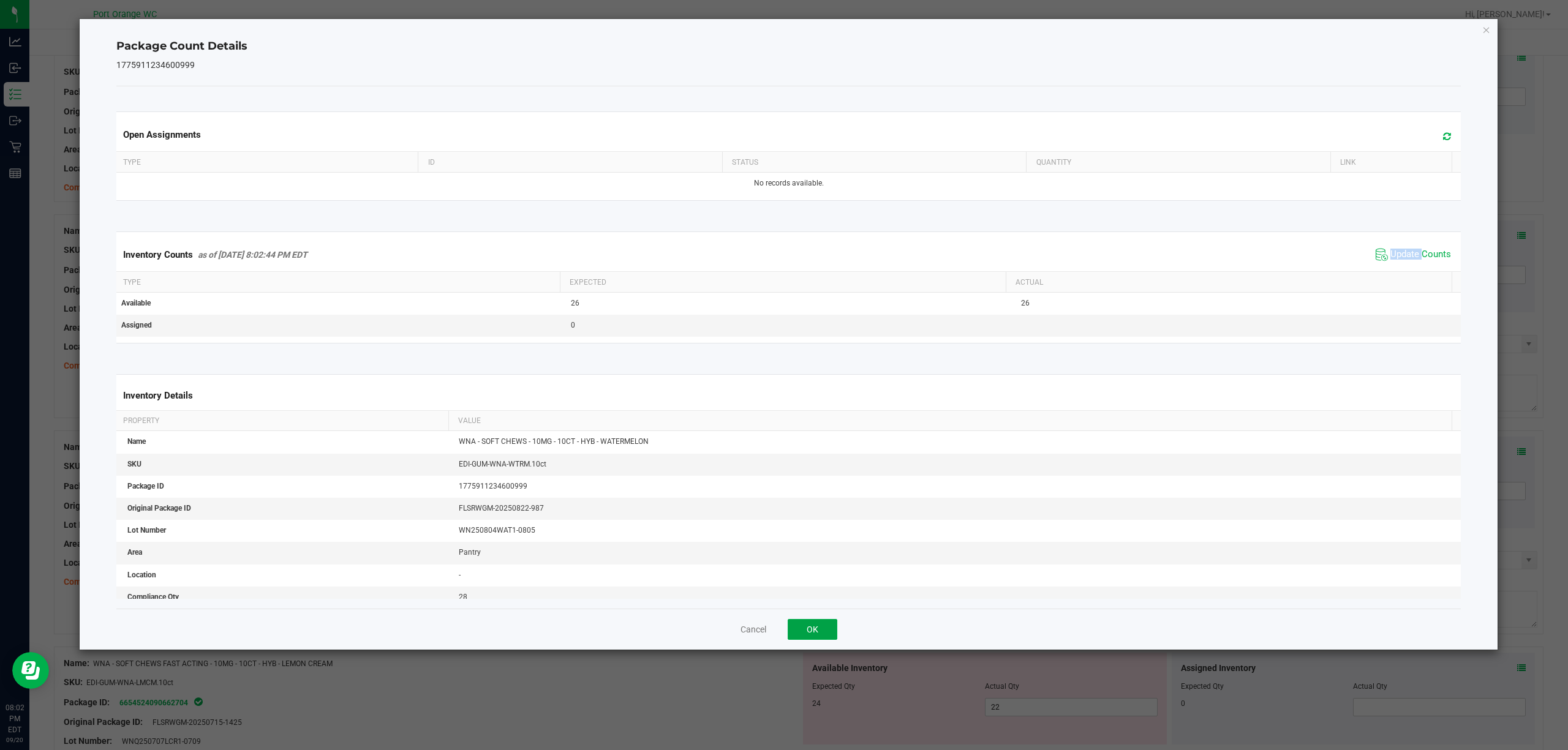
drag, startPoint x: 816, startPoint y: 634, endPoint x: 810, endPoint y: 641, distance: 9.2
click at [814, 640] on button "OK" at bounding box center [812, 629] width 50 height 21
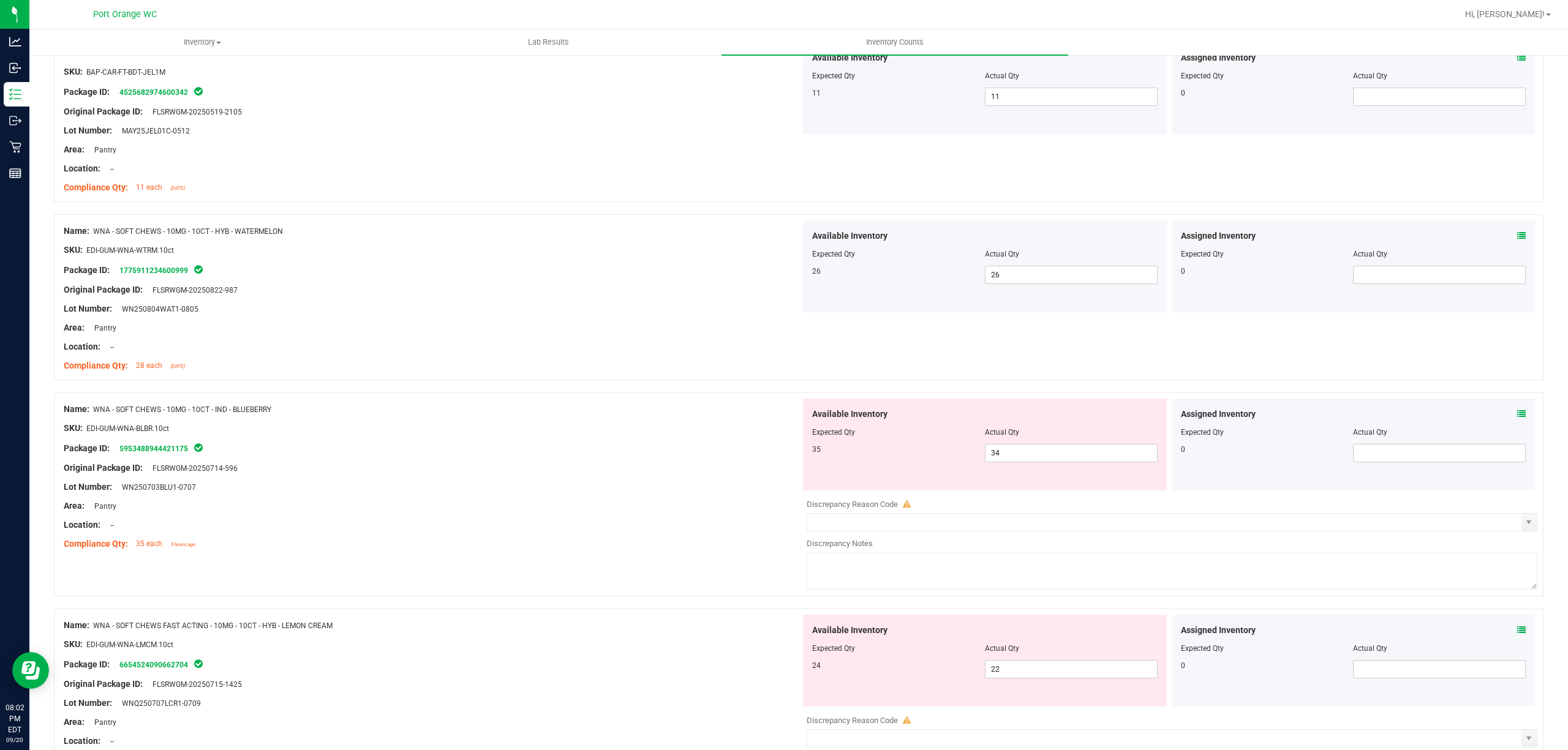
click at [1517, 411] on icon at bounding box center [1521, 414] width 9 height 9
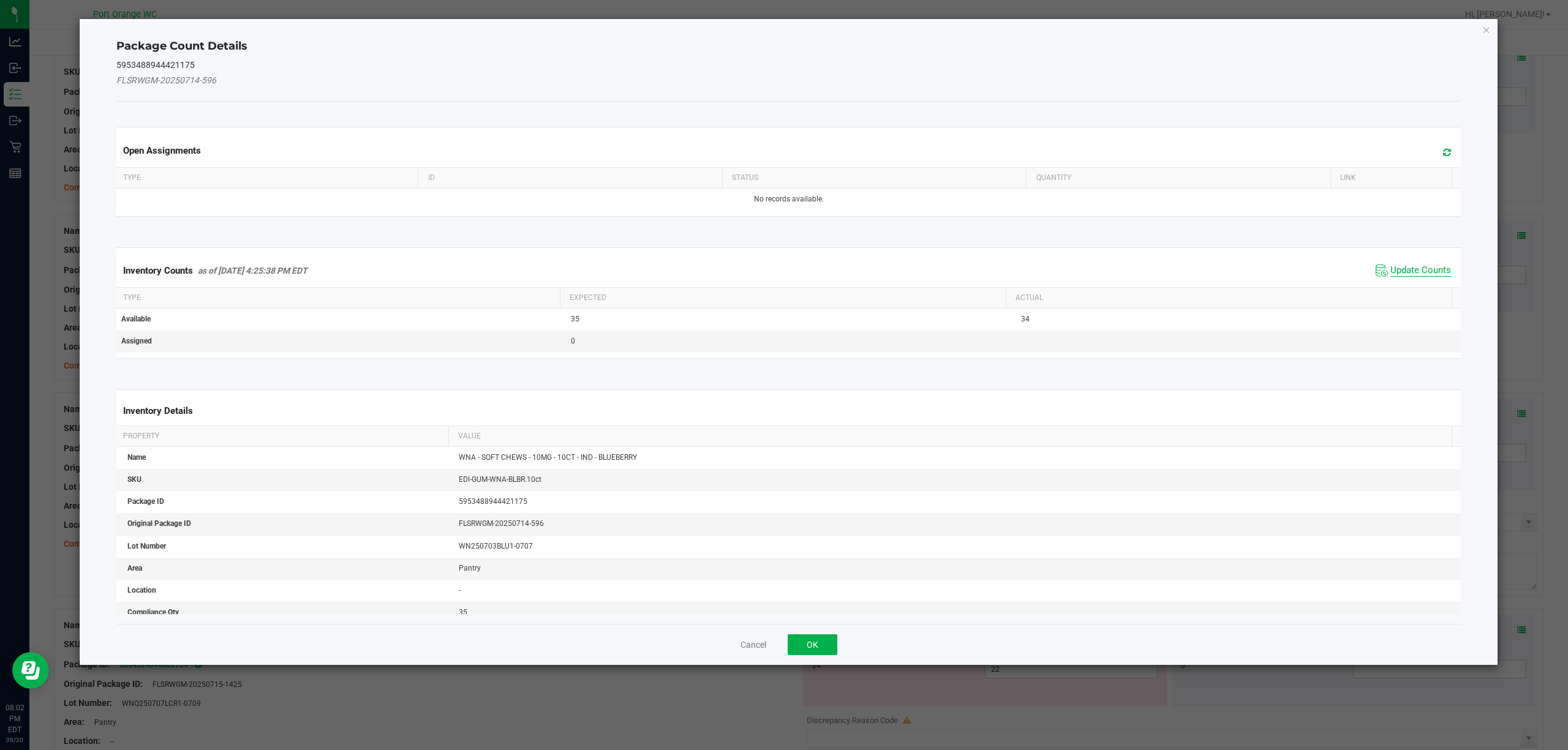
click at [1432, 275] on span "Update Counts" at bounding box center [1421, 270] width 60 height 12
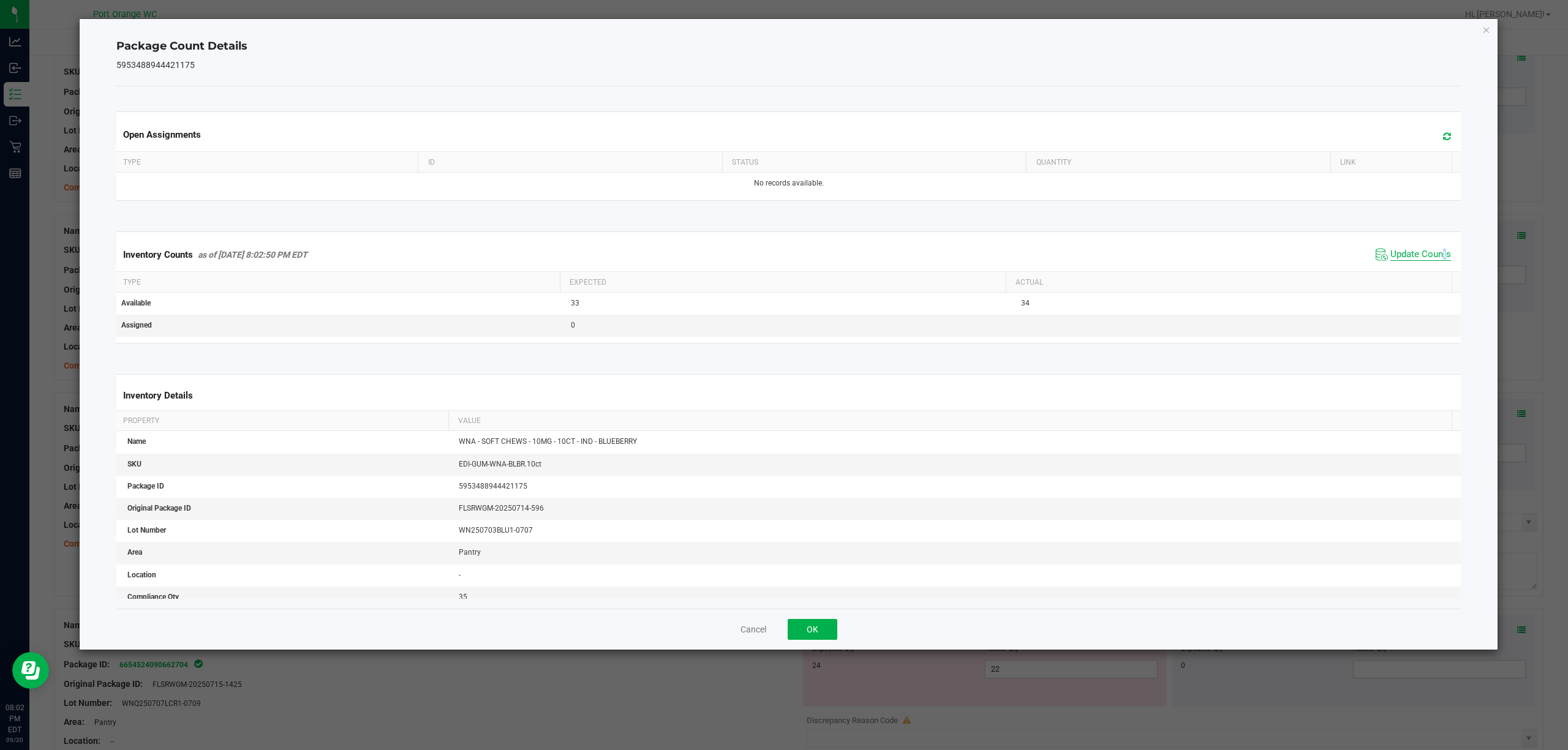
click at [1432, 275] on kendo-grid "Inventory Counts as of [DATE] 8:02:50 PM EDT Update Counts Type Expected Actual…" at bounding box center [789, 287] width 1364 height 111
click at [1432, 275] on th "Actual" at bounding box center [1228, 282] width 446 height 21
drag, startPoint x: 828, startPoint y: 627, endPoint x: 850, endPoint y: 600, distance: 34.8
click at [828, 627] on button "OK" at bounding box center [812, 629] width 50 height 21
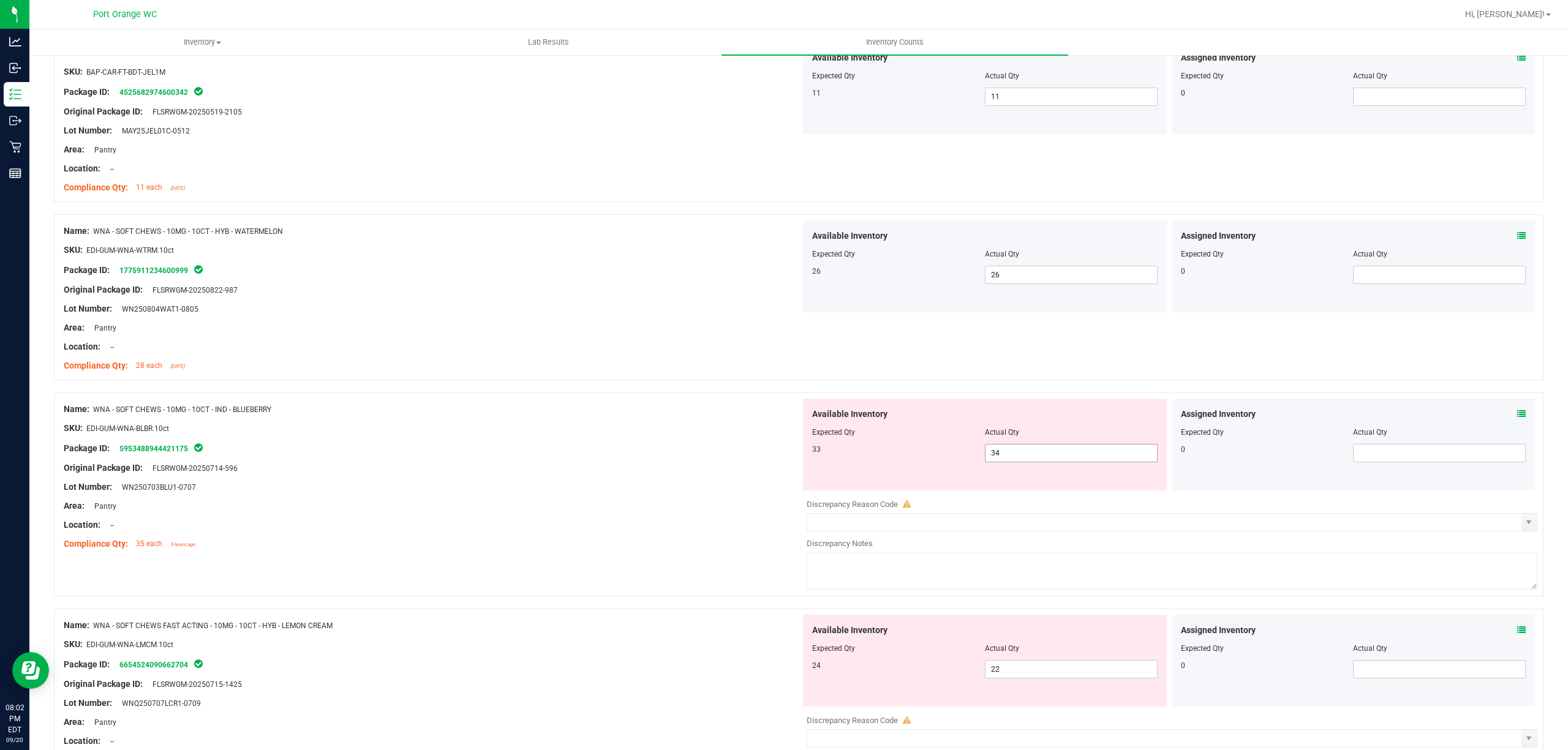
click at [1006, 448] on span "34 34" at bounding box center [1071, 453] width 173 height 18
type input "33"
drag, startPoint x: 627, startPoint y: 490, endPoint x: 1024, endPoint y: 429, distance: 401.7
click at [640, 487] on div "Lot Number: WN250703BLU1-0707" at bounding box center [432, 487] width 737 height 13
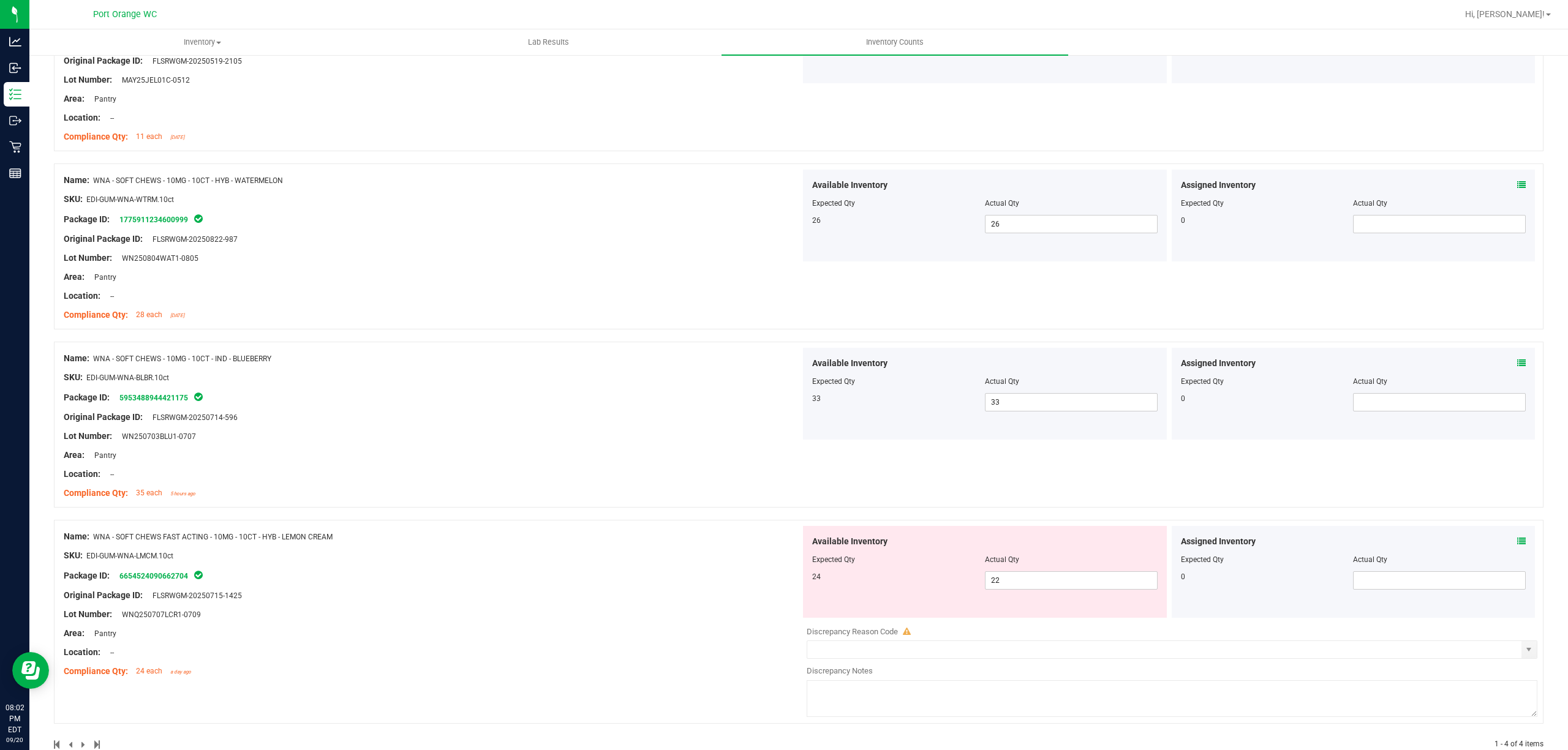
scroll to position [243, 0]
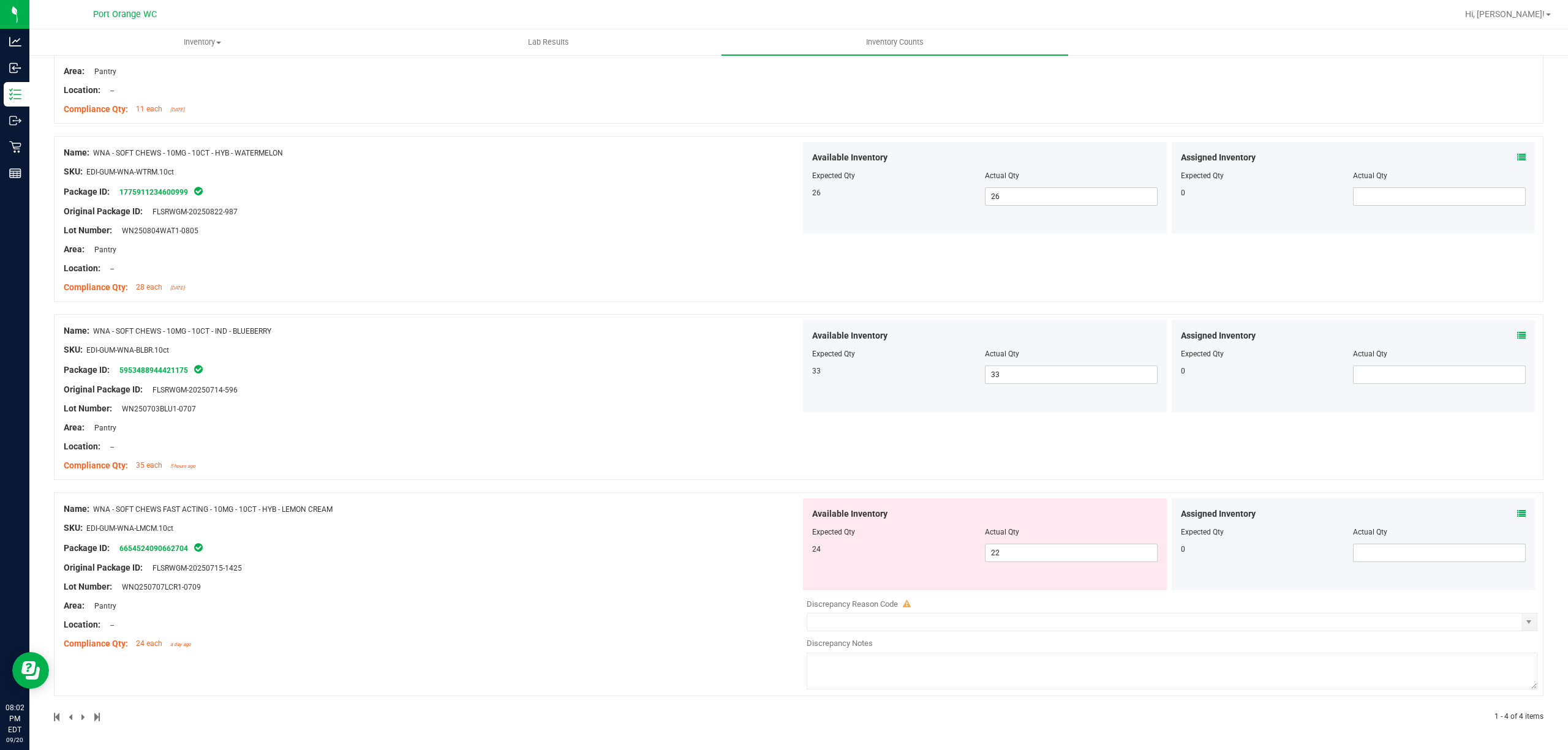
click at [1517, 510] on icon at bounding box center [1521, 514] width 9 height 9
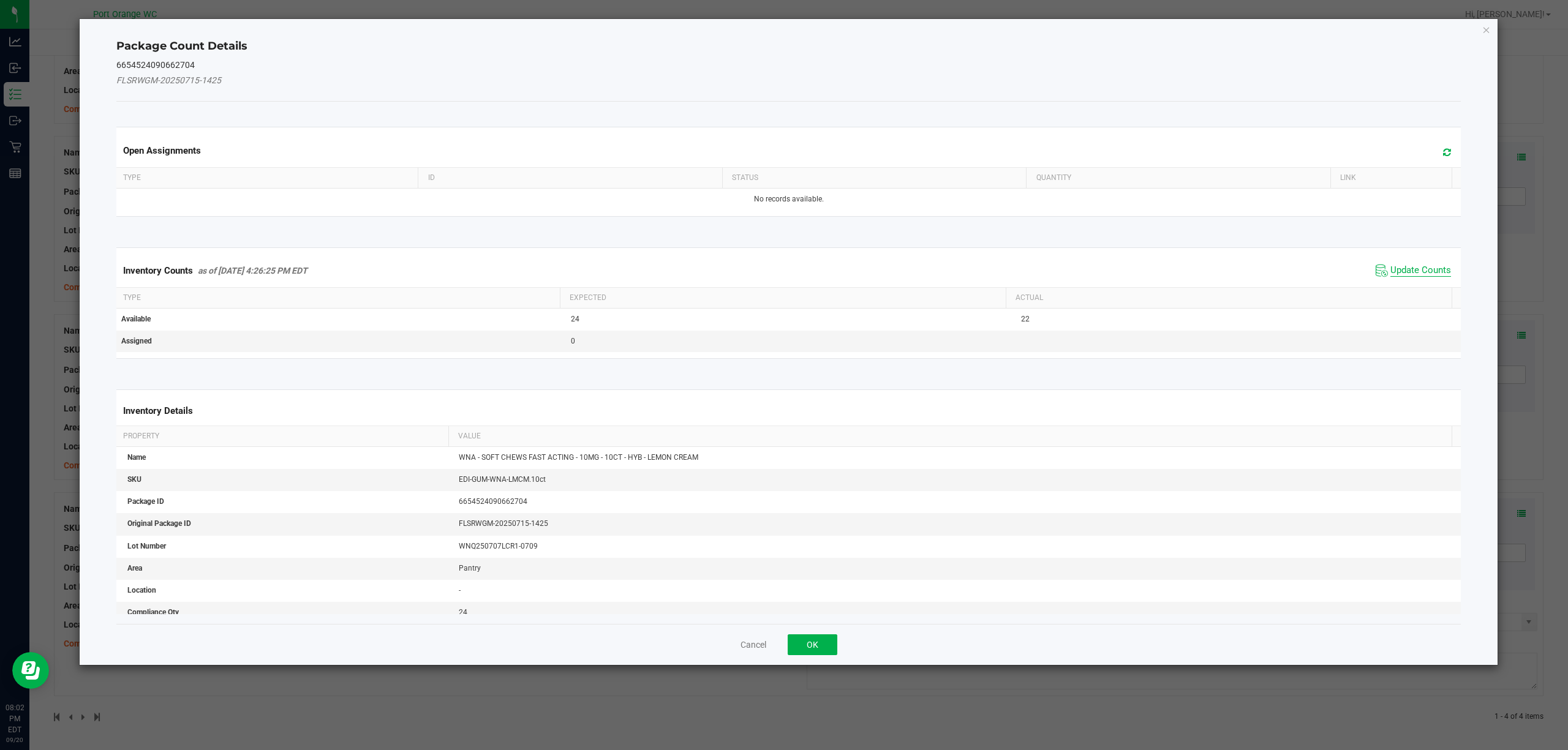
click at [1425, 266] on span "Update Counts" at bounding box center [1421, 270] width 60 height 12
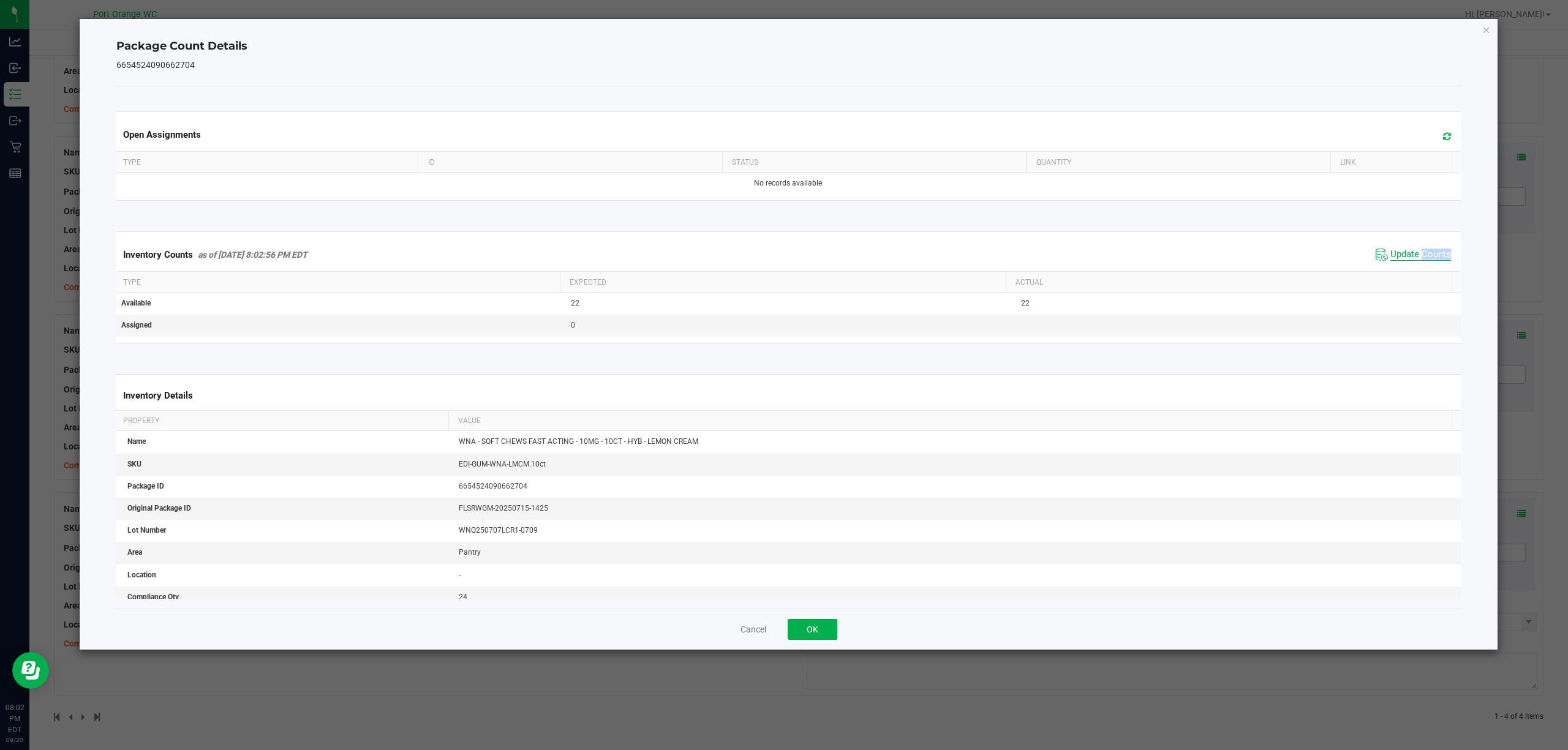
click at [1425, 266] on div "Inventory Counts as of [DATE] 8:02:56 PM EDT Update Counts" at bounding box center [789, 255] width 1350 height 33
click at [789, 643] on div "Cancel OK" at bounding box center [789, 629] width 1345 height 41
click at [798, 634] on button "OK" at bounding box center [812, 629] width 50 height 21
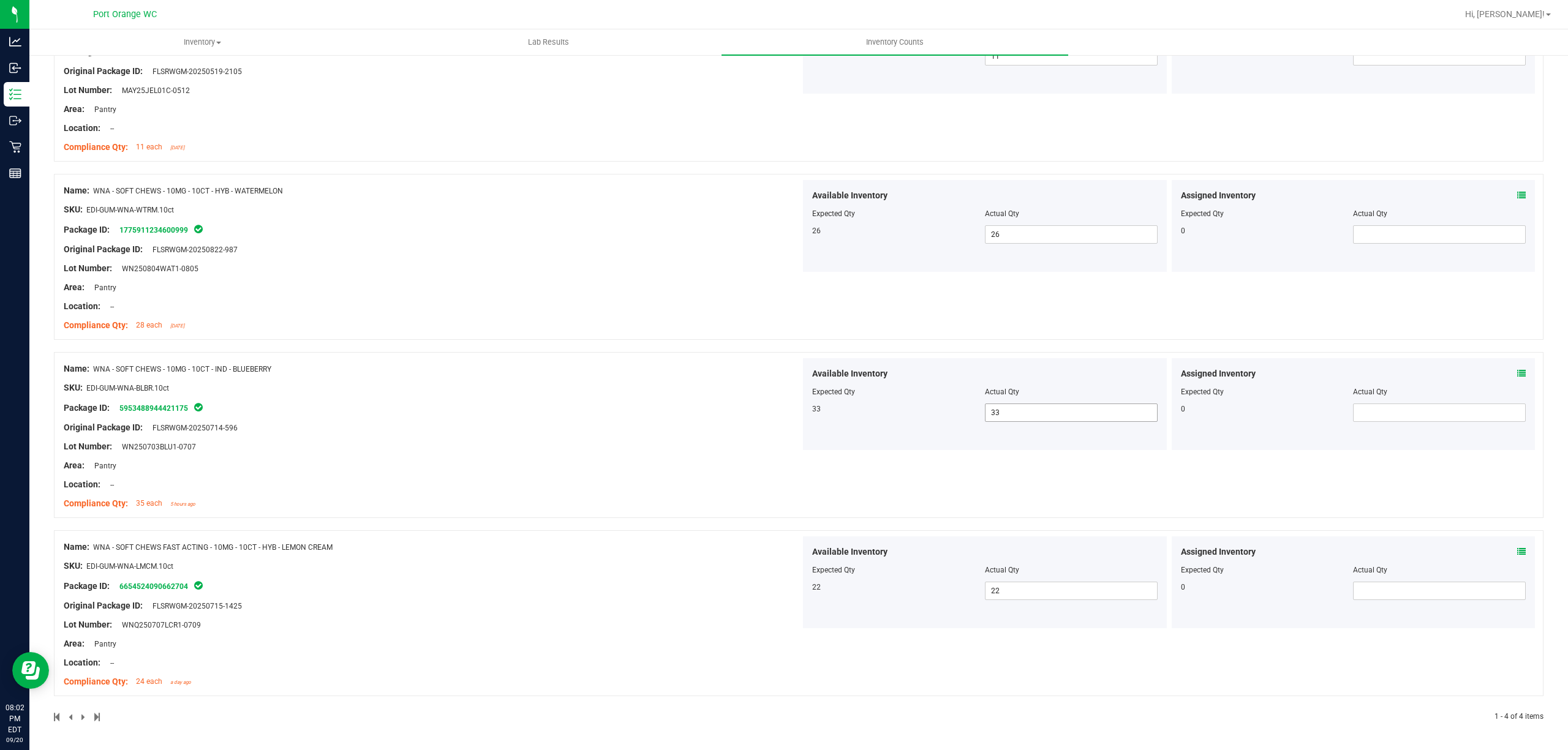
scroll to position [0, 0]
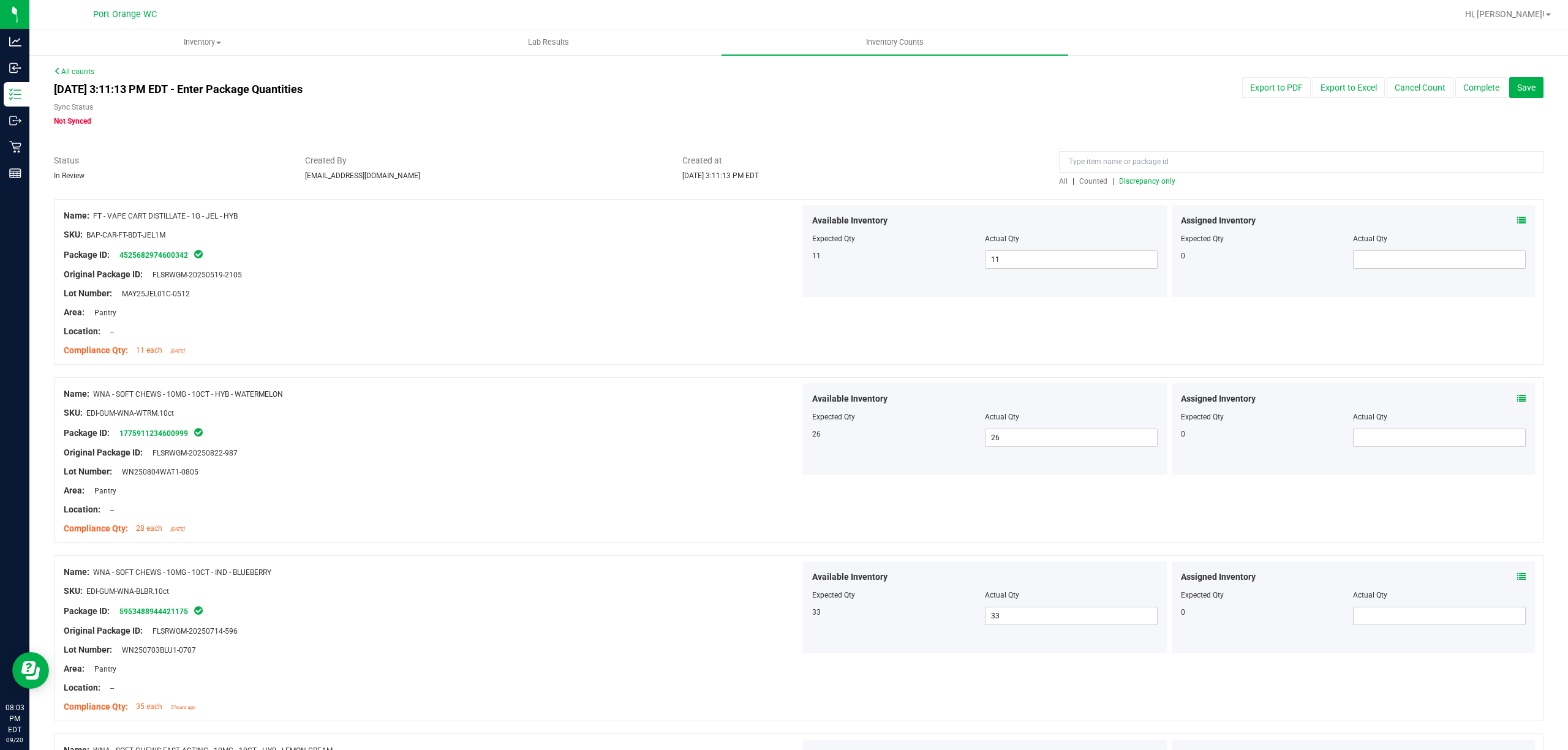
click at [1128, 186] on div "All | Counted | Discrepancy only" at bounding box center [1301, 182] width 484 height 11
click at [1128, 185] on span "Discrepancy only" at bounding box center [1147, 181] width 57 height 9
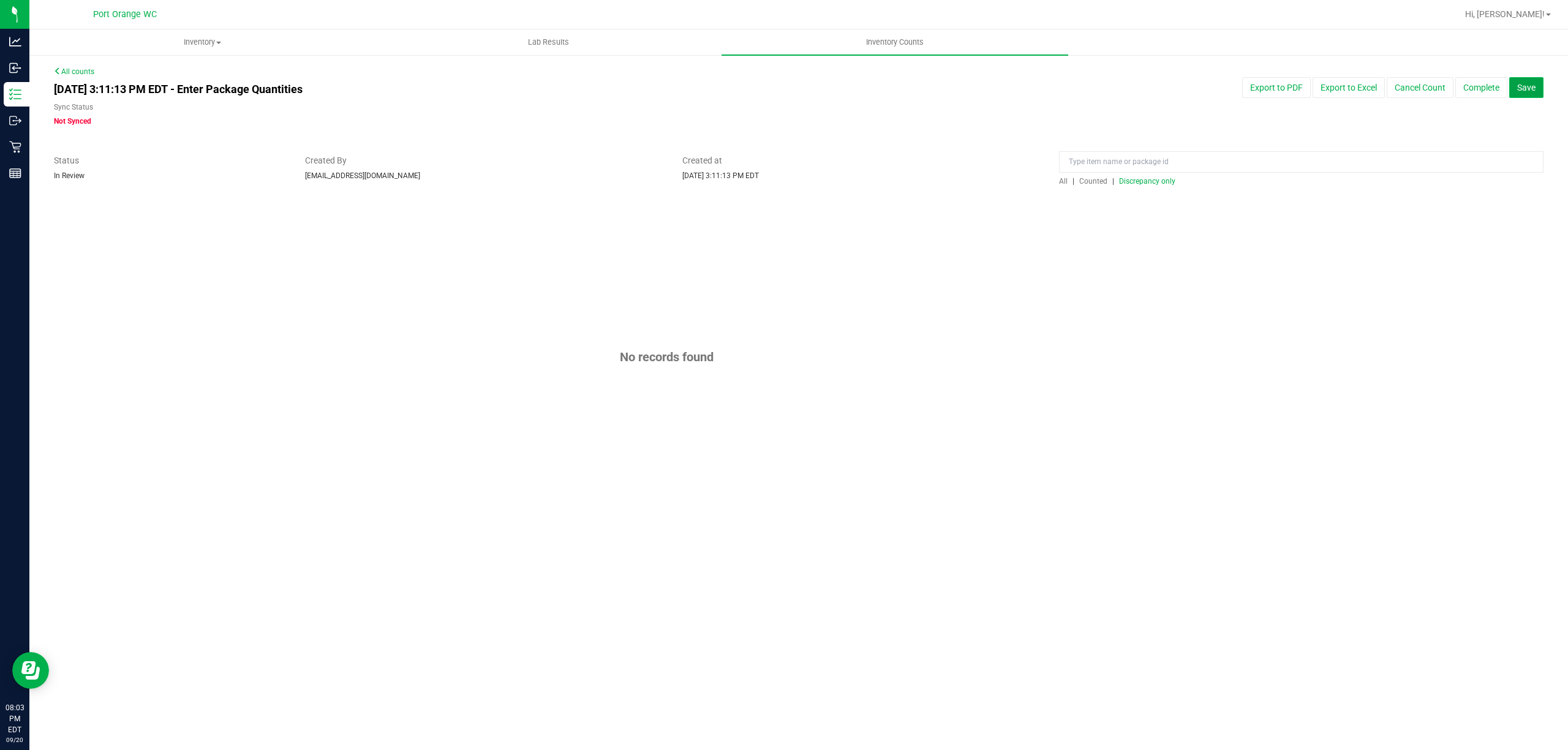
click at [1530, 91] on span "Save" at bounding box center [1526, 87] width 18 height 10
